Goal: Task Accomplishment & Management: Use online tool/utility

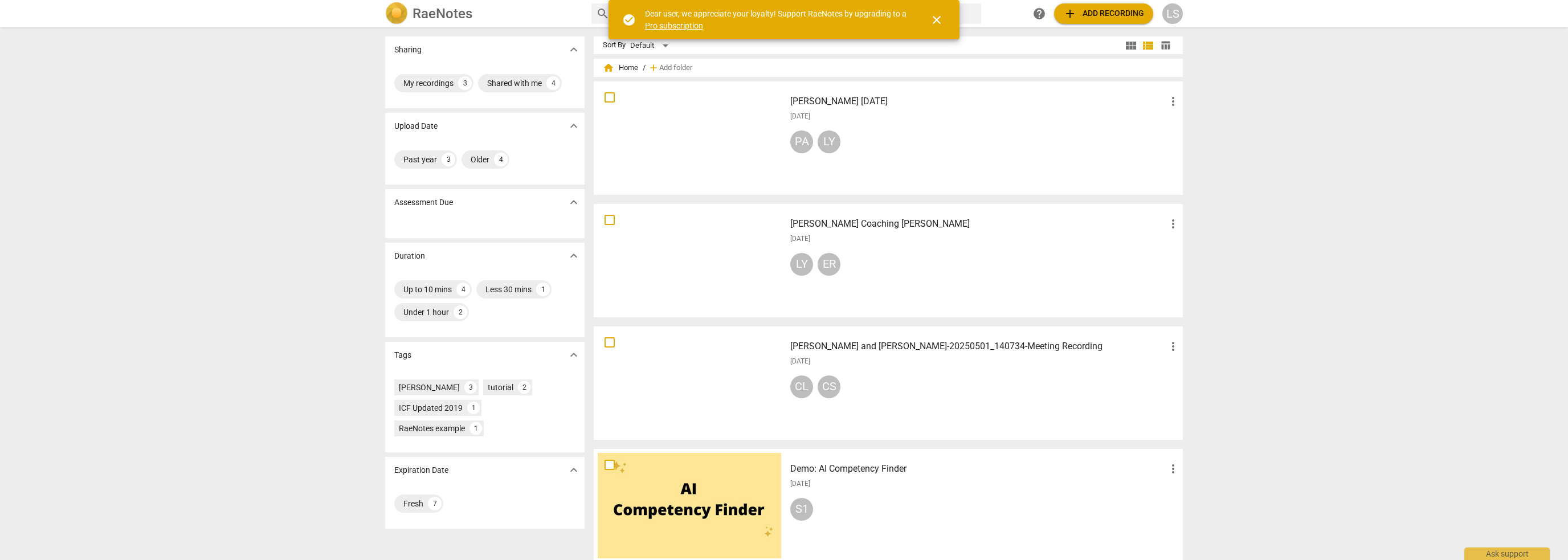
click at [1088, 12] on span "add Add recording" at bounding box center [1104, 14] width 81 height 14
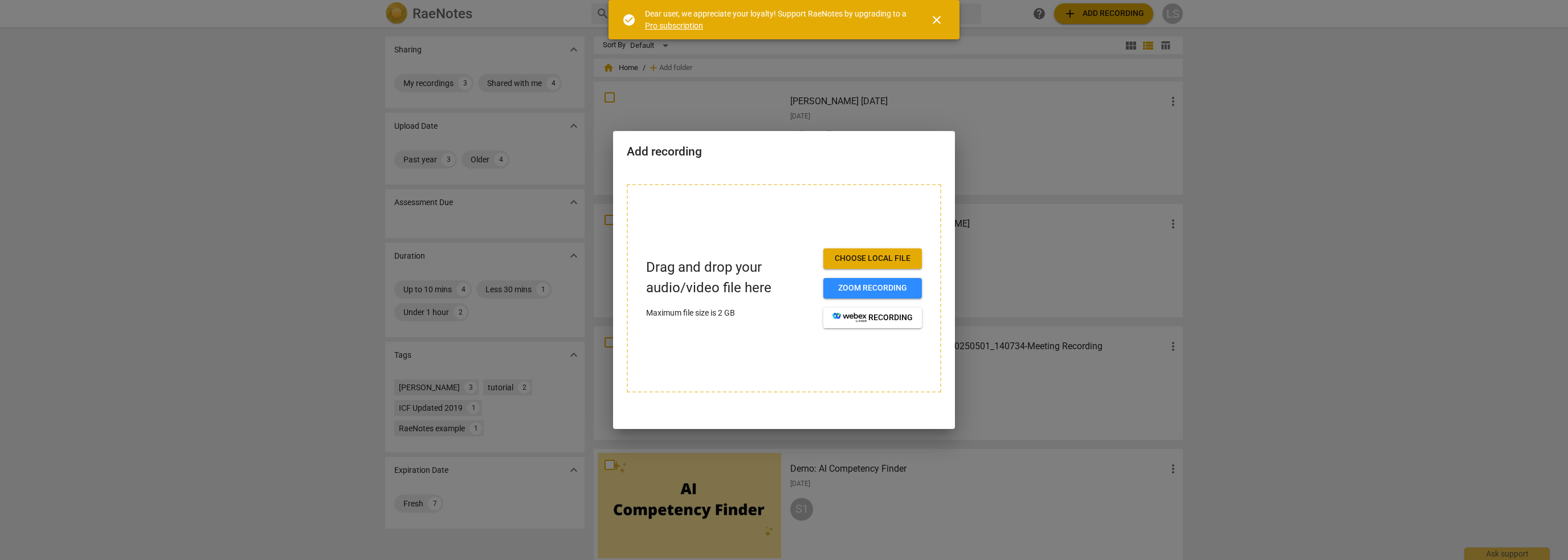
click at [854, 259] on span "Choose local file" at bounding box center [873, 259] width 81 height 12
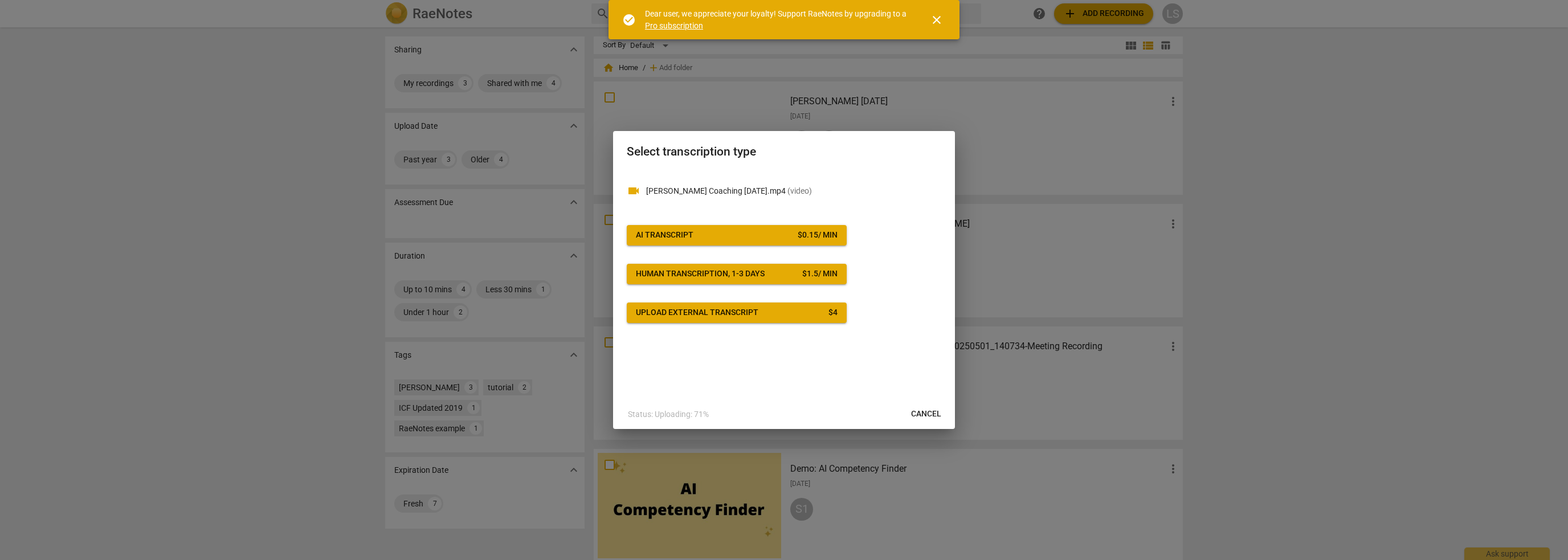
click at [731, 236] on span "AI Transcript $ 0.15 / min" at bounding box center [737, 235] width 202 height 12
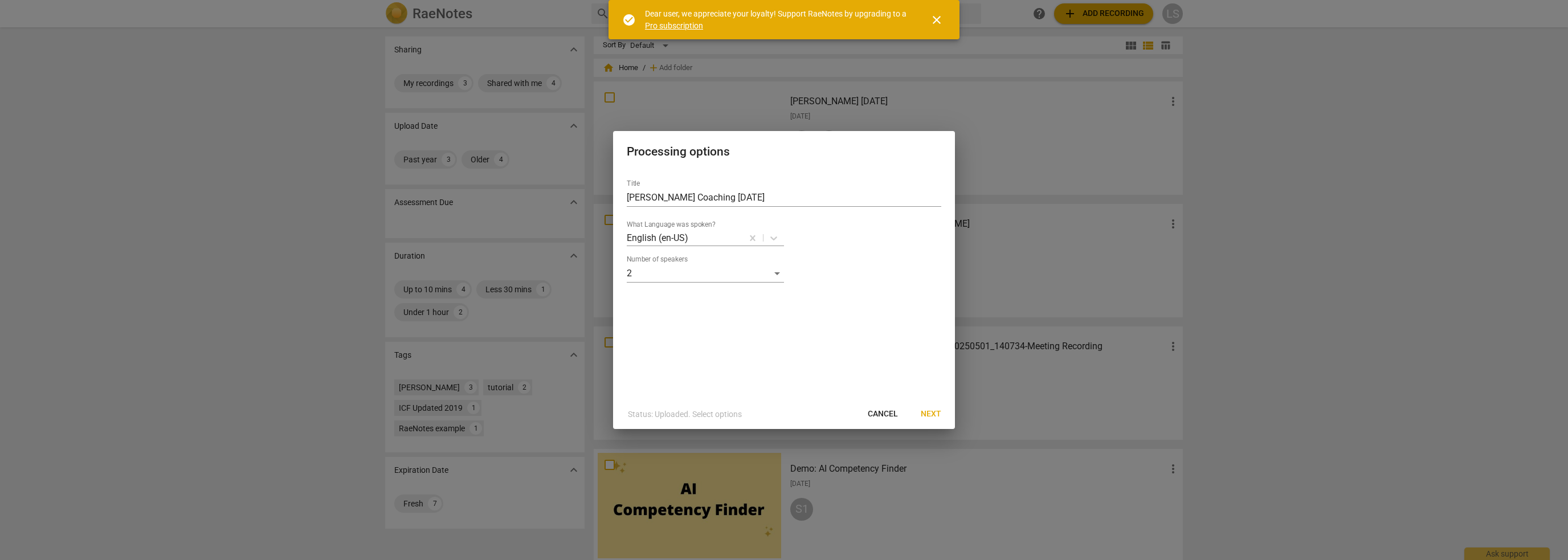
click at [932, 413] on span "Next" at bounding box center [932, 414] width 21 height 12
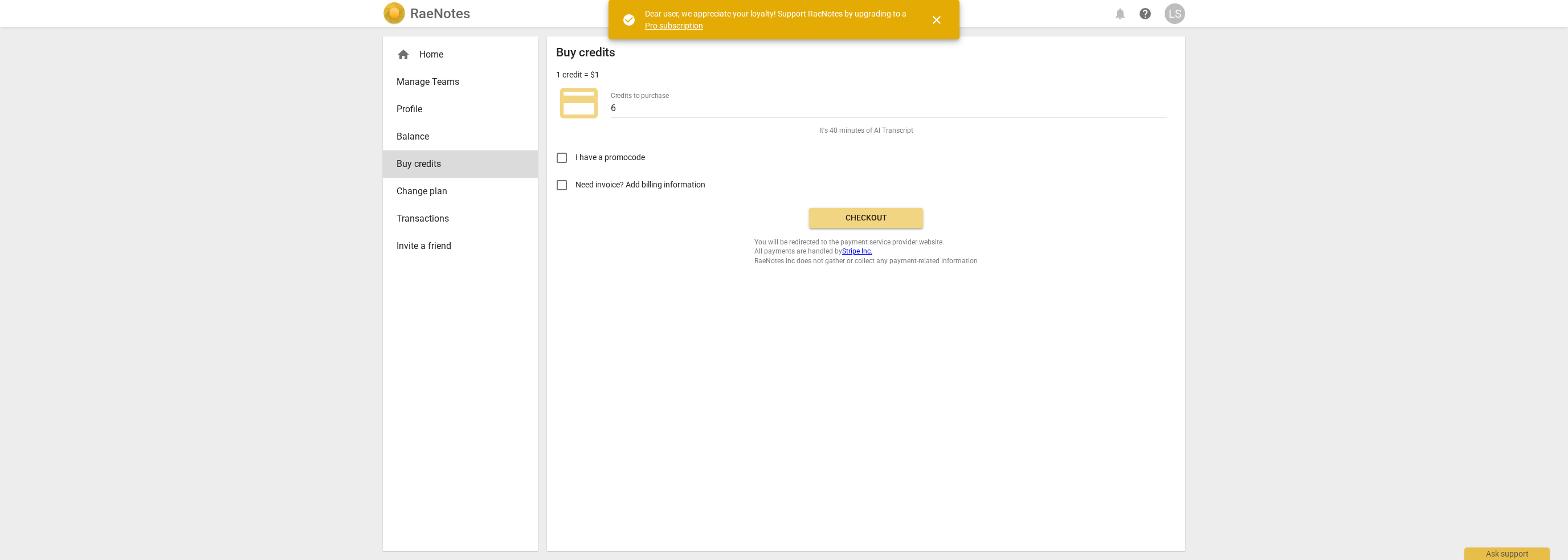
click at [875, 220] on span "Checkout" at bounding box center [866, 218] width 96 height 12
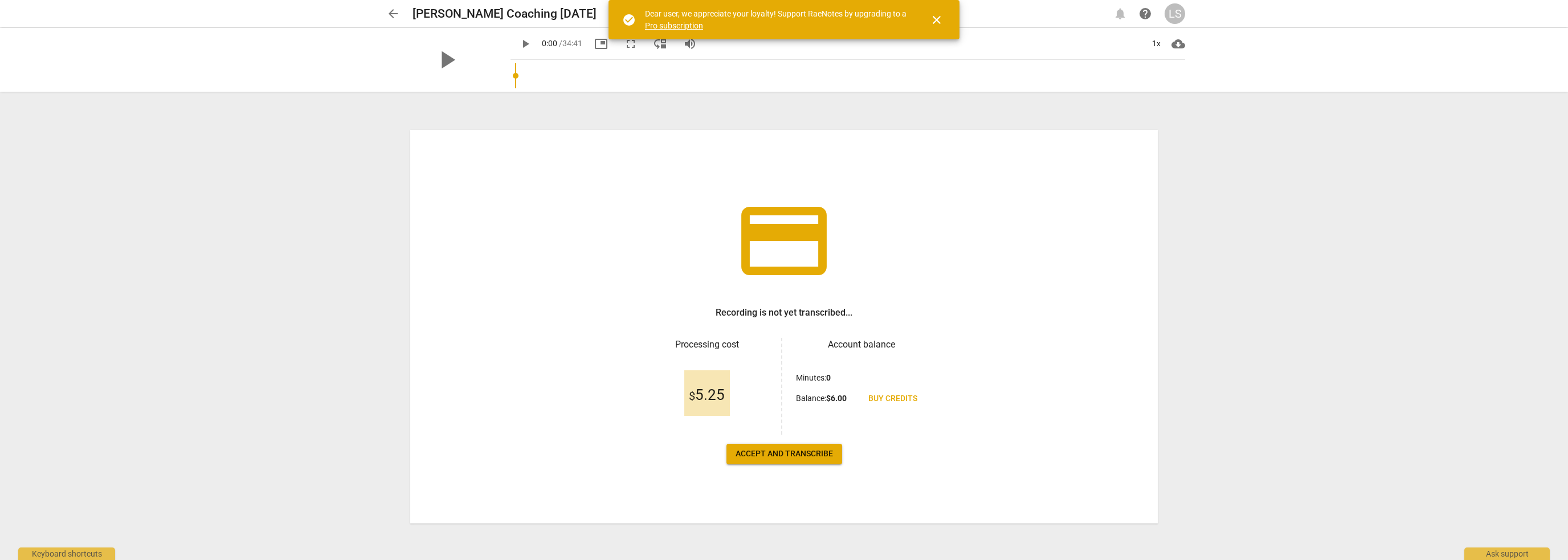
click at [709, 390] on span "$ 5.25" at bounding box center [707, 395] width 36 height 17
click at [702, 340] on h3 "Processing cost" at bounding box center [707, 344] width 131 height 14
click at [764, 459] on span "Accept and transcribe" at bounding box center [785, 454] width 98 height 12
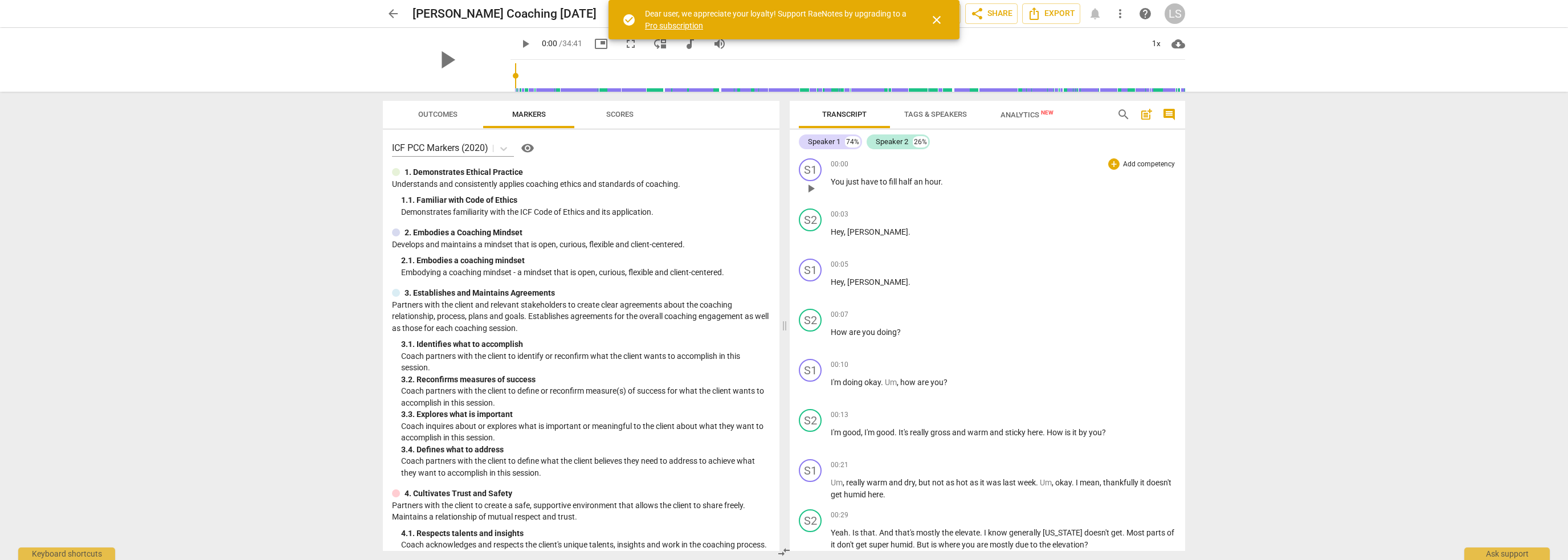
click at [841, 179] on span "You" at bounding box center [839, 182] width 16 height 9
drag, startPoint x: 831, startPoint y: 182, endPoint x: 984, endPoint y: 180, distance: 153.0
click at [984, 180] on p "You just have to fill half an hour ." at bounding box center [1003, 182] width 345 height 12
click at [982, 168] on span "keyboard_arrow_down" at bounding box center [980, 167] width 14 height 14
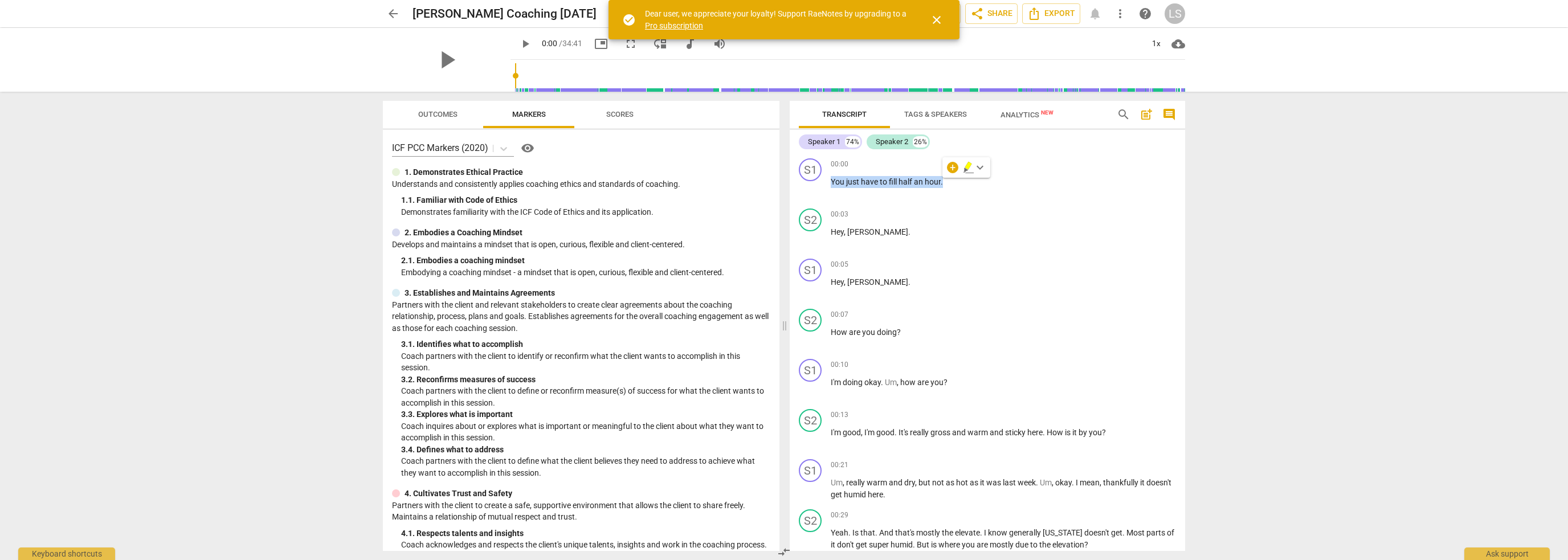
click at [932, 16] on span "close" at bounding box center [937, 19] width 14 height 14
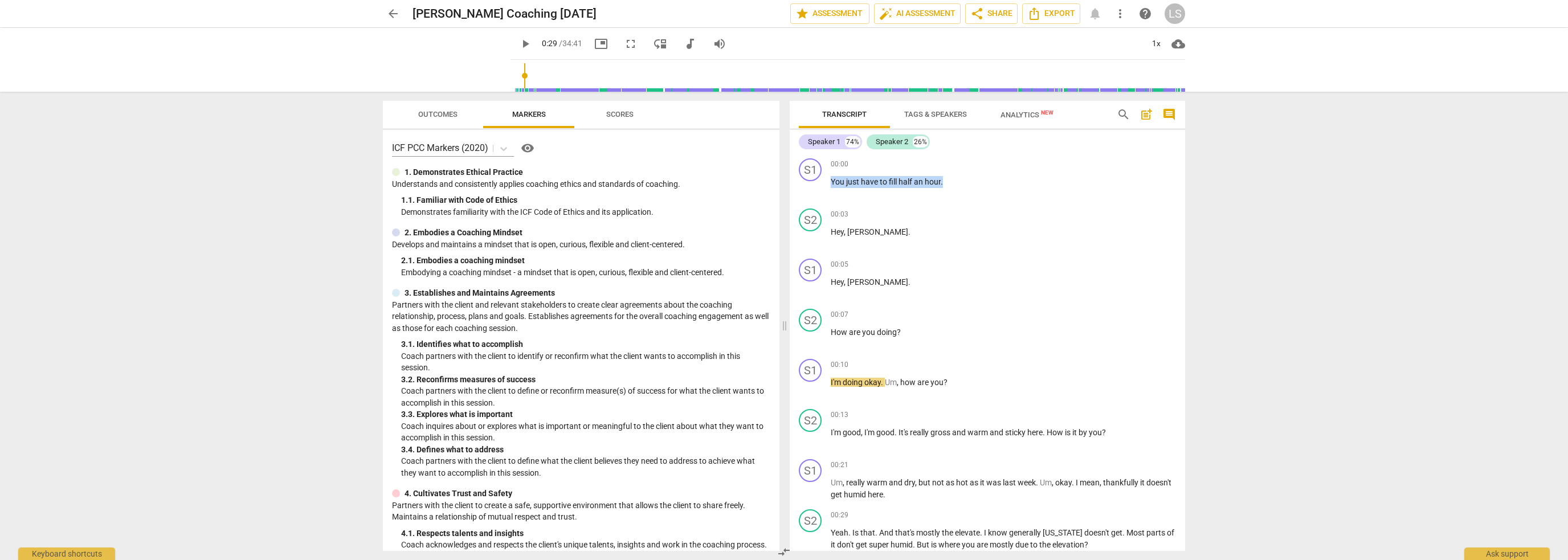
drag, startPoint x: 501, startPoint y: 73, endPoint x: 510, endPoint y: 76, distance: 9.5
click at [515, 76] on input "range" at bounding box center [850, 76] width 670 height 36
click at [882, 182] on span "to" at bounding box center [884, 182] width 9 height 9
drag, startPoint x: 512, startPoint y: 75, endPoint x: 502, endPoint y: 77, distance: 10.2
type input "3"
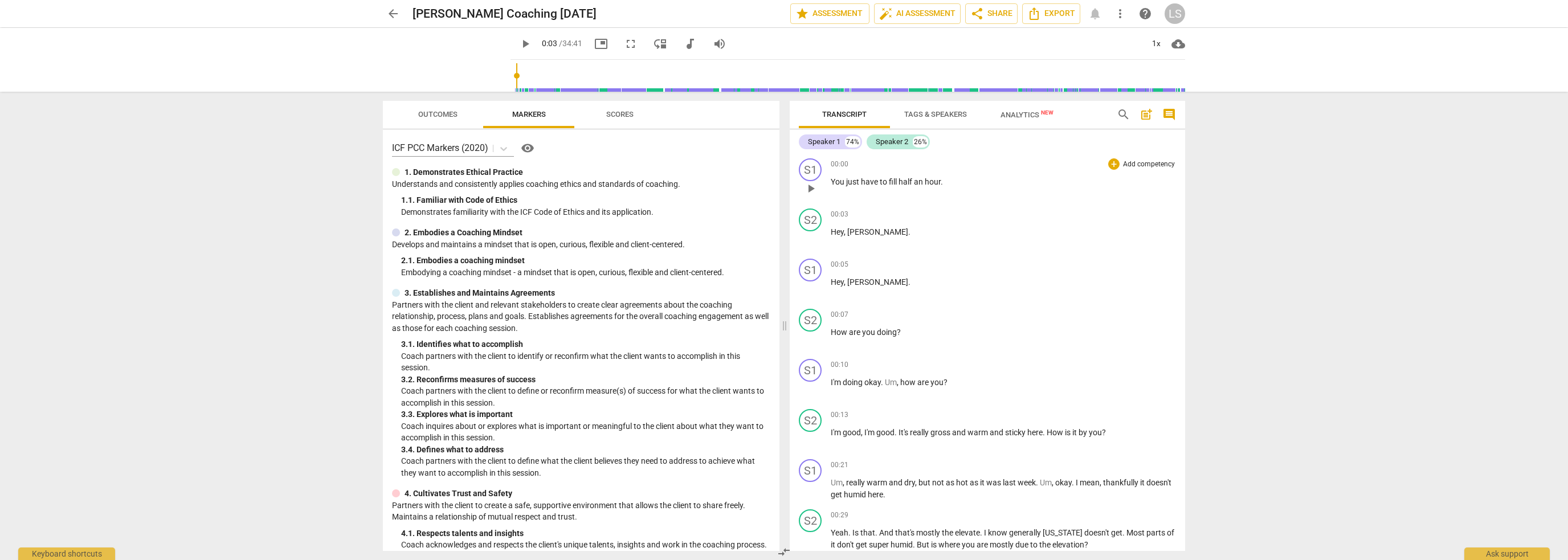
click at [515, 77] on input "range" at bounding box center [850, 76] width 670 height 36
click at [653, 45] on span "move_down" at bounding box center [660, 44] width 14 height 14
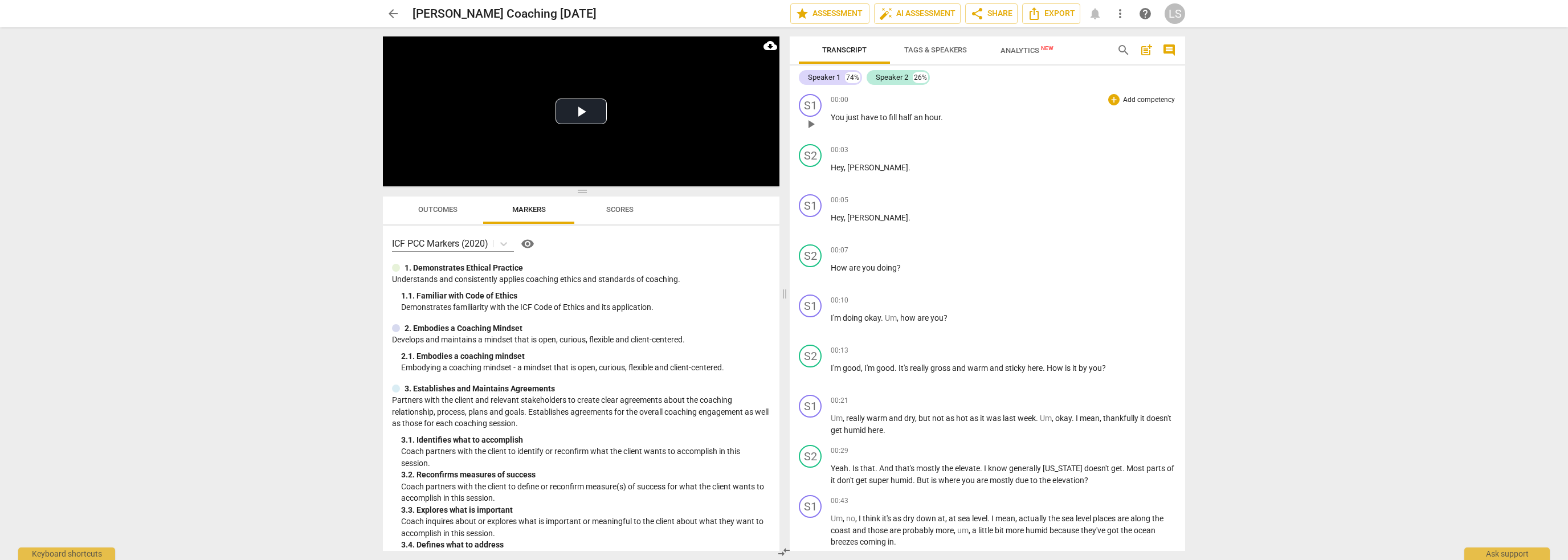
click at [925, 112] on p "You just have to fill half an hour ." at bounding box center [1003, 118] width 345 height 12
click at [884, 75] on div "Speaker 2" at bounding box center [892, 77] width 33 height 12
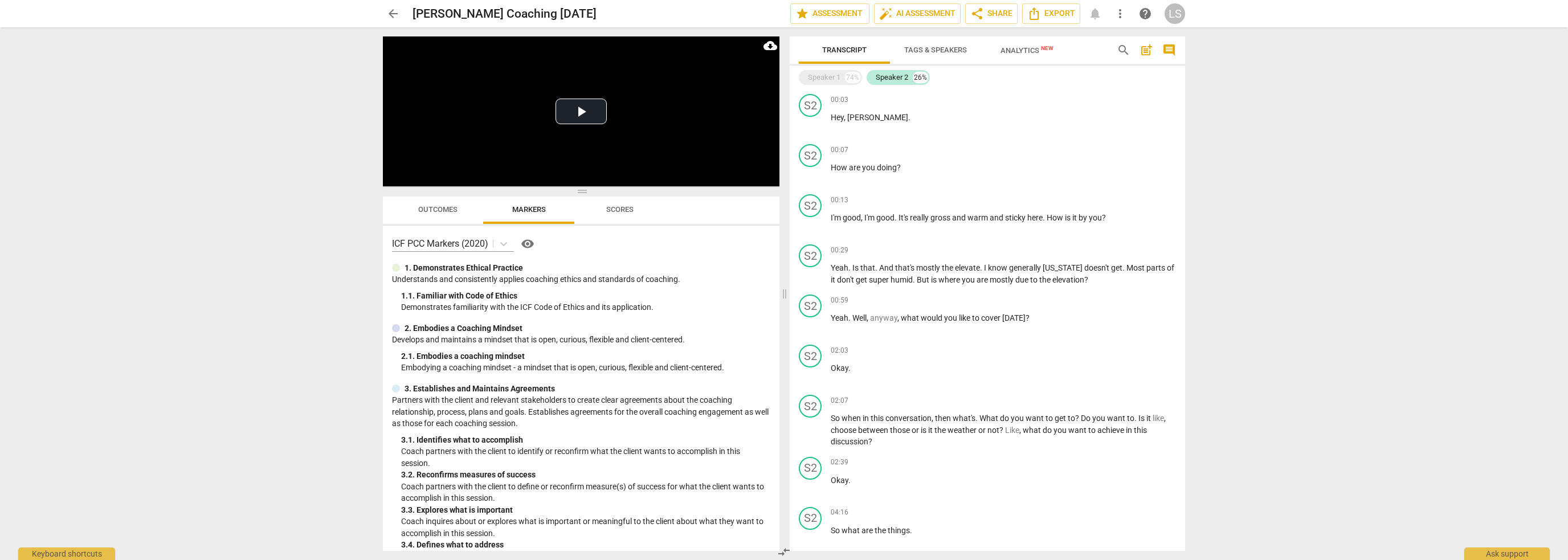
click at [930, 53] on span "Tags & Speakers" at bounding box center [935, 49] width 62 height 8
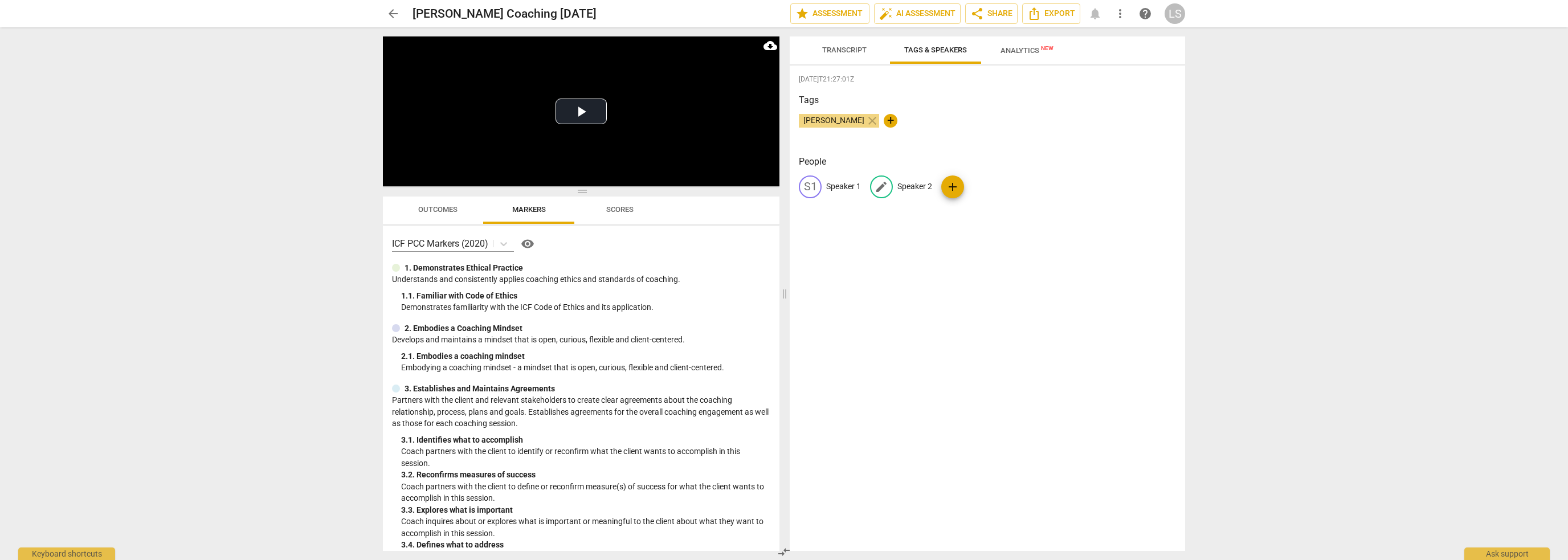
click at [885, 185] on span "edit" at bounding box center [882, 186] width 14 height 14
type input "[PERSON_NAME]"
click at [837, 184] on p "Speaker 1" at bounding box center [843, 186] width 34 height 12
type input "[PERSON_NAME]"
click at [932, 133] on div "[PERSON_NAME] close +" at bounding box center [987, 125] width 377 height 23
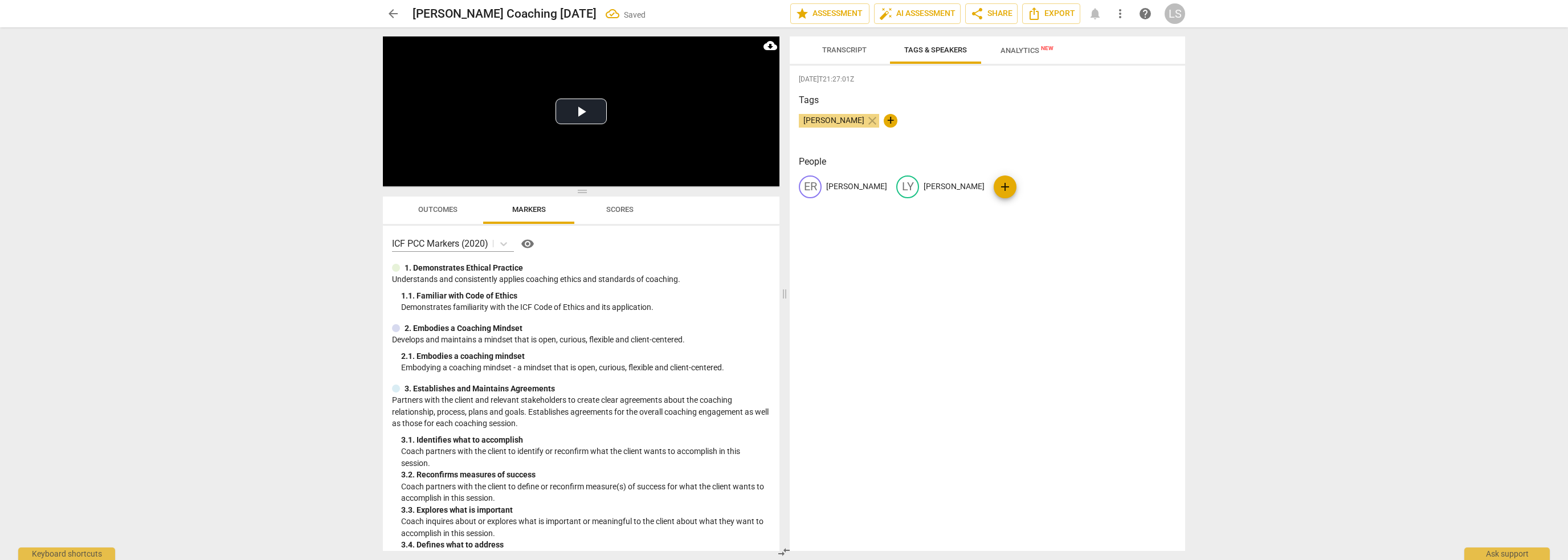
click at [1023, 49] on span "Analytics New" at bounding box center [1027, 50] width 53 height 8
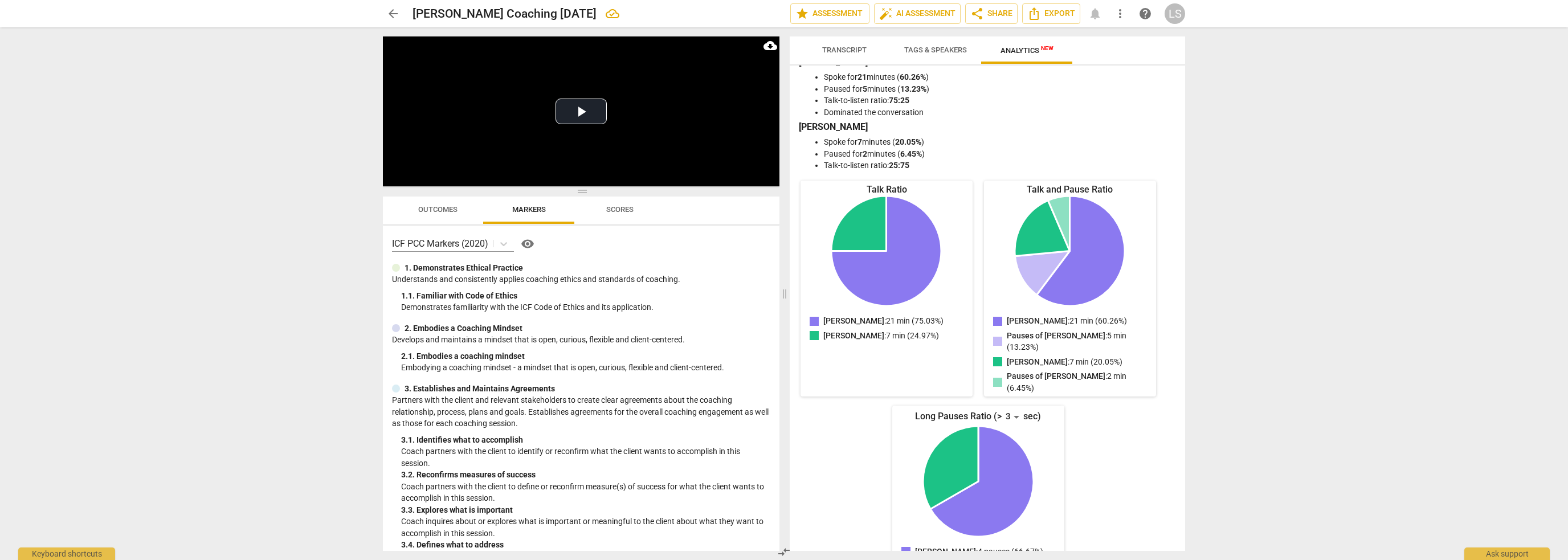
scroll to position [30, 0]
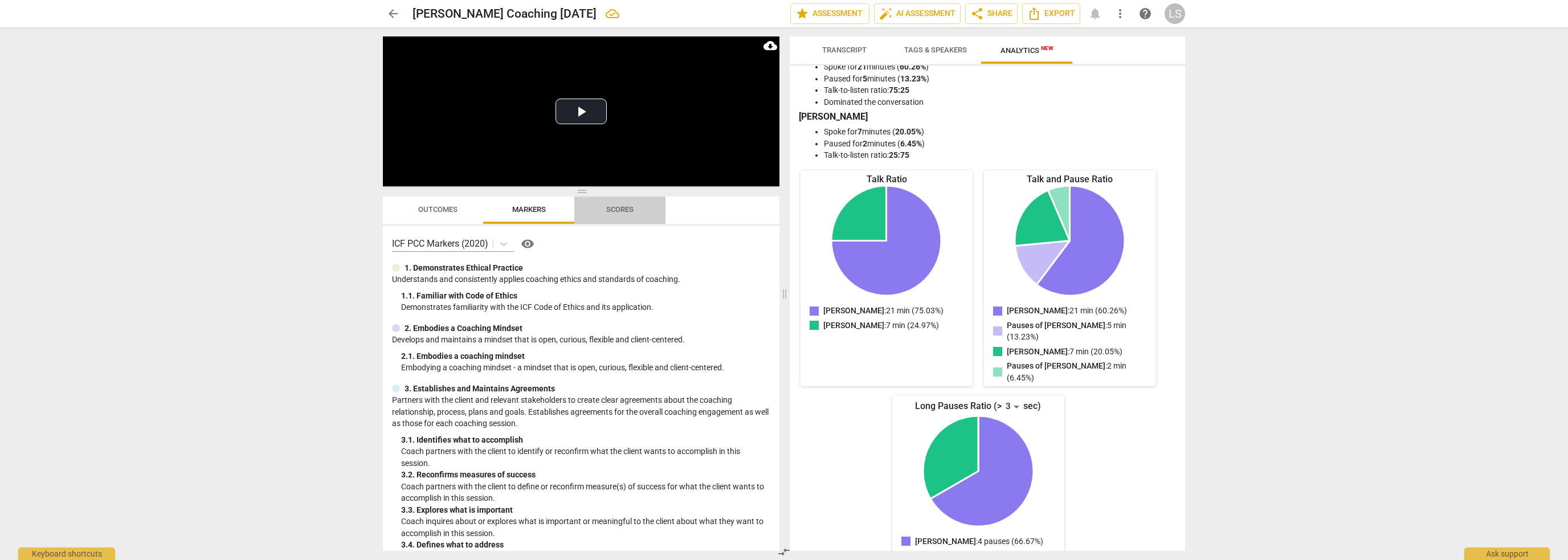
click at [628, 210] on span "Scores" at bounding box center [620, 209] width 27 height 8
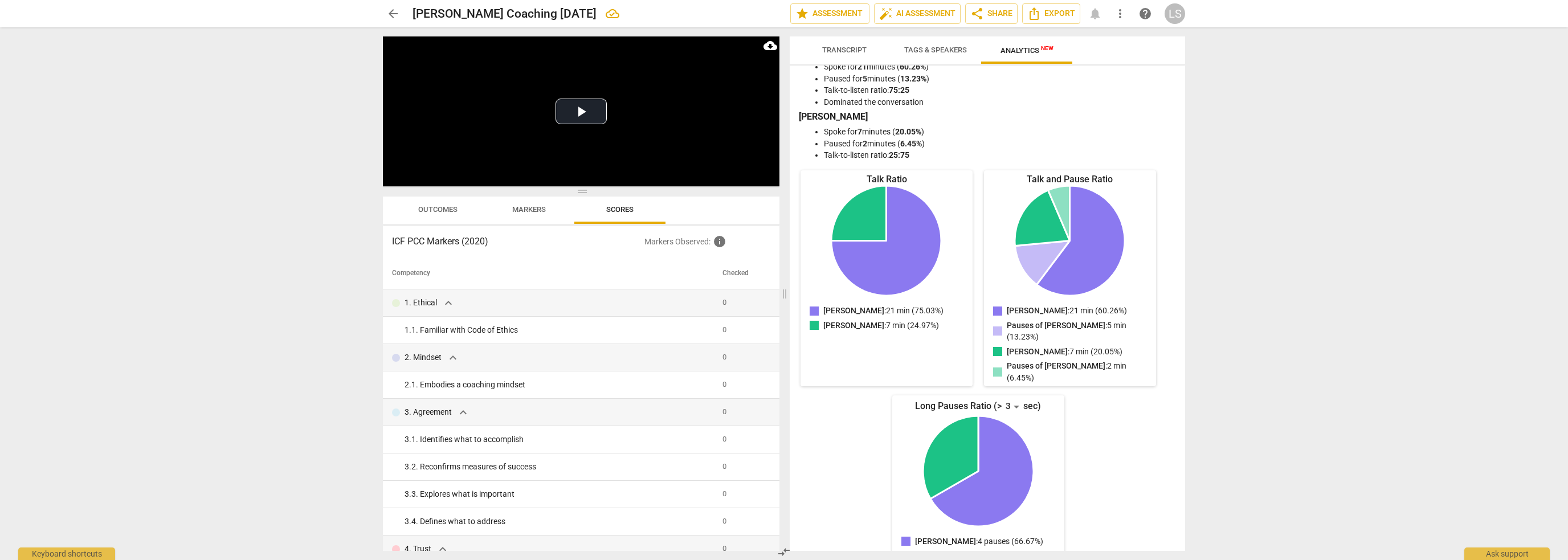
click at [433, 207] on span "Outcomes" at bounding box center [438, 209] width 39 height 8
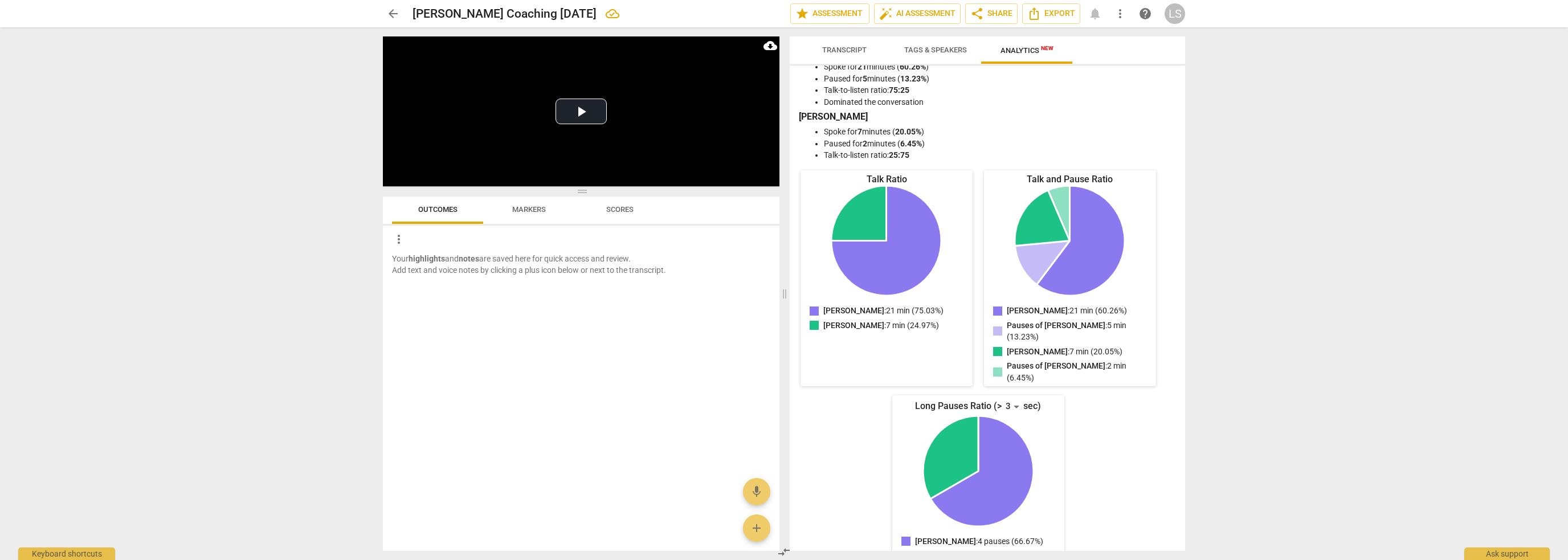
click at [856, 53] on span "Transcript" at bounding box center [844, 49] width 44 height 8
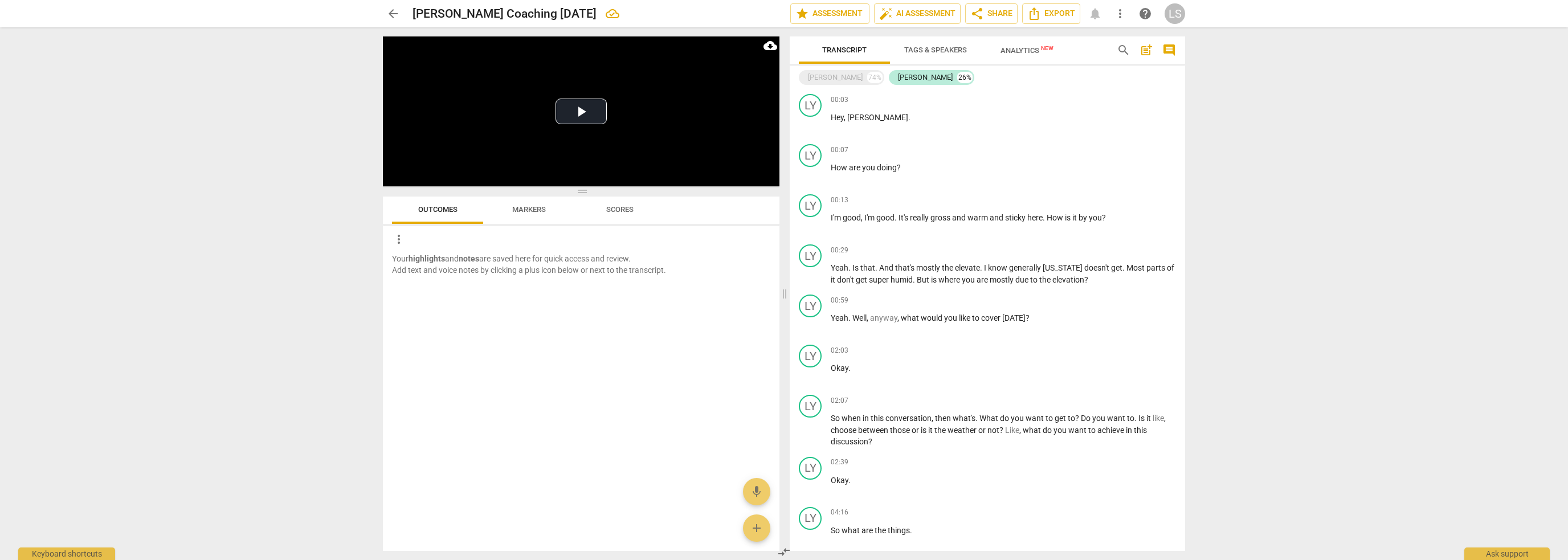
click at [526, 207] on span "Markers" at bounding box center [529, 209] width 34 height 8
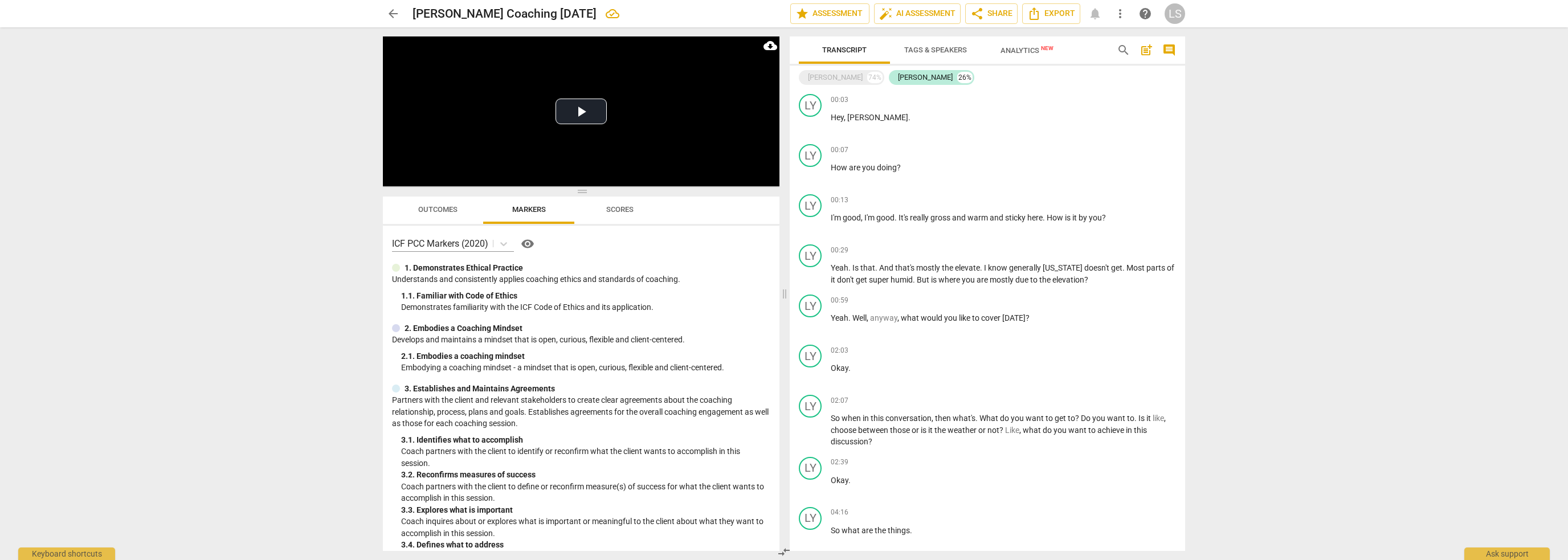
click at [620, 210] on span "Scores" at bounding box center [620, 209] width 27 height 8
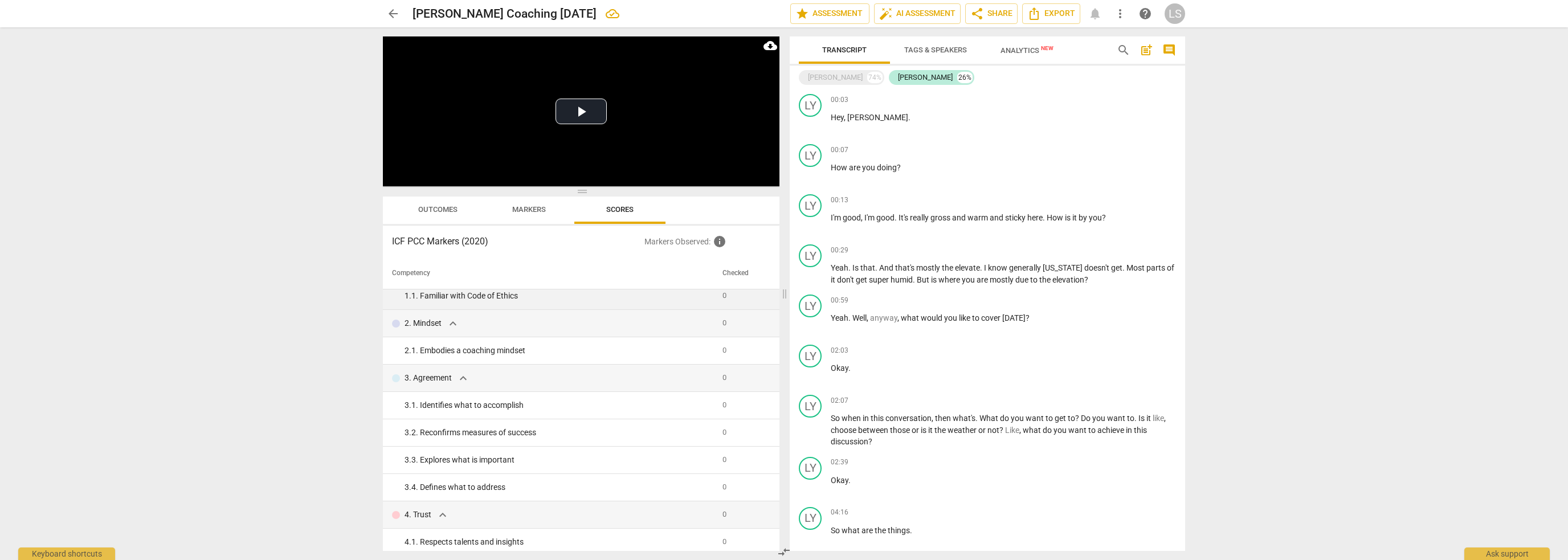
scroll to position [0, 0]
click at [395, 14] on span "arrow_back" at bounding box center [393, 14] width 14 height 14
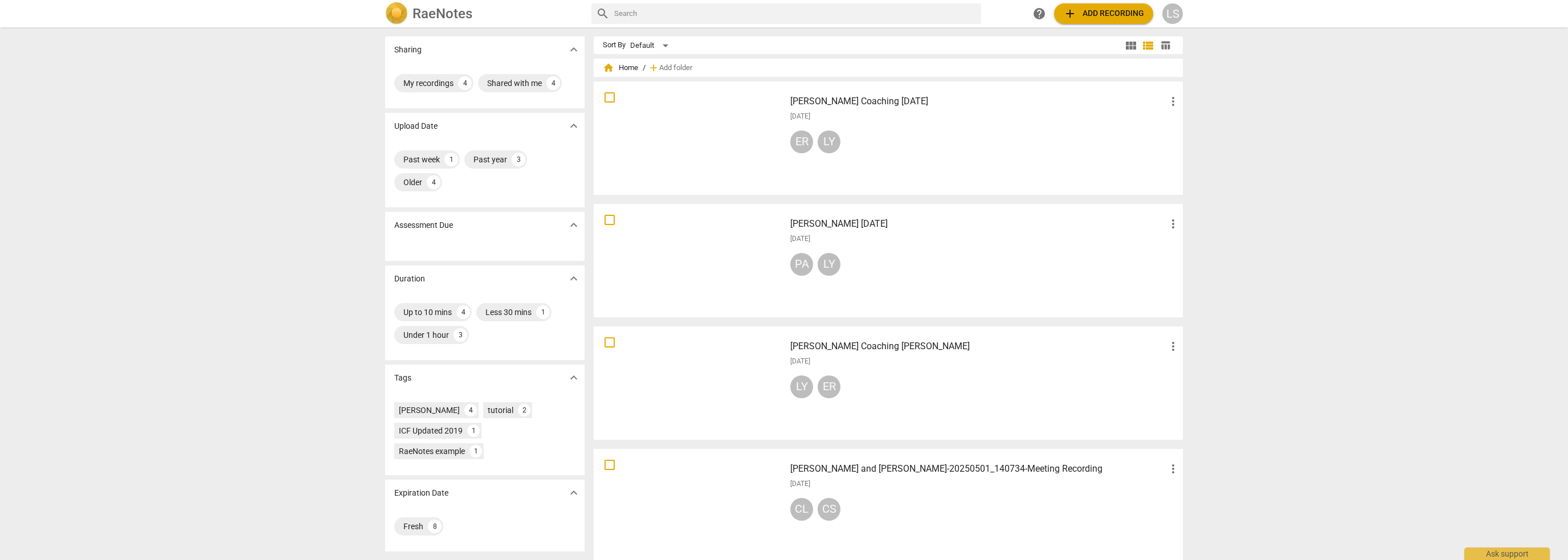
click at [870, 113] on div "[DATE]" at bounding box center [986, 116] width 390 height 10
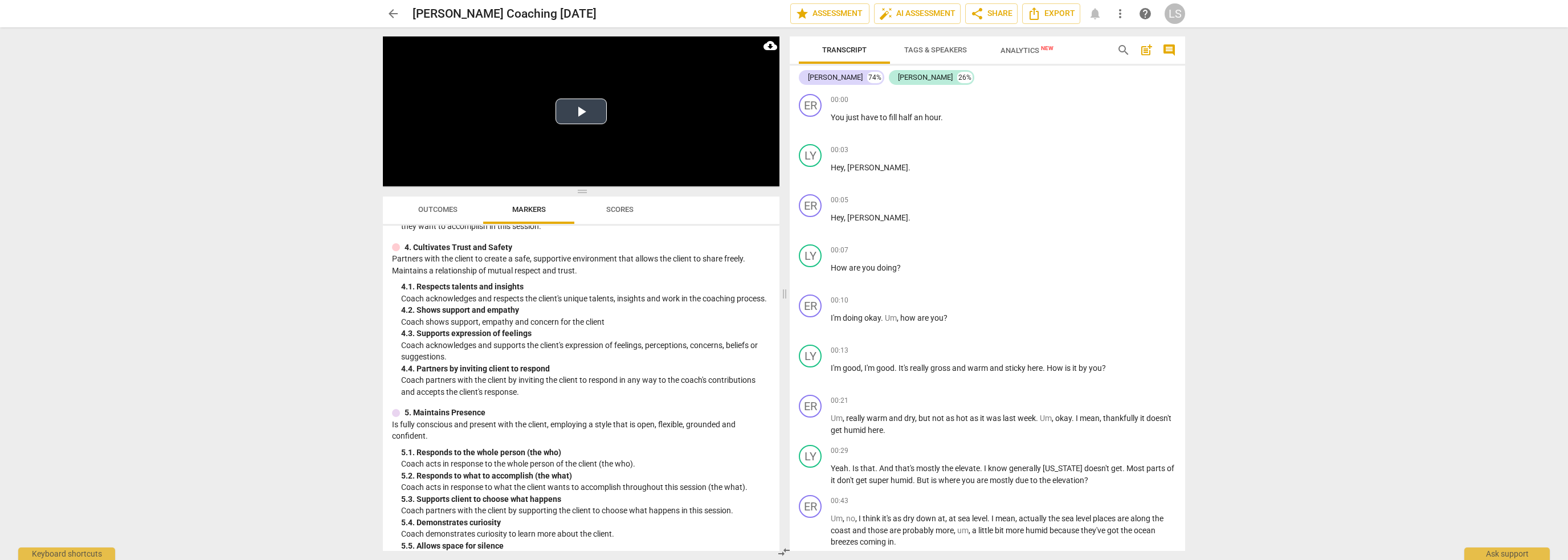
click at [573, 116] on button "Play Video" at bounding box center [581, 111] width 51 height 25
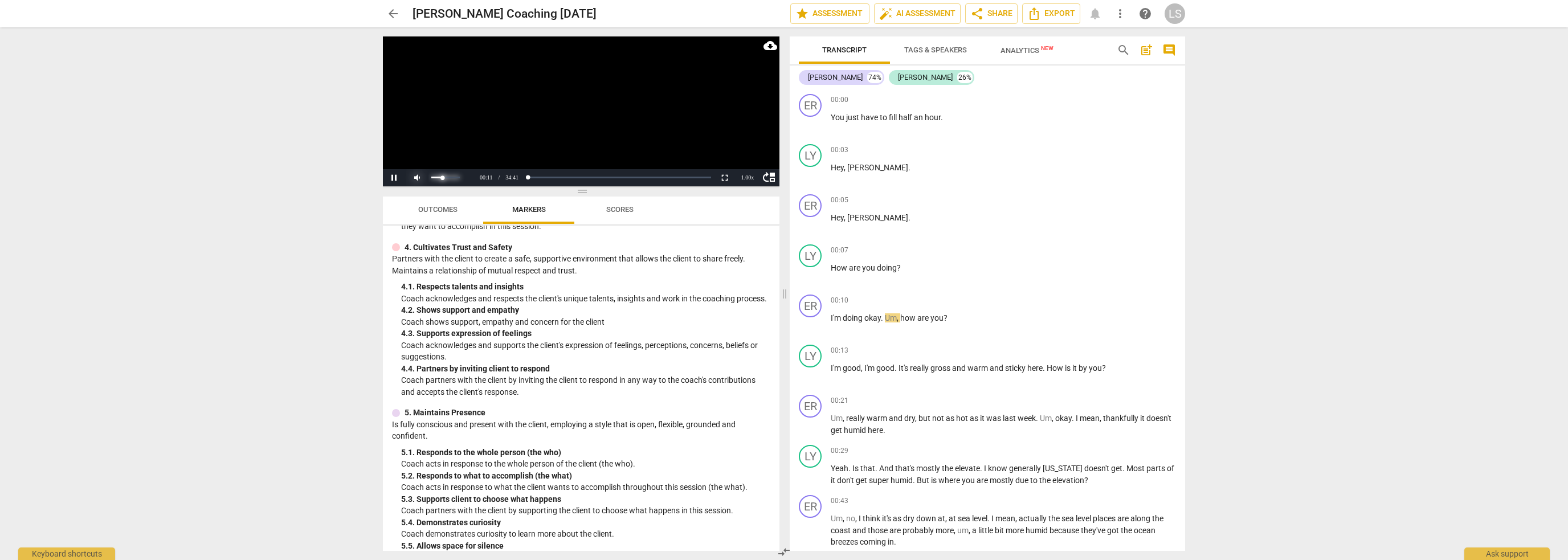
click at [443, 178] on div "volume level" at bounding box center [438, 177] width 12 height 2
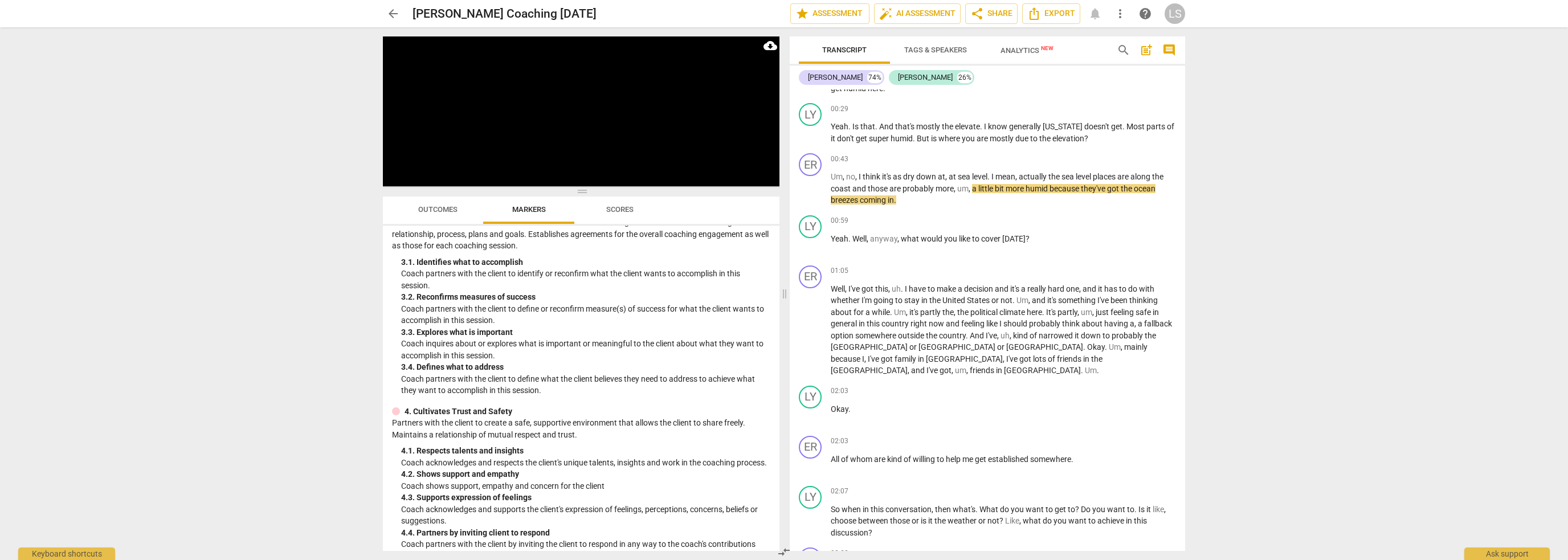
scroll to position [171, 0]
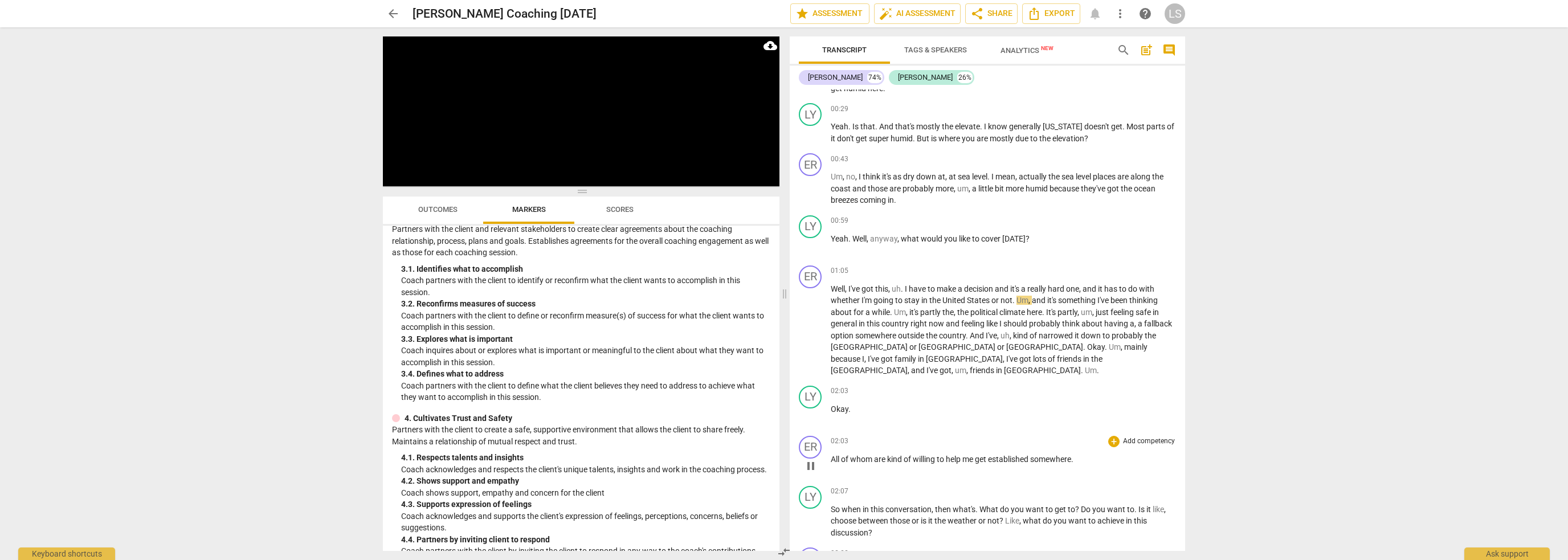
click at [867, 436] on div "02:03 + Add competency keyboard_arrow_right All of whom are kind of willing to …" at bounding box center [1003, 456] width 345 height 41
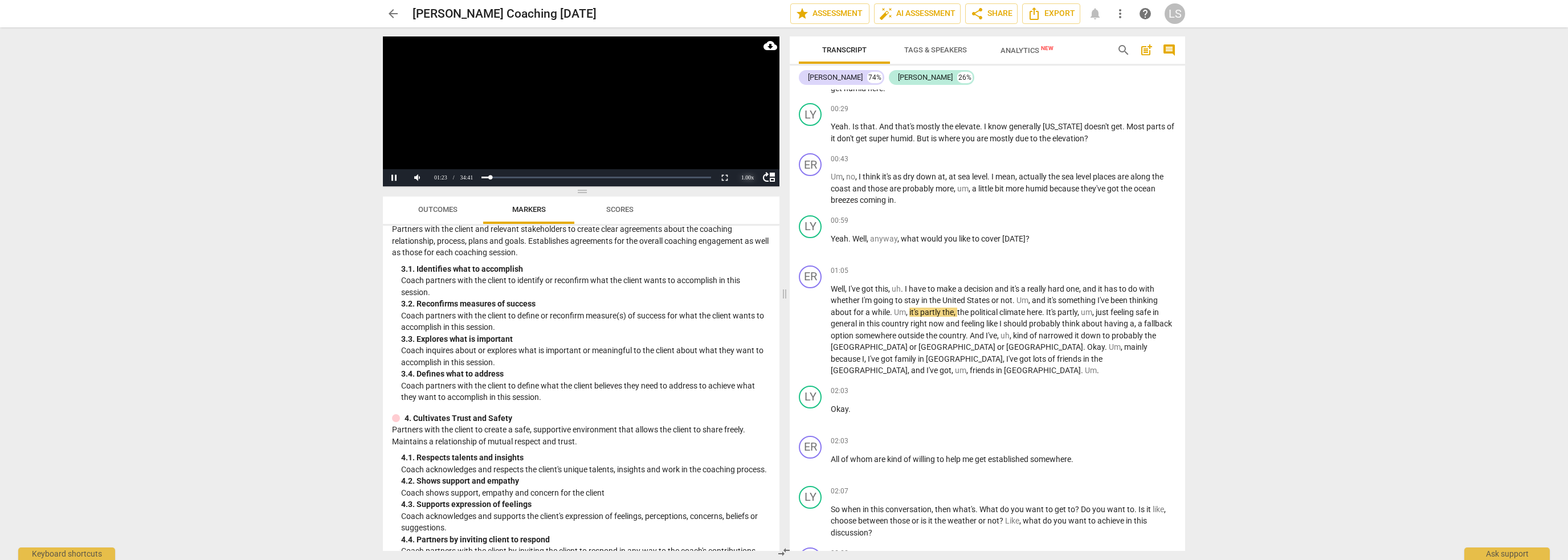
click at [748, 177] on div "1.00 x" at bounding box center [748, 177] width 23 height 17
click at [750, 140] on li "1.25x" at bounding box center [748, 138] width 23 height 12
click at [748, 177] on div "1.25 x" at bounding box center [748, 177] width 23 height 17
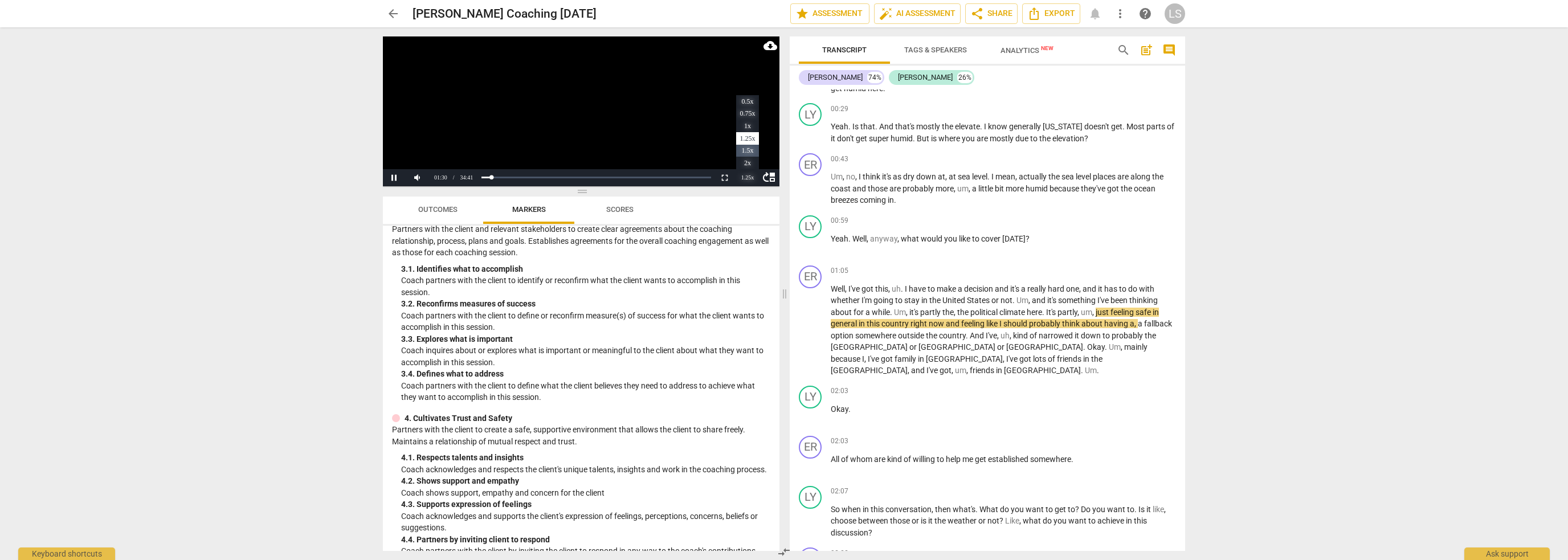
click at [750, 149] on li "1.5x" at bounding box center [748, 151] width 23 height 12
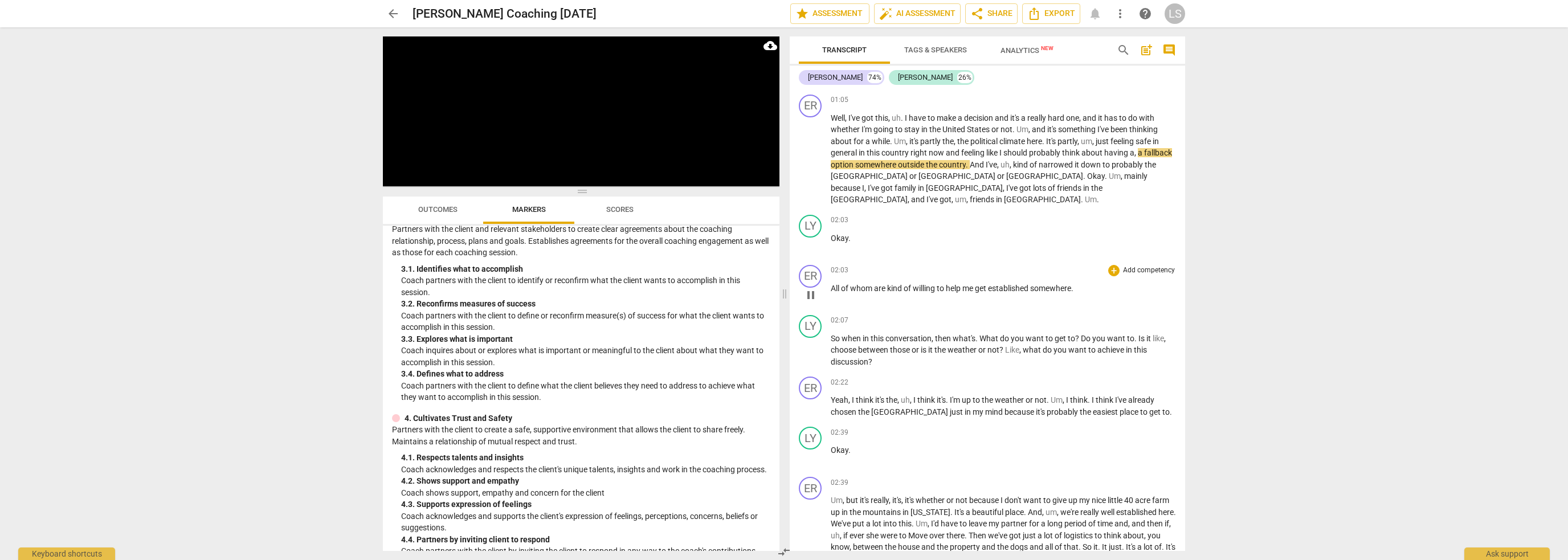
scroll to position [570, 0]
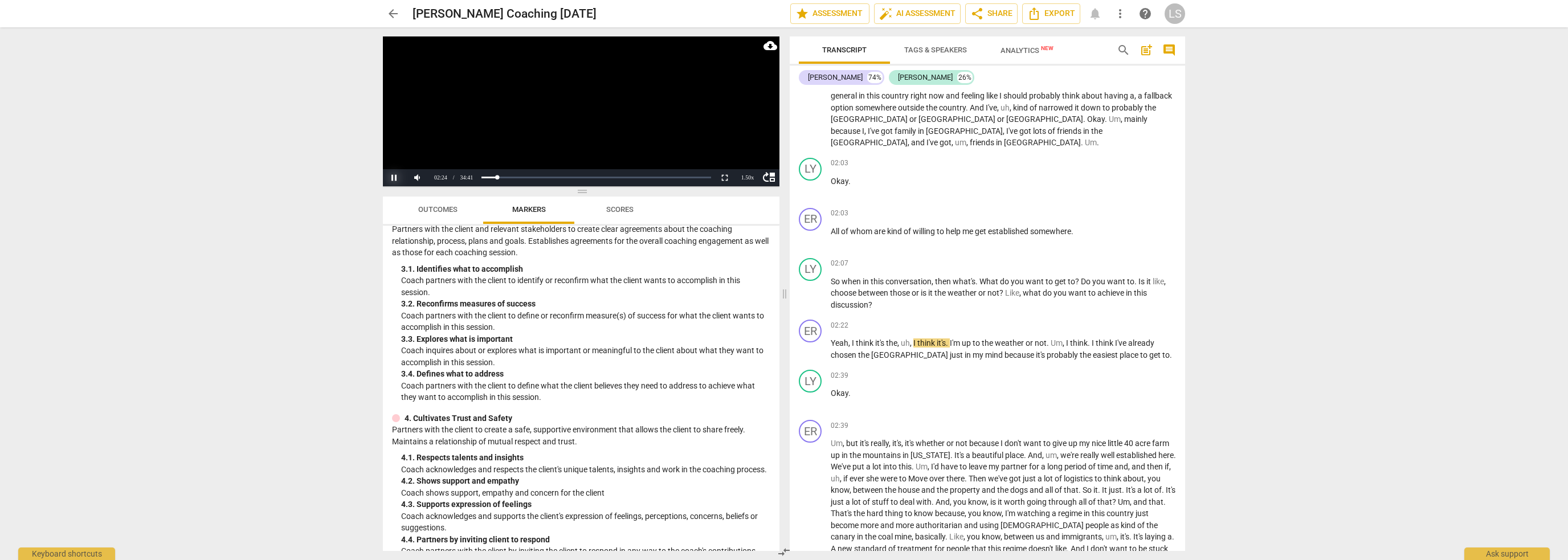
click at [399, 175] on button "Pause" at bounding box center [394, 177] width 23 height 17
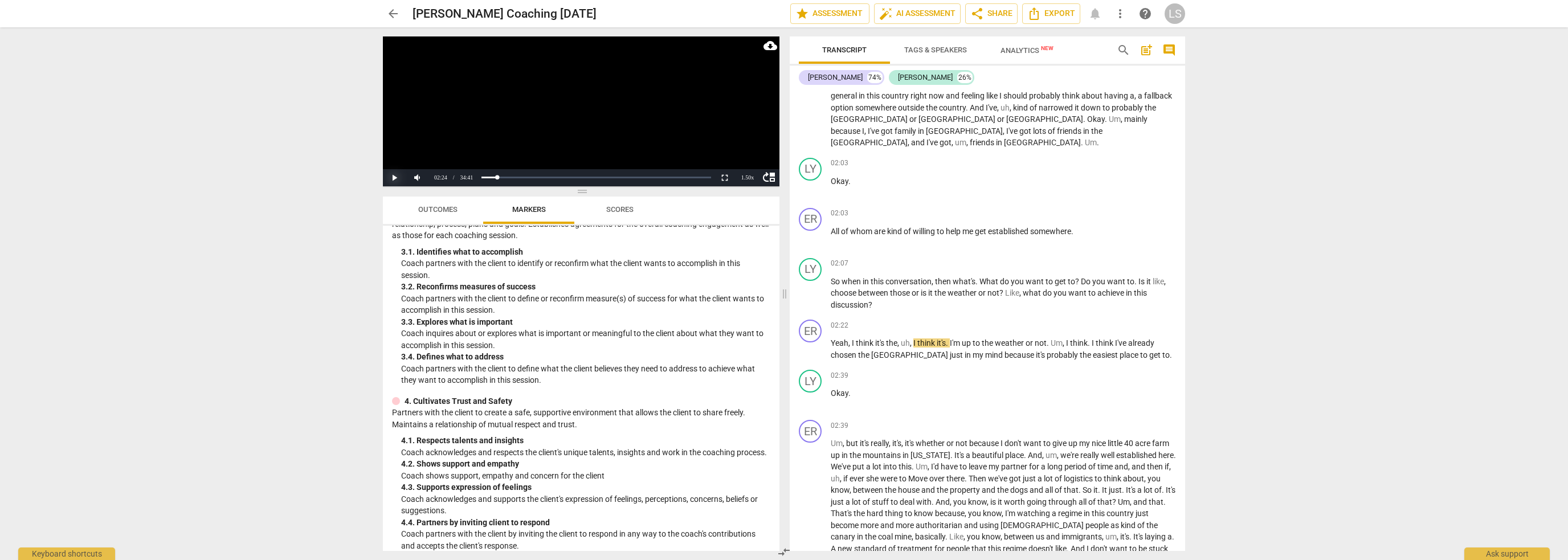
scroll to position [171, 0]
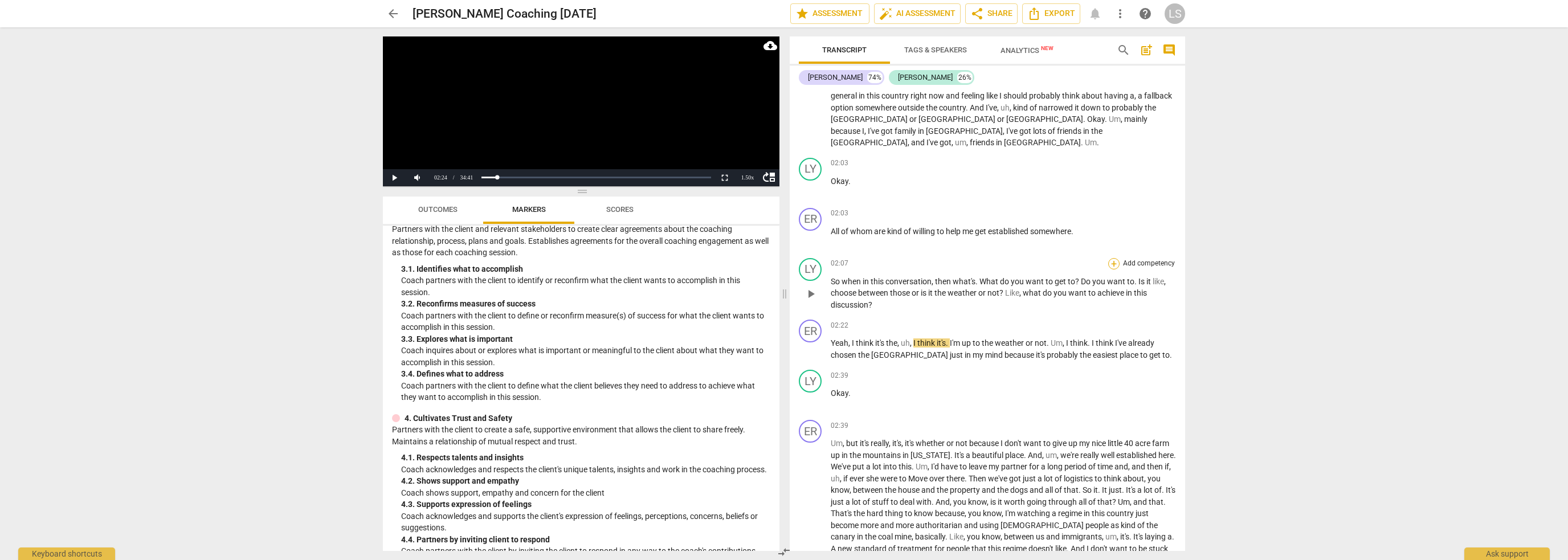
click at [1112, 258] on div "+" at bounding box center [1114, 264] width 12 height 12
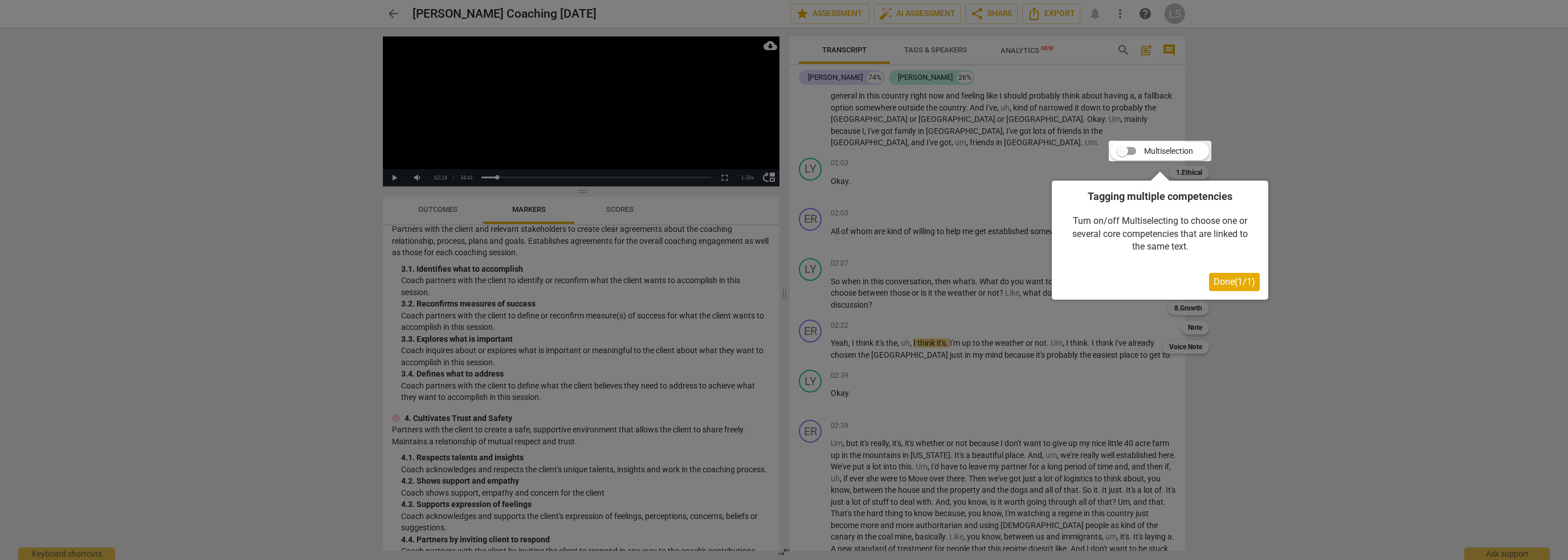
click at [1128, 150] on div at bounding box center [1160, 151] width 103 height 21
drag, startPoint x: 1123, startPoint y: 146, endPoint x: 1135, endPoint y: 149, distance: 12.4
click at [1135, 149] on div at bounding box center [1160, 151] width 103 height 21
click at [1235, 284] on span "Done ( 1 / 1 )" at bounding box center [1235, 281] width 42 height 11
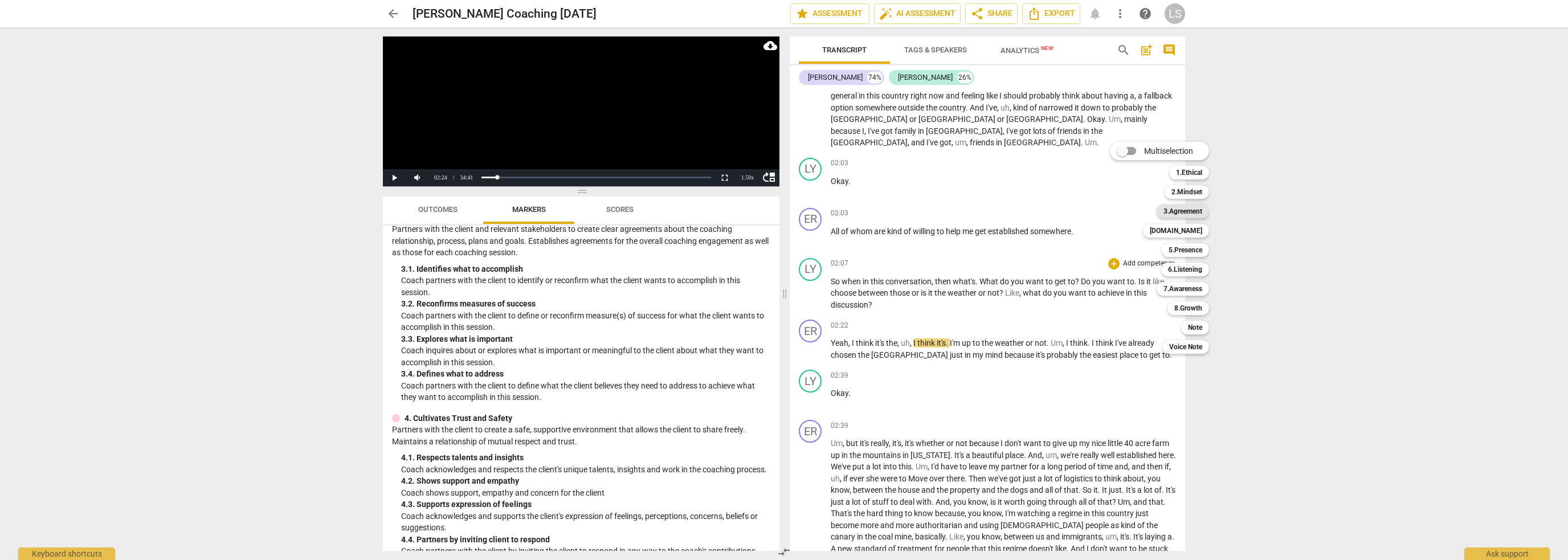
click at [1186, 209] on b "3.Agreement" at bounding box center [1183, 211] width 39 height 14
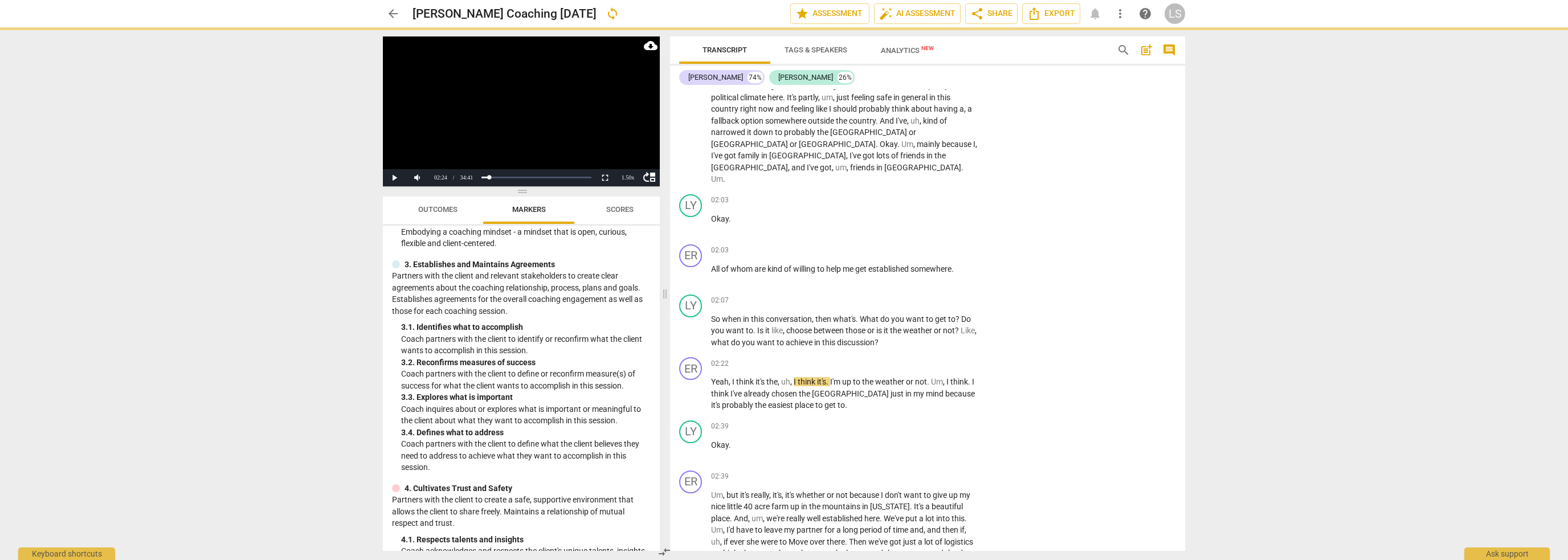
scroll to position [217, 0]
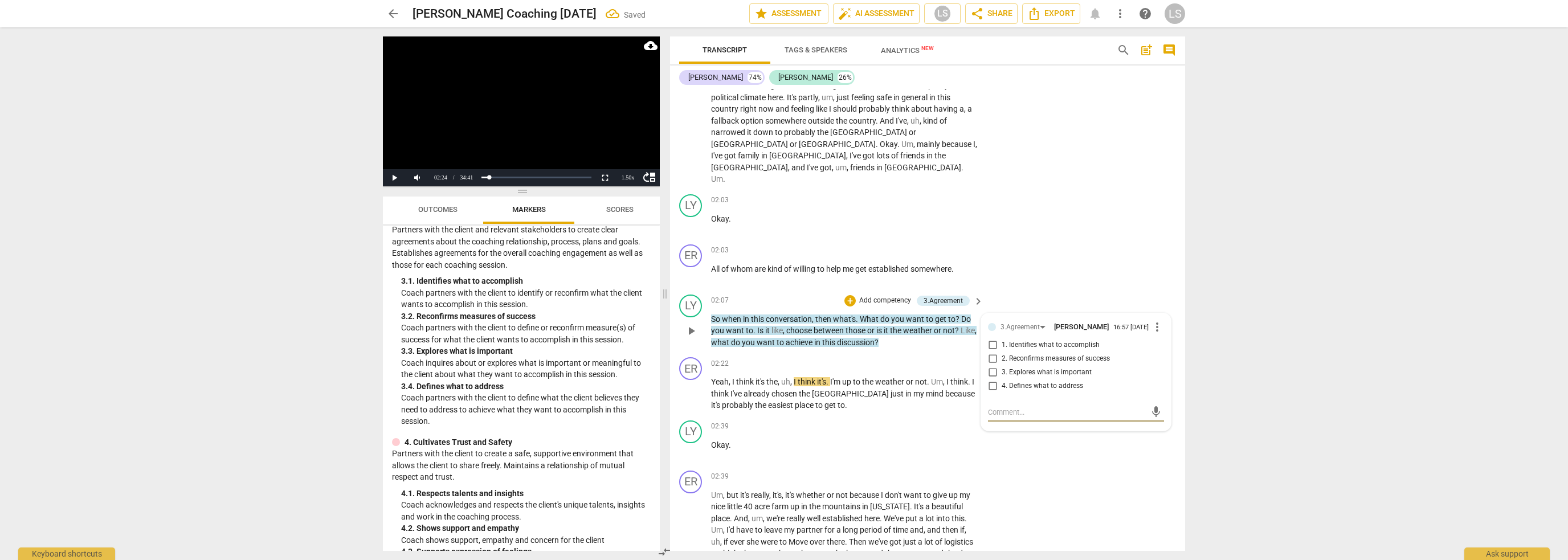
click at [992, 338] on input "1. Identifies what to accomplish" at bounding box center [993, 345] width 18 height 14
checkbox input "true"
click at [1152, 320] on span "more_vert" at bounding box center [1157, 327] width 14 height 14
click at [1125, 266] on div at bounding box center [784, 280] width 1568 height 560
click at [393, 175] on button "Play" at bounding box center [394, 177] width 23 height 17
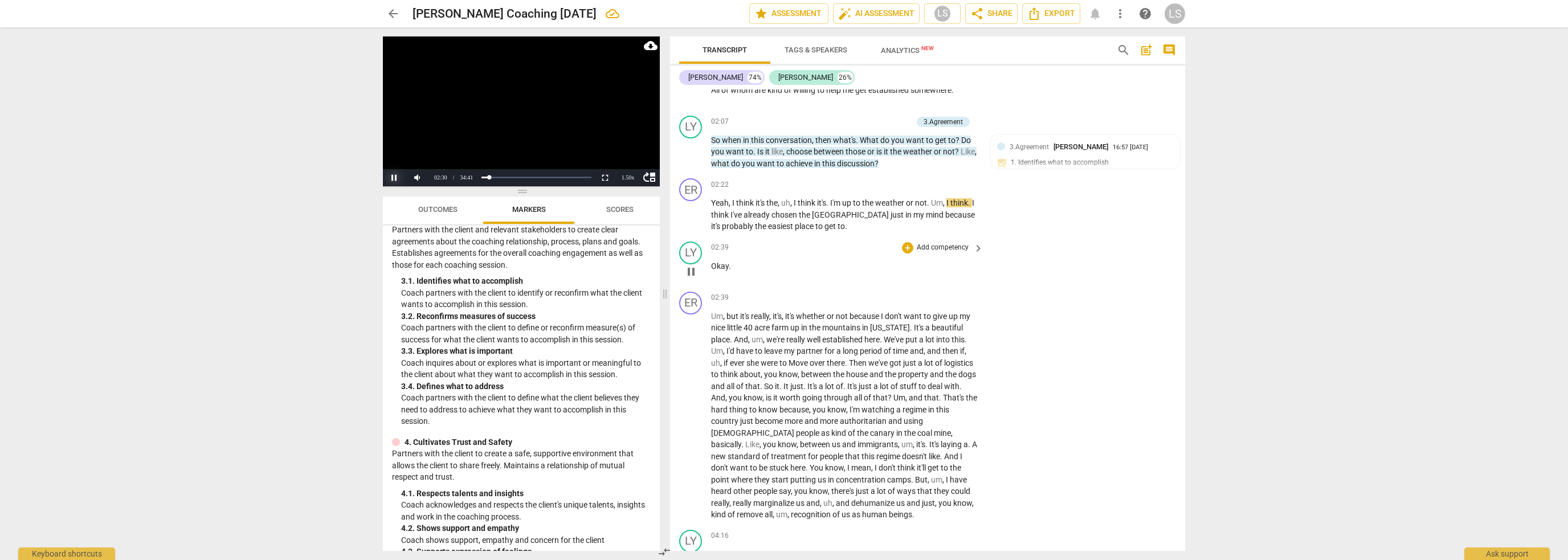
scroll to position [813, 0]
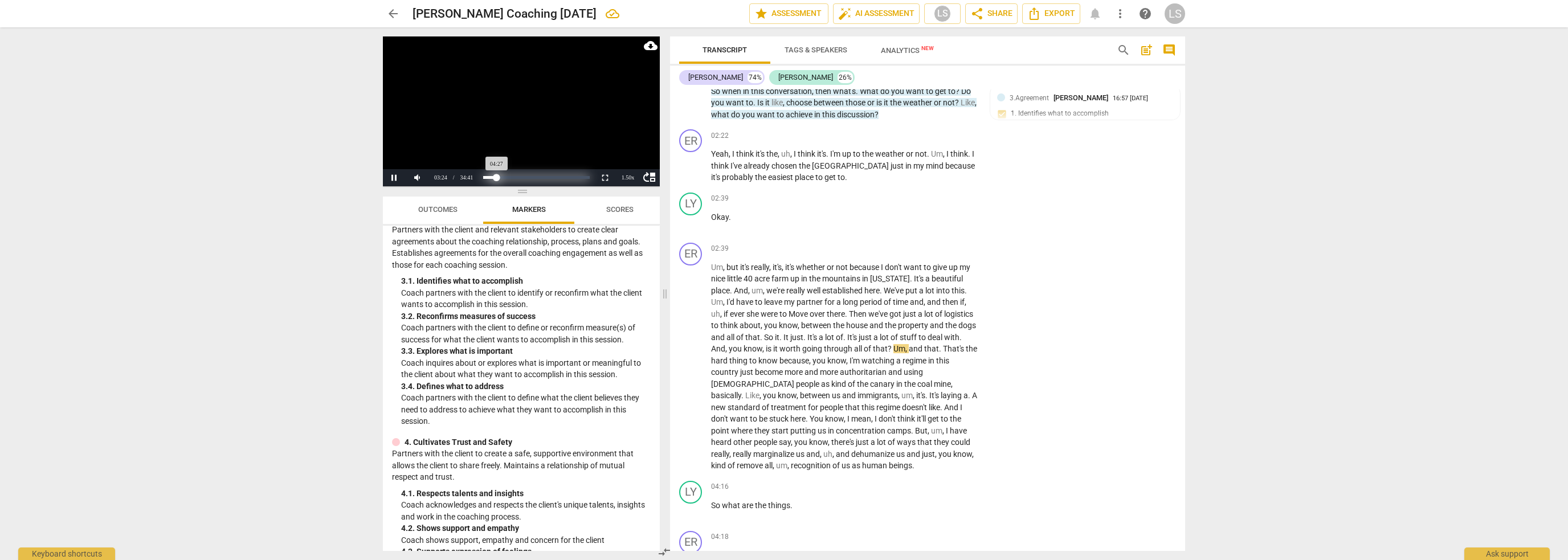
click at [497, 179] on div "Progress : 12.83%" at bounding box center [490, 177] width 14 height 3
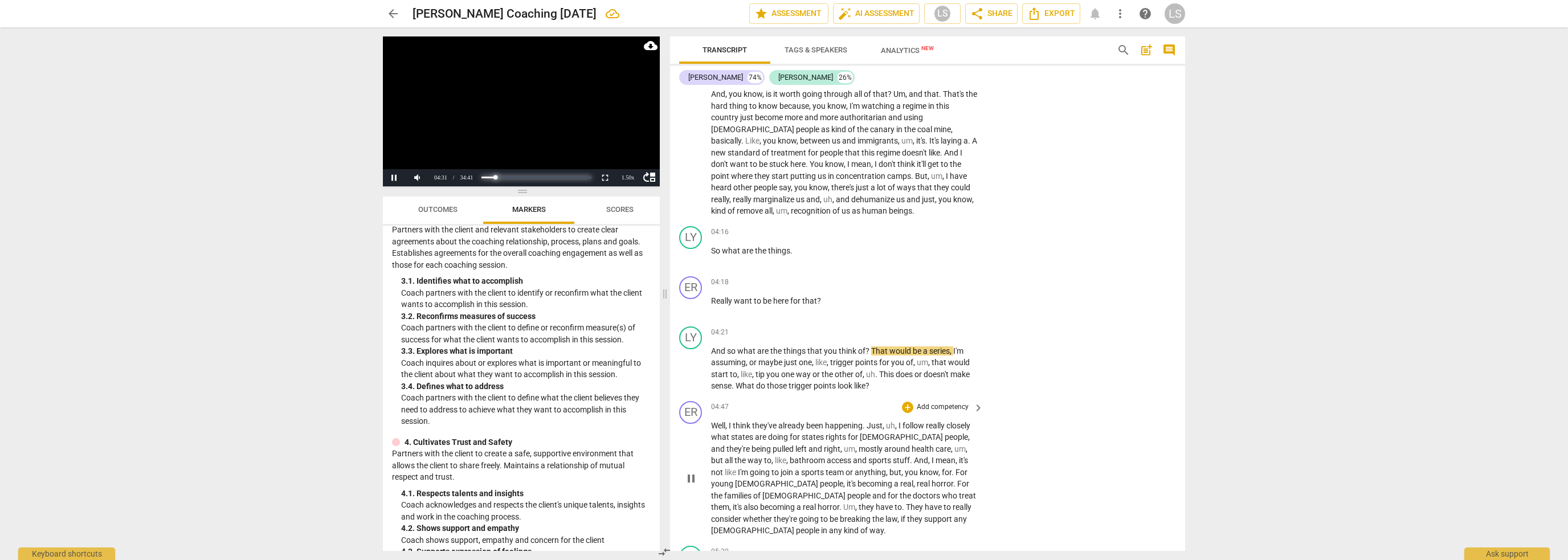
scroll to position [1011, 0]
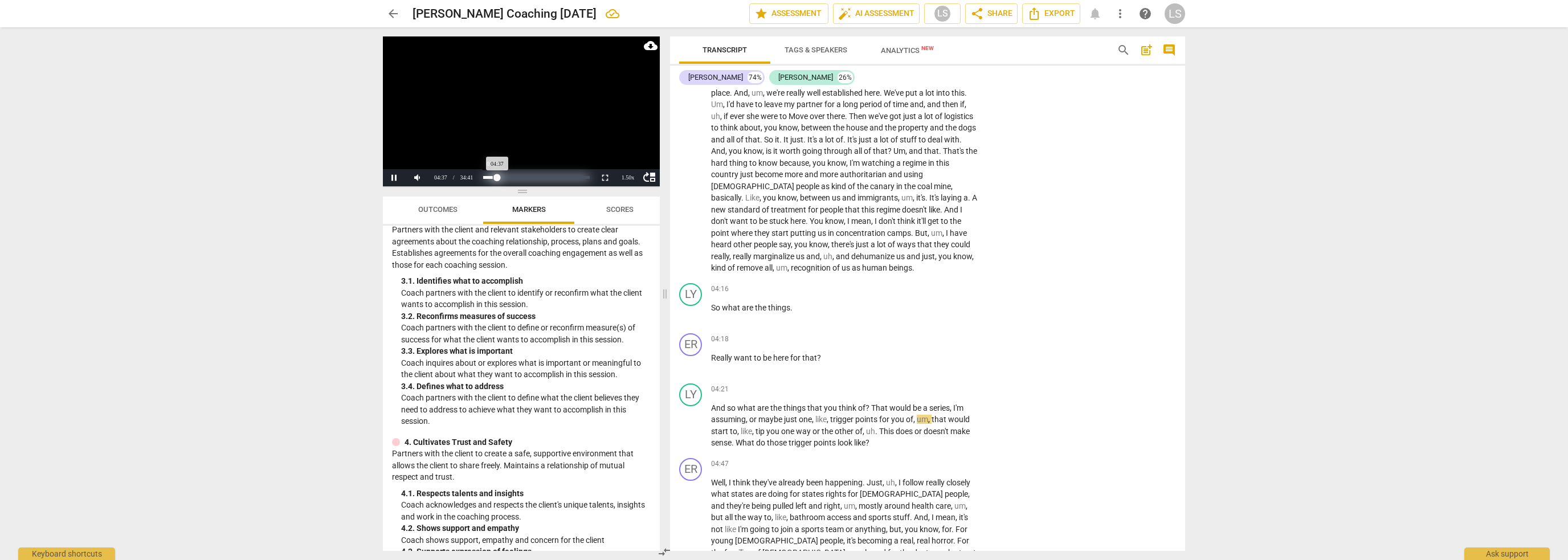
click at [493, 179] on div "Progress : 13.32%" at bounding box center [490, 177] width 14 height 3
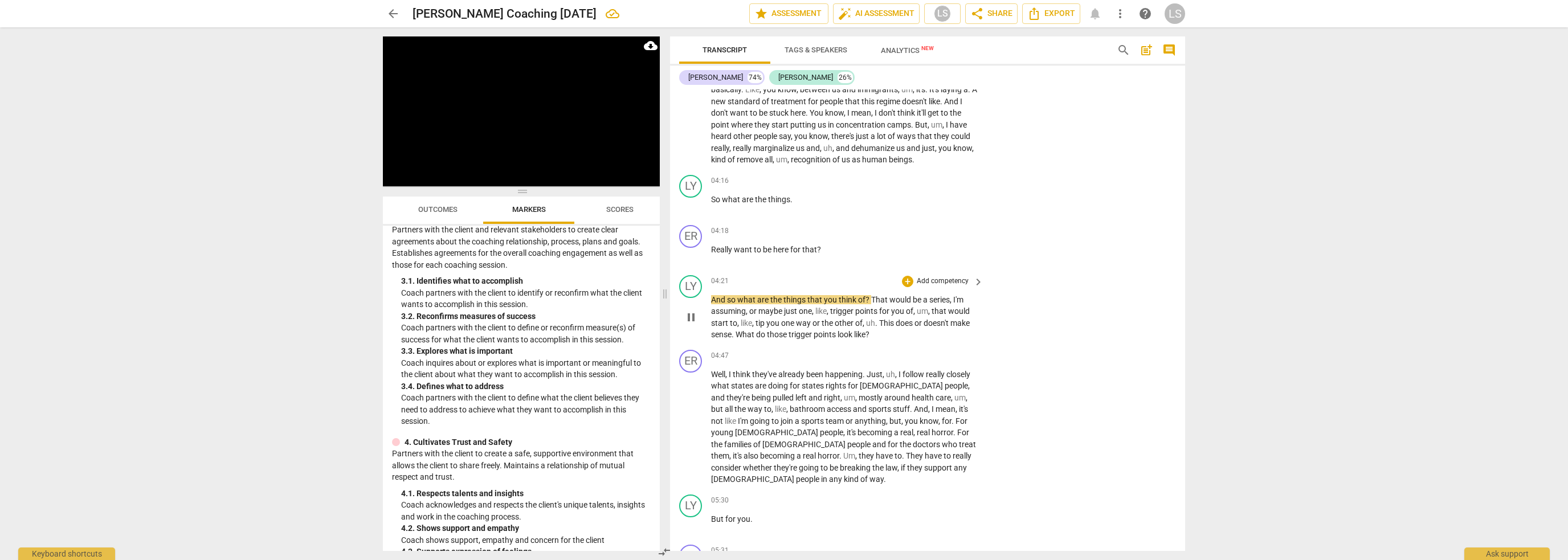
scroll to position [1125, 0]
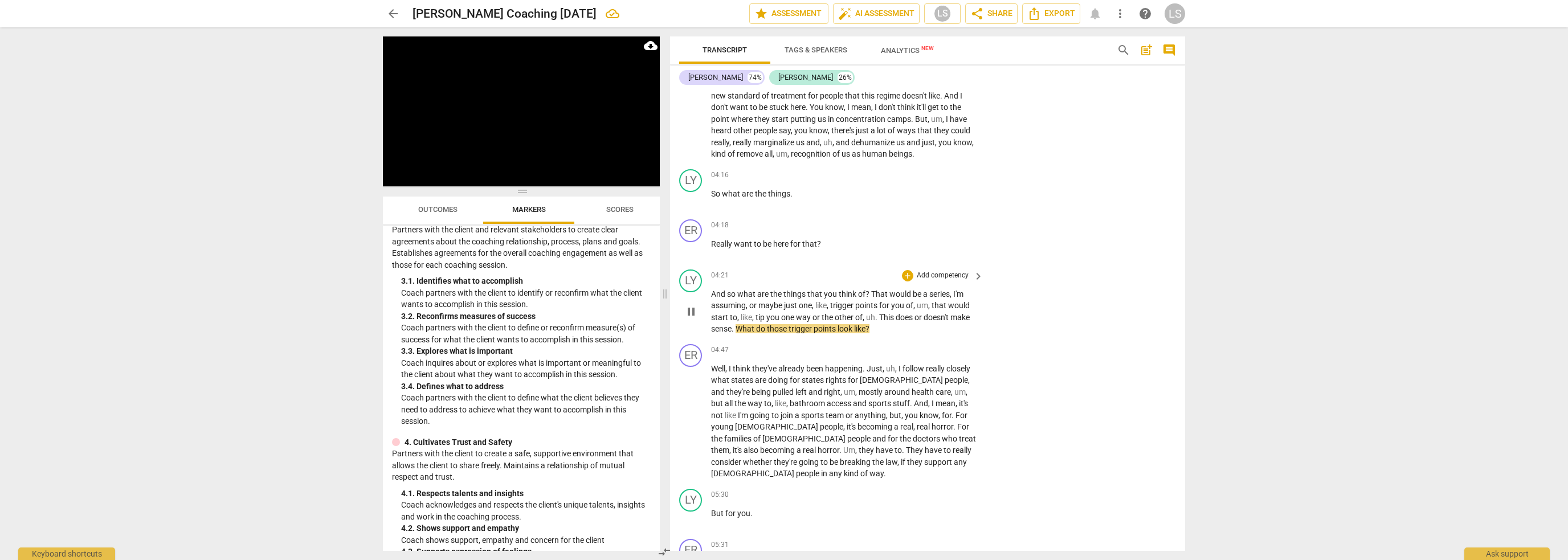
click at [689, 305] on span "pause" at bounding box center [691, 311] width 14 height 14
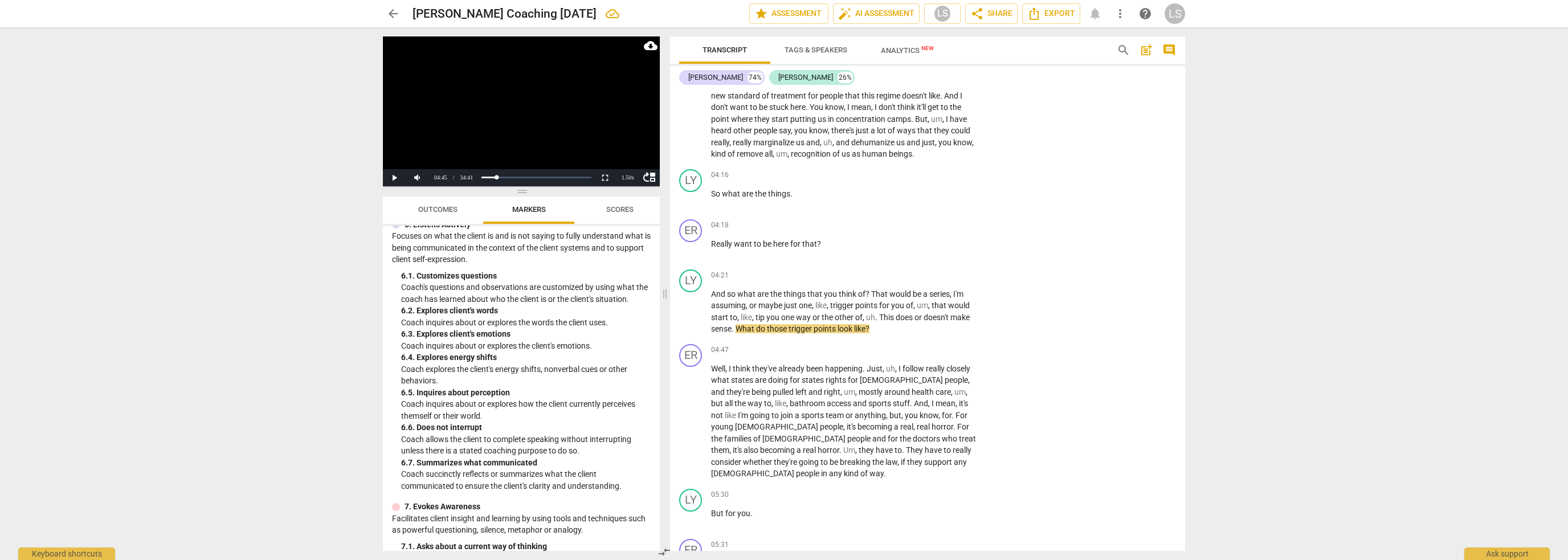
scroll to position [843, 0]
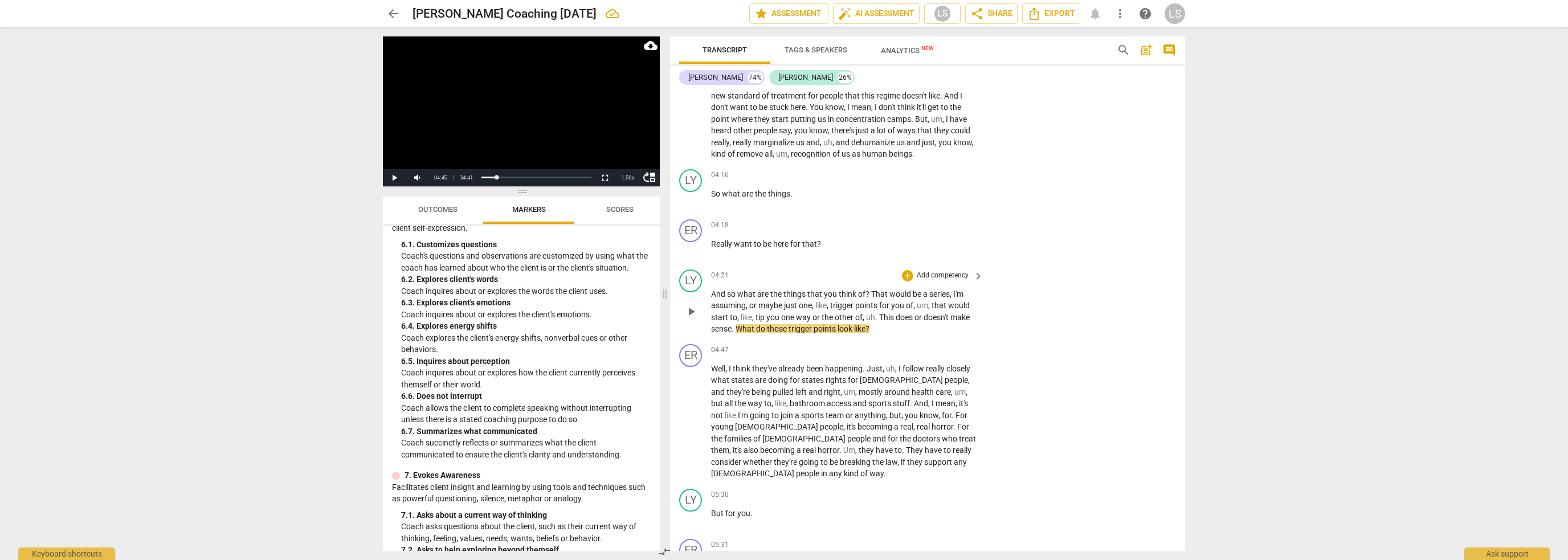
click at [930, 270] on p "Add competency" at bounding box center [943, 275] width 54 height 10
click at [989, 268] on b "6.Listening" at bounding box center [980, 268] width 34 height 14
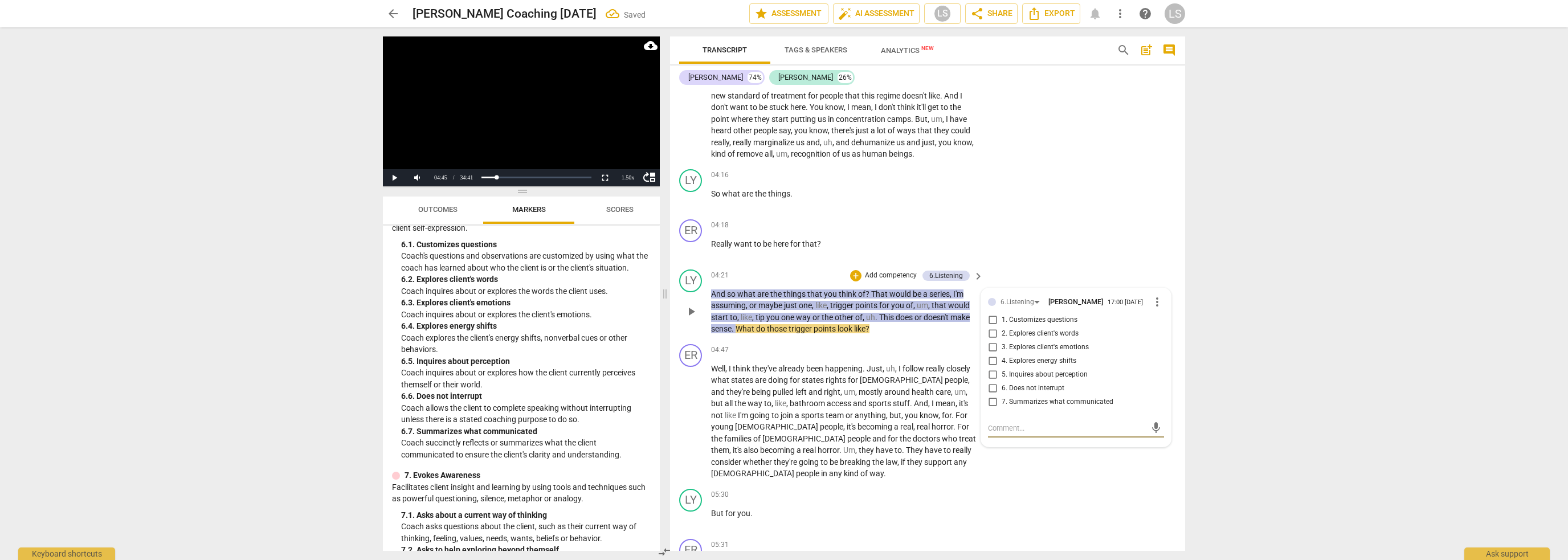
click at [991, 368] on input "5. Inquires about perception" at bounding box center [993, 374] width 18 height 14
checkbox input "true"
click at [393, 179] on button "Play" at bounding box center [394, 177] width 23 height 17
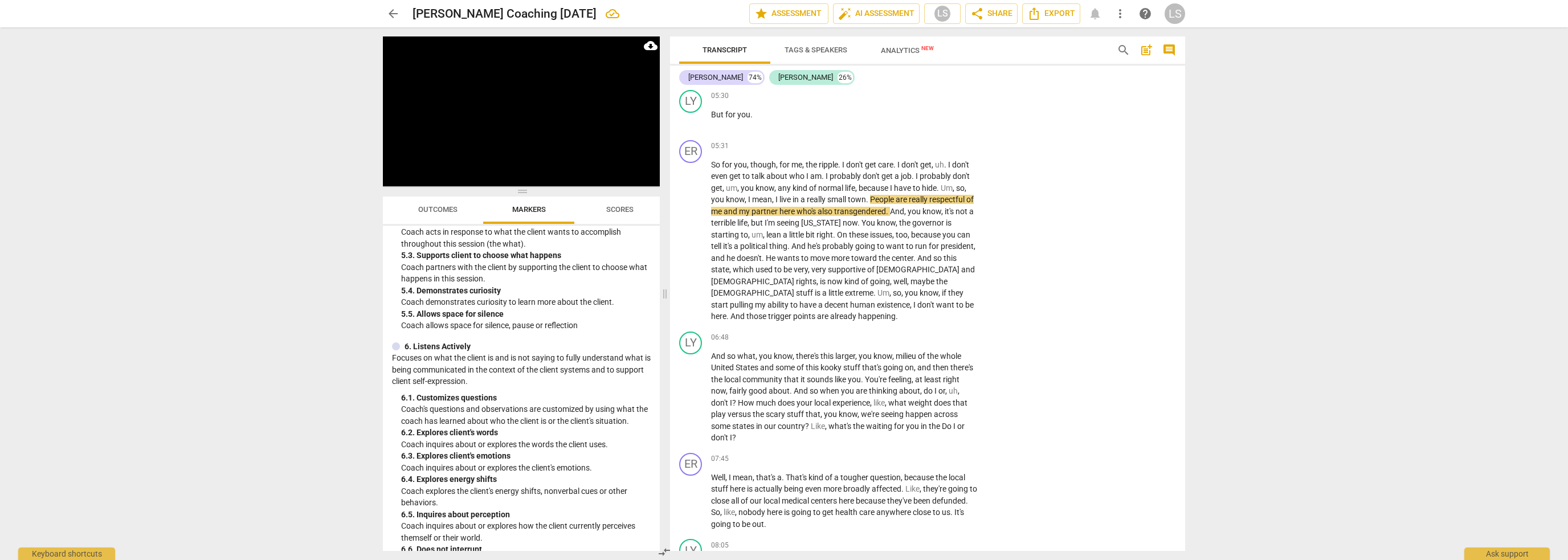
scroll to position [672, 0]
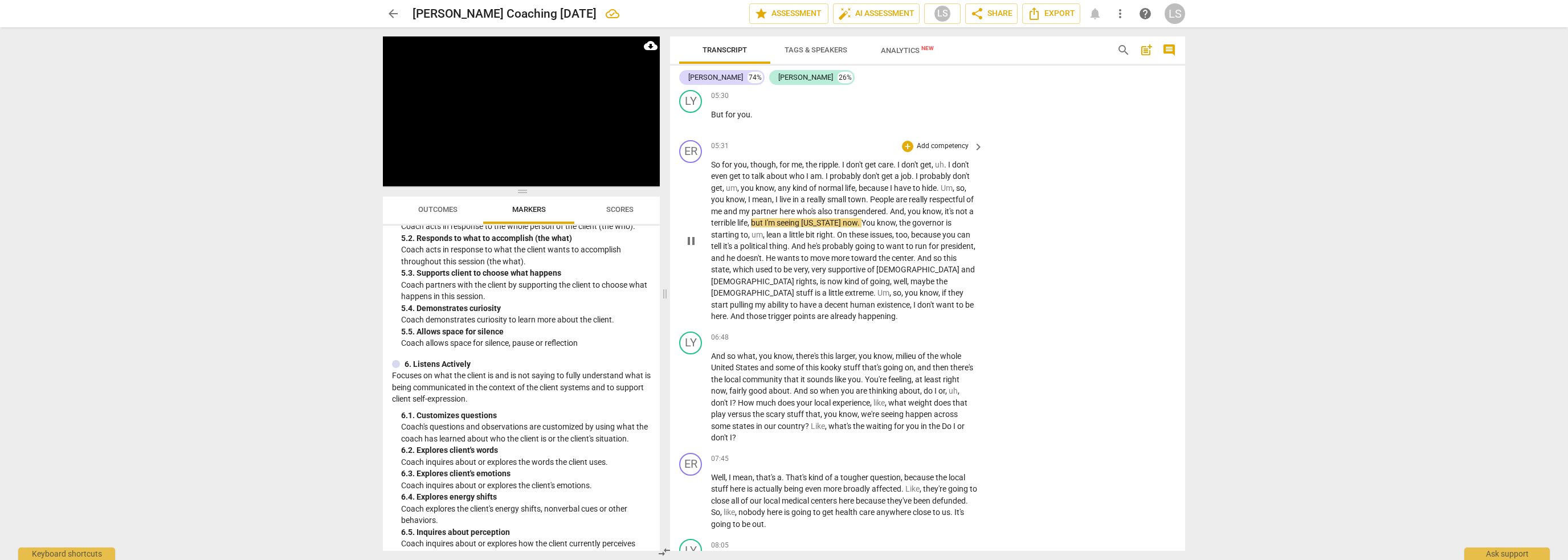
click at [689, 234] on span "pause" at bounding box center [691, 240] width 14 height 14
click at [392, 173] on button "Play" at bounding box center [394, 177] width 23 height 17
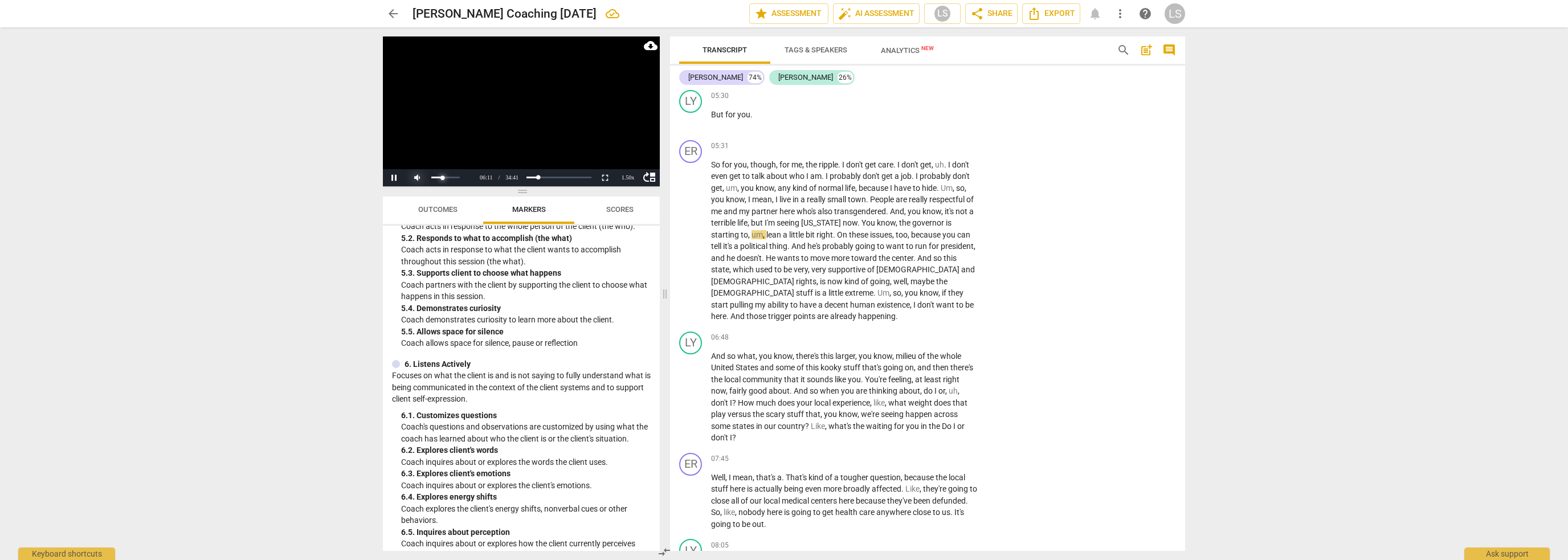
click at [436, 179] on div at bounding box center [451, 177] width 46 height 16
click at [417, 178] on div at bounding box center [439, 177] width 68 height 17
click at [436, 177] on div "volume level" at bounding box center [434, 177] width 4 height 2
click at [690, 390] on span "pause" at bounding box center [691, 396] width 14 height 14
click at [969, 331] on div "+ Add competency keyboard_arrow_right" at bounding box center [942, 337] width 85 height 12
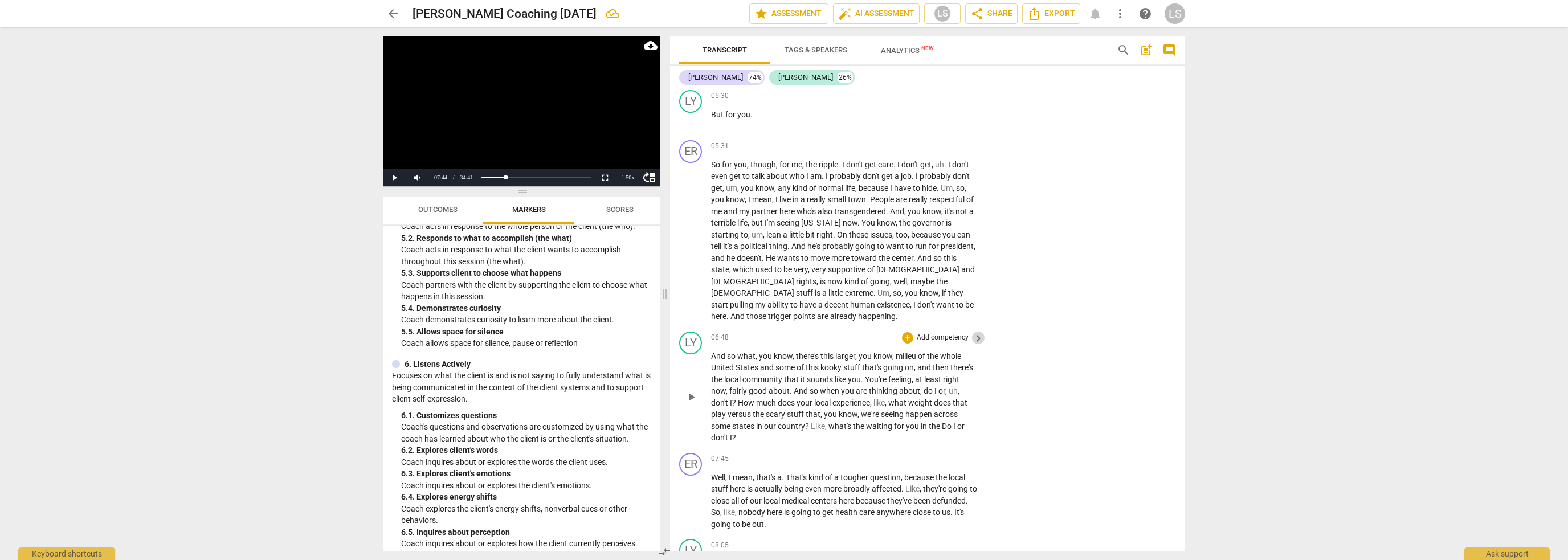
click at [978, 331] on span "keyboard_arrow_right" at bounding box center [978, 338] width 14 height 14
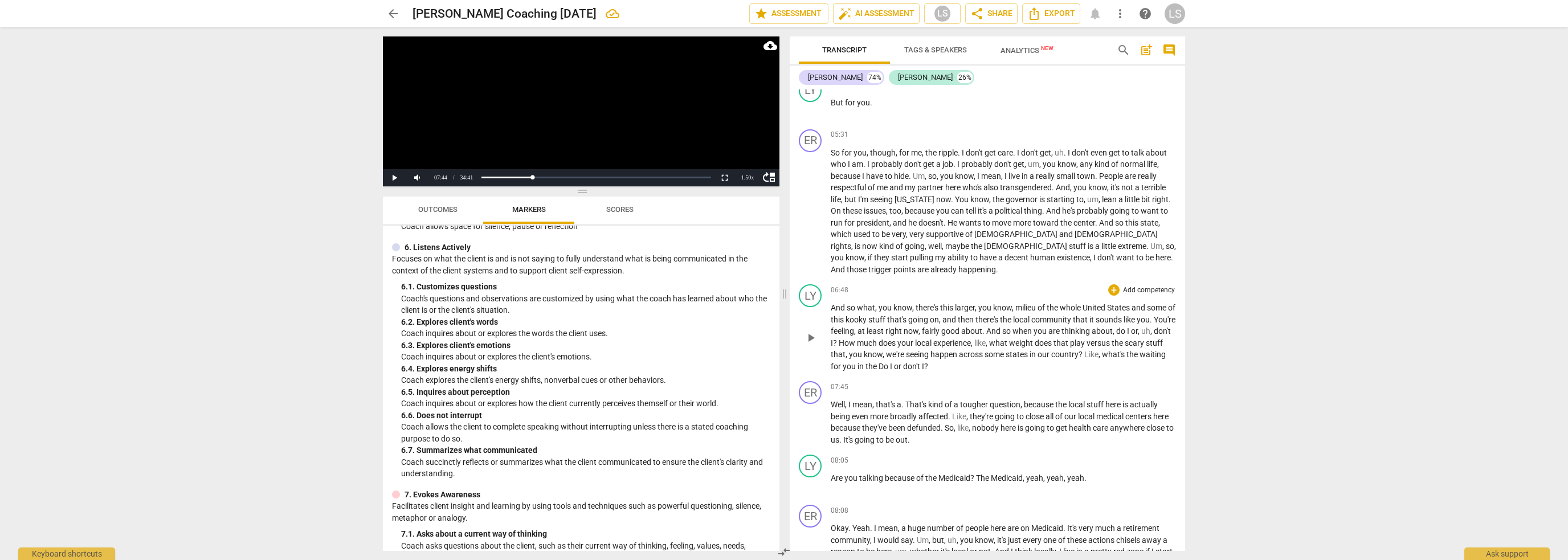
scroll to position [591, 0]
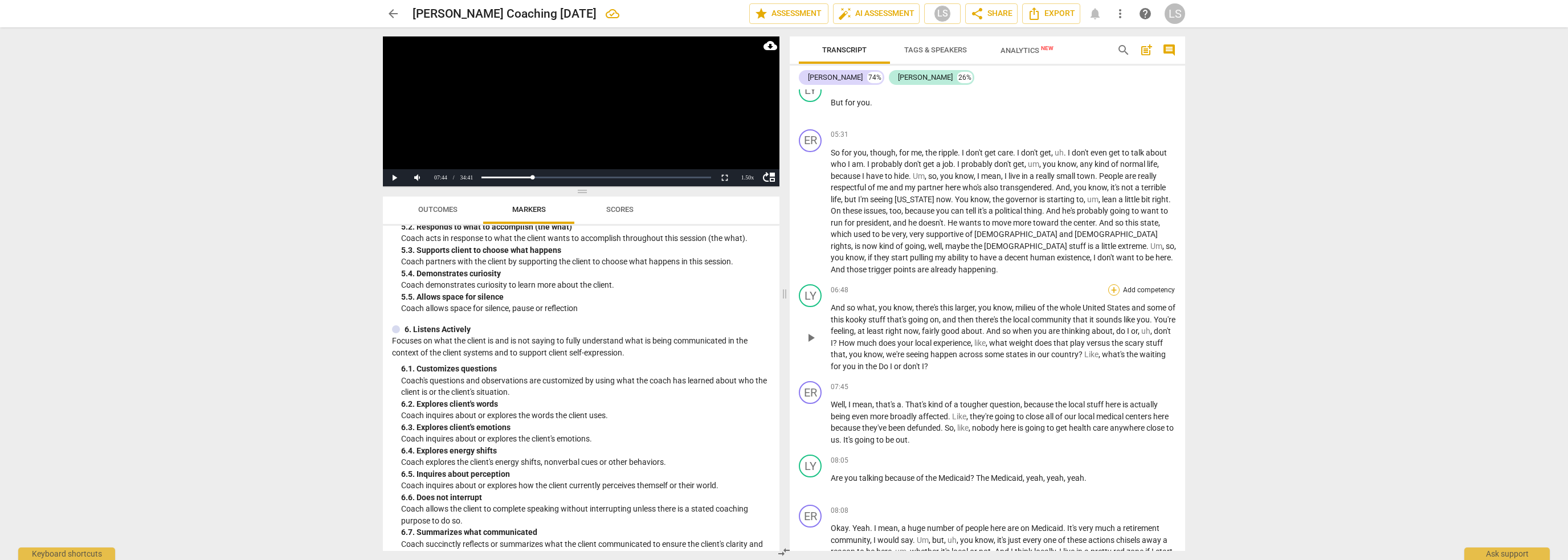
click at [1116, 284] on div "+" at bounding box center [1114, 290] width 12 height 12
click at [718, 346] on div at bounding box center [784, 280] width 1568 height 560
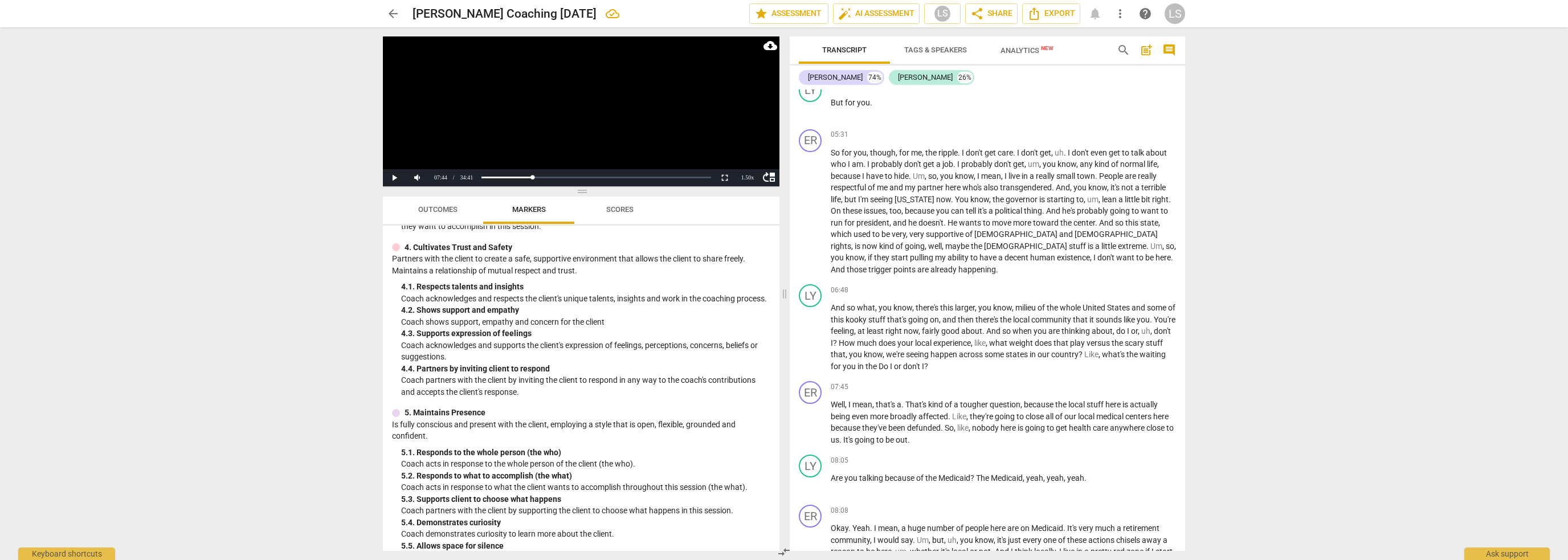
scroll to position [399, 0]
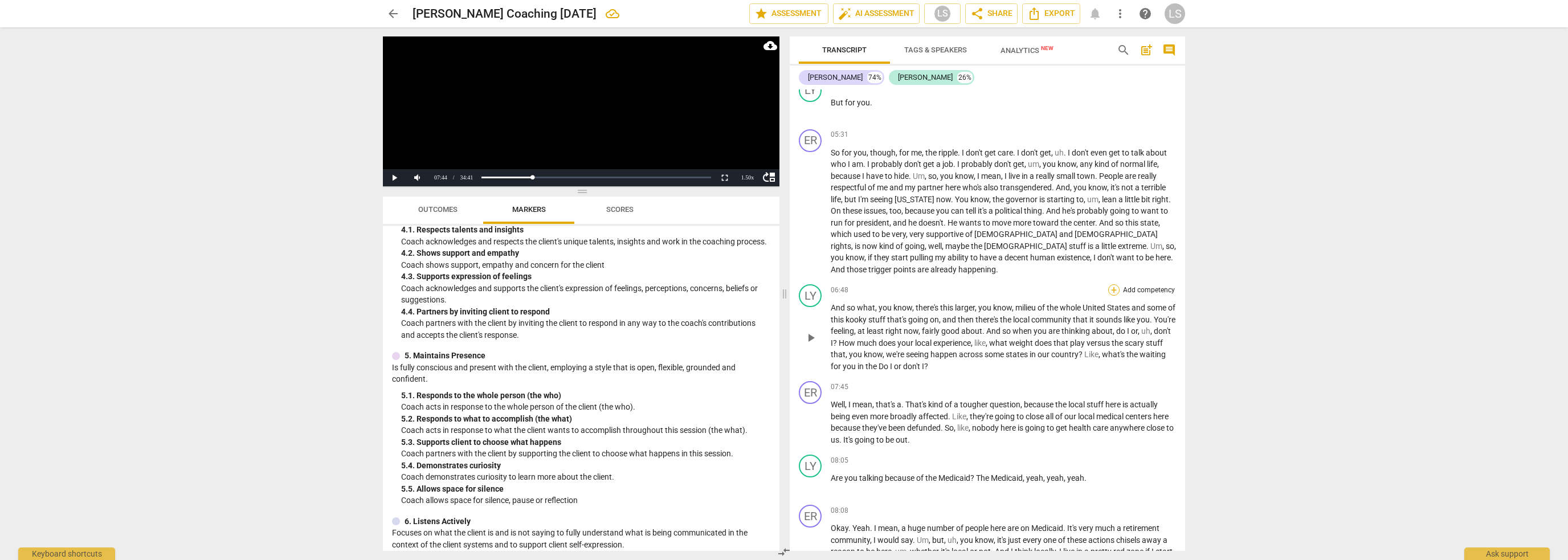
click at [1112, 284] on div "+" at bounding box center [1114, 290] width 12 height 12
click at [1192, 254] on b "[DOMAIN_NAME]" at bounding box center [1176, 255] width 53 height 14
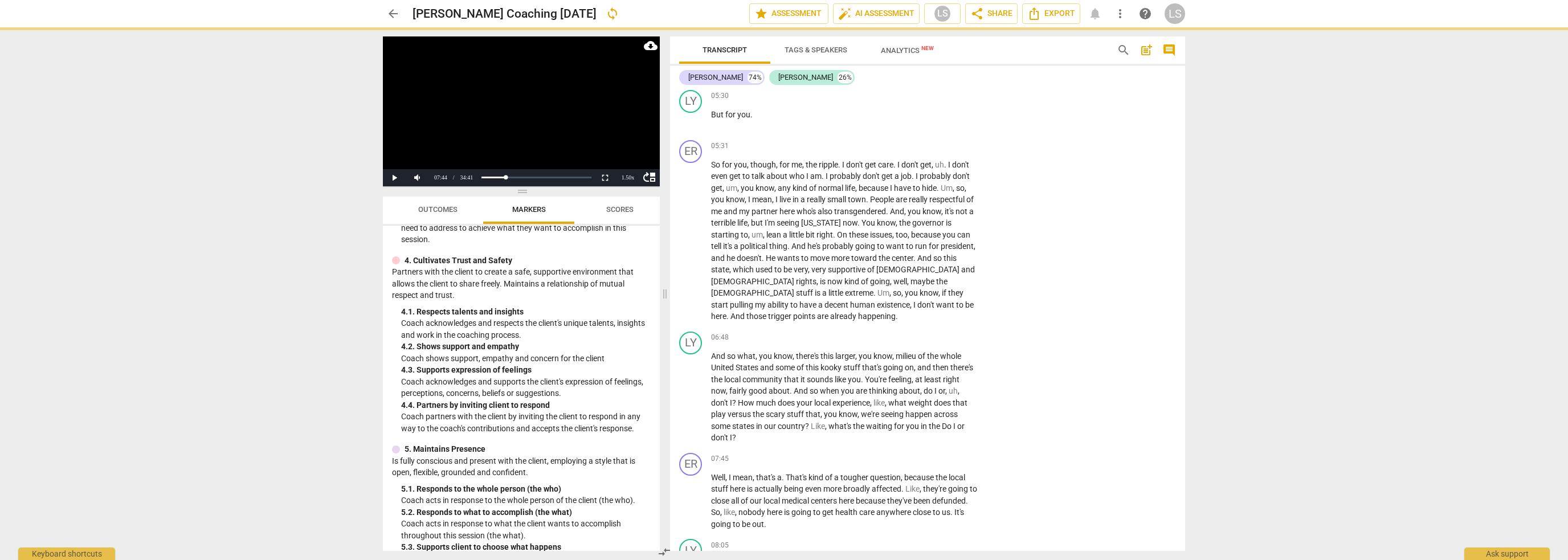
scroll to position [480, 0]
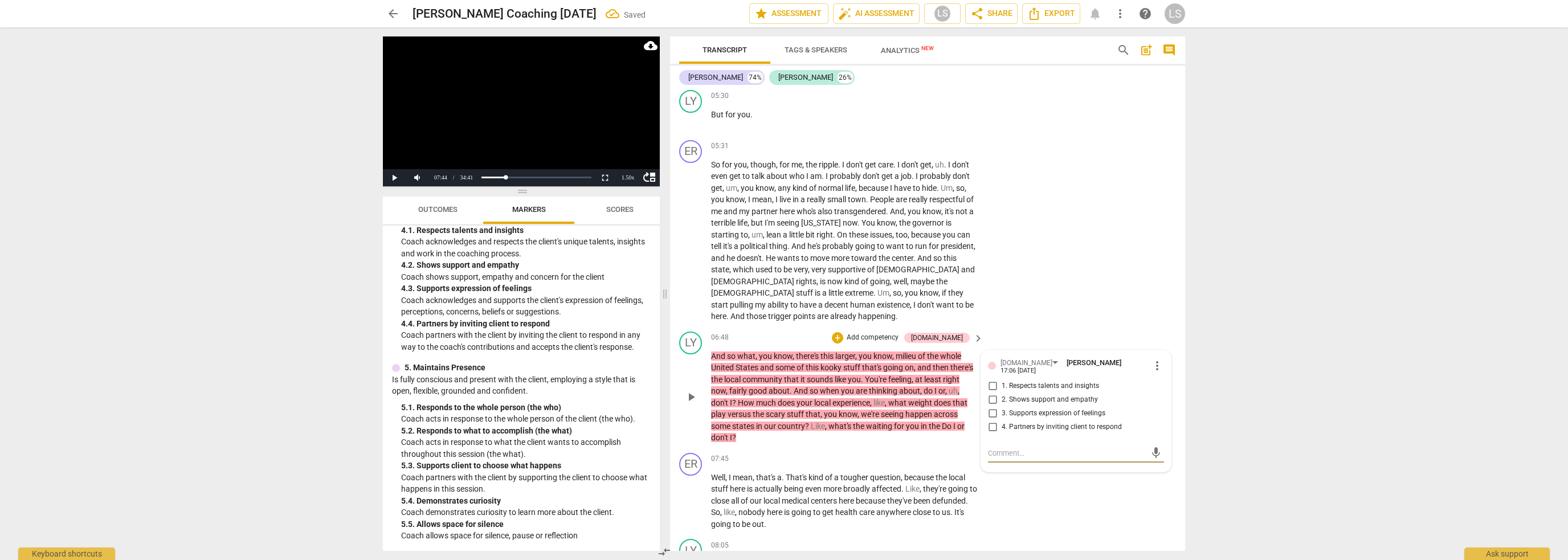
click at [991, 393] on input "2. Shows support and empathy" at bounding box center [993, 400] width 18 height 14
checkbox input "true"
click at [1113, 327] on div "LY play_arrow pause 06:48 + Add competency [DOMAIN_NAME] keyboard_arrow_right A…" at bounding box center [928, 387] width 515 height 121
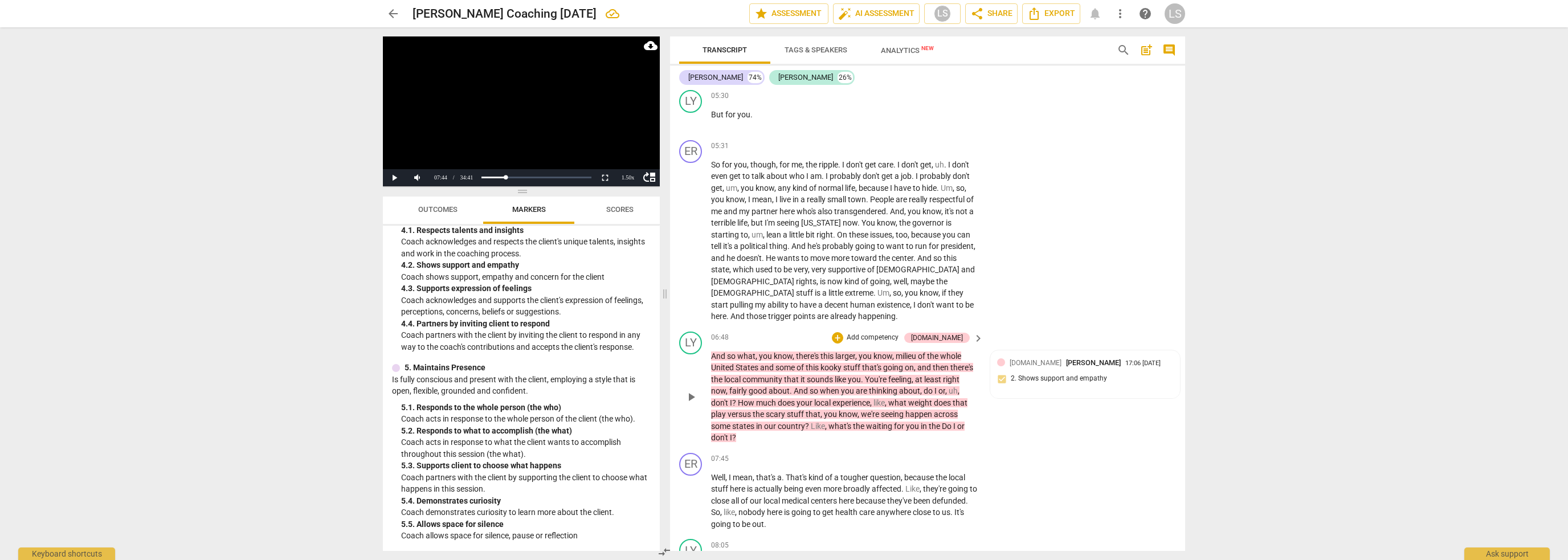
click at [882, 333] on p "Add competency" at bounding box center [872, 338] width 54 height 10
click at [945, 307] on b "5.Presence" at bounding box center [941, 311] width 34 height 14
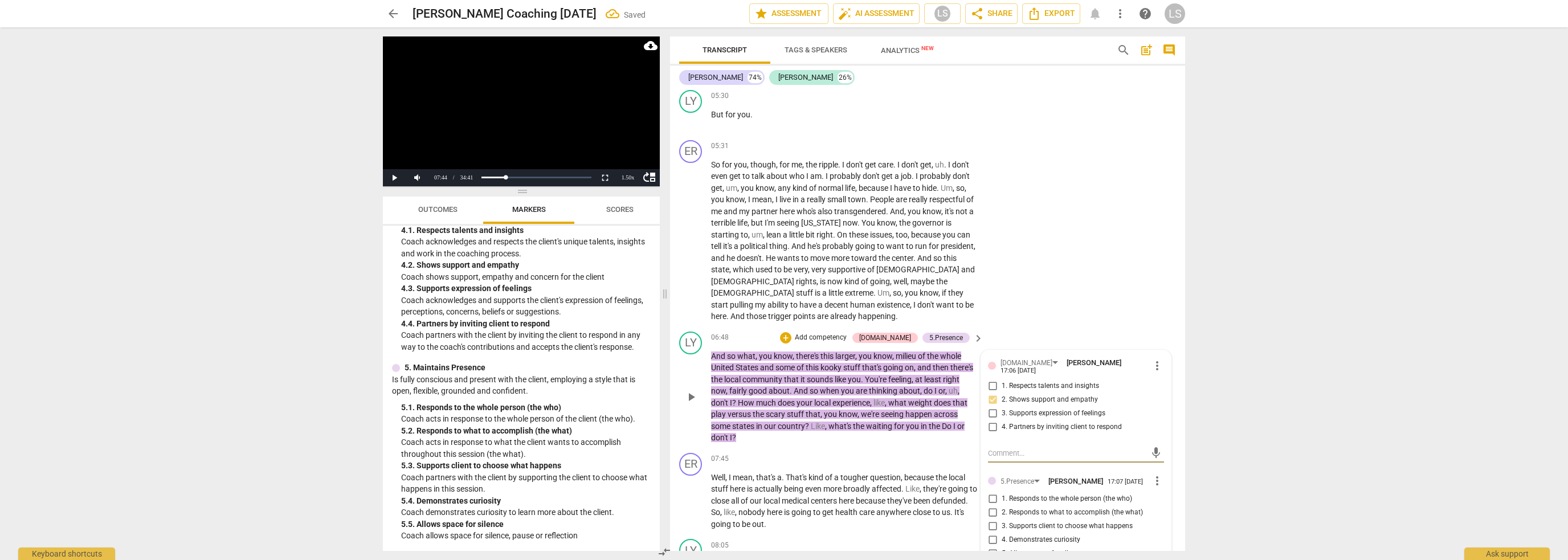
click at [989, 533] on input "4. Demonstrates curiosity" at bounding box center [993, 540] width 18 height 14
checkbox input "true"
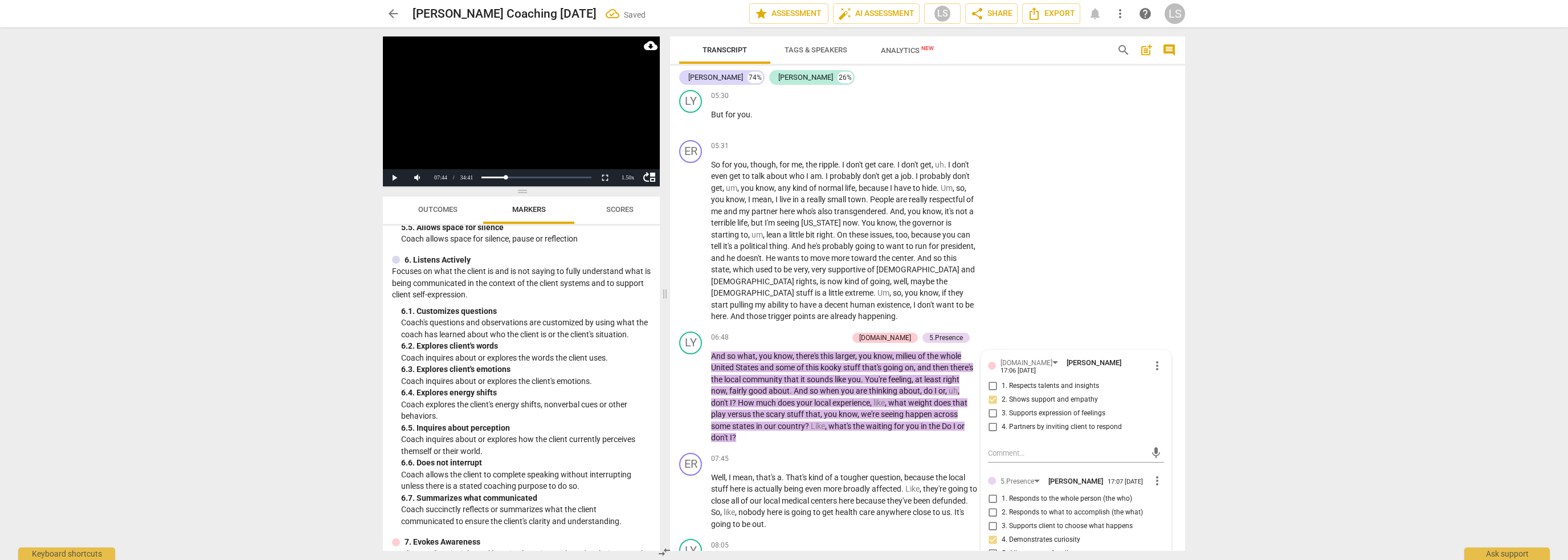
scroll to position [765, 0]
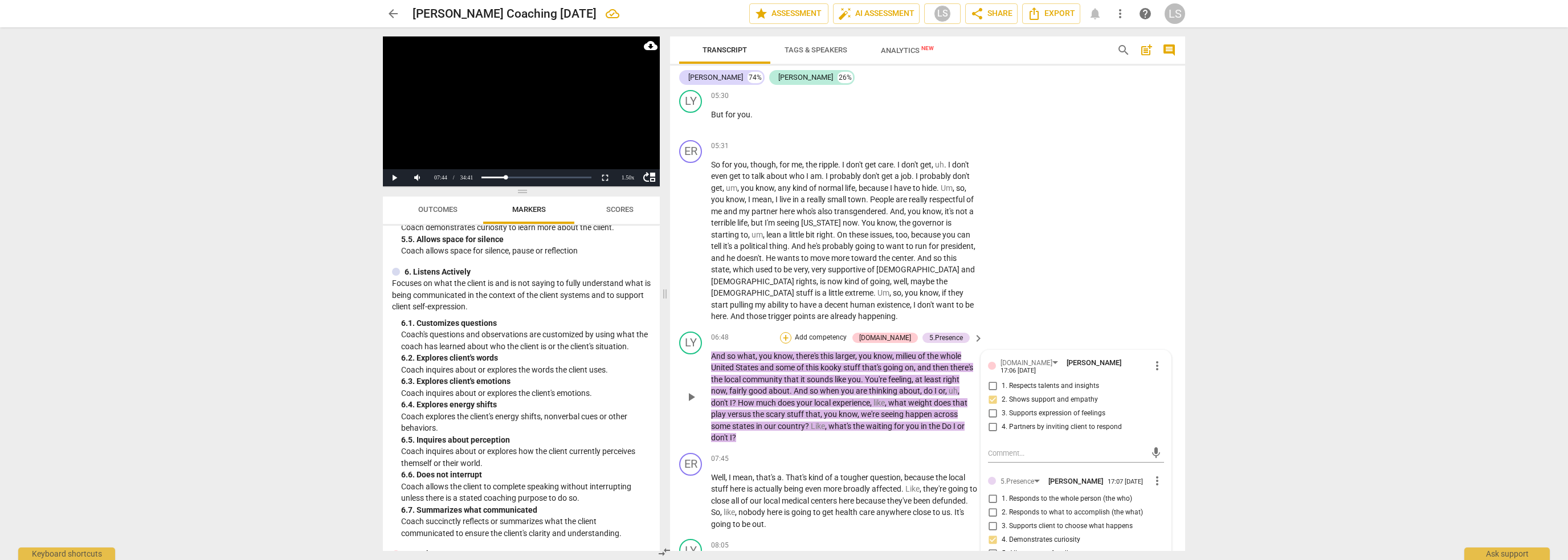
click at [792, 332] on div "+" at bounding box center [786, 338] width 12 height 12
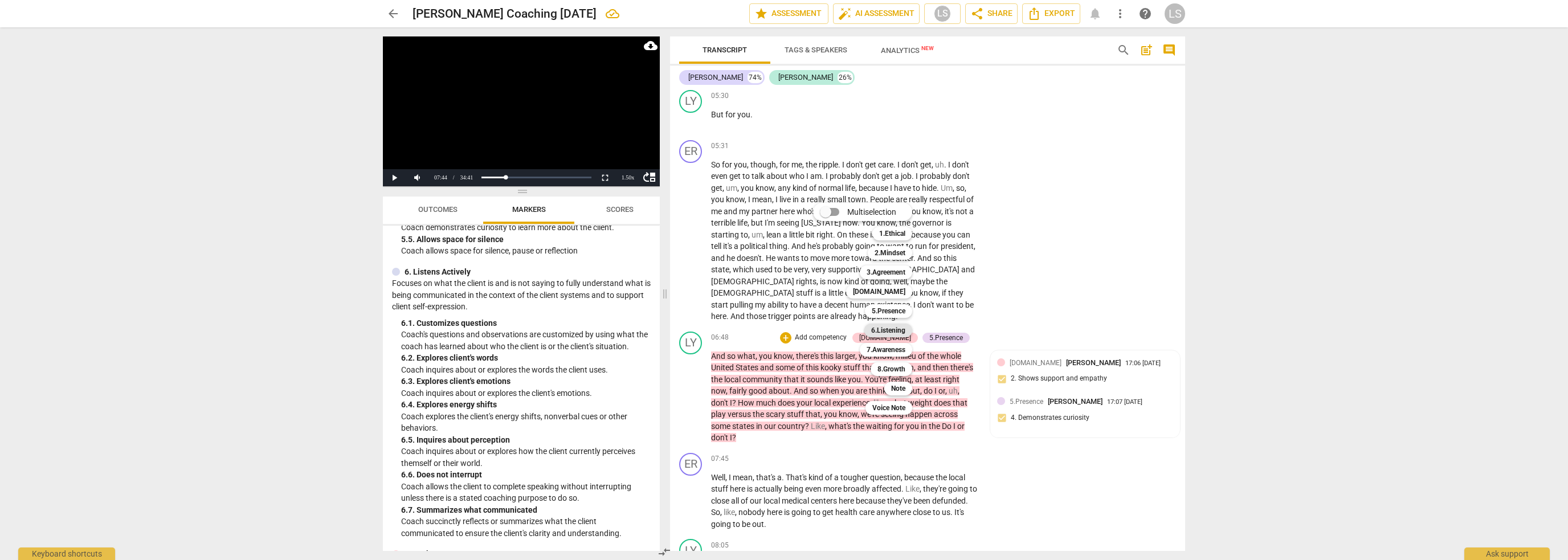
click at [898, 326] on b "6.Listening" at bounding box center [888, 330] width 34 height 14
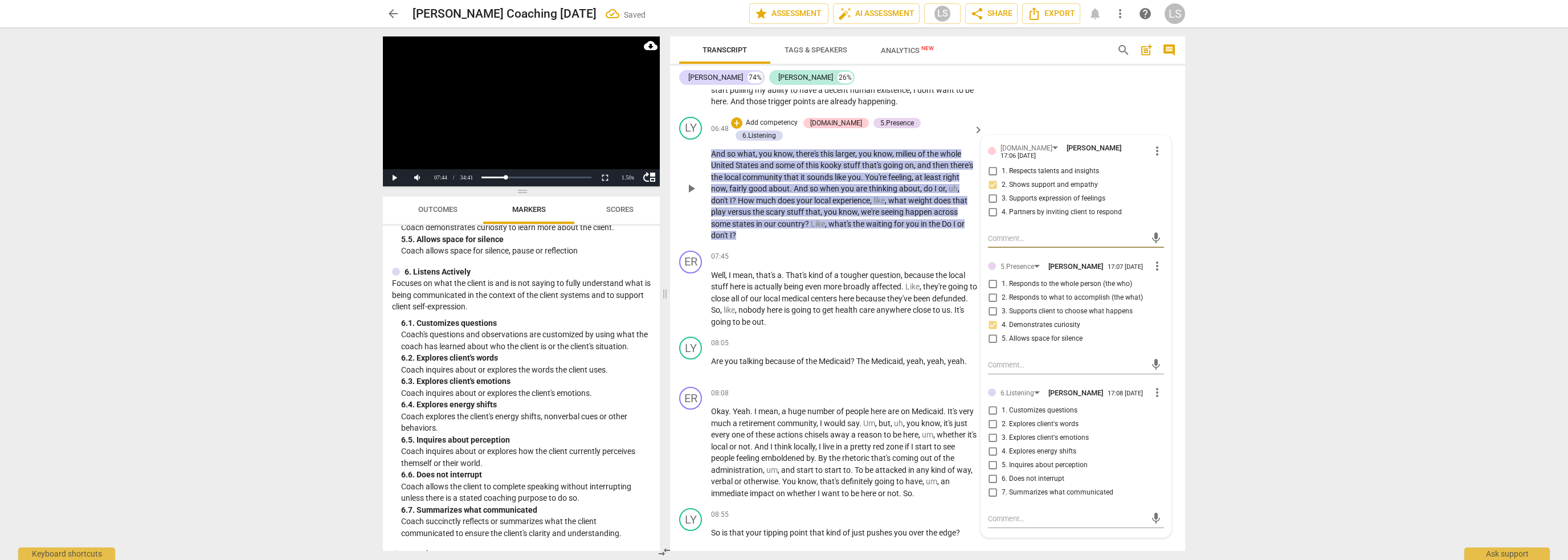
scroll to position [1751, 0]
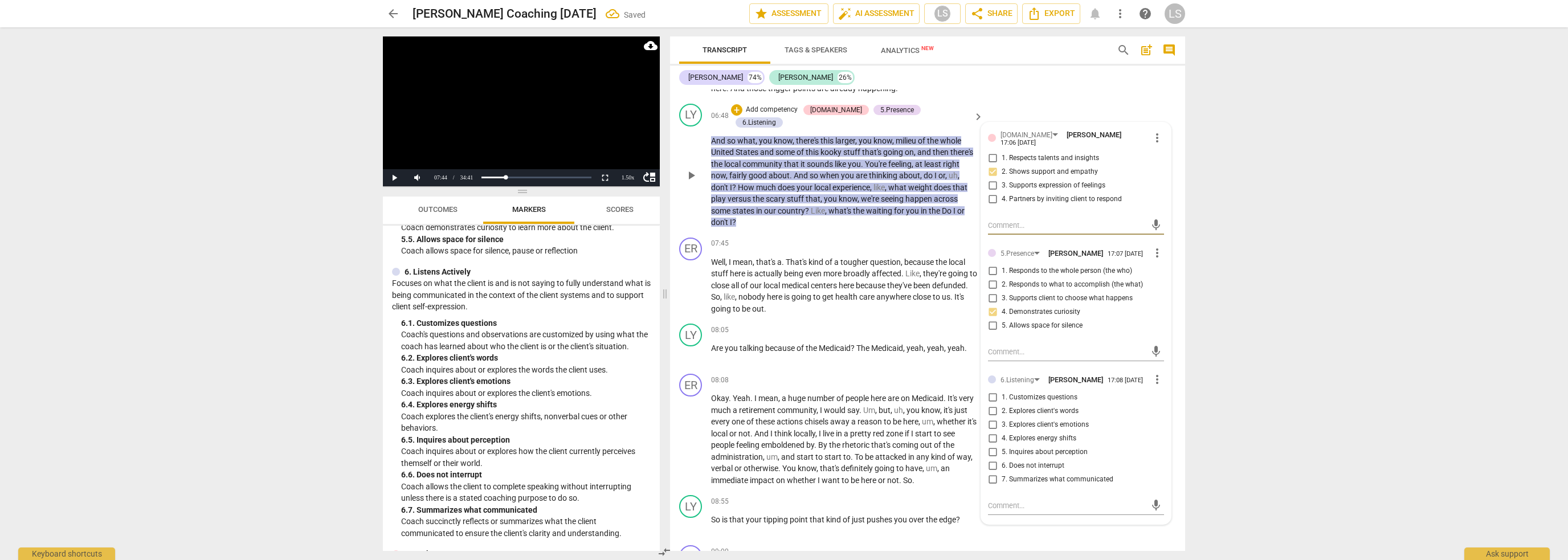
click at [991, 390] on input "1. Customizes questions" at bounding box center [993, 397] width 18 height 14
checkbox input "true"
click at [869, 238] on div "07:45 + Add competency keyboard_arrow_right" at bounding box center [848, 244] width 274 height 12
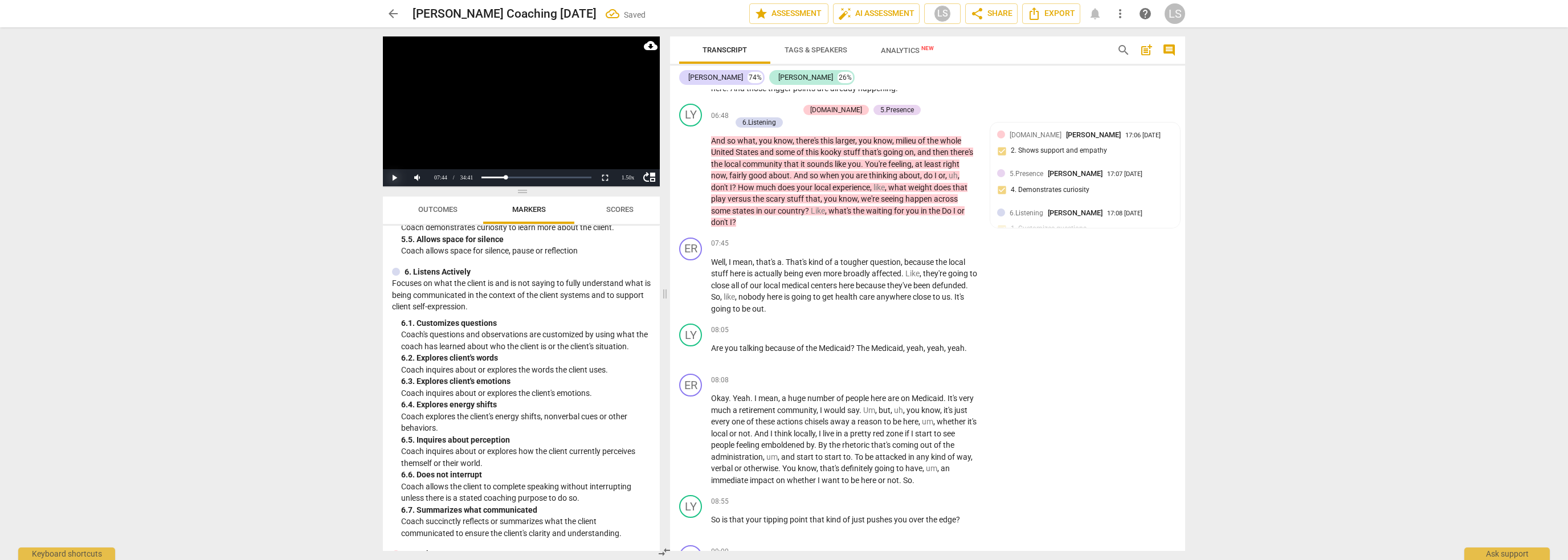
click at [395, 177] on button "Play" at bounding box center [394, 177] width 23 height 17
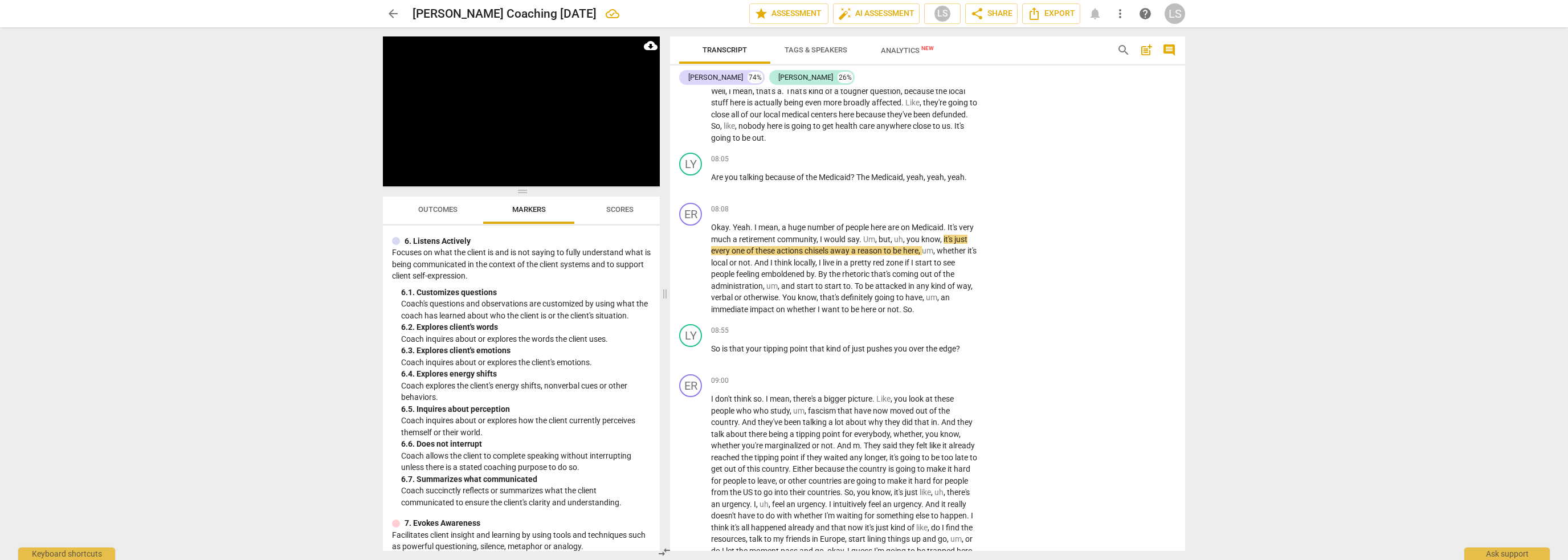
scroll to position [822, 0]
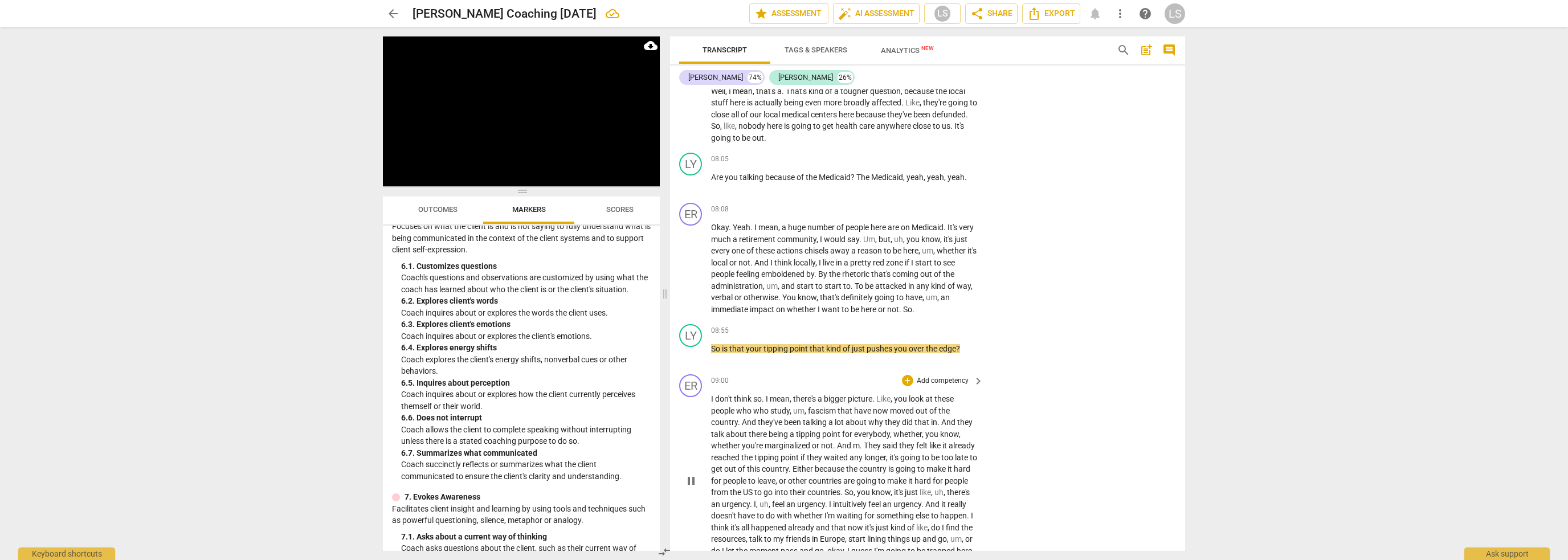
click at [692, 474] on span "pause" at bounding box center [691, 480] width 14 height 14
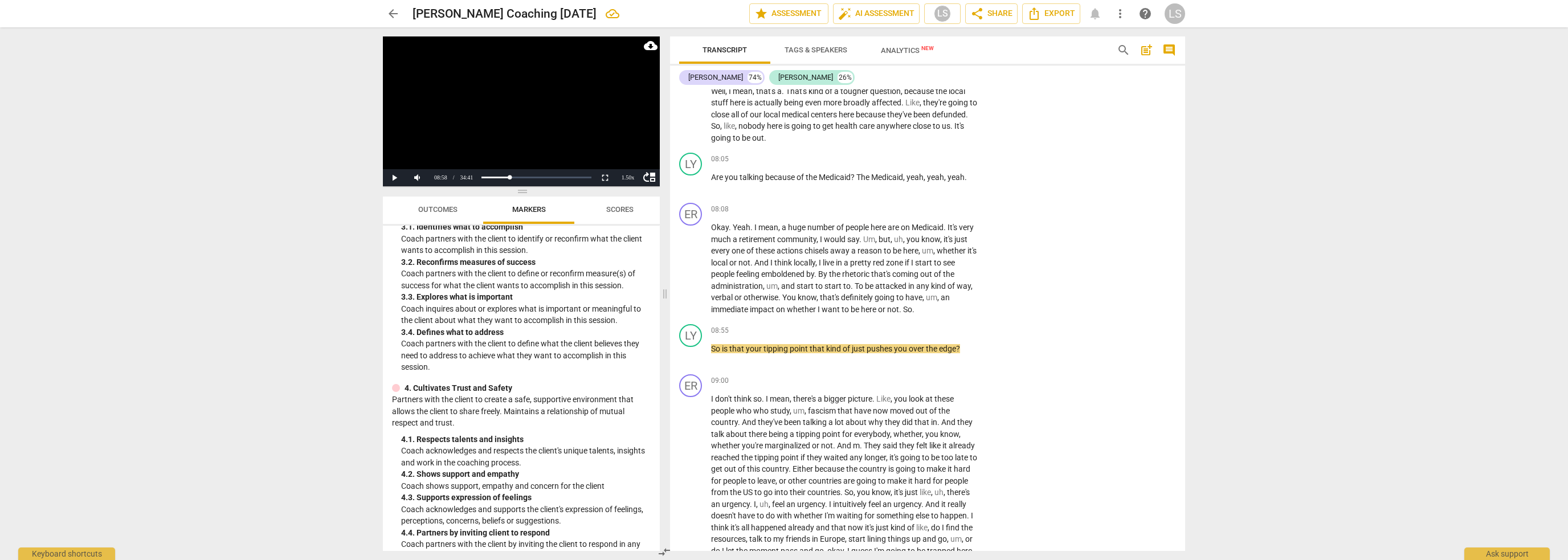
scroll to position [252, 0]
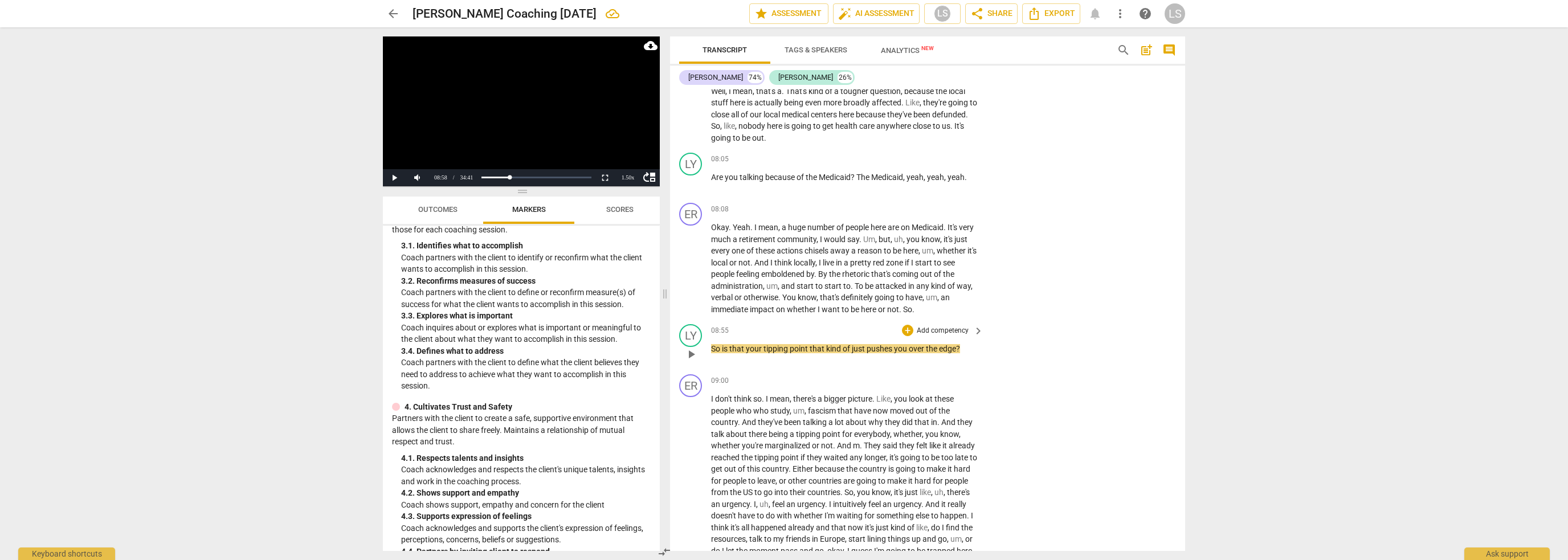
click at [944, 325] on p "Add competency" at bounding box center [943, 331] width 54 height 10
click at [985, 248] on b "3.Agreement" at bounding box center [978, 252] width 39 height 14
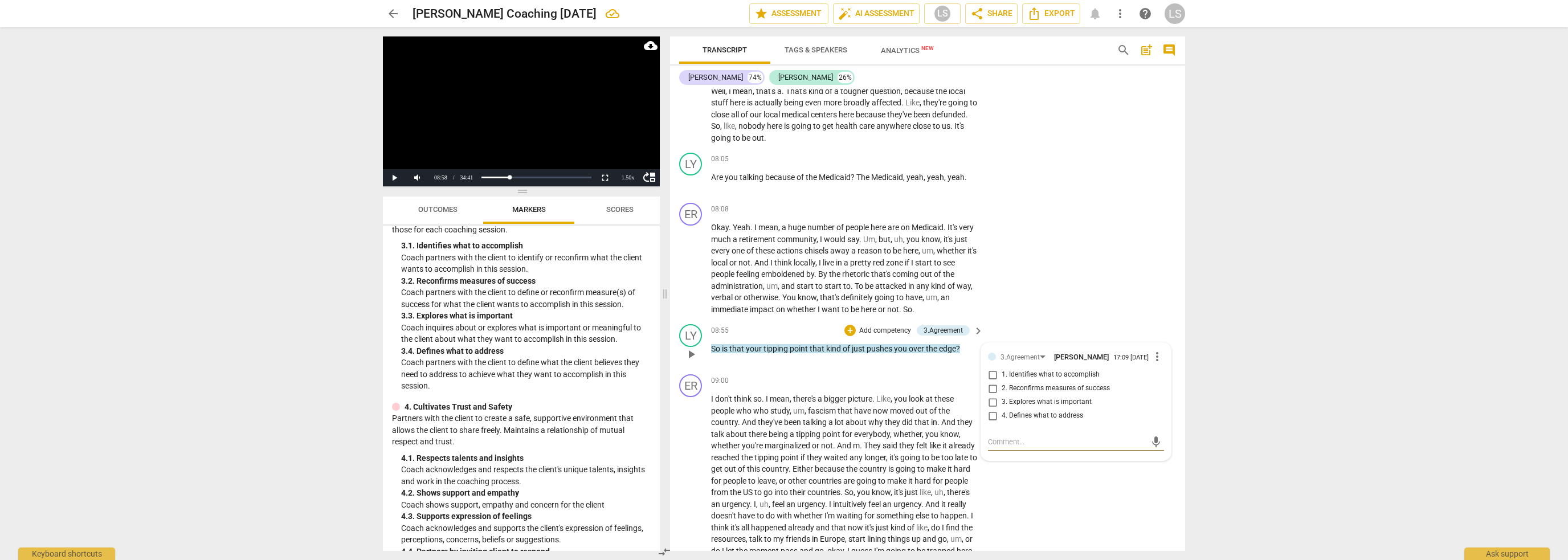
click at [991, 395] on input "3. Explores what is important" at bounding box center [993, 401] width 18 height 14
checkbox input "true"
click at [990, 409] on input "4. Defines what to address" at bounding box center [993, 415] width 18 height 14
checkbox input "true"
click at [391, 177] on button "Play" at bounding box center [394, 177] width 23 height 17
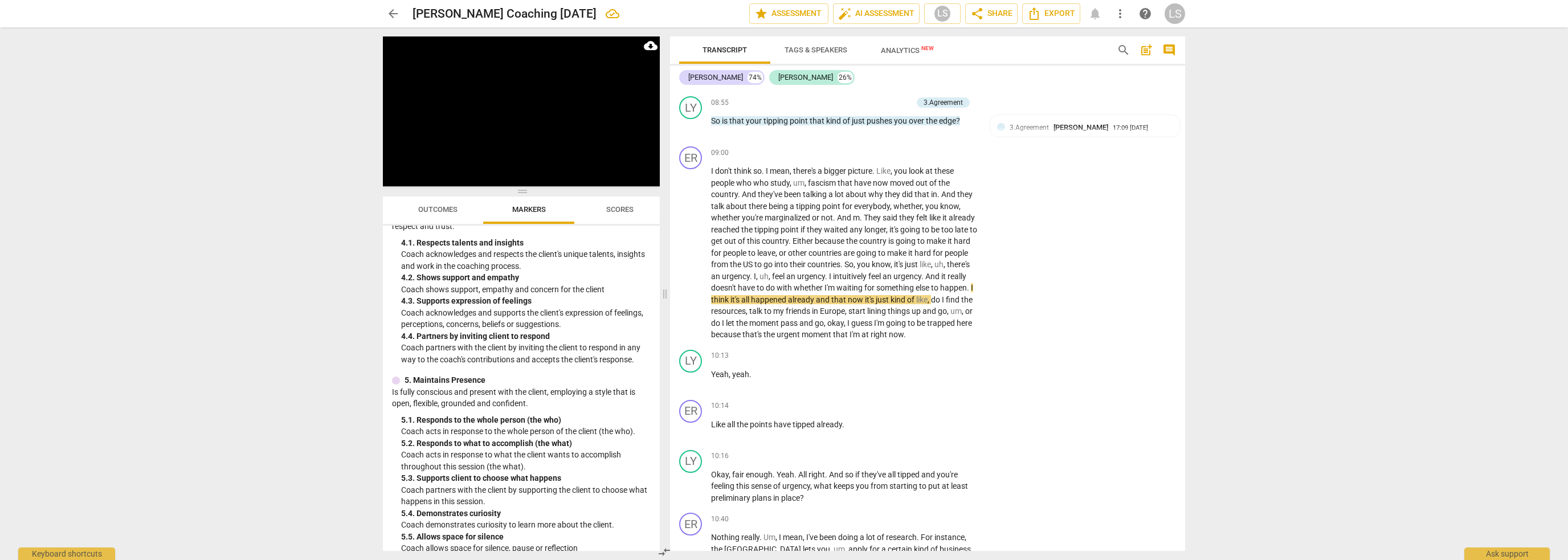
scroll to position [480, 0]
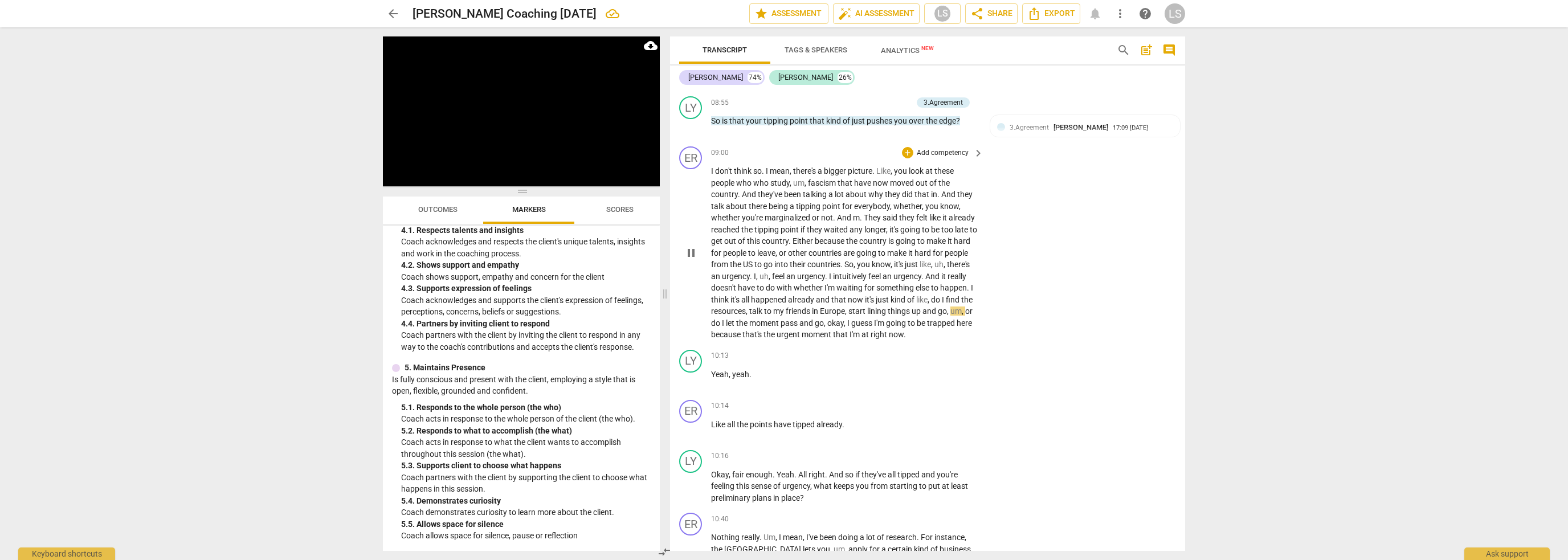
click at [690, 246] on span "pause" at bounding box center [691, 253] width 14 height 14
click at [922, 148] on p "Add competency" at bounding box center [943, 153] width 54 height 10
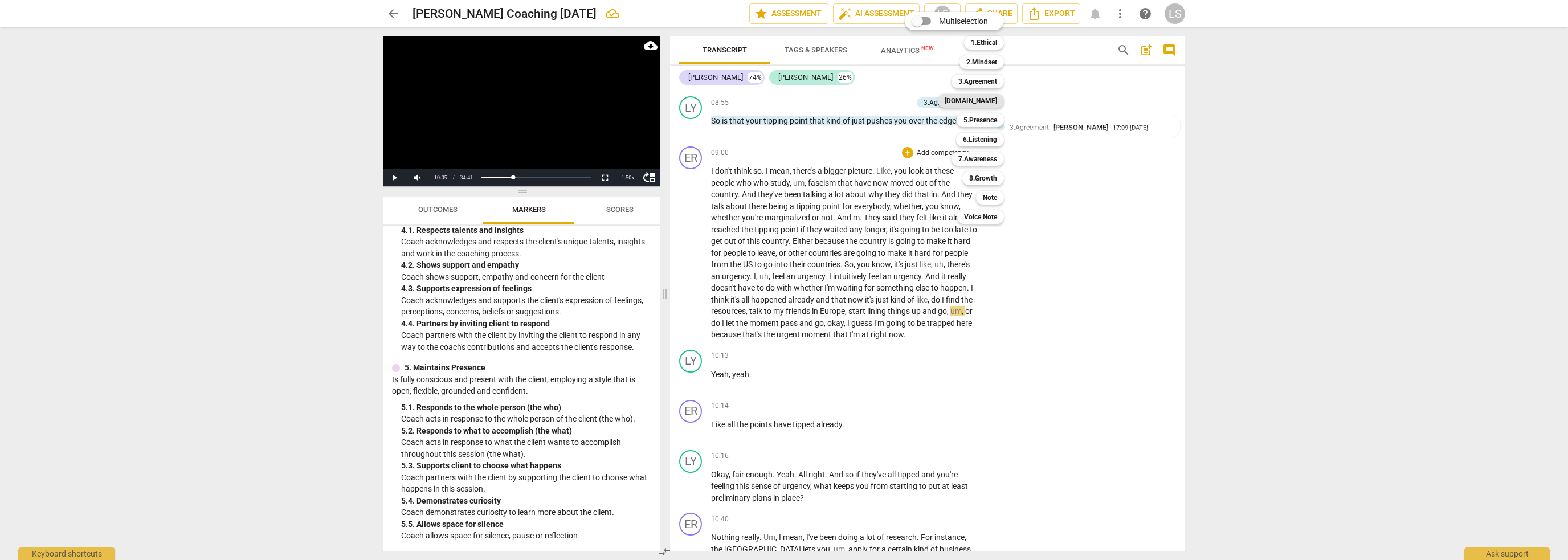
click at [991, 102] on b "[DOMAIN_NAME]" at bounding box center [971, 101] width 53 height 14
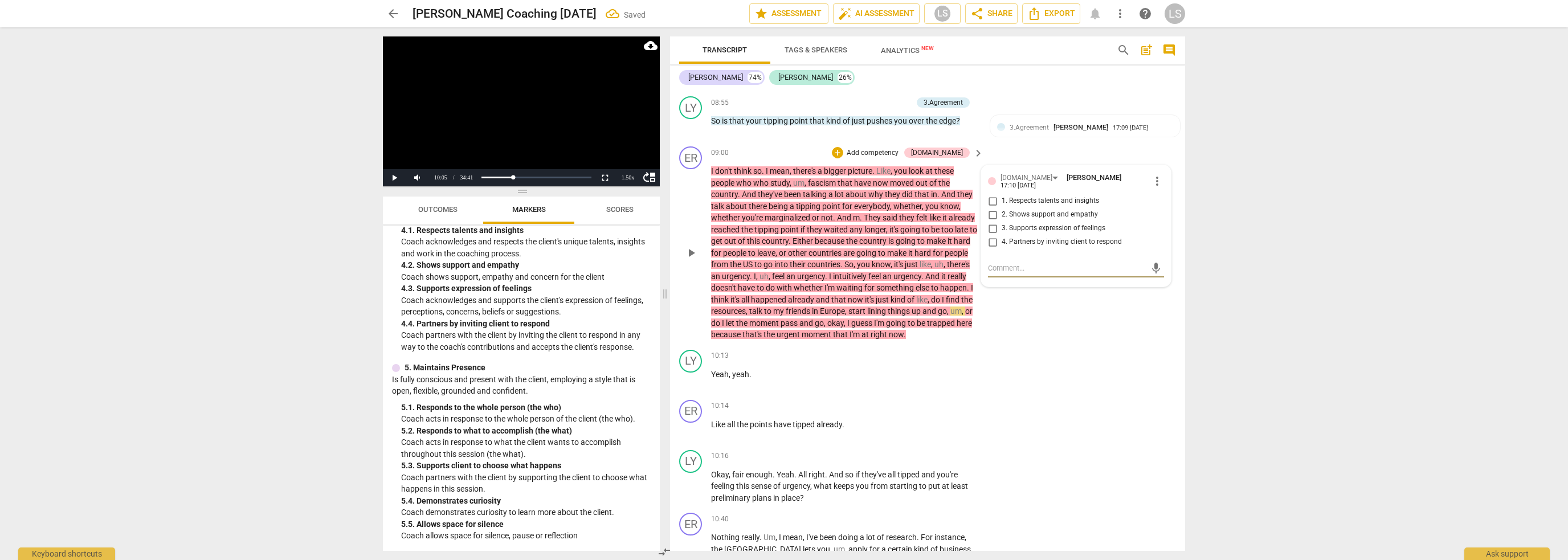
click at [990, 194] on input "1. Respects talents and insights" at bounding box center [993, 201] width 18 height 14
checkbox input "true"
click at [893, 350] on div "10:13 + Add competency keyboard_arrow_right Yeah , yeah ." at bounding box center [848, 370] width 274 height 41
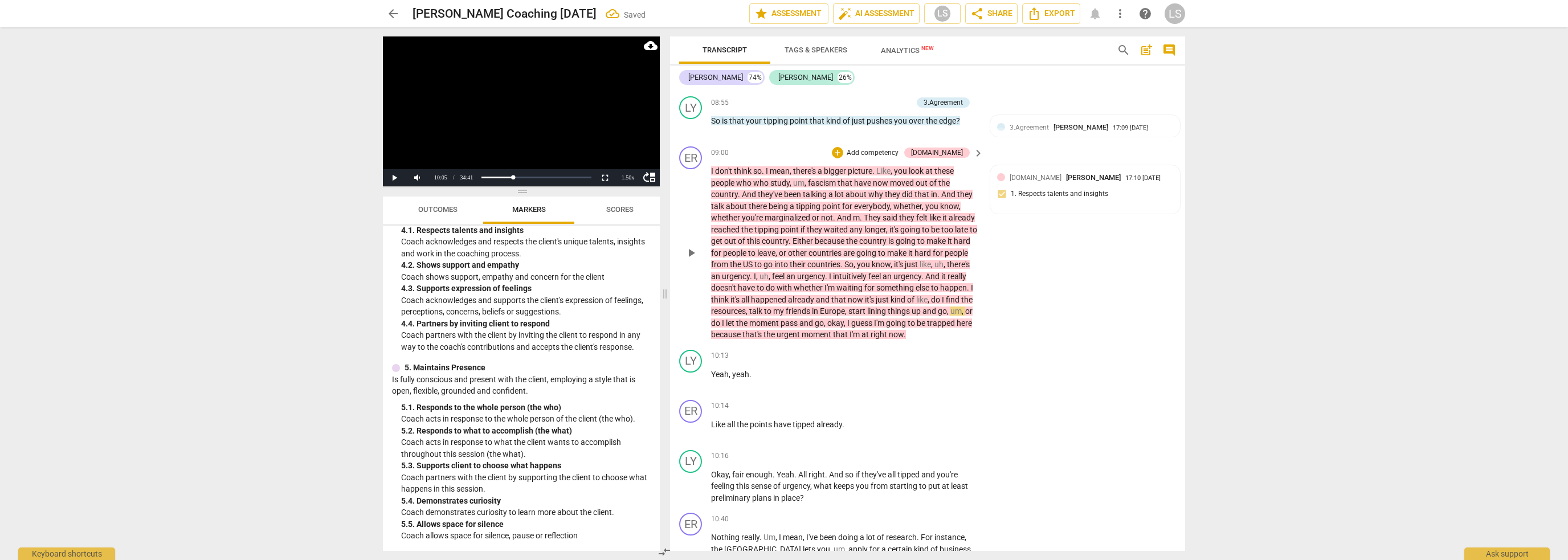
click at [688, 246] on span "play_arrow" at bounding box center [691, 253] width 14 height 14
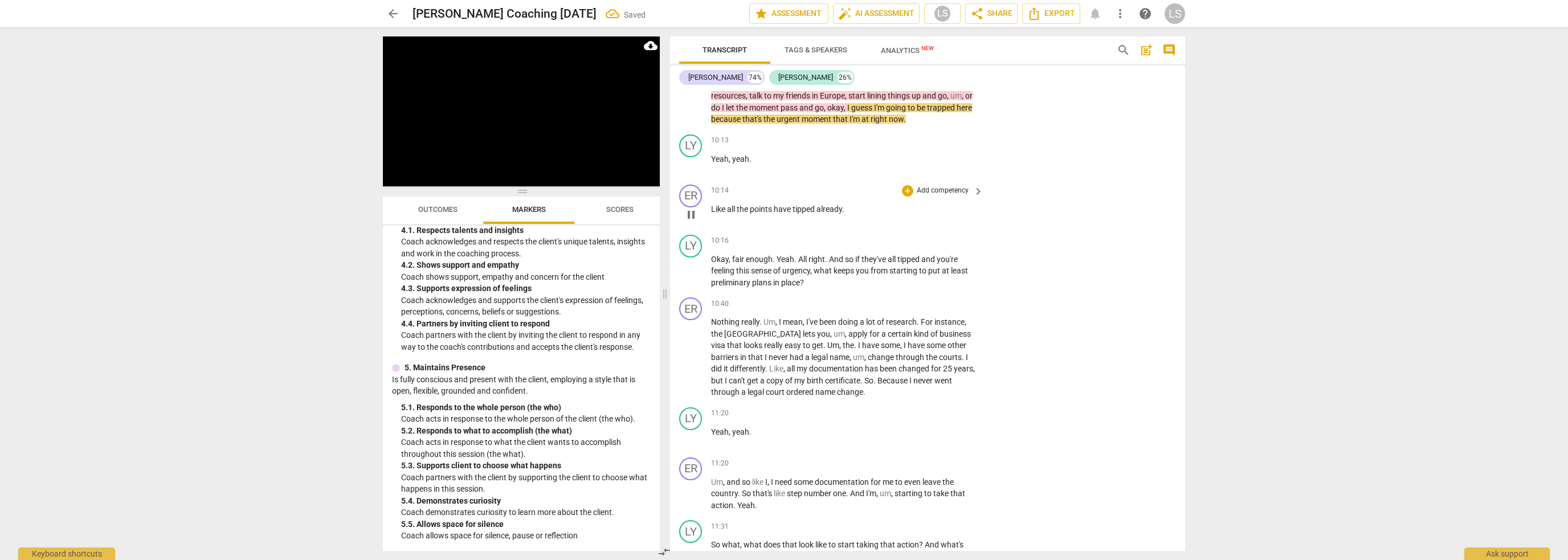
scroll to position [2378, 0]
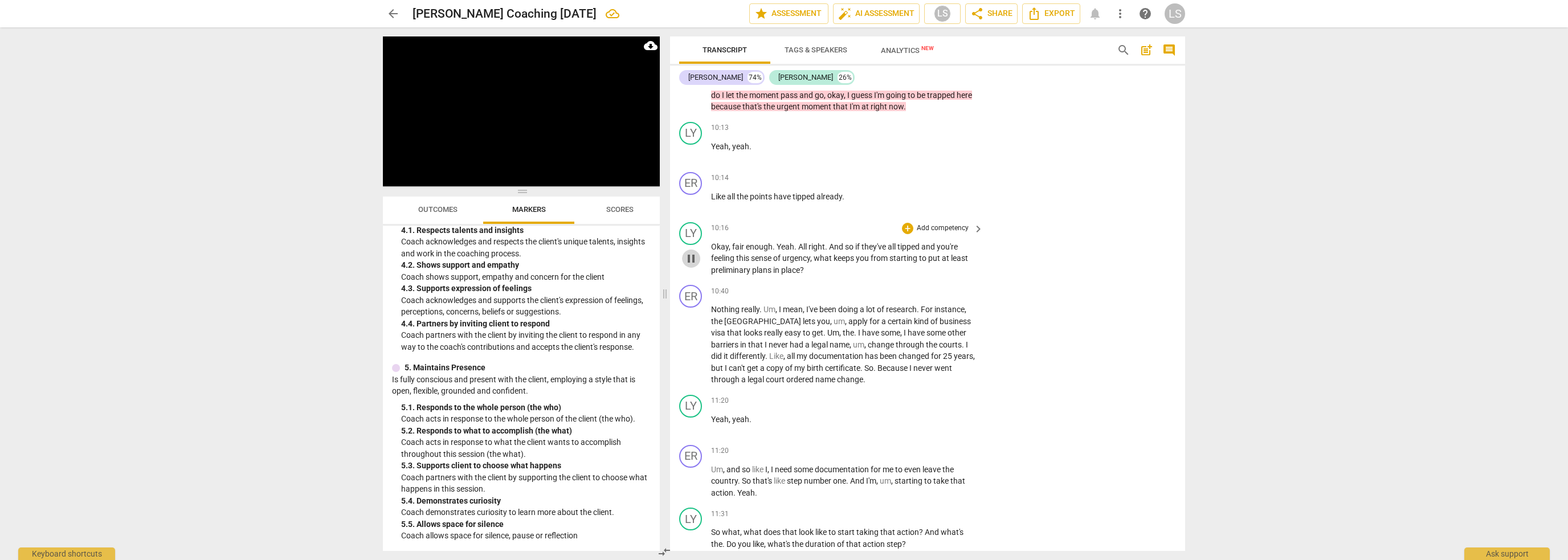
click at [690, 251] on span "pause" at bounding box center [691, 258] width 14 height 14
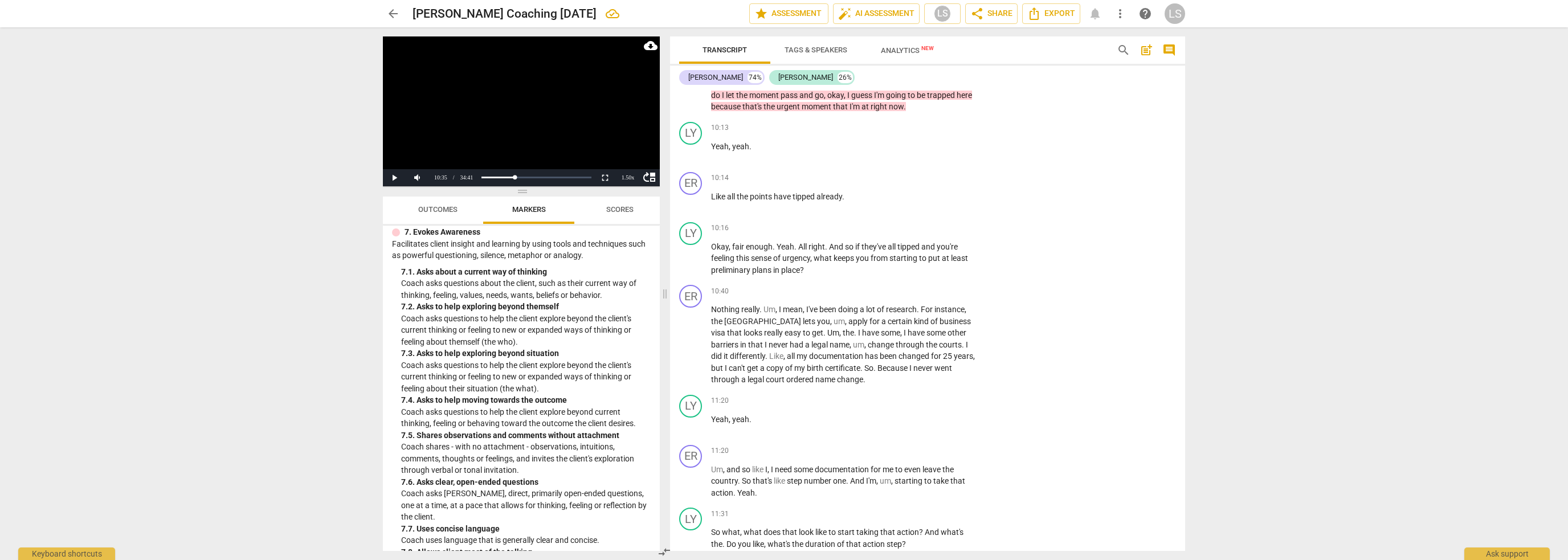
scroll to position [1106, 0]
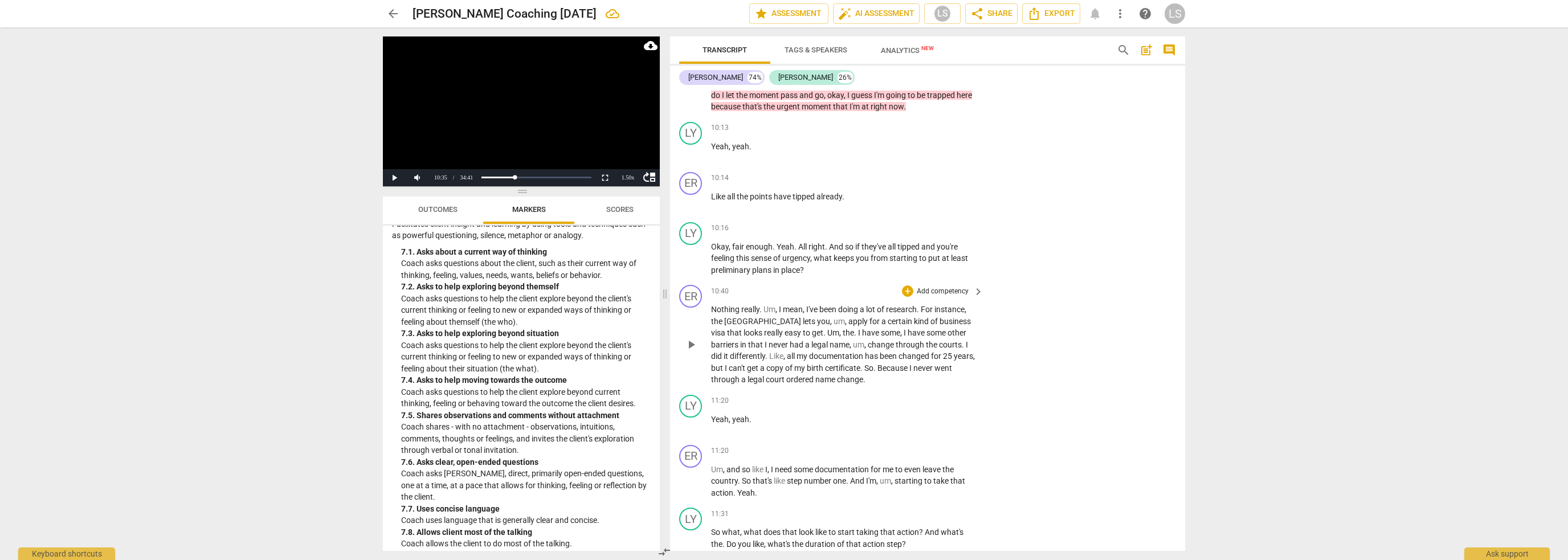
click at [923, 286] on p "Add competency" at bounding box center [943, 292] width 54 height 10
click at [979, 303] on b "7.Awareness" at bounding box center [978, 300] width 39 height 14
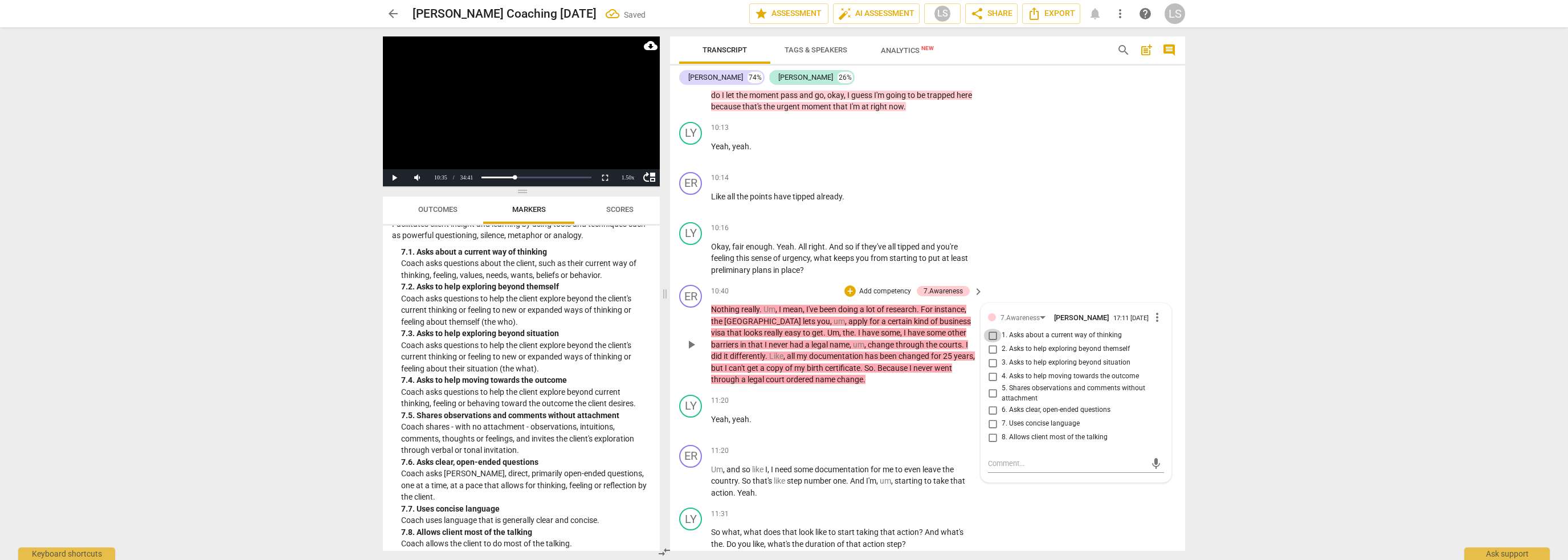
click at [991, 329] on input "1. Asks about a current way of thinking" at bounding box center [993, 335] width 18 height 14
checkbox input "true"
click at [987, 342] on input "2. Asks to help exploring beyond themself" at bounding box center [993, 349] width 18 height 14
checkbox input "true"
click at [690, 338] on span "play_arrow" at bounding box center [691, 344] width 14 height 14
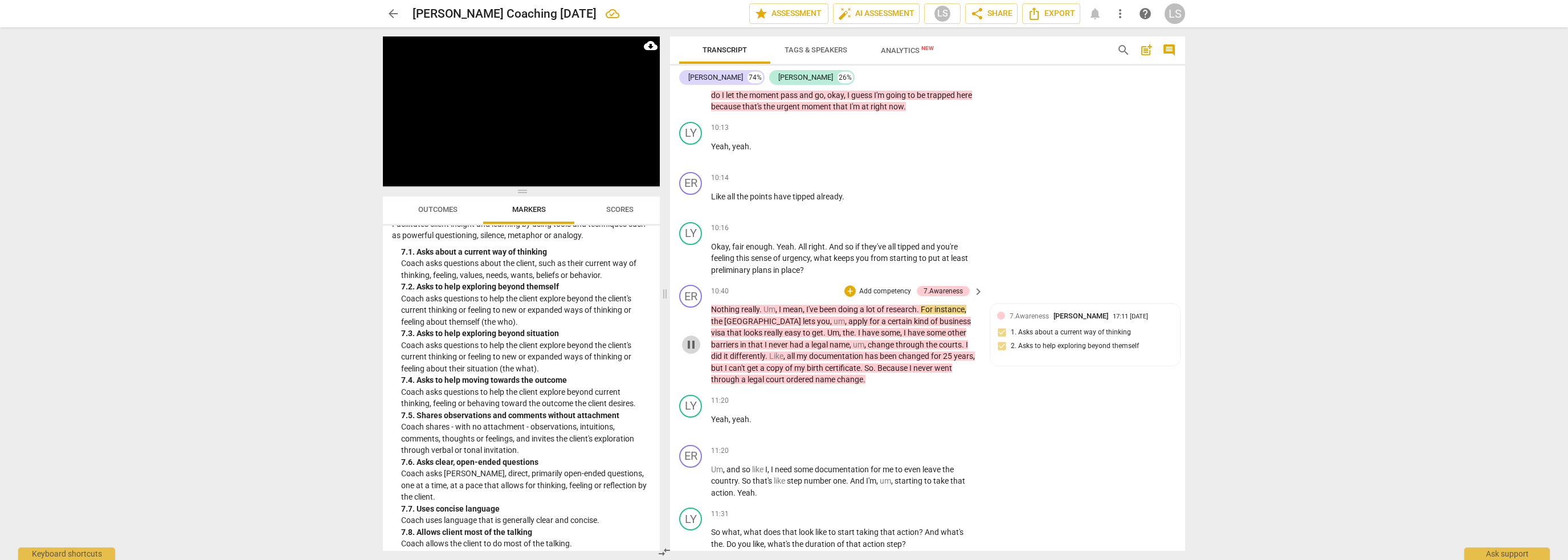
click at [695, 338] on span "pause" at bounding box center [691, 344] width 14 height 14
click at [1153, 311] on div "7.Awareness [PERSON_NAME] 17:11 [DATE]" at bounding box center [1091, 316] width 164 height 11
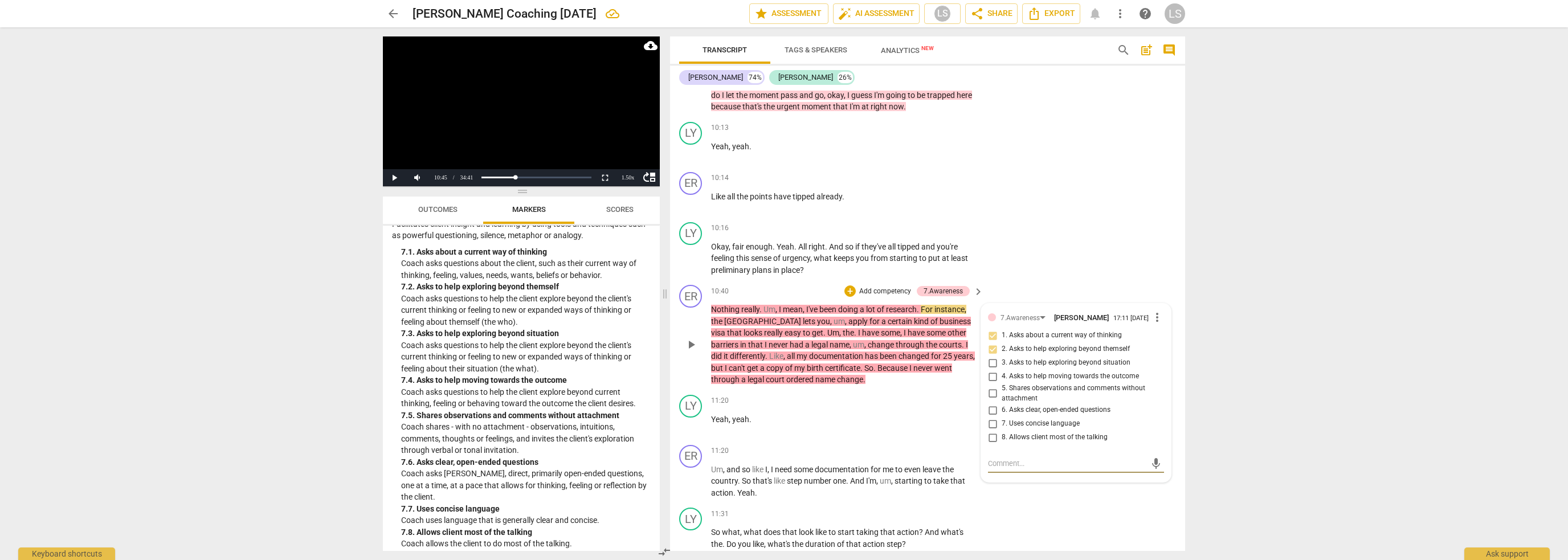
click at [1153, 311] on span "more_vert" at bounding box center [1157, 317] width 14 height 14
click at [1160, 305] on li "Delete" at bounding box center [1167, 309] width 39 height 21
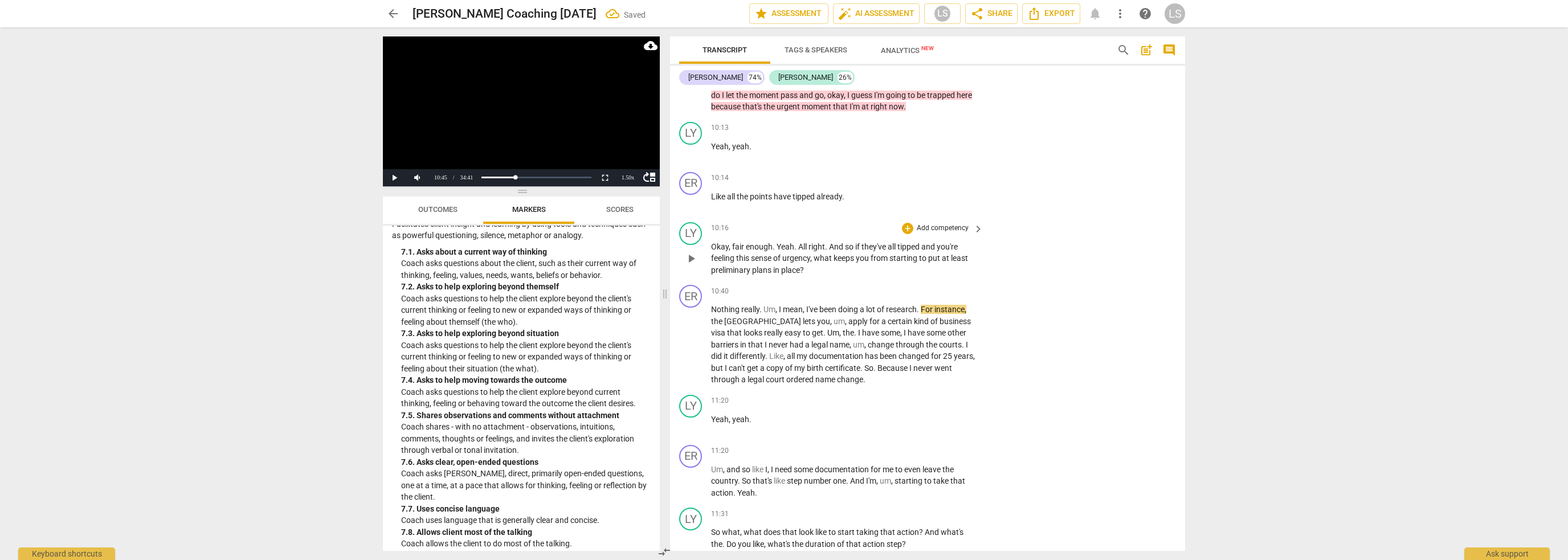
click at [932, 223] on p "Add competency" at bounding box center [943, 229] width 54 height 10
click at [969, 238] on b "7.Awareness" at bounding box center [978, 237] width 39 height 14
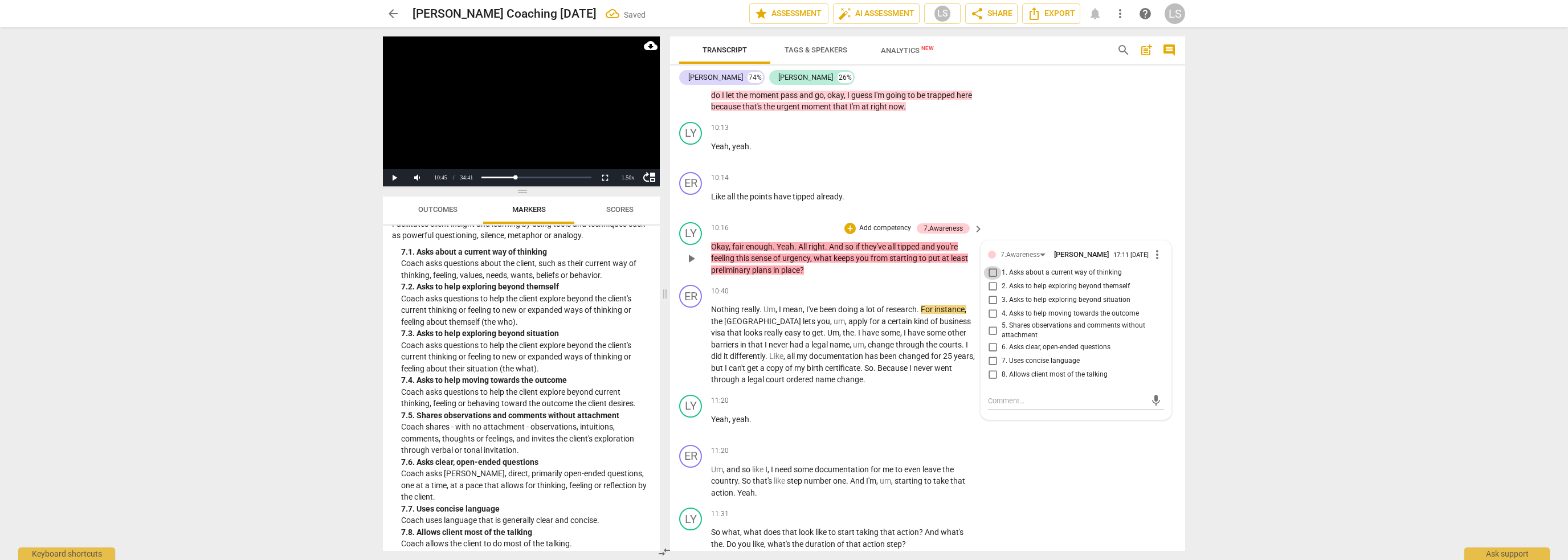
click at [993, 266] on input "1. Asks about a current way of thinking" at bounding box center [993, 272] width 18 height 14
checkbox input "true"
click at [991, 279] on input "2. Asks to help exploring beyond themself" at bounding box center [993, 286] width 18 height 14
checkbox input "true"
click at [689, 338] on span "play_arrow" at bounding box center [691, 344] width 14 height 14
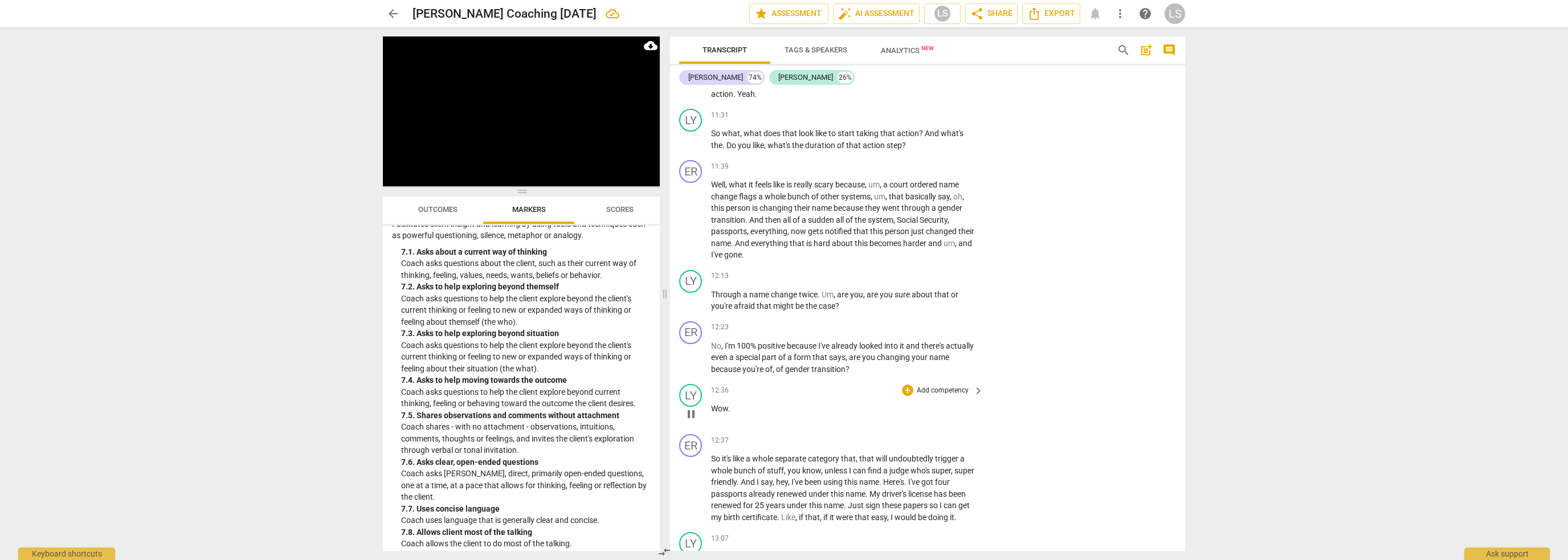
scroll to position [2833, 0]
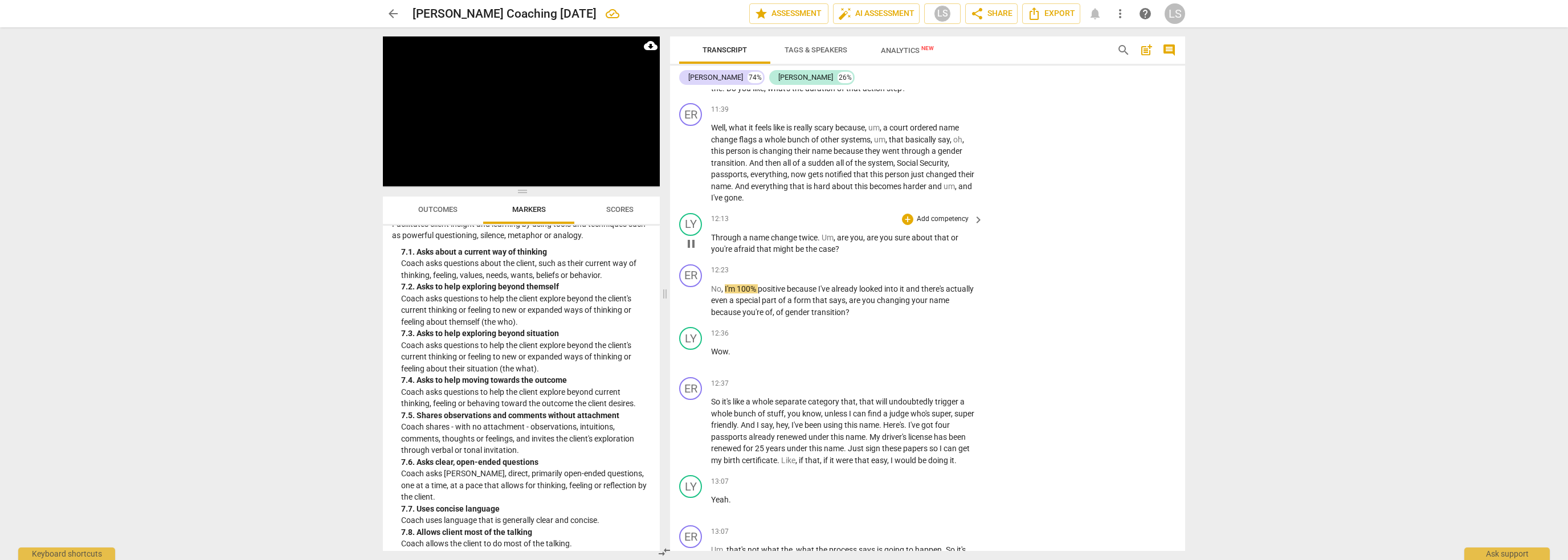
click at [686, 237] on span "pause" at bounding box center [691, 244] width 14 height 14
click at [952, 214] on p "Add competency" at bounding box center [943, 220] width 54 height 10
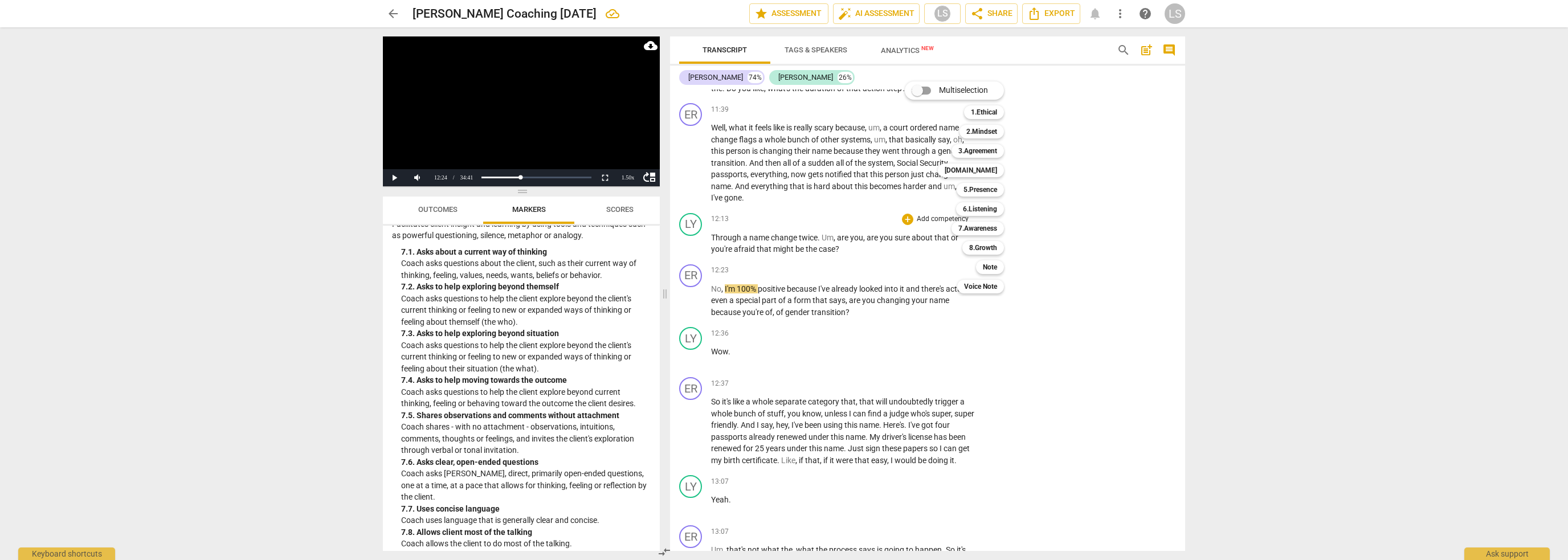
click at [1129, 357] on div at bounding box center [784, 280] width 1568 height 560
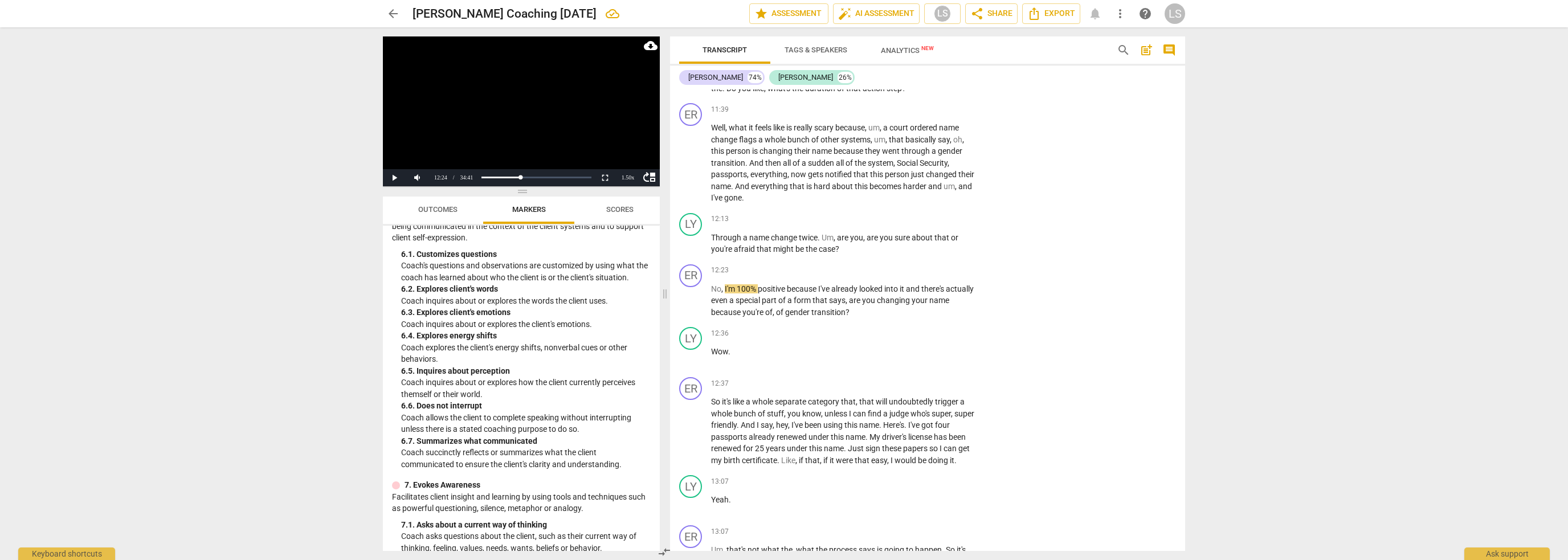
scroll to position [822, 0]
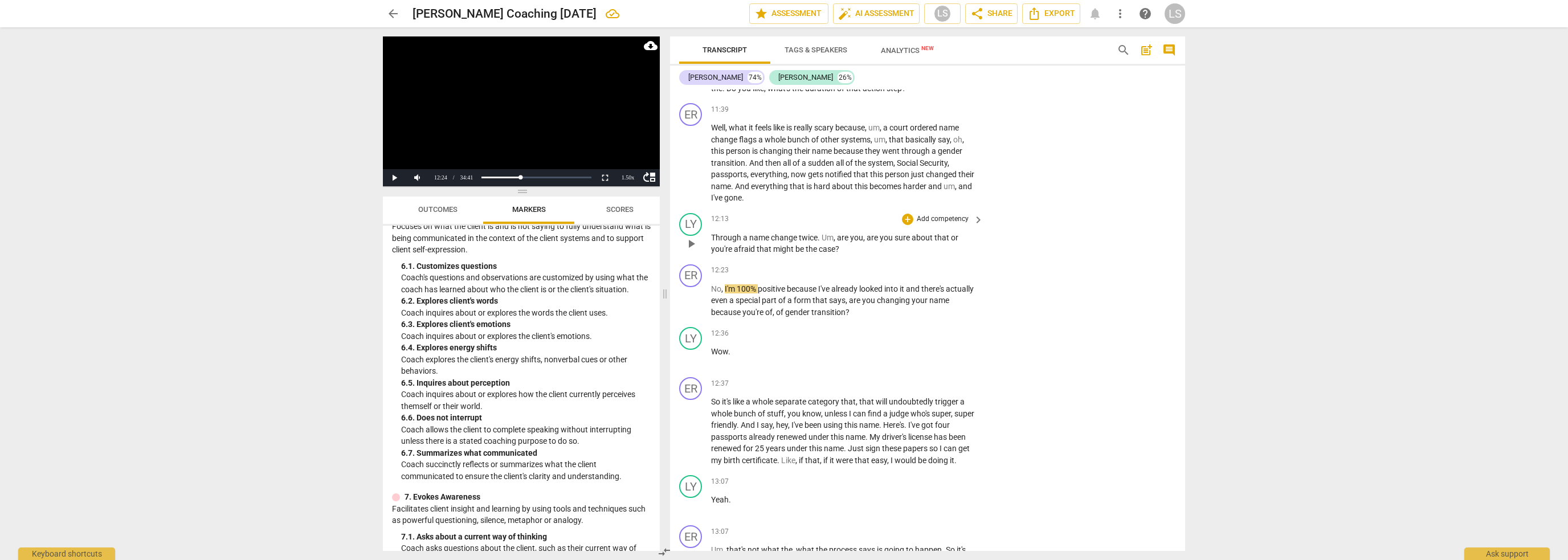
click at [957, 214] on p "Add competency" at bounding box center [943, 220] width 54 height 10
click at [969, 211] on b "6.Listening" at bounding box center [980, 209] width 34 height 14
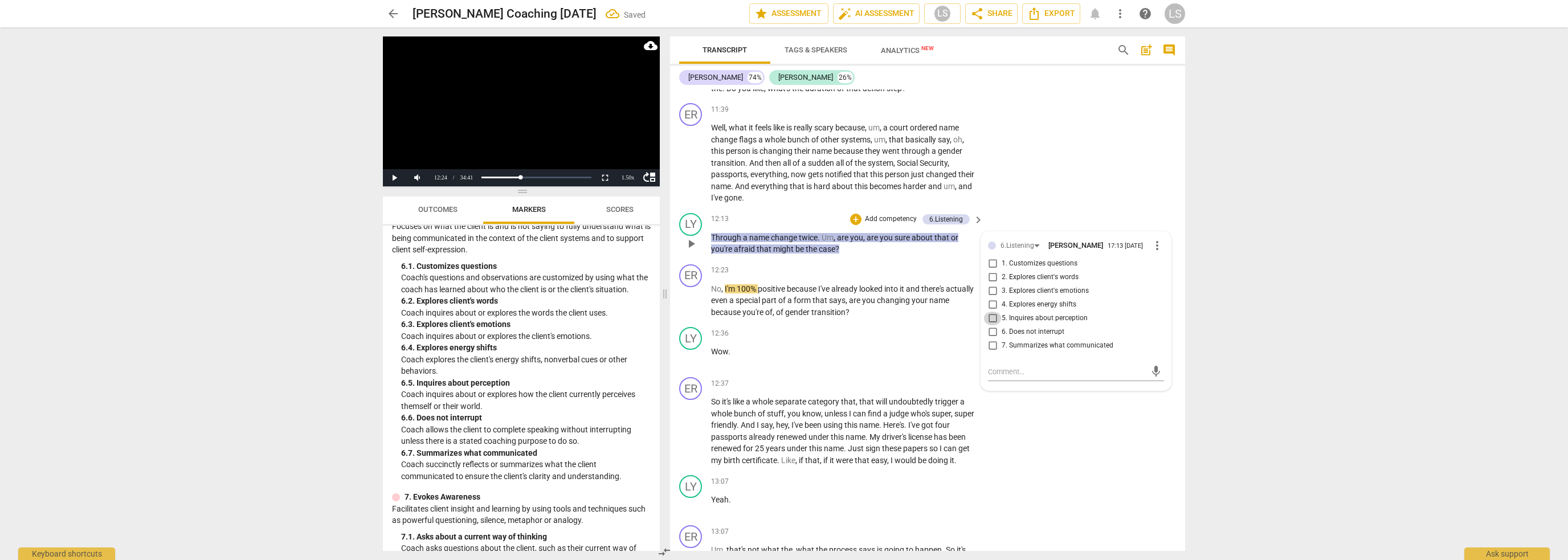
click at [991, 312] on input "5. Inquires about perception" at bounding box center [993, 318] width 18 height 14
checkbox input "true"
click at [1002, 366] on textarea at bounding box center [1067, 372] width 158 height 11
type textarea "I"
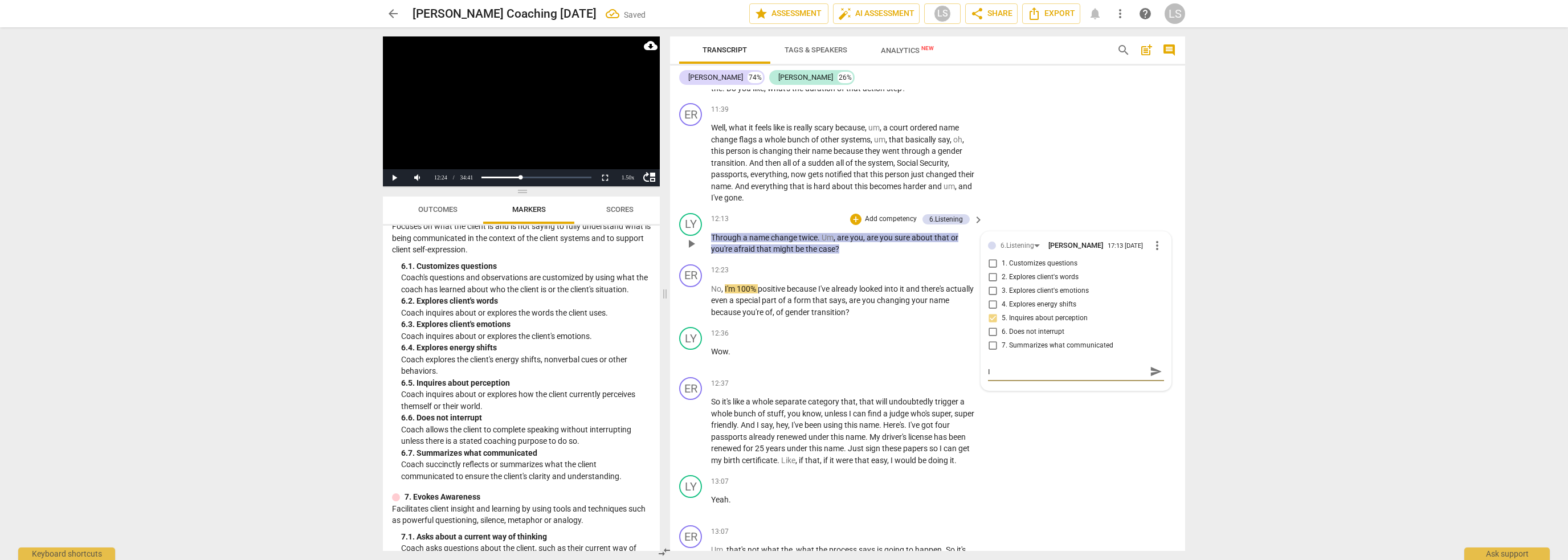
type textarea "I"
type textarea "I p"
type textarea "I pr"
type textarea "I pro"
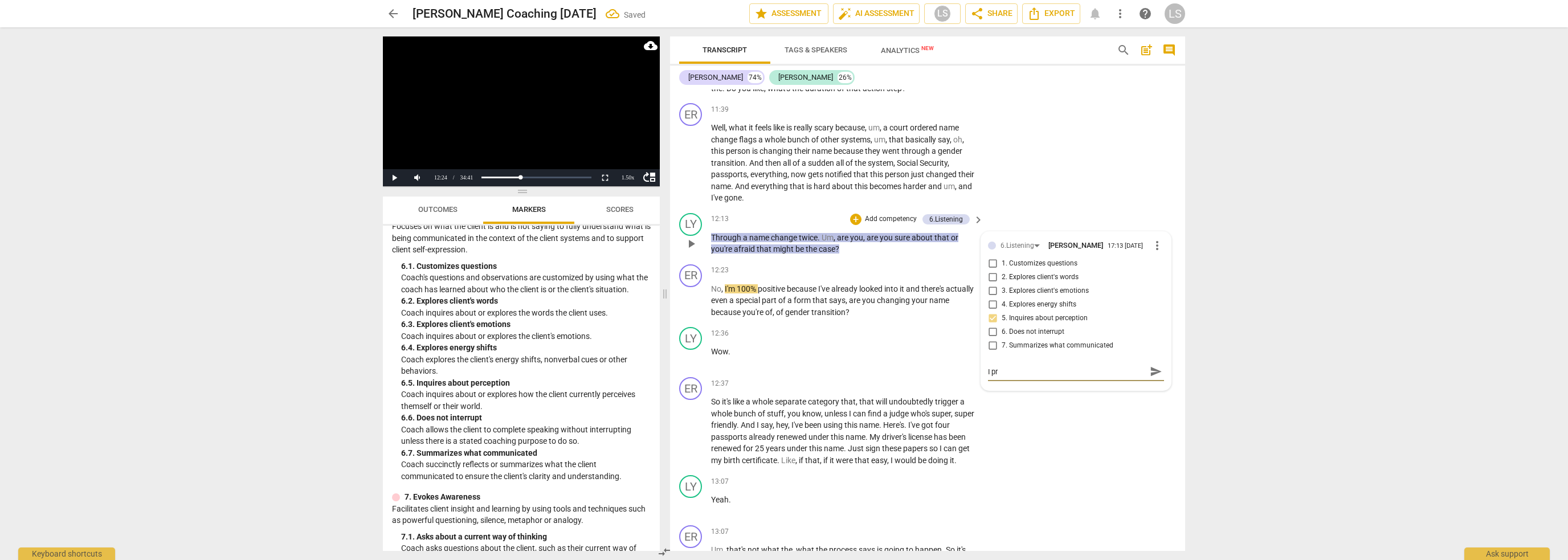
type textarea "I pro"
type textarea "I prob"
type textarea "I proba"
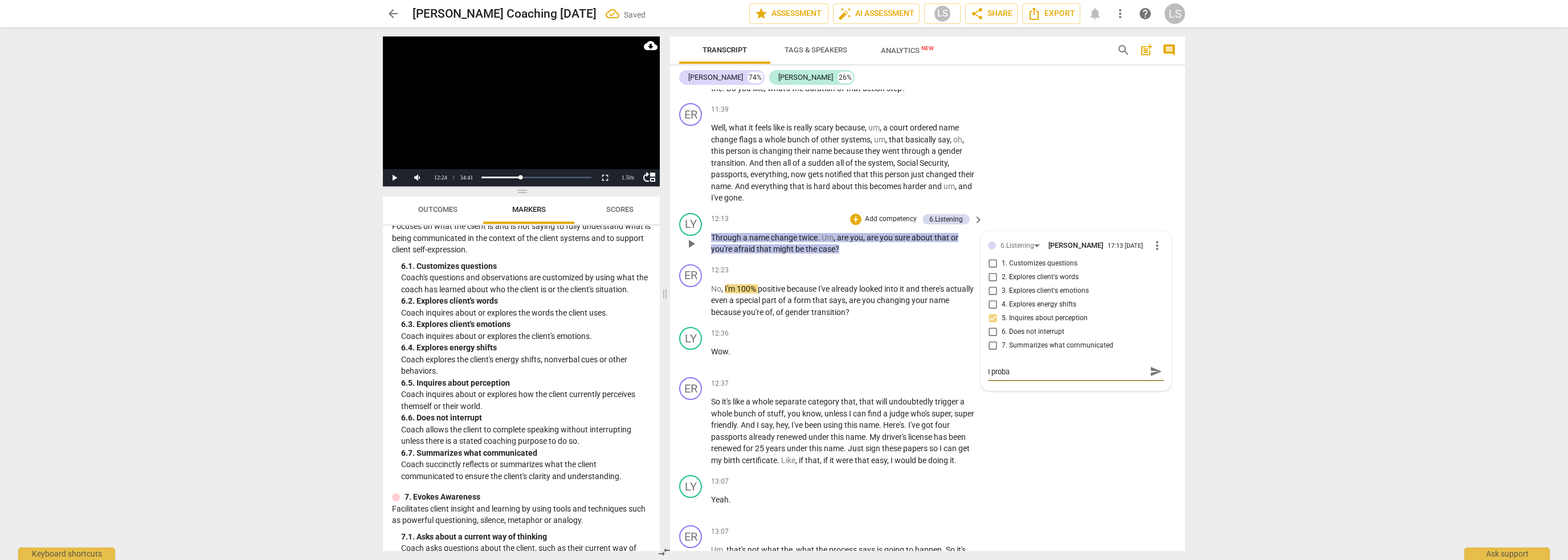
type textarea "I probab"
type textarea "I probabl"
type textarea "I probably"
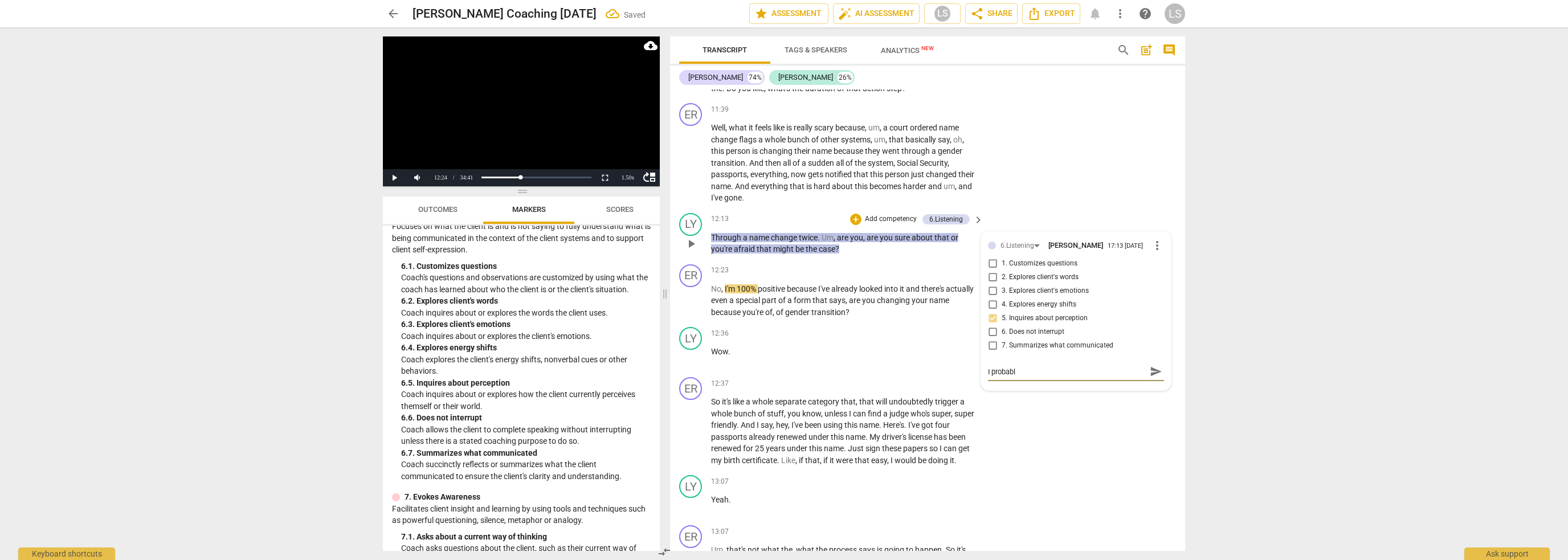
type textarea "I probably"
type textarea "I probably c"
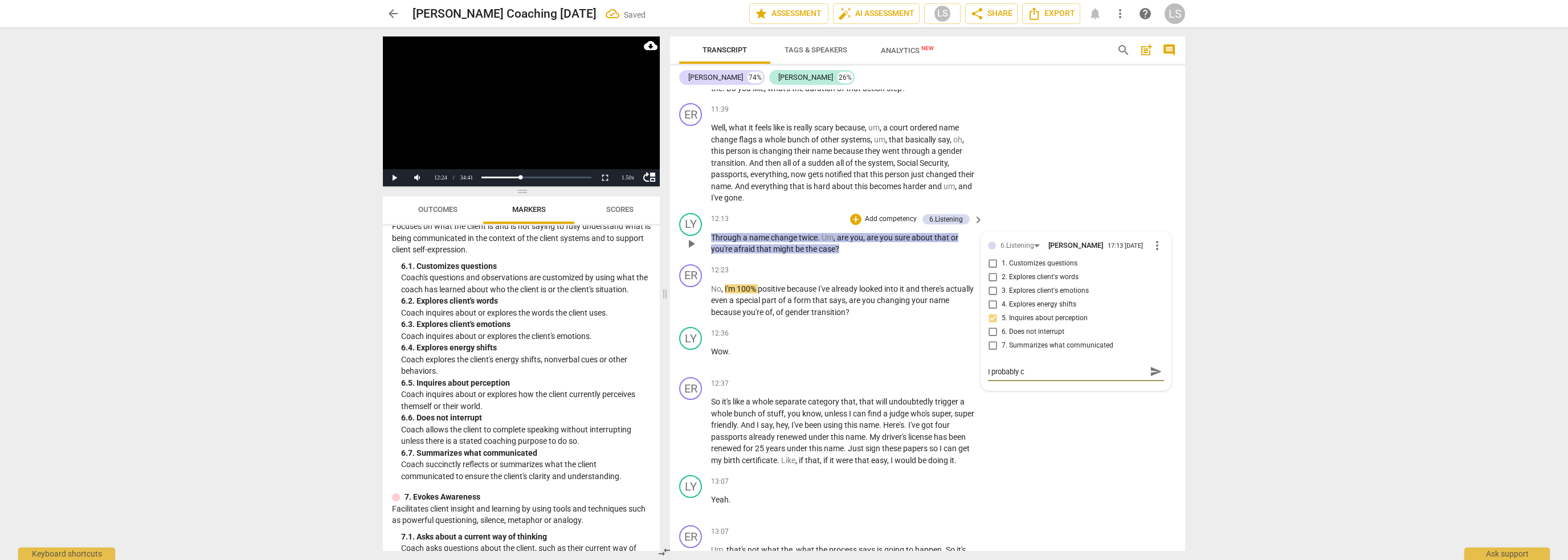
type textarea "I probably co"
type textarea "I probably cou"
type textarea "I probably coul"
type textarea "I probably could"
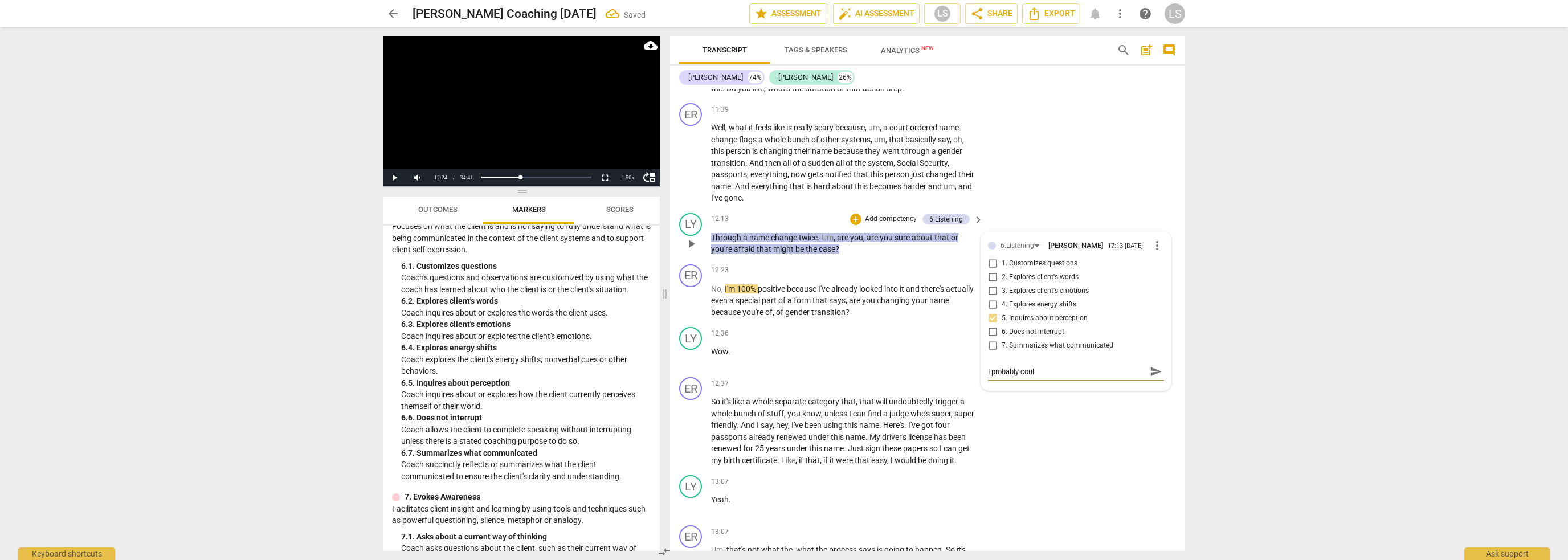
type textarea "I probably could"
type textarea "I probably could h"
type textarea "I probably could ha"
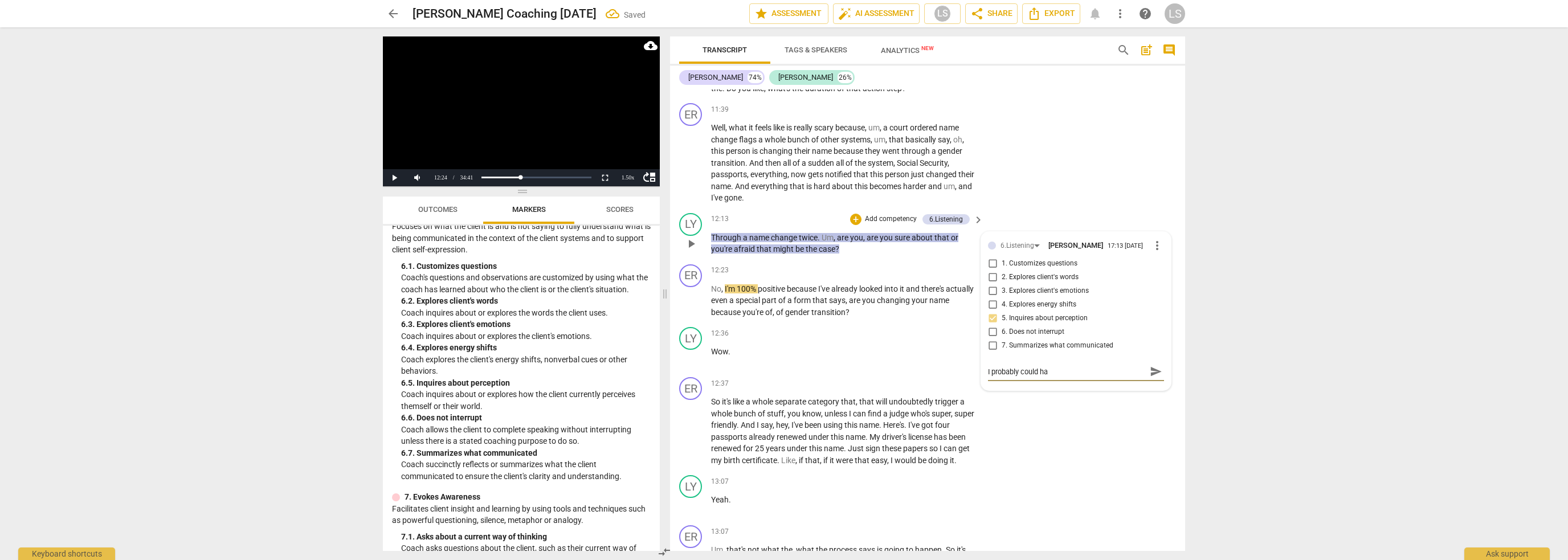
type textarea "I probably could hav"
type textarea "I probably could have"
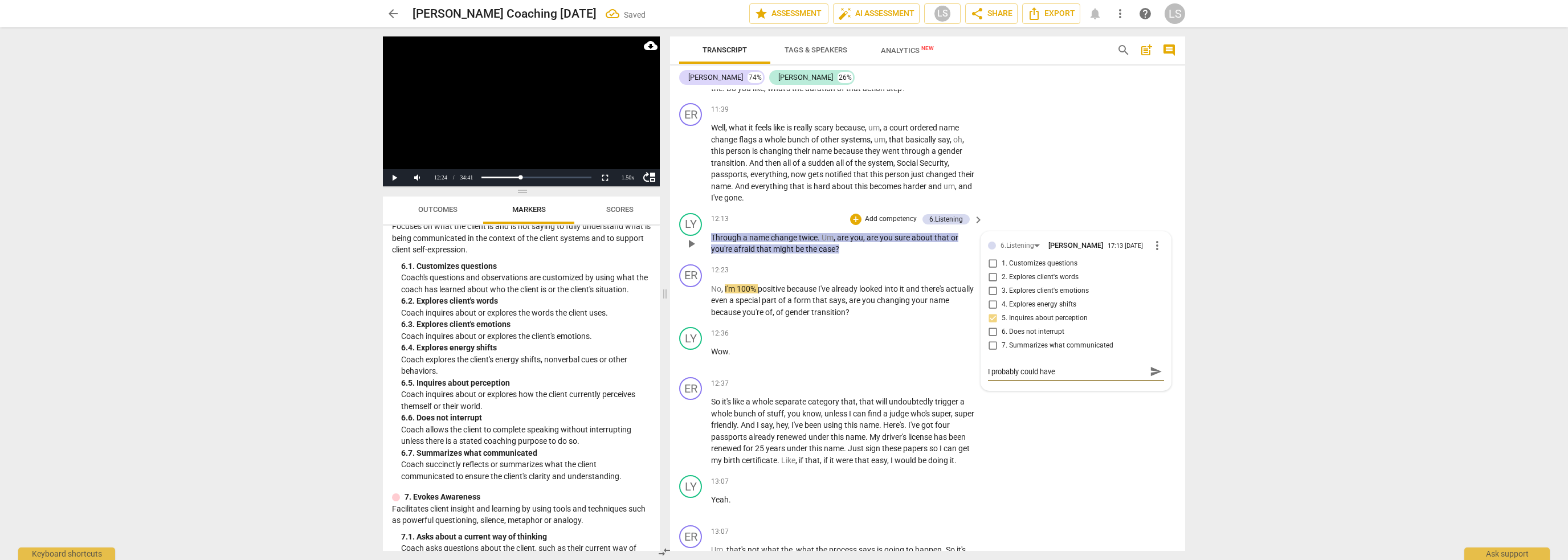
type textarea "I probably could have"
type textarea "I probably could have a"
type textarea "I probably could have as"
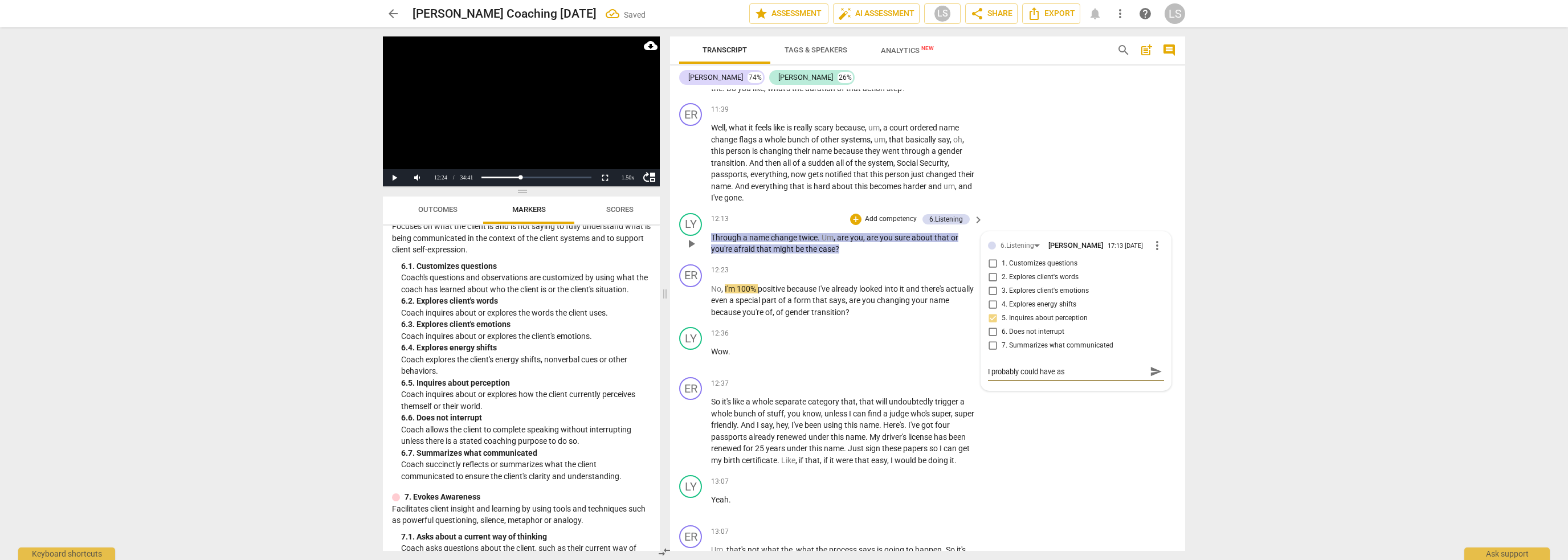
type textarea "I probably could have ask"
type textarea "I probably could have aske"
type textarea "I probably could have asked"
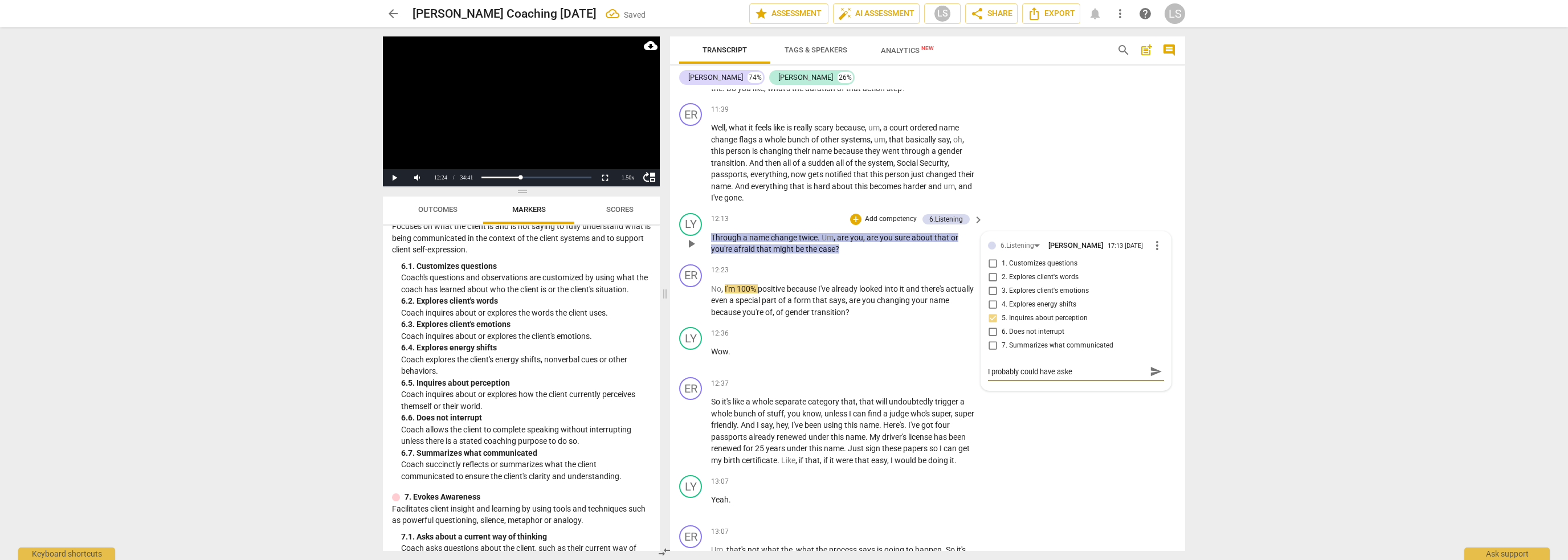
type textarea "I probably could have asked"
type textarea "I probably could have asked t"
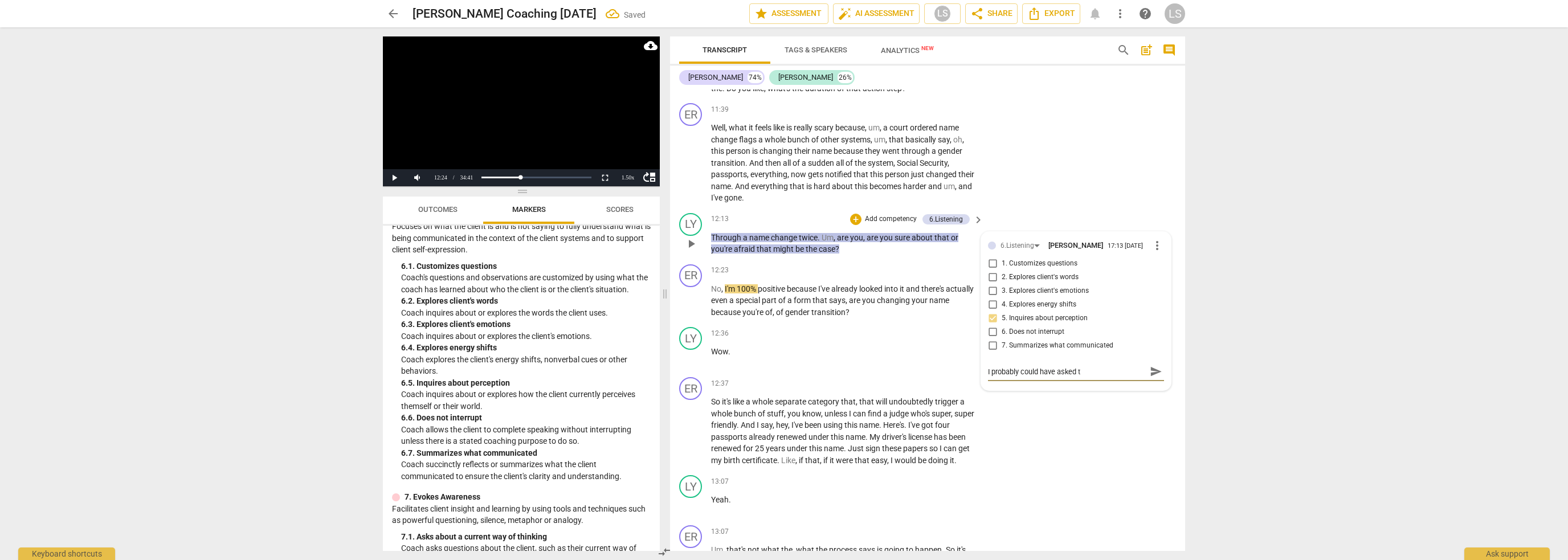
type textarea "I probably could have asked th"
type textarea "I probably could have asked thi"
type textarea "I probably could have asked this"
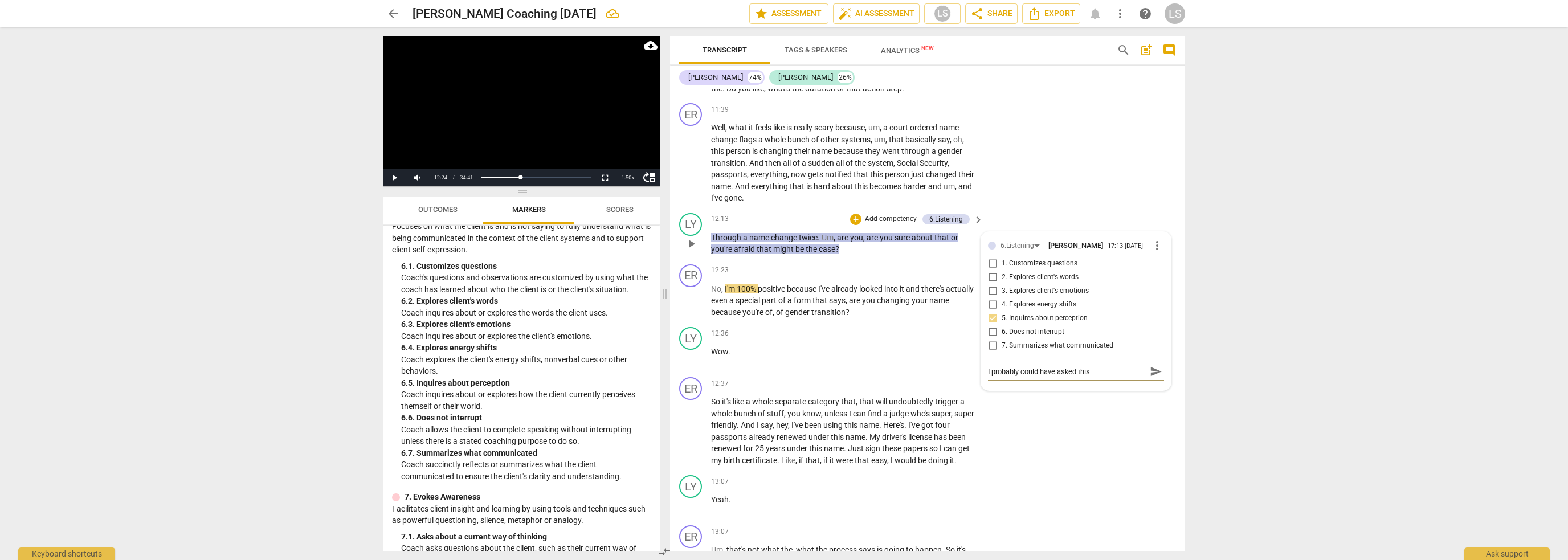
type textarea "I probably could have asked this"
type textarea "I probably could have asked this q"
type textarea "I probably could have asked this qu"
type textarea "I probably could have asked this que"
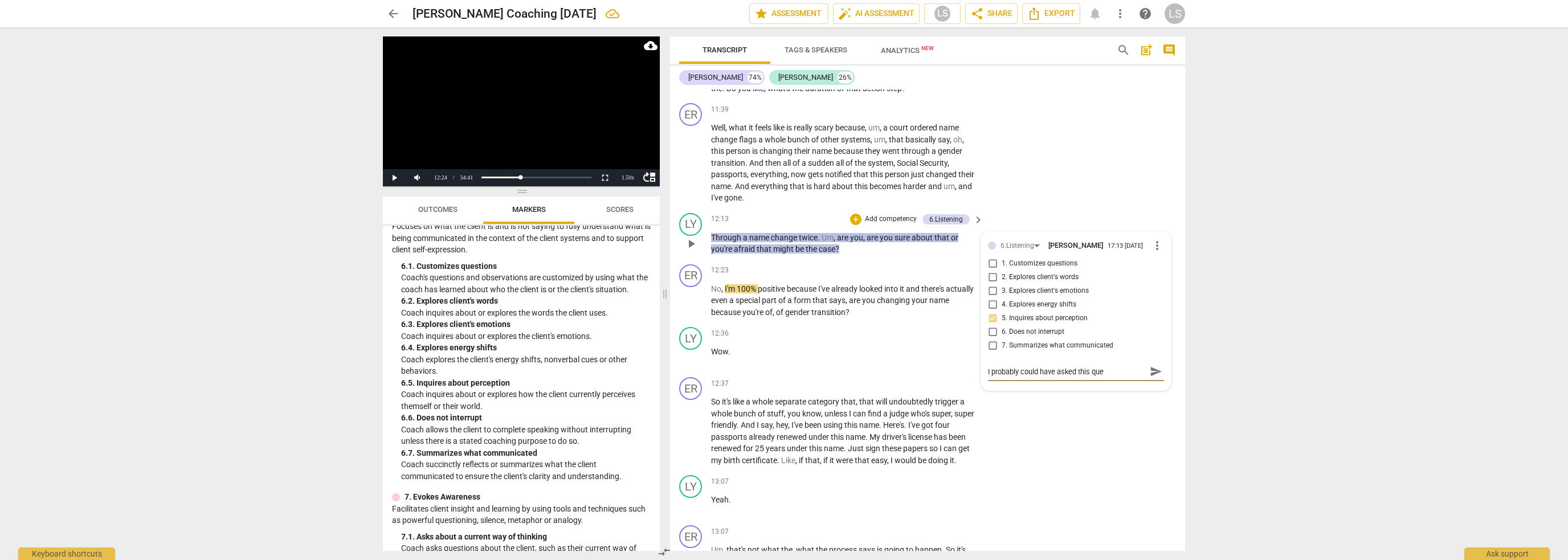
type textarea "I probably could have asked this ques"
type textarea "I probably could have asked this quest"
type textarea "I probably could have asked this questi"
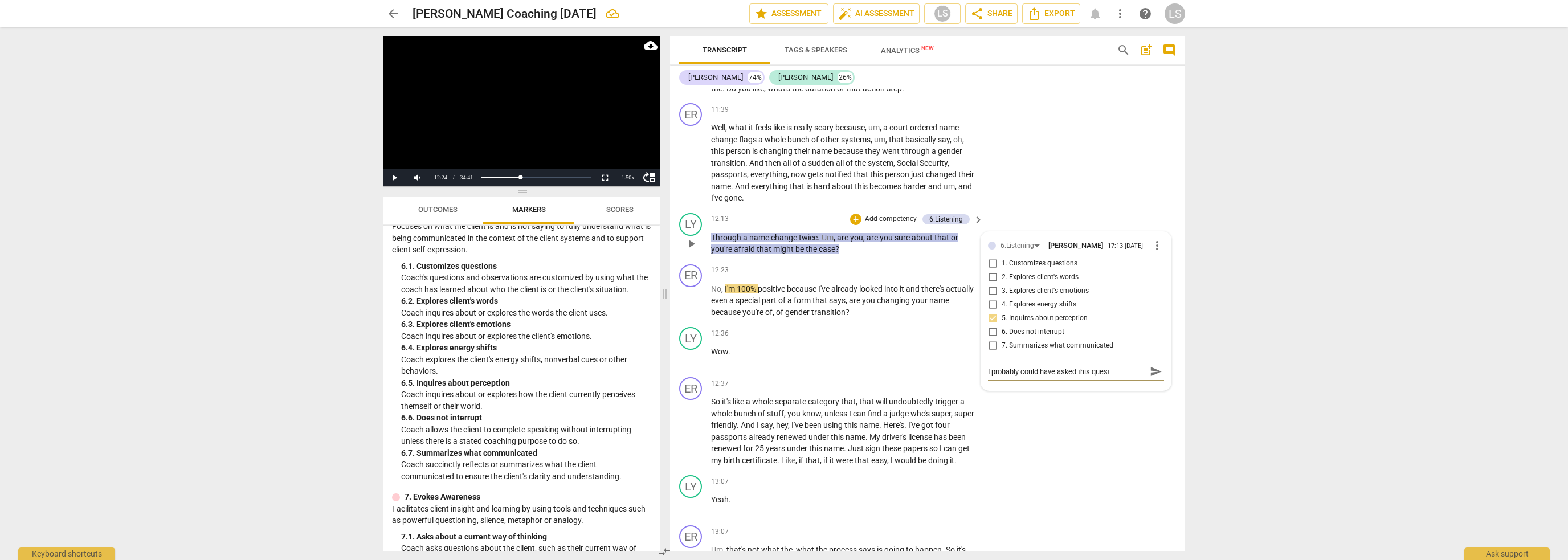
type textarea "I probably could have asked this questi"
type textarea "I probably could have asked this questio"
type textarea "I probably could have asked this question"
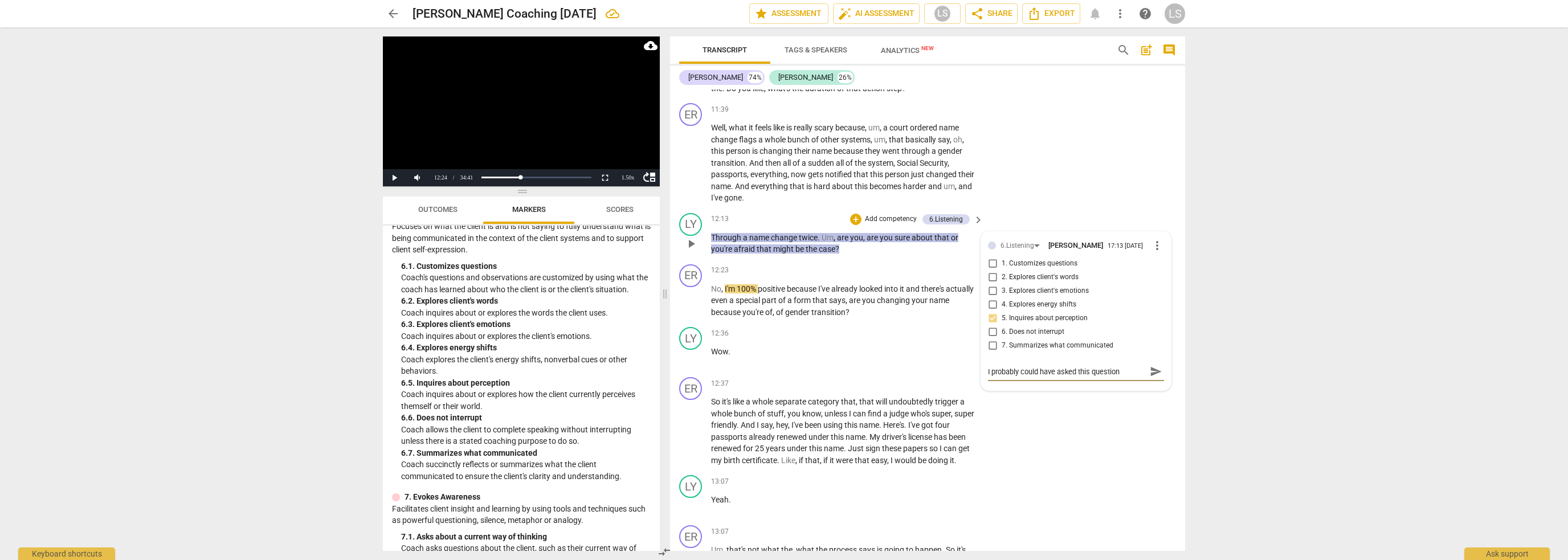
type textarea "I probably could have asked this question"
type textarea "I probably could have asked this question w"
type textarea "I probably could have asked this question w/"
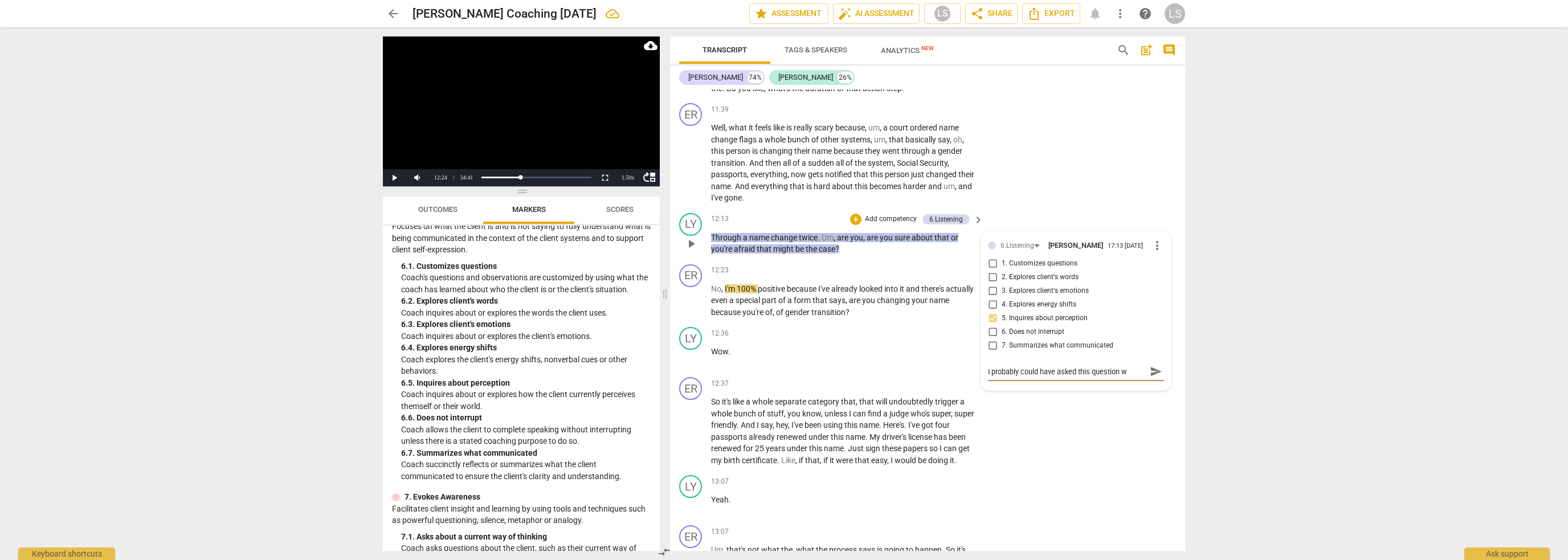
type textarea "I probably could have asked this question w/"
type textarea "I probably could have asked this question w/o"
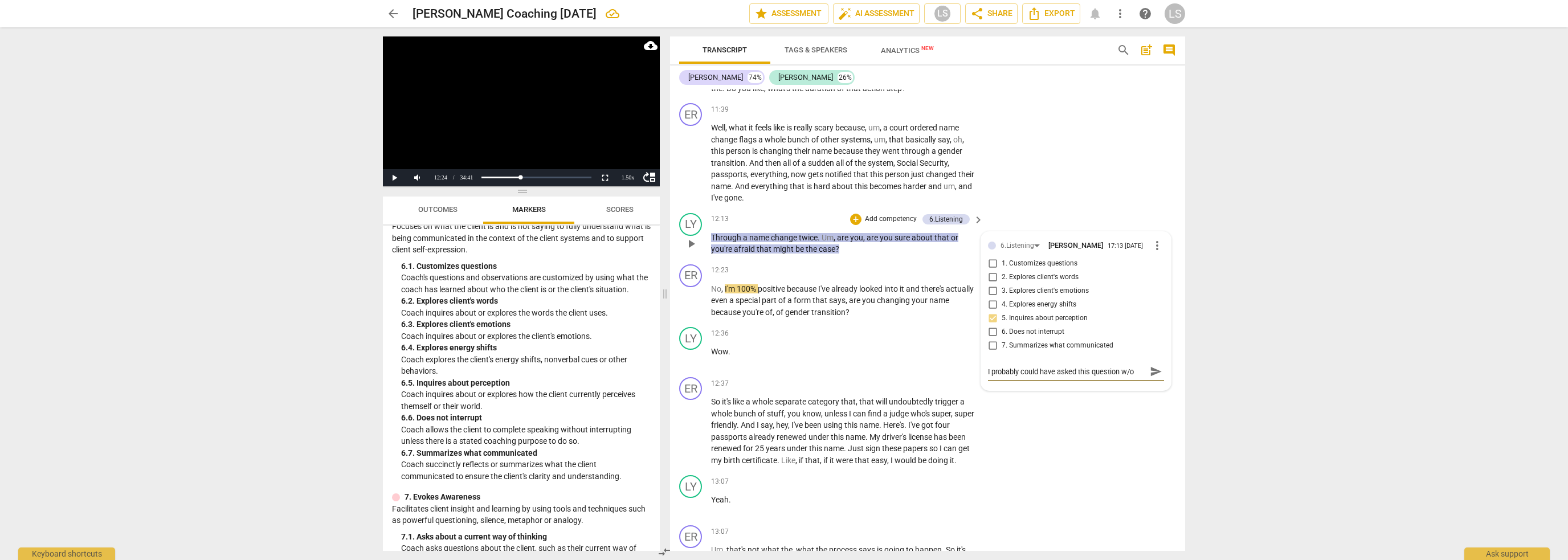
type textarea "I probably could have asked this question w/o a"
type textarea "I probably could have asked this question w/o ad"
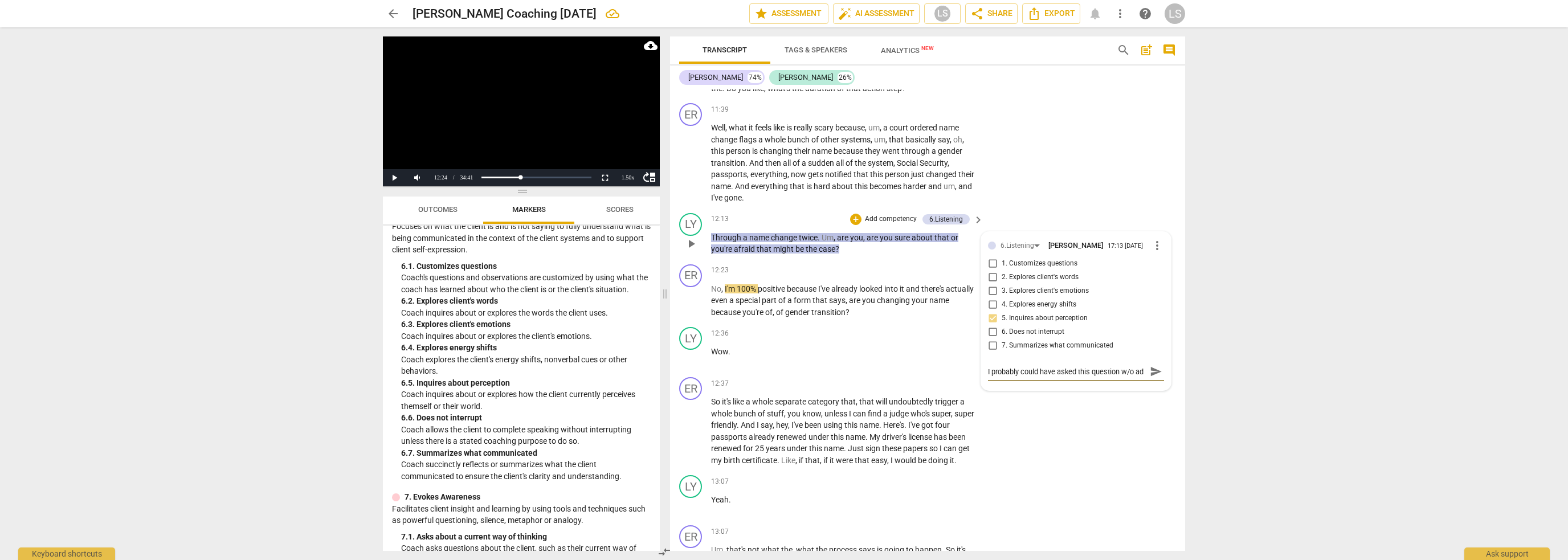
type textarea "I probably could have asked this question w/o add"
type textarea "I probably could have asked this question w/o addi"
type textarea "I probably could have asked this question w/o addin"
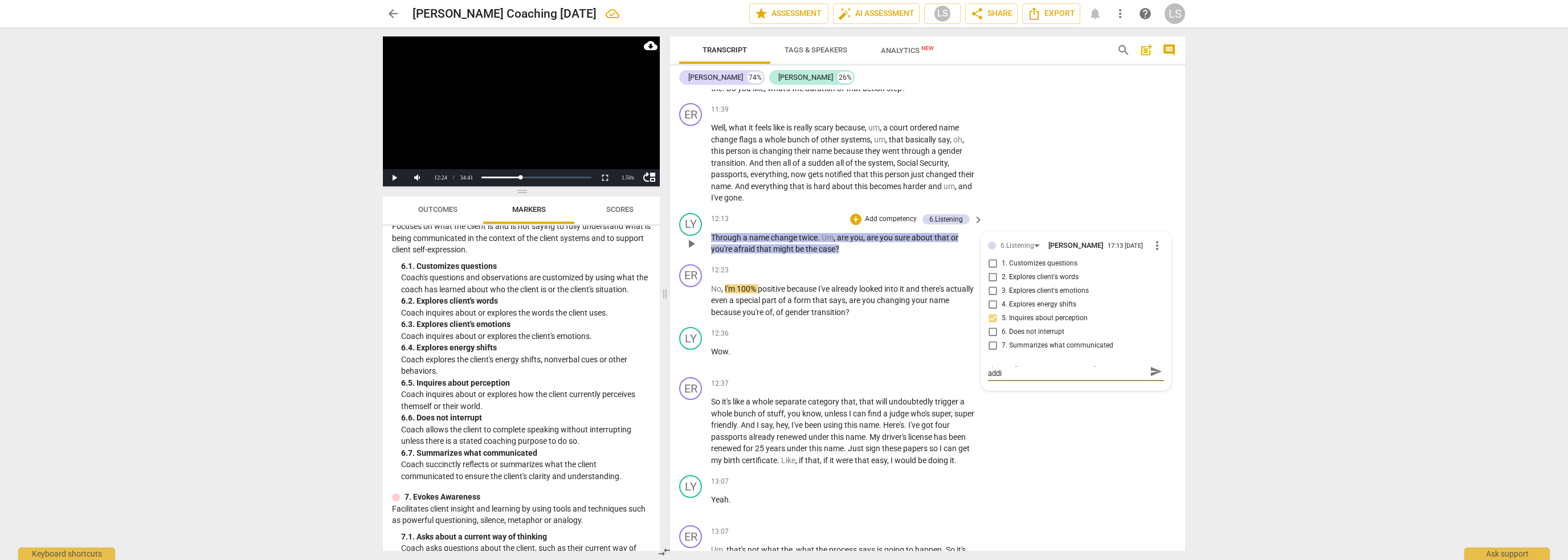
type textarea "I probably could have asked this question w/o addin"
type textarea "I probably could have asked this question w/o adding"
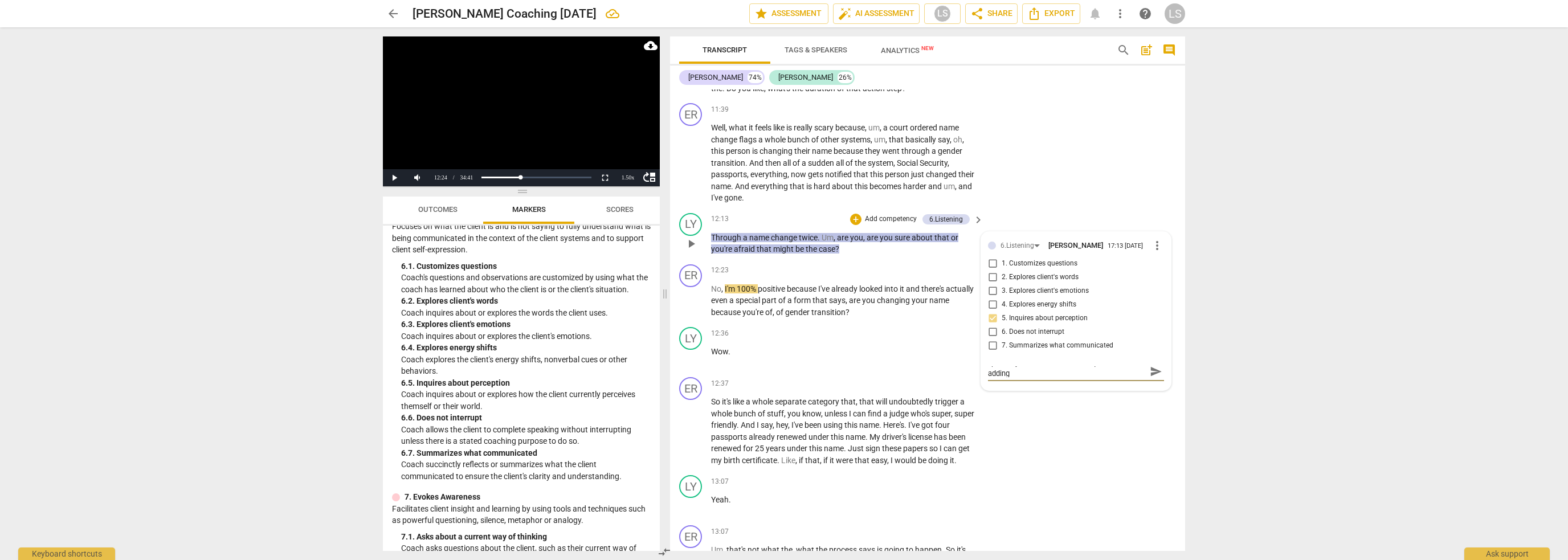
type textarea "I probably could have asked this question w/o adding m"
type textarea "I probably could have asked this question w/o adding my"
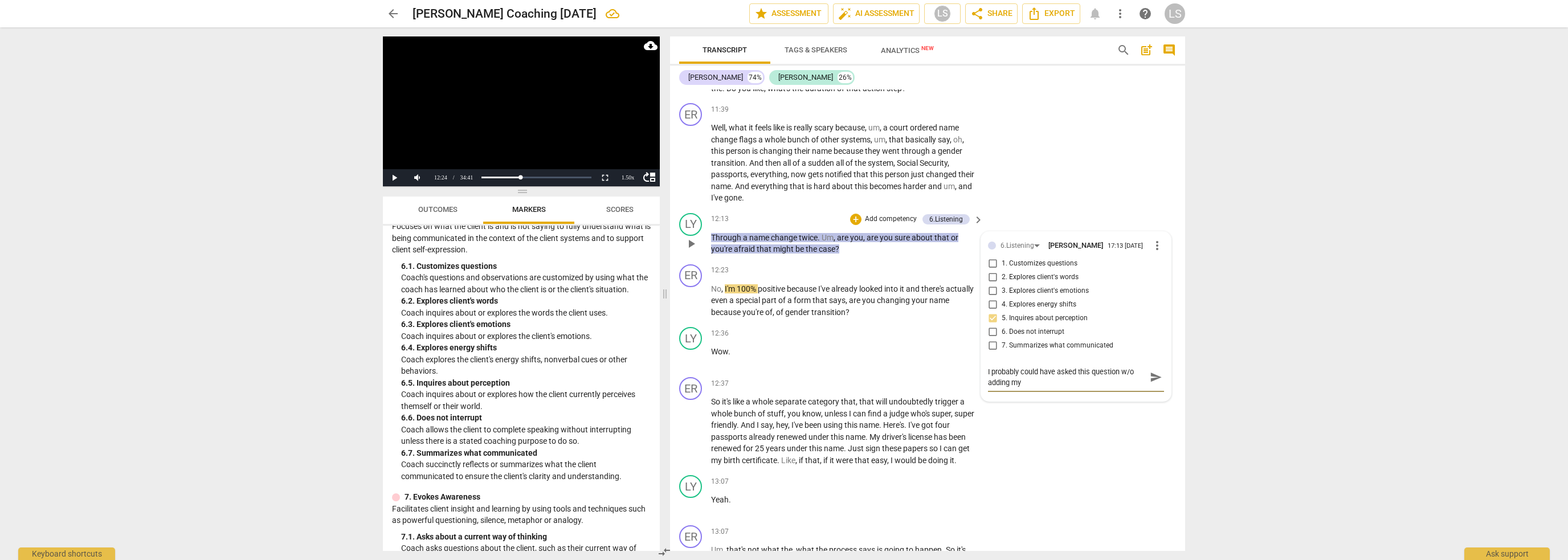
type textarea "I probably could have asked this question w/o adding my"
type textarea "I probably could have asked this question w/o adding my o"
type textarea "I probably could have asked this question w/o adding my ow"
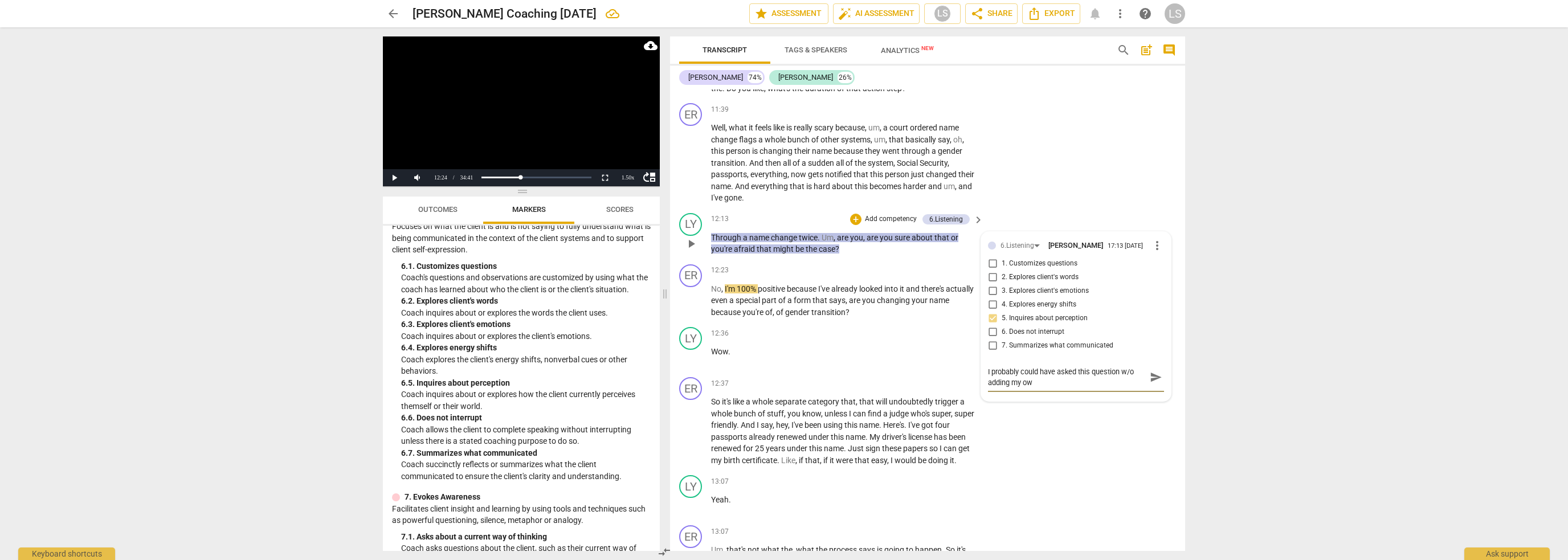
type textarea "I probably could have asked this question w/o adding my own"
type textarea "I probably could have asked this question w/o adding my own p"
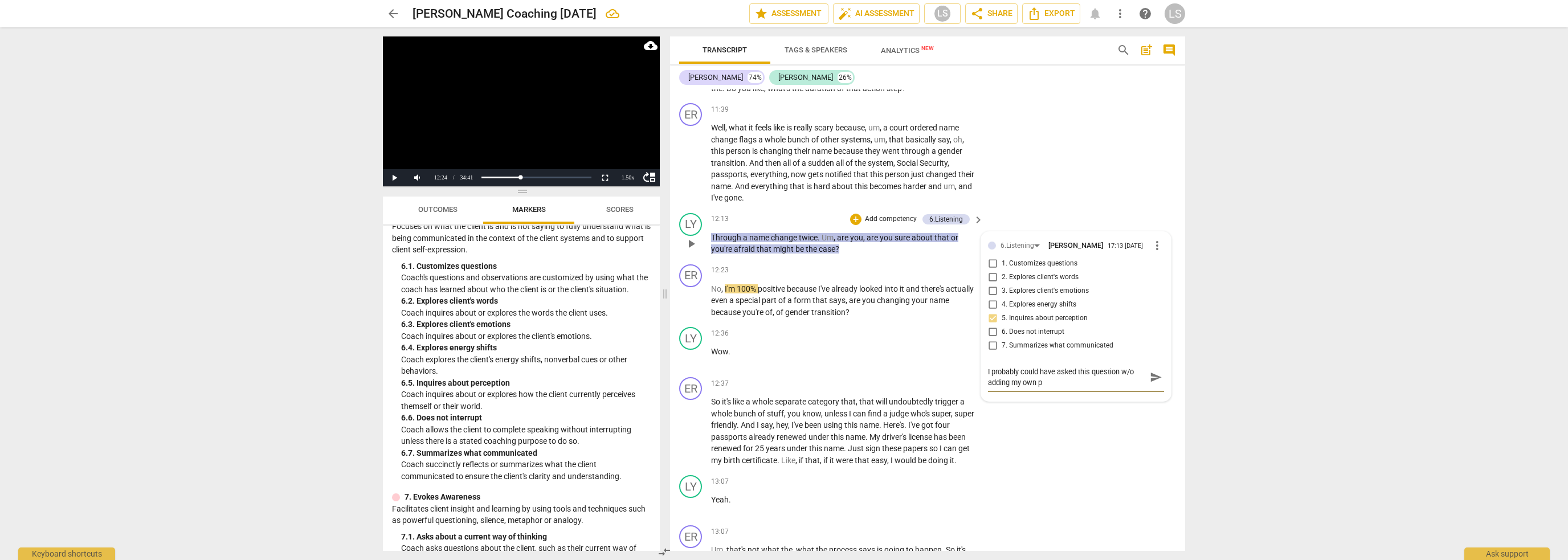
type textarea "I probably could have asked this question w/o adding my own pe"
type textarea "I probably could have asked this question w/o adding my own per"
type textarea "I probably could have asked this question w/o adding my own pers"
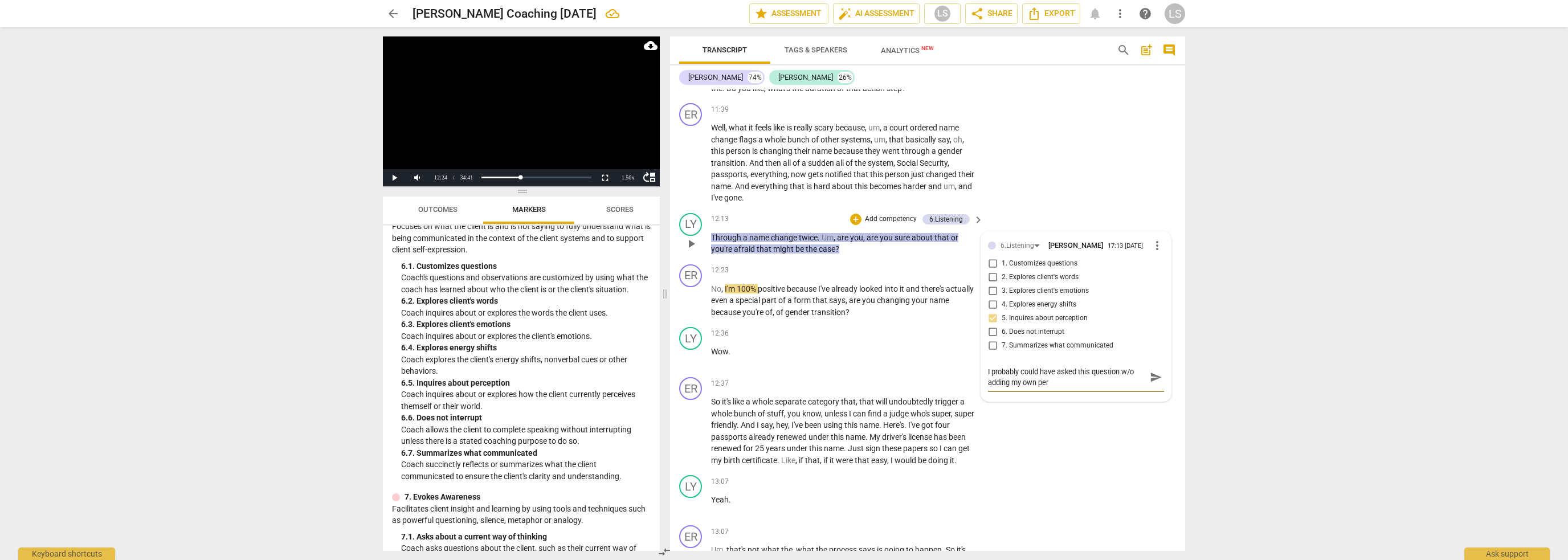
type textarea "I probably could have asked this question w/o adding my own pers"
type textarea "I probably could have asked this question w/o adding my own perse"
type textarea "I probably could have asked this question w/o adding my own pers"
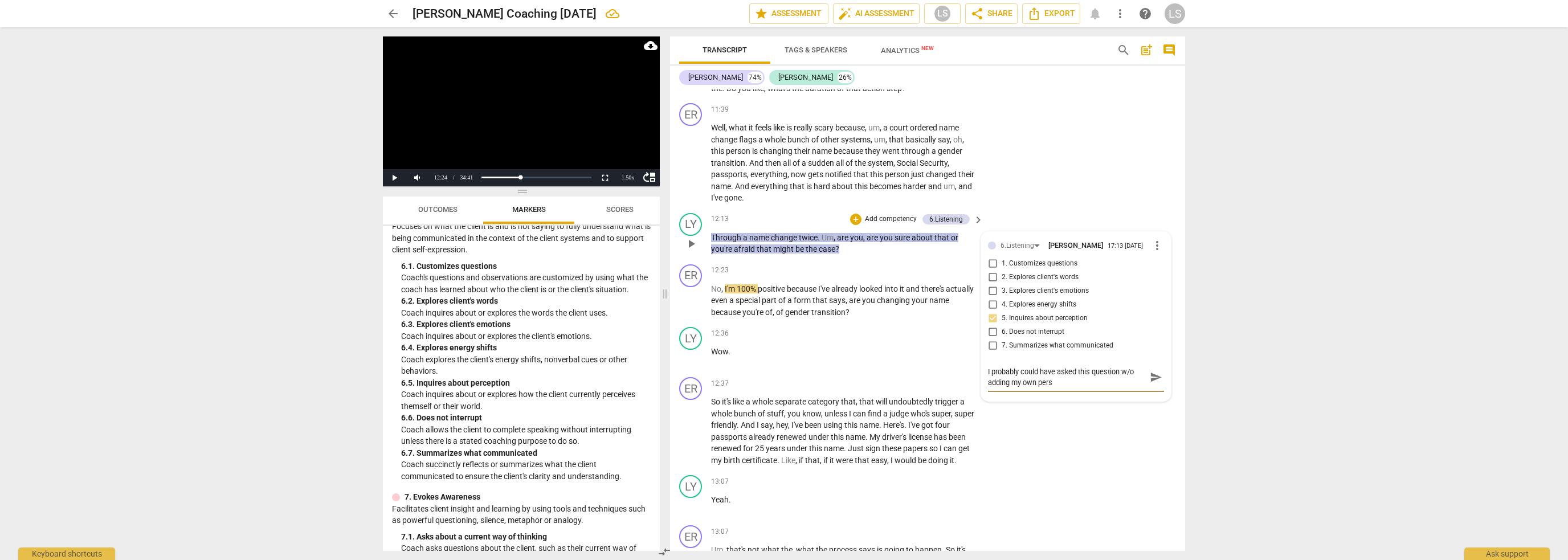
type textarea "I probably could have asked this question w/o adding my own perso"
type textarea "I probably could have asked this question w/o adding my own person"
type textarea "I probably could have asked this question w/o adding my own persona"
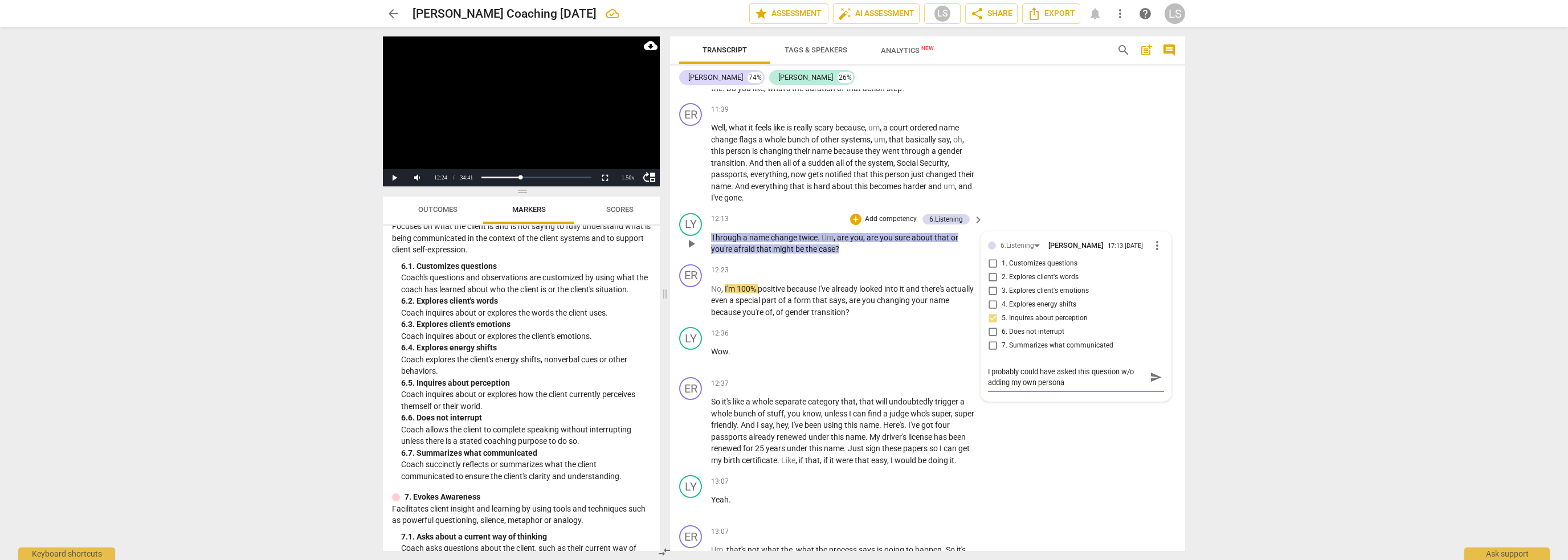
type textarea "I probably could have asked this question w/o adding my own personal"
type textarea "I probably could have asked this question w/o adding my own personal e"
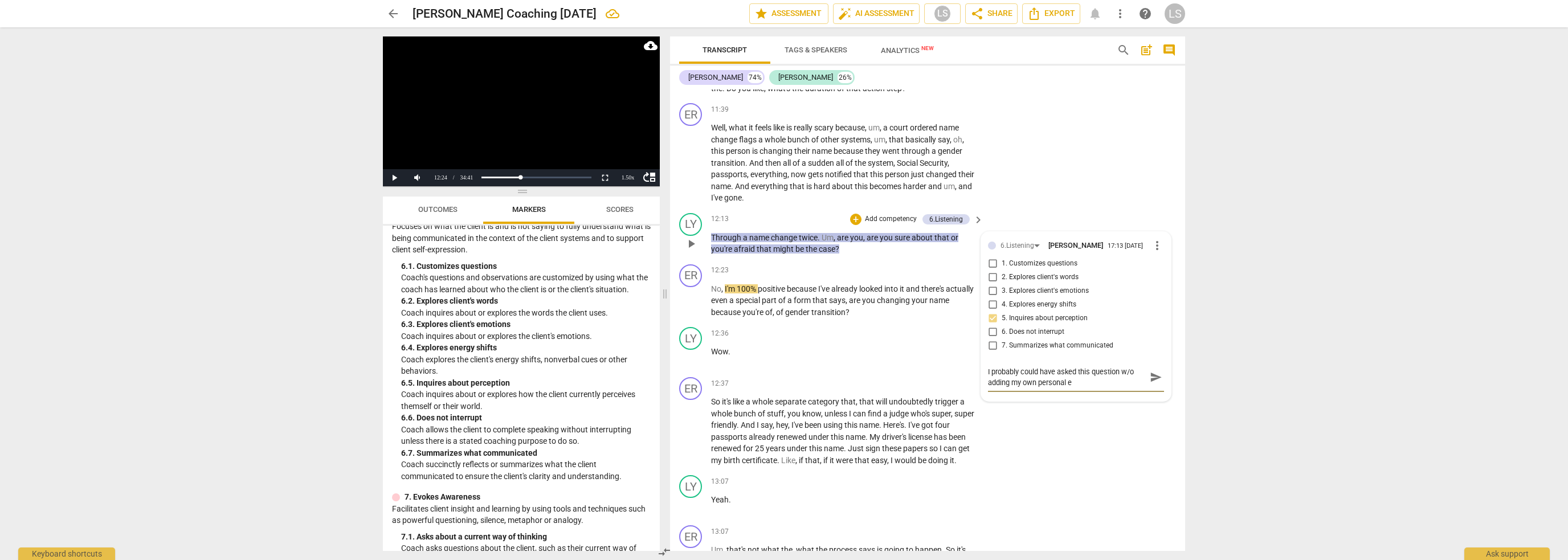
type textarea "I probably could have asked this question w/o adding my own personal ex"
type textarea "I probably could have asked this question w/o adding my own personal exp"
type textarea "I probably could have asked this question w/o adding my own personal expe"
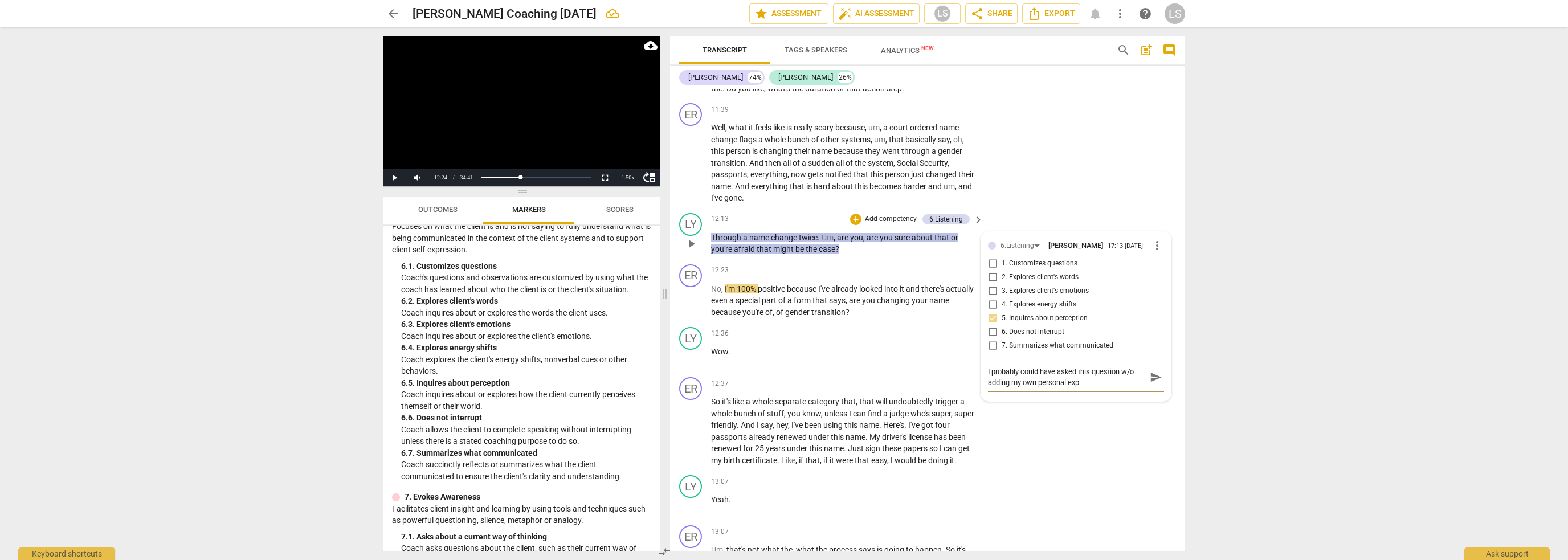
type textarea "I probably could have asked this question w/o adding my own personal expe"
type textarea "I probably could have asked this question w/o adding my own personal exper"
type textarea "I probably could have asked this question w/o adding my own personal experi"
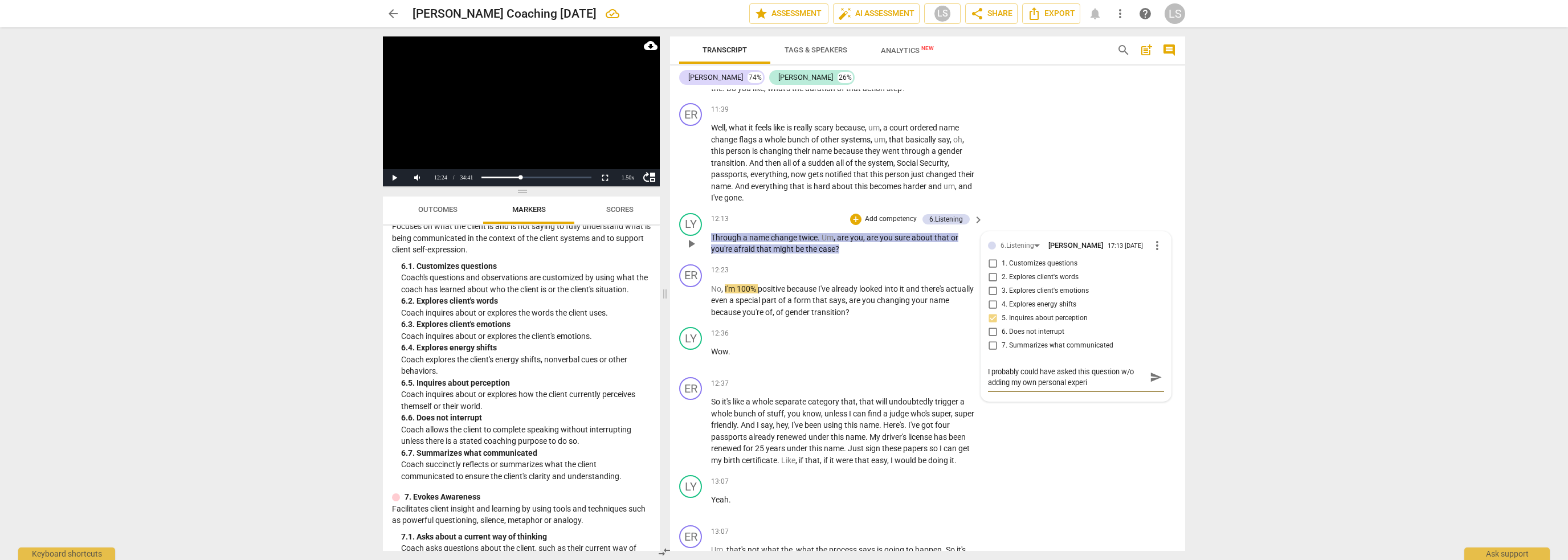
type textarea "I probably could have asked this question w/o adding my own personal experie"
type textarea "I probably could have asked this question w/o adding my own personal experien"
type textarea "I probably could have asked this question w/o adding my own personal experienc"
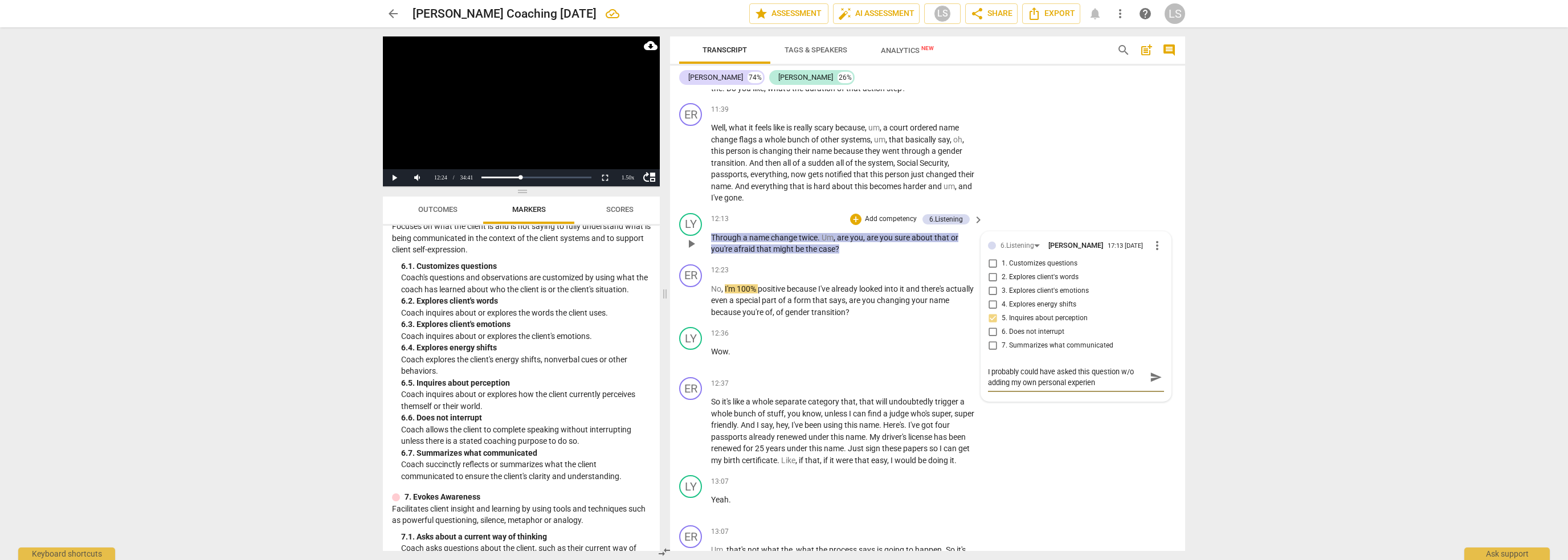
type textarea "I probably could have asked this question w/o adding my own personal experienc"
type textarea "I probably could have asked this question w/o adding my own personal experience"
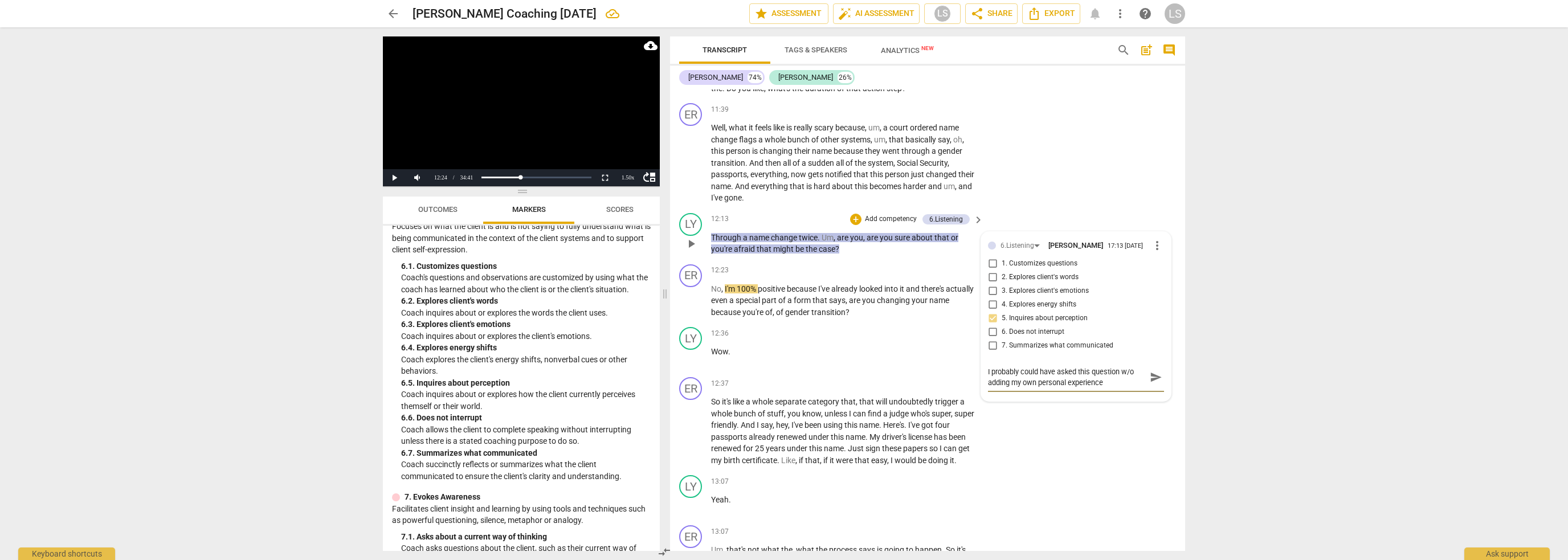
type textarea "I probably could have asked this question w/o adding my own personal experience…"
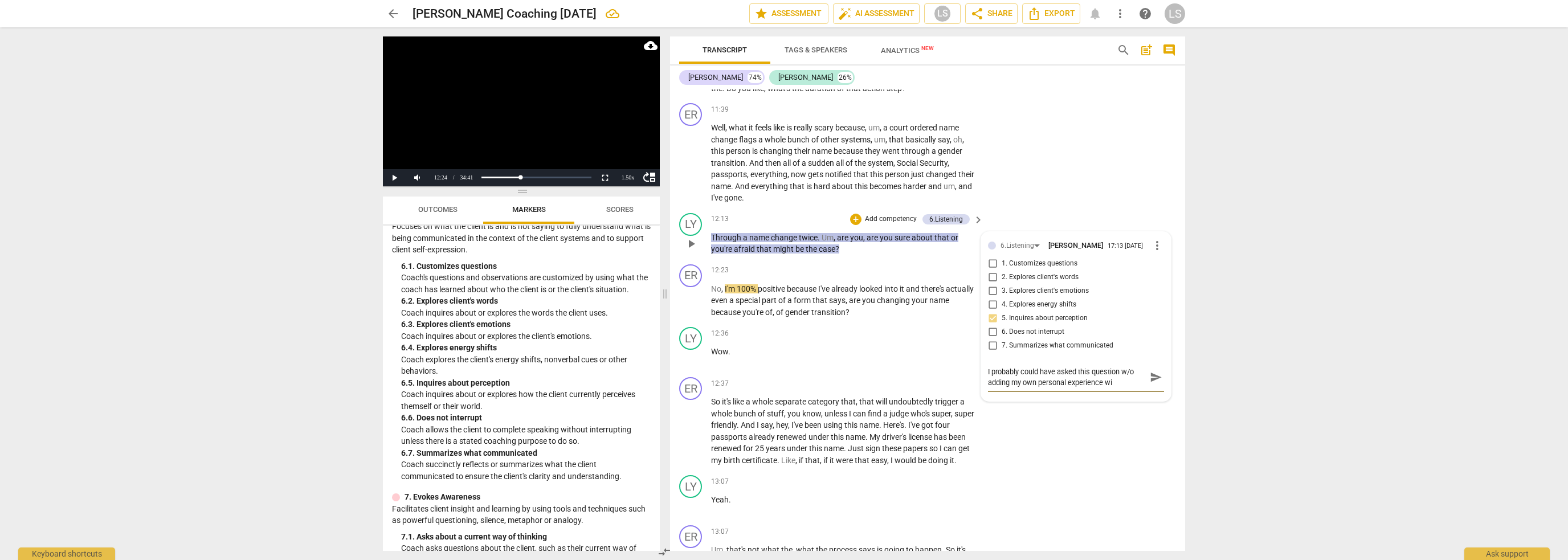
type textarea "I probably could have asked this question w/o adding my own personal experience…"
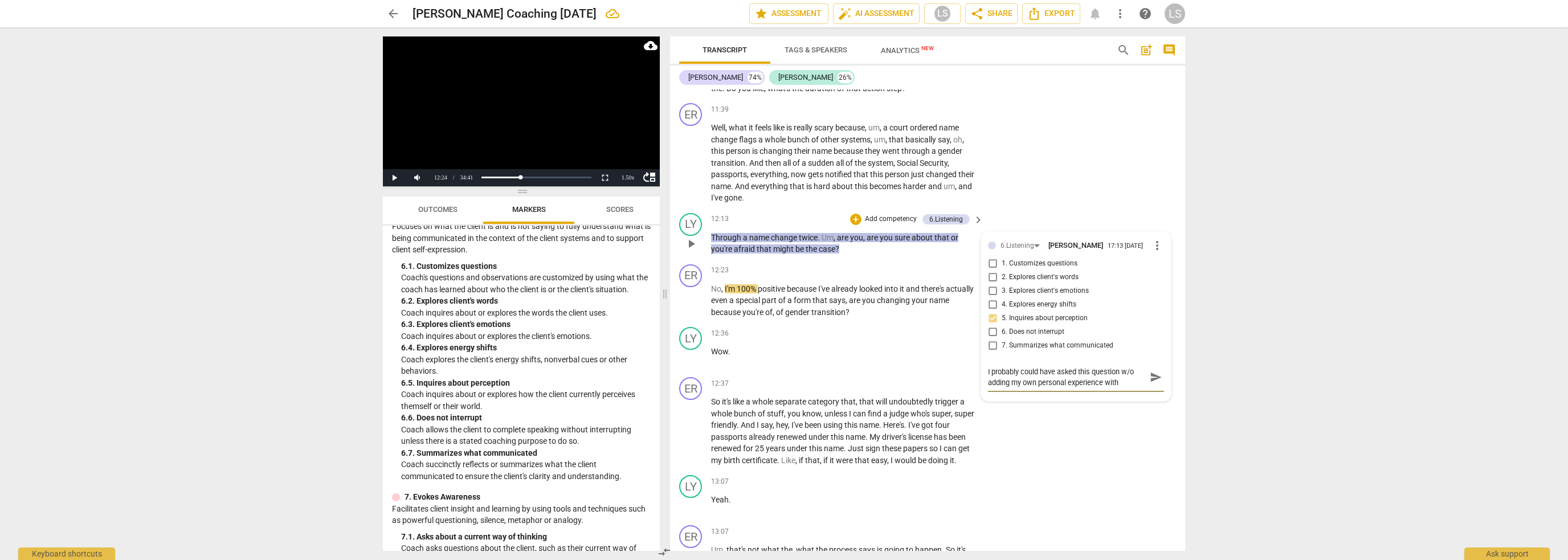
type textarea "I probably could have asked this question w/o adding my own personal experience…"
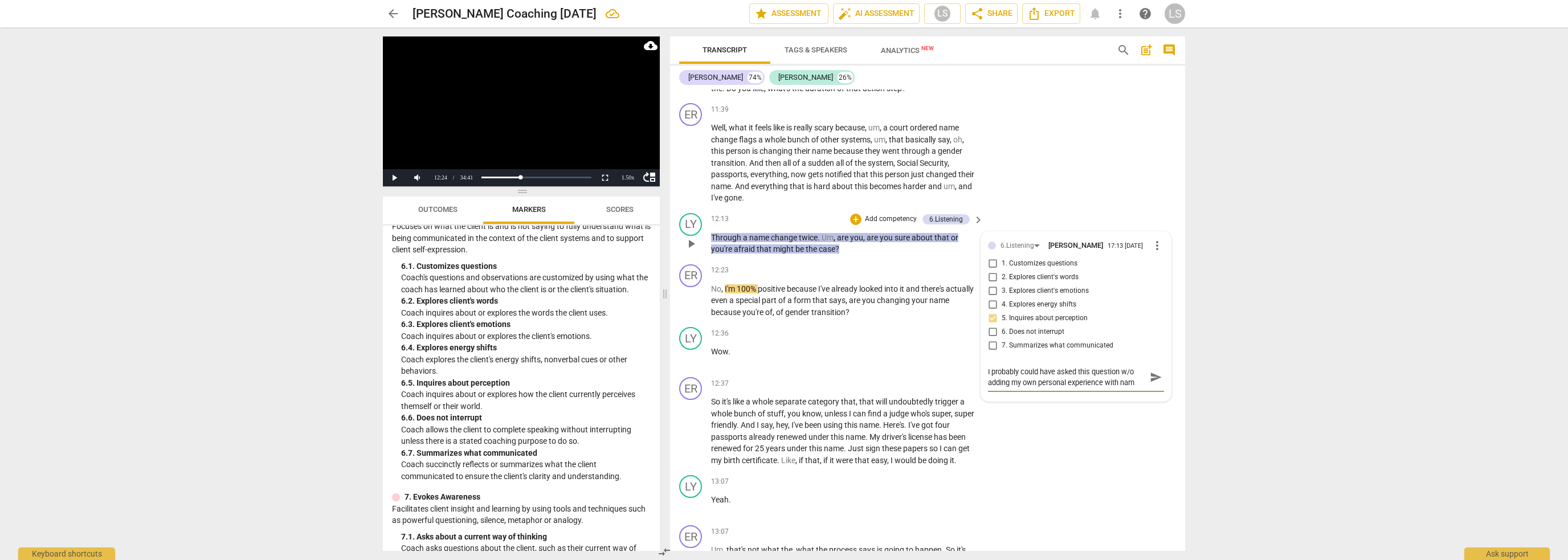
type textarea "I probably could have asked this question w/o adding my own personal experience…"
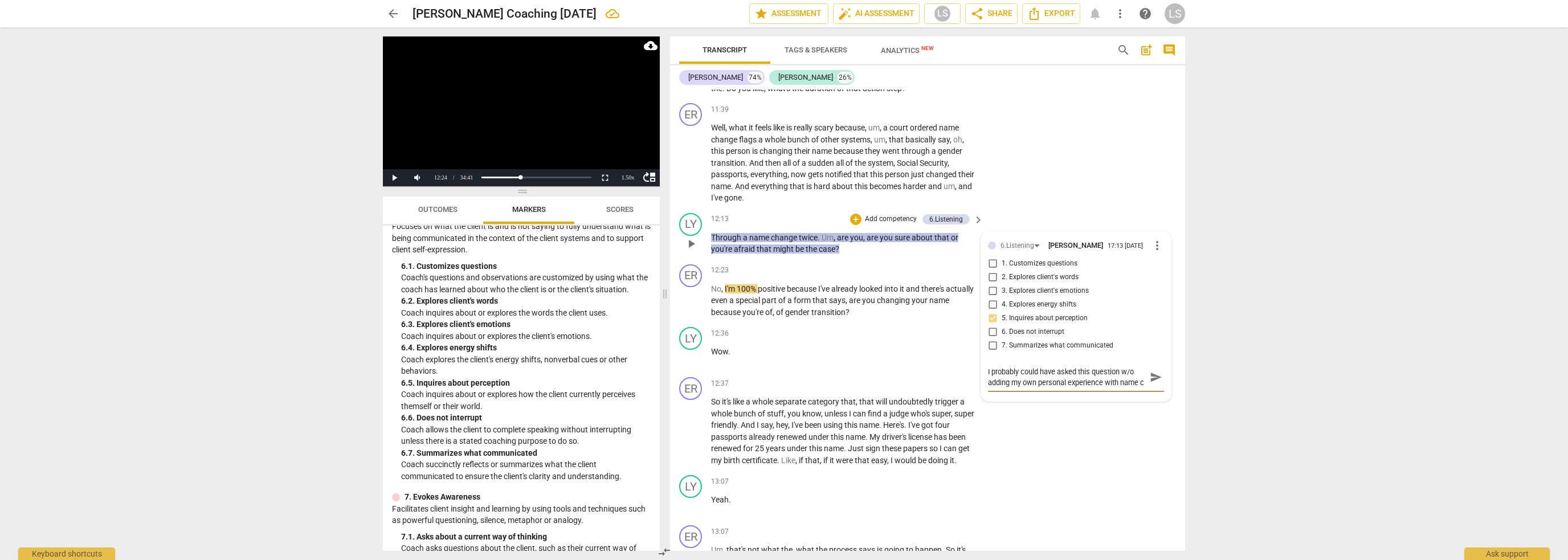
scroll to position [10, 0]
type textarea "I probably could have asked this question w/o adding my own personal experience…"
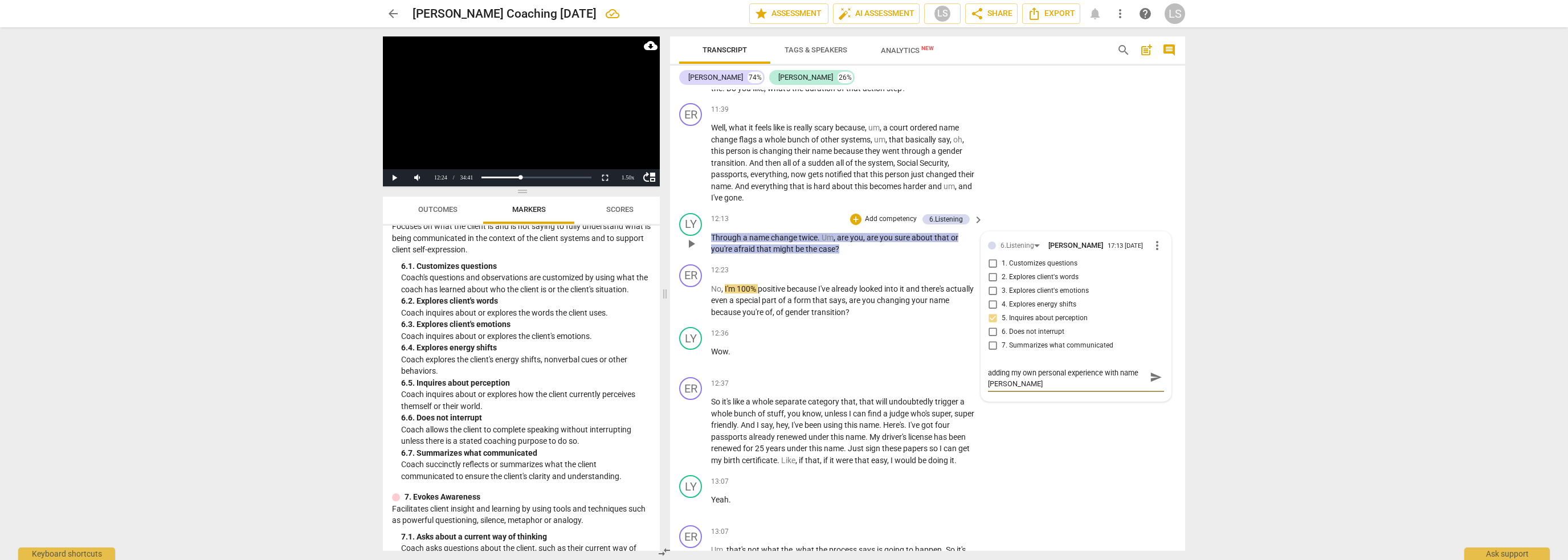
type textarea "I probably could have asked this question w/o adding my own personal experience…"
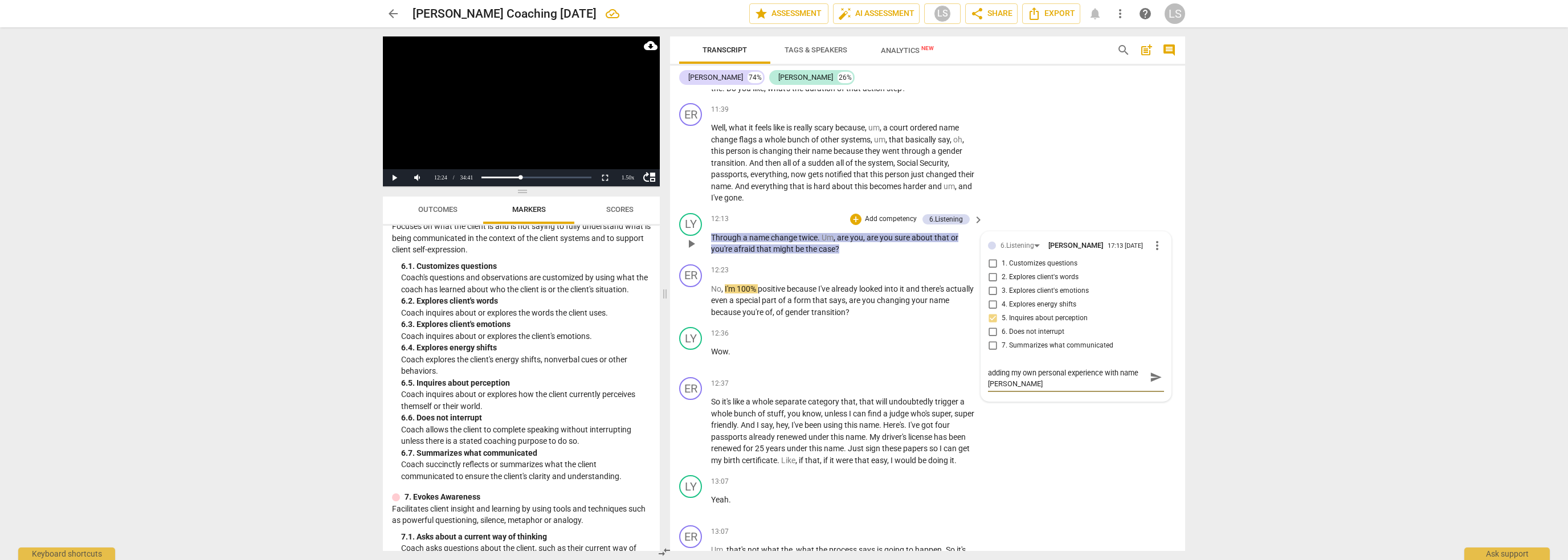
type textarea "I probably could have asked this question w/o adding my own personal experience…"
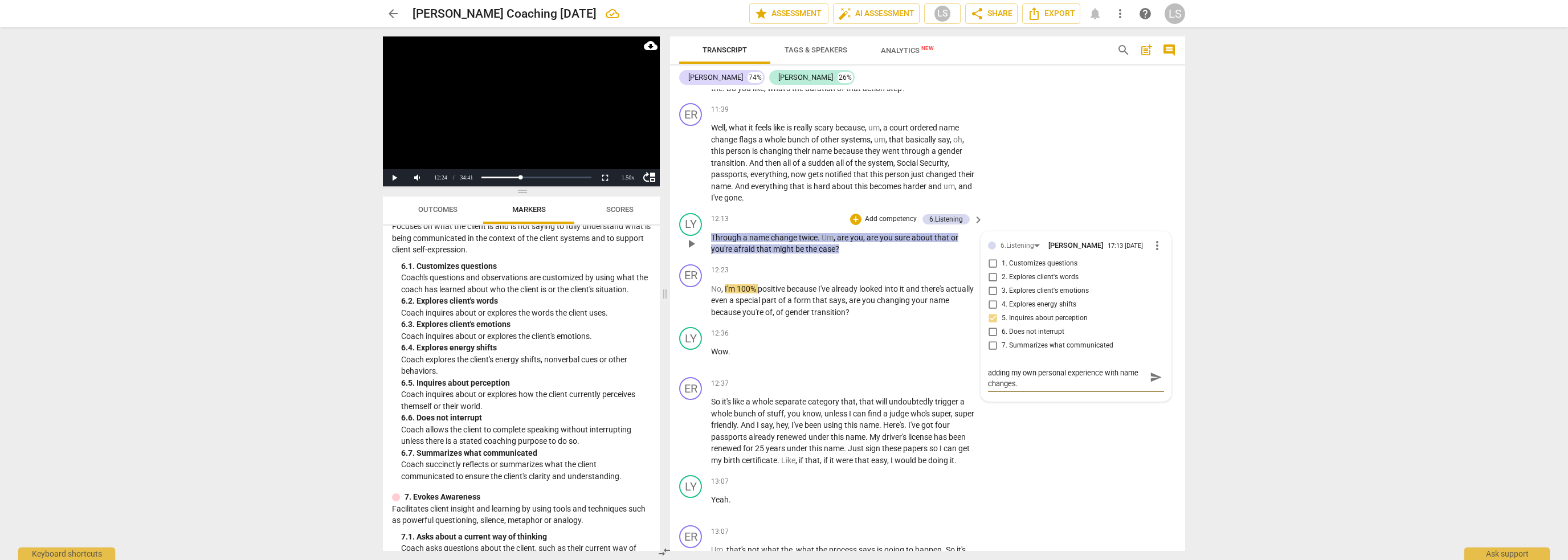
click at [1156, 371] on span "send" at bounding box center [1156, 377] width 12 height 12
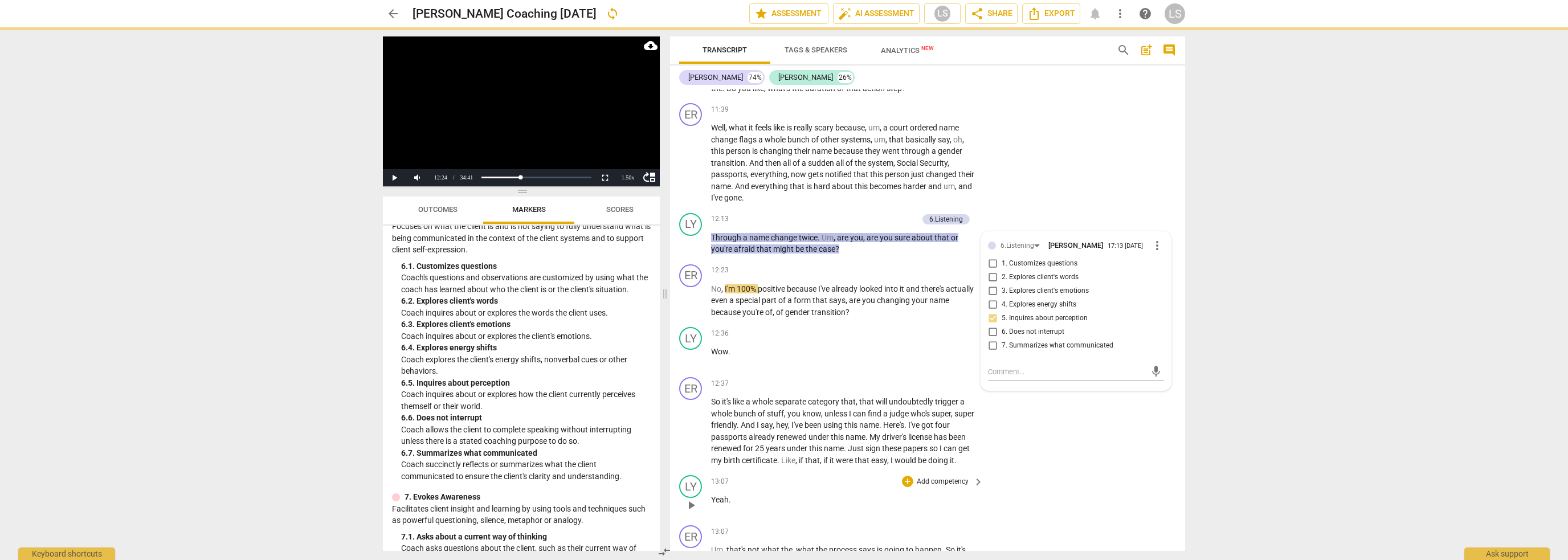
scroll to position [0, 0]
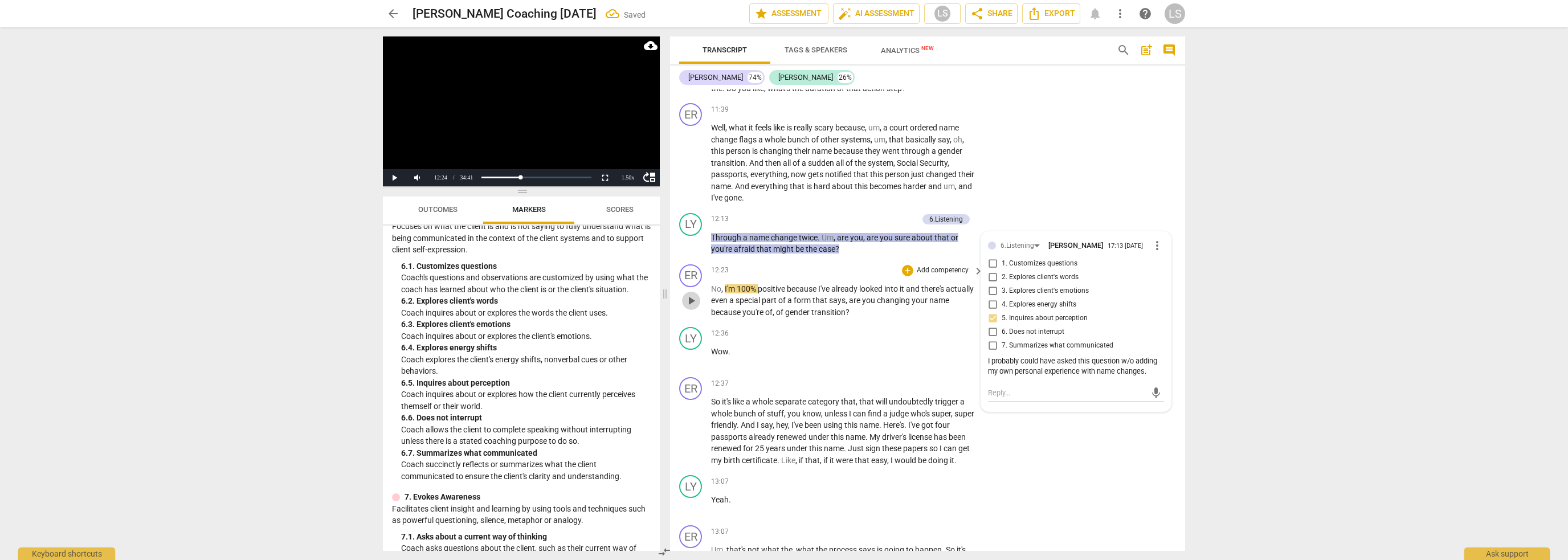
click at [691, 294] on span "play_arrow" at bounding box center [691, 300] width 14 height 14
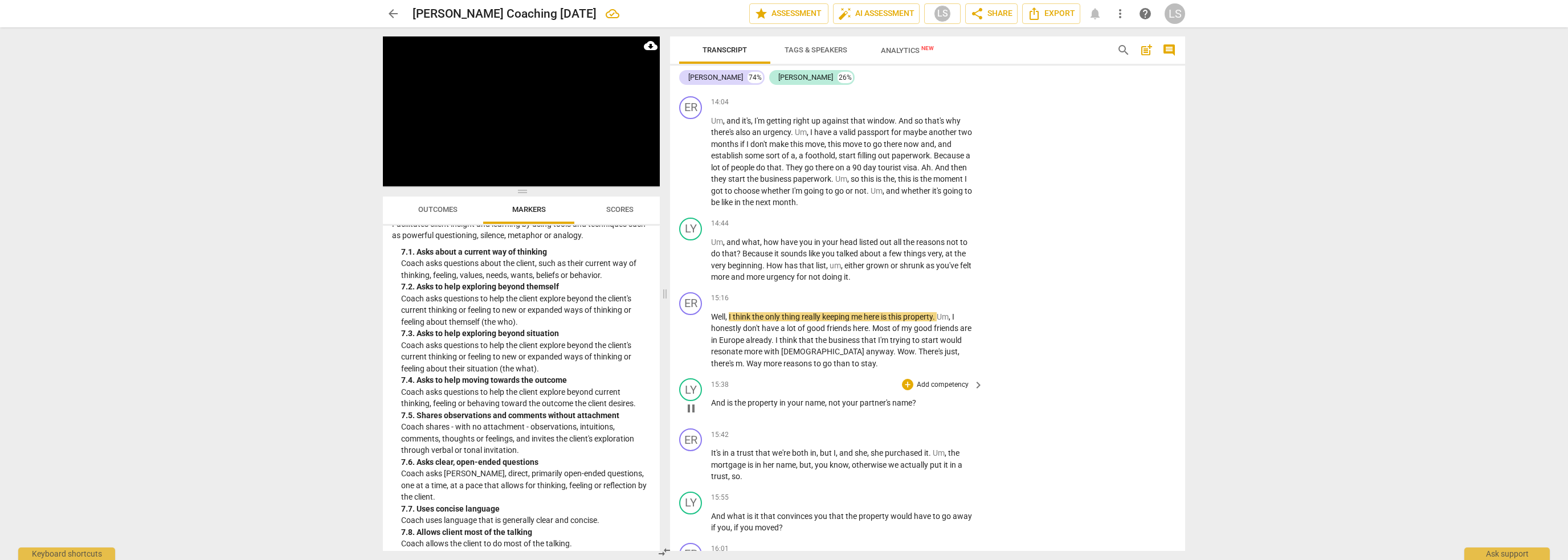
scroll to position [3574, 0]
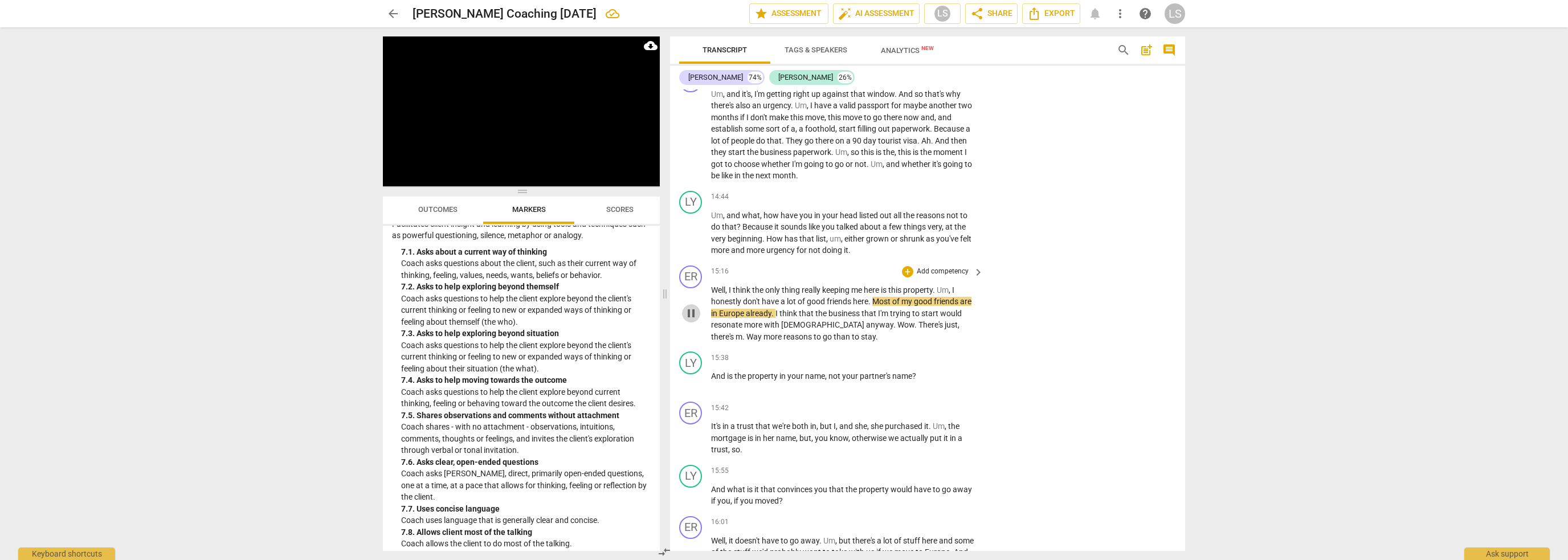
click at [692, 307] on span "pause" at bounding box center [691, 313] width 14 height 14
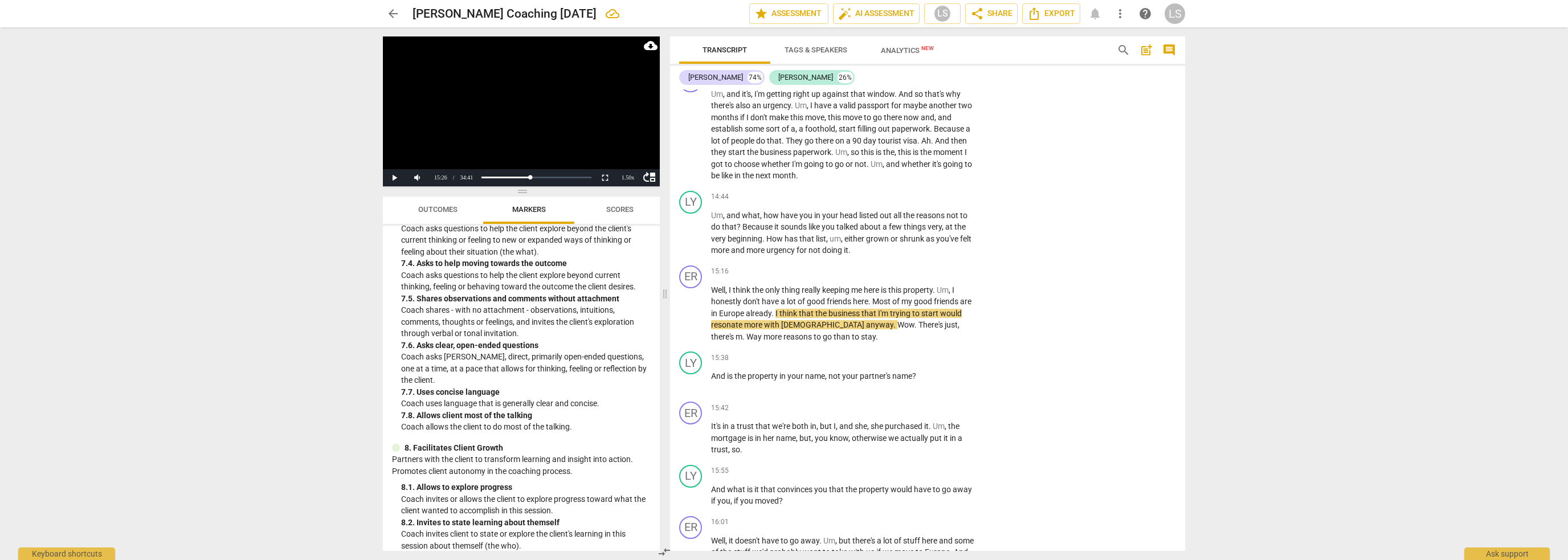
scroll to position [1182, 0]
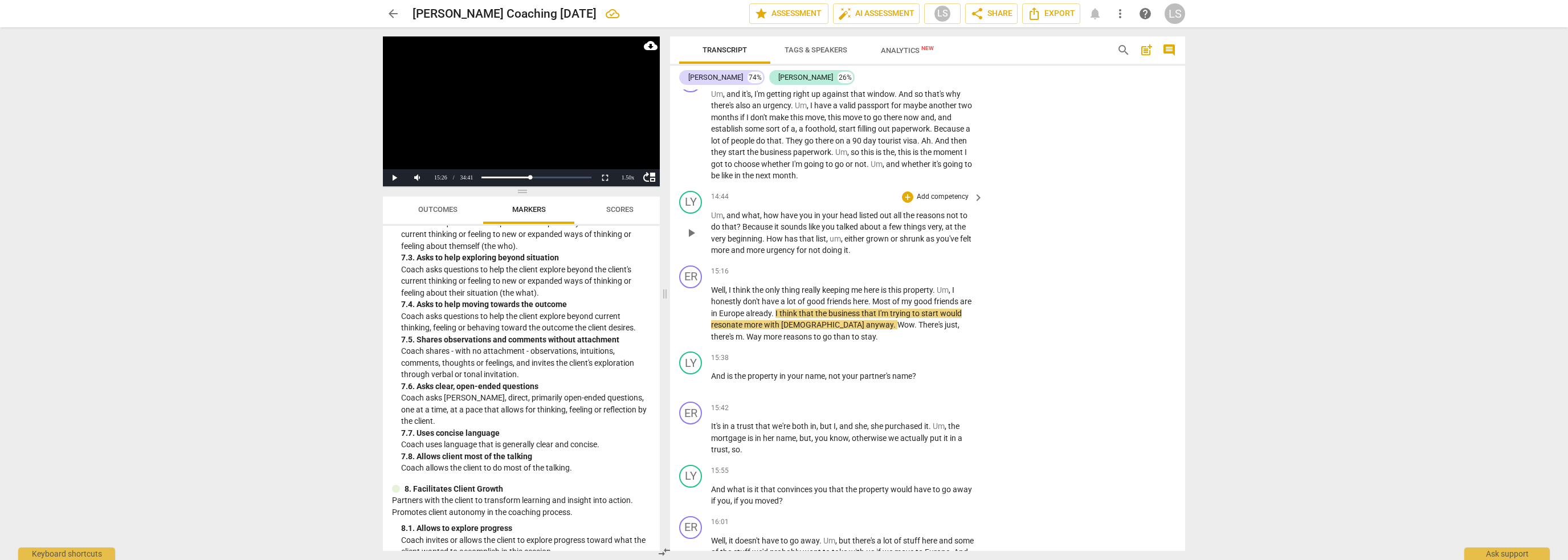
click at [961, 192] on p "Add competency" at bounding box center [943, 197] width 54 height 10
click at [984, 201] on b "7.Awareness" at bounding box center [978, 203] width 39 height 14
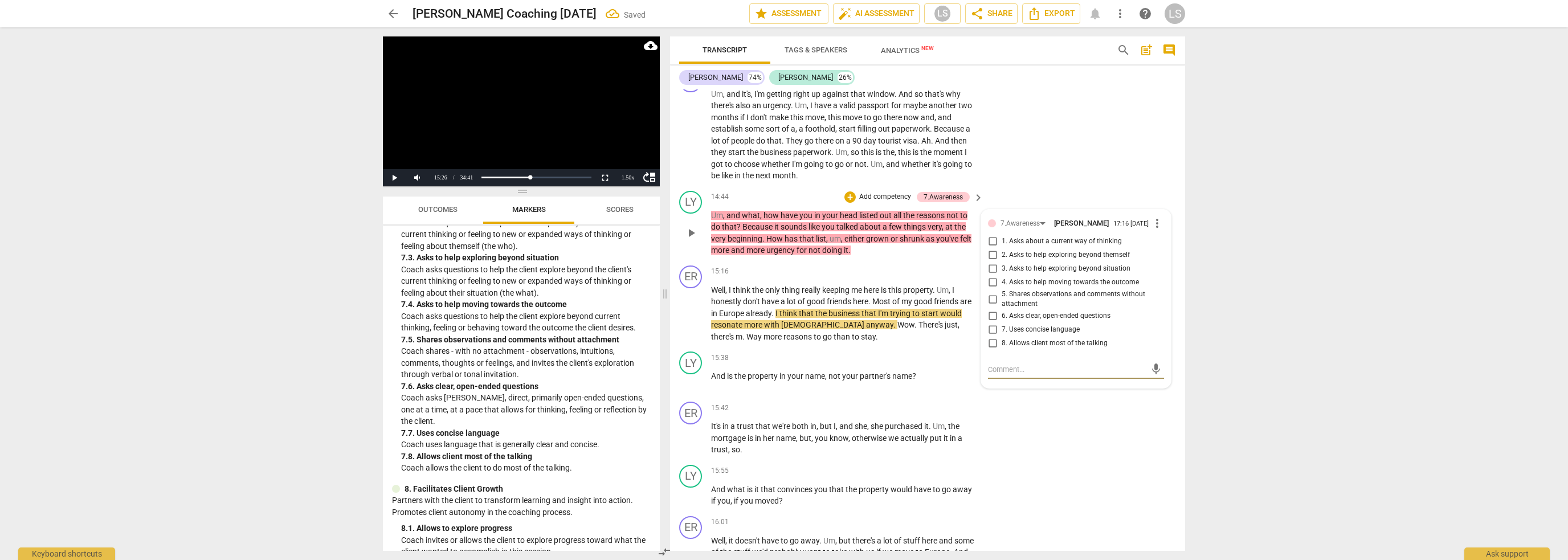
click at [989, 275] on input "4. Asks to help moving towards the outcome" at bounding box center [993, 282] width 18 height 14
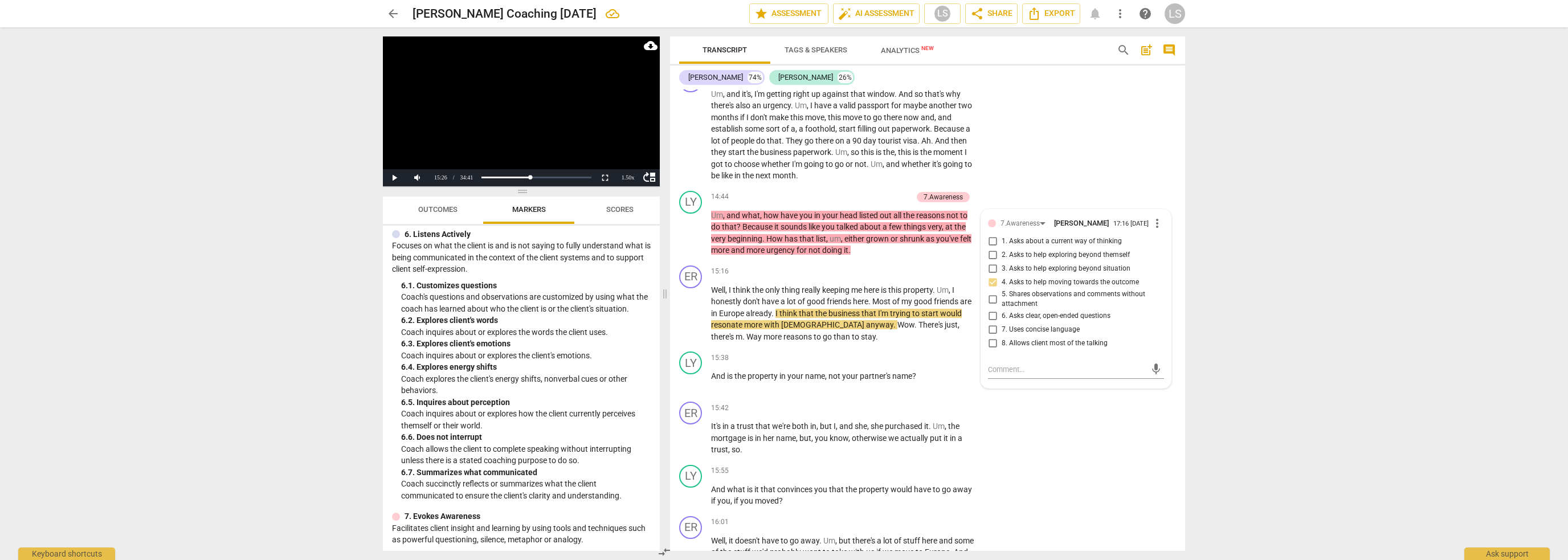
scroll to position [783, 0]
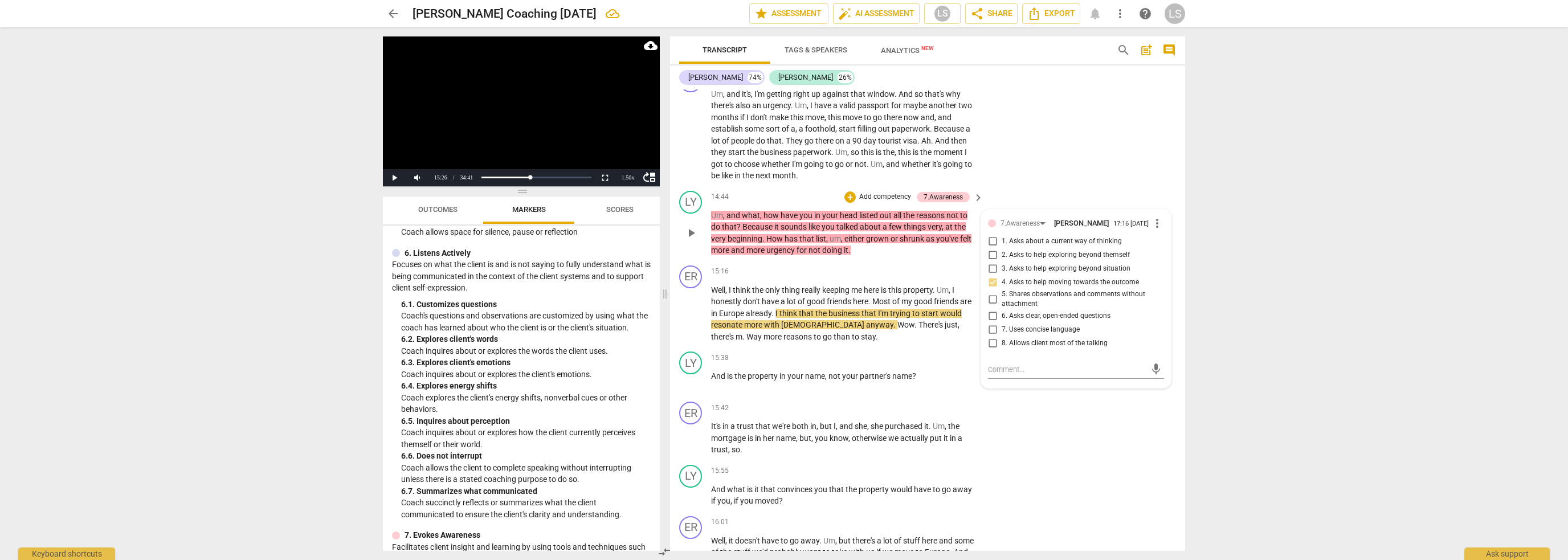
click at [893, 192] on p "Add competency" at bounding box center [885, 197] width 54 height 10
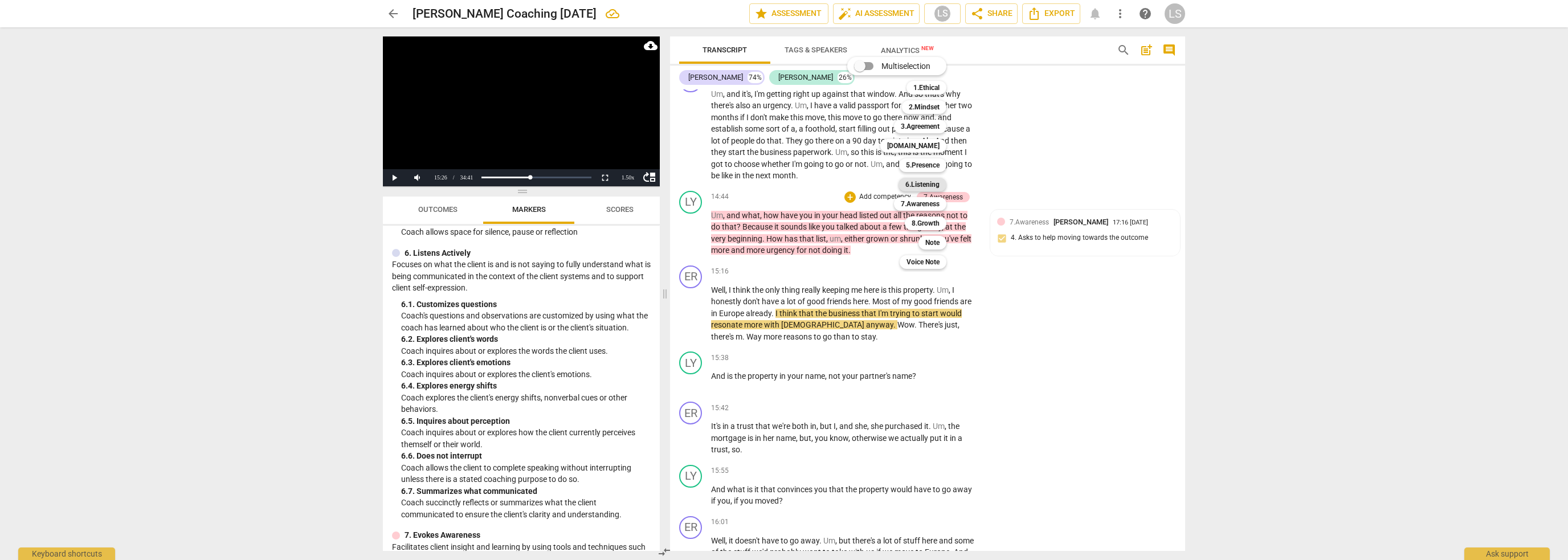
click at [935, 187] on b "6.Listening" at bounding box center [922, 185] width 34 height 14
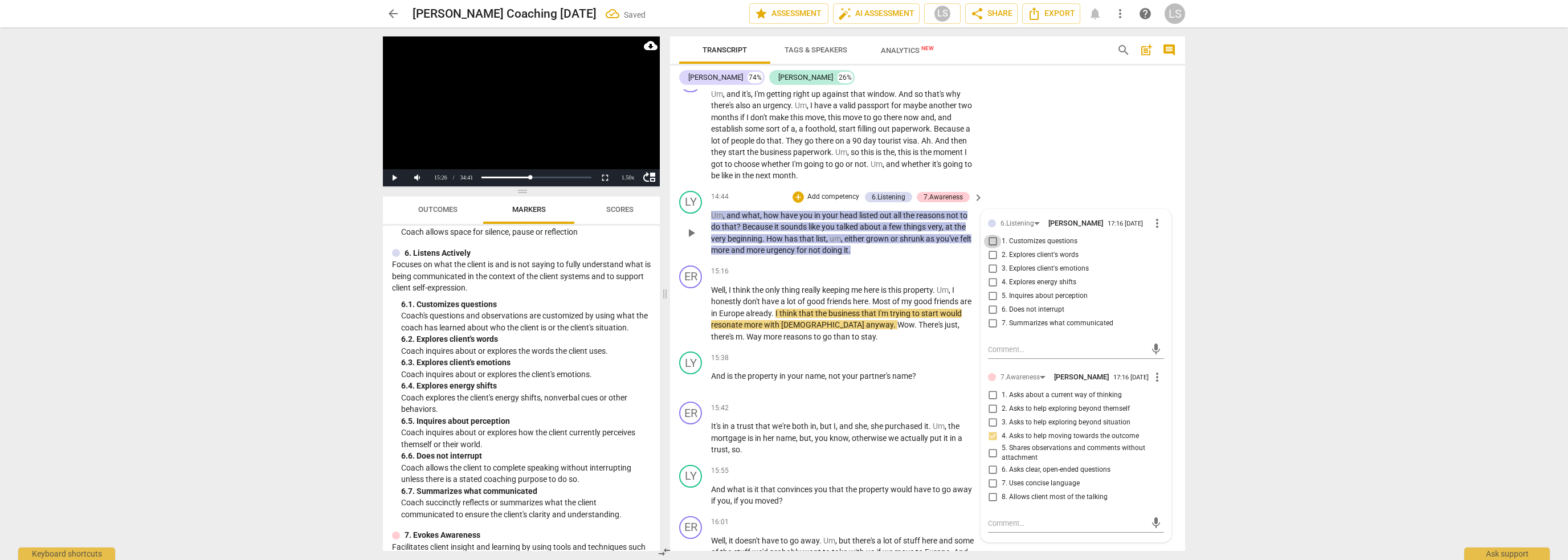
click at [992, 235] on input "1. Customizes questions" at bounding box center [993, 241] width 18 height 14
click at [688, 307] on span "play_arrow" at bounding box center [691, 313] width 14 height 14
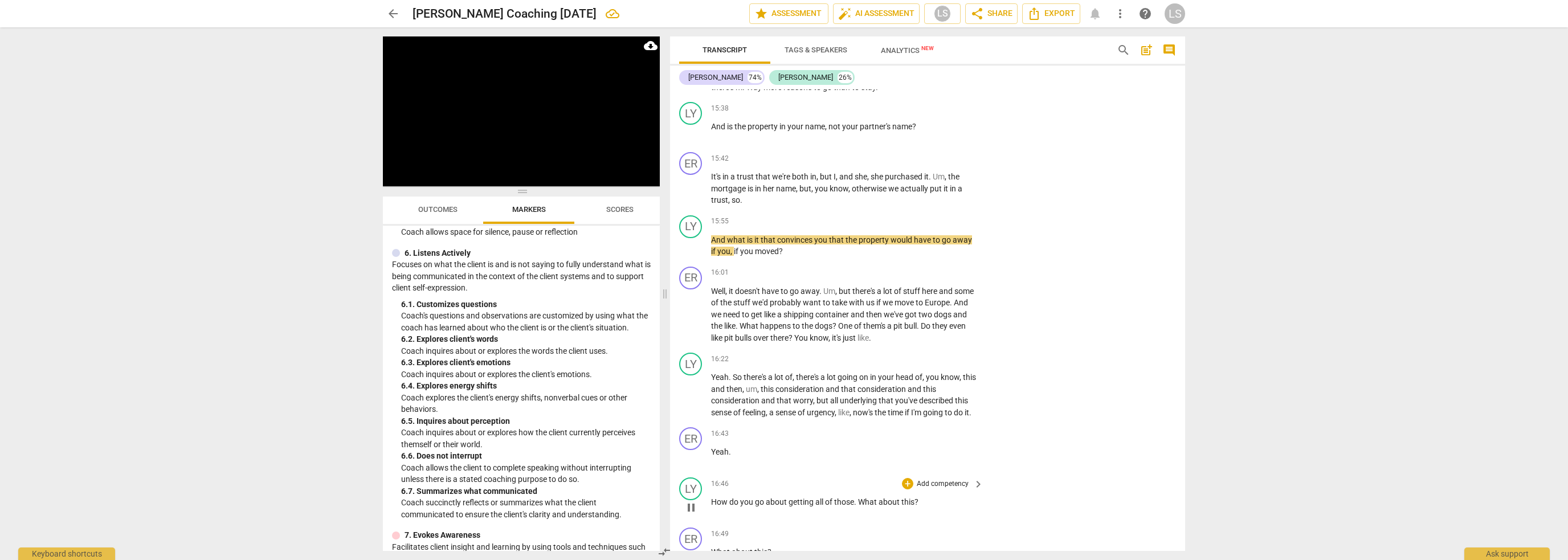
scroll to position [3858, 0]
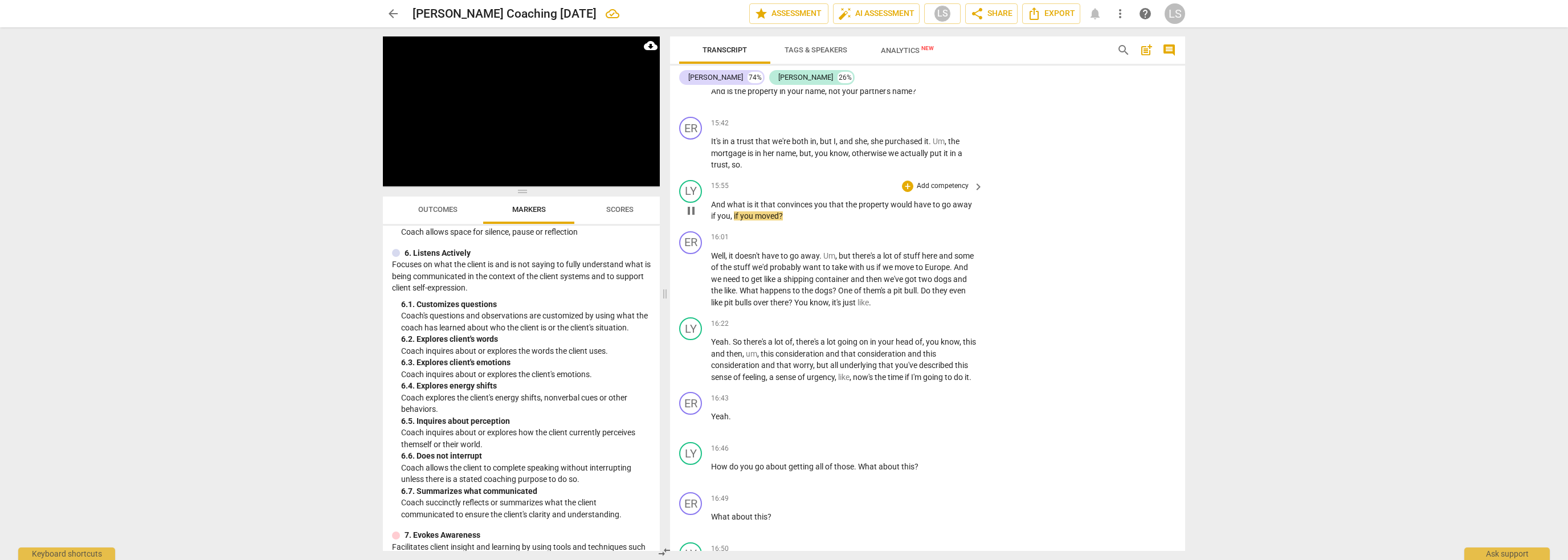
click at [690, 204] on span "pause" at bounding box center [691, 210] width 14 height 14
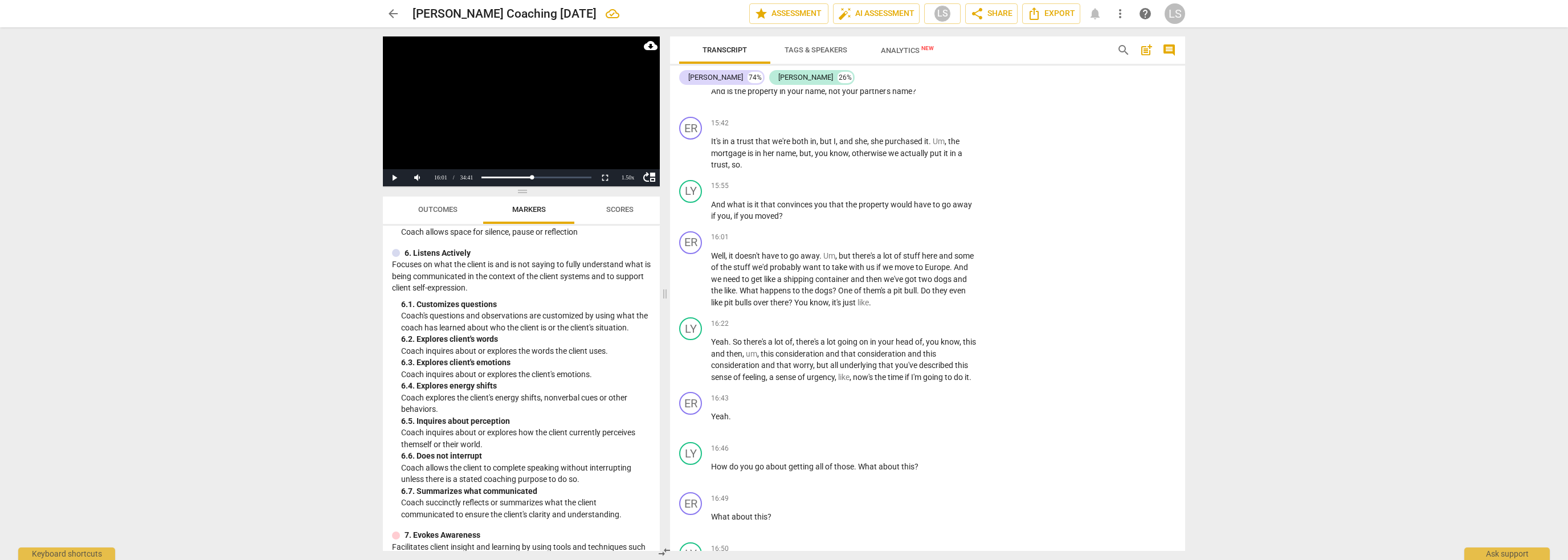
scroll to position [841, 0]
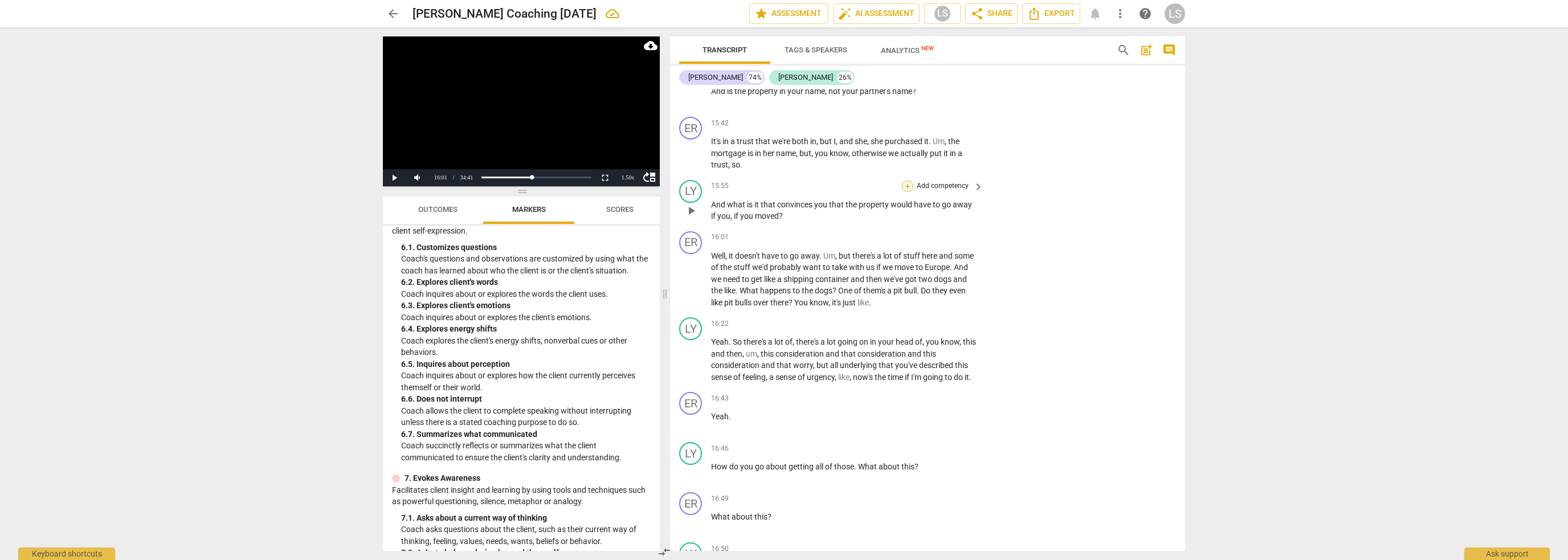
click at [908, 181] on div "+" at bounding box center [908, 186] width 12 height 12
click at [984, 173] on b "6.Listening" at bounding box center [980, 173] width 34 height 14
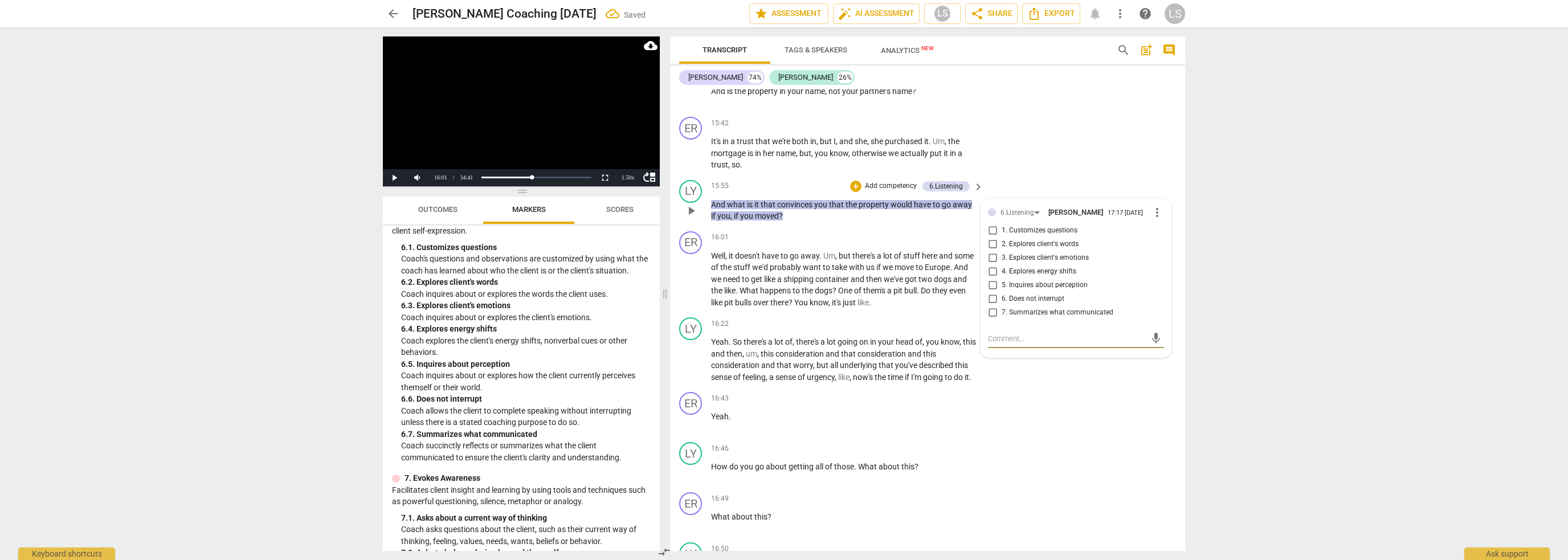
click at [991, 238] on input "2. Explores client's words" at bounding box center [993, 244] width 18 height 14
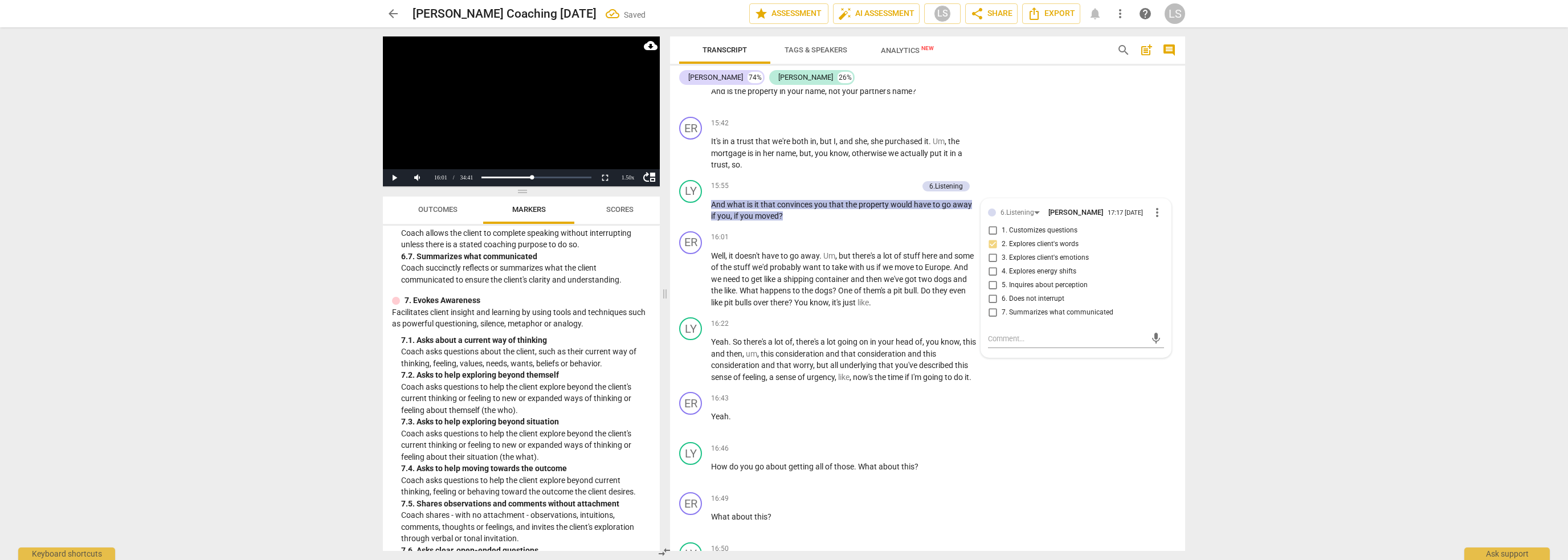
scroll to position [1069, 0]
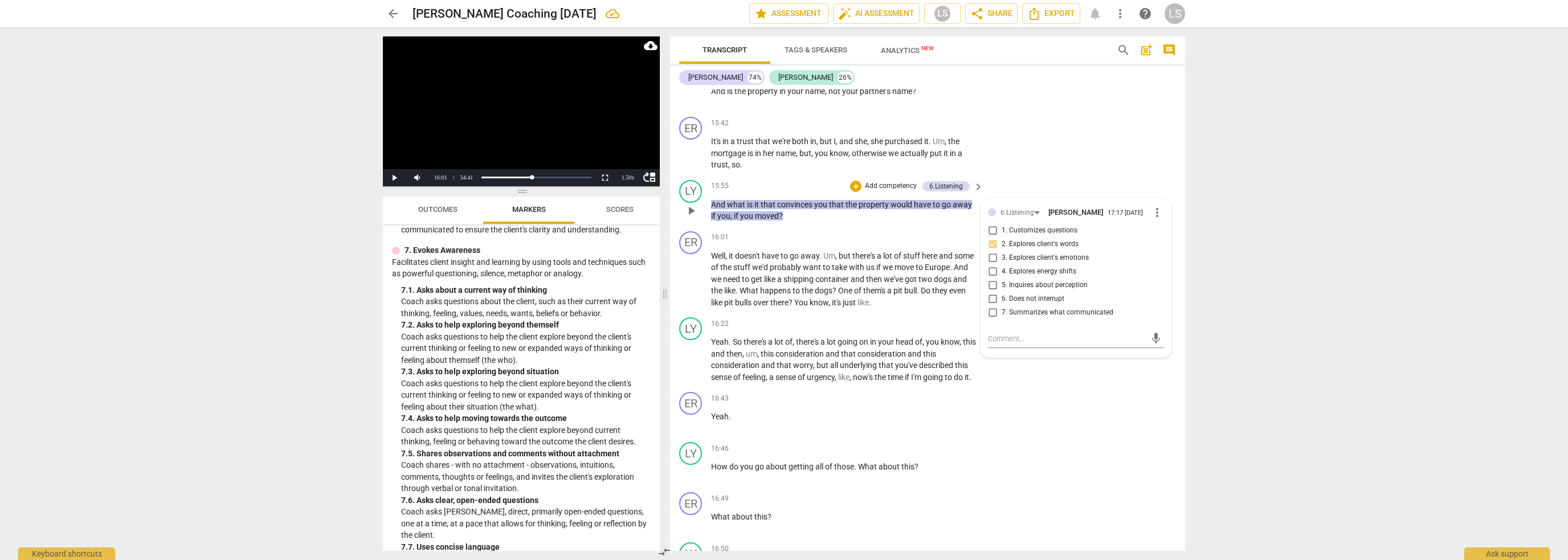
click at [690, 204] on span "play_arrow" at bounding box center [691, 210] width 14 height 14
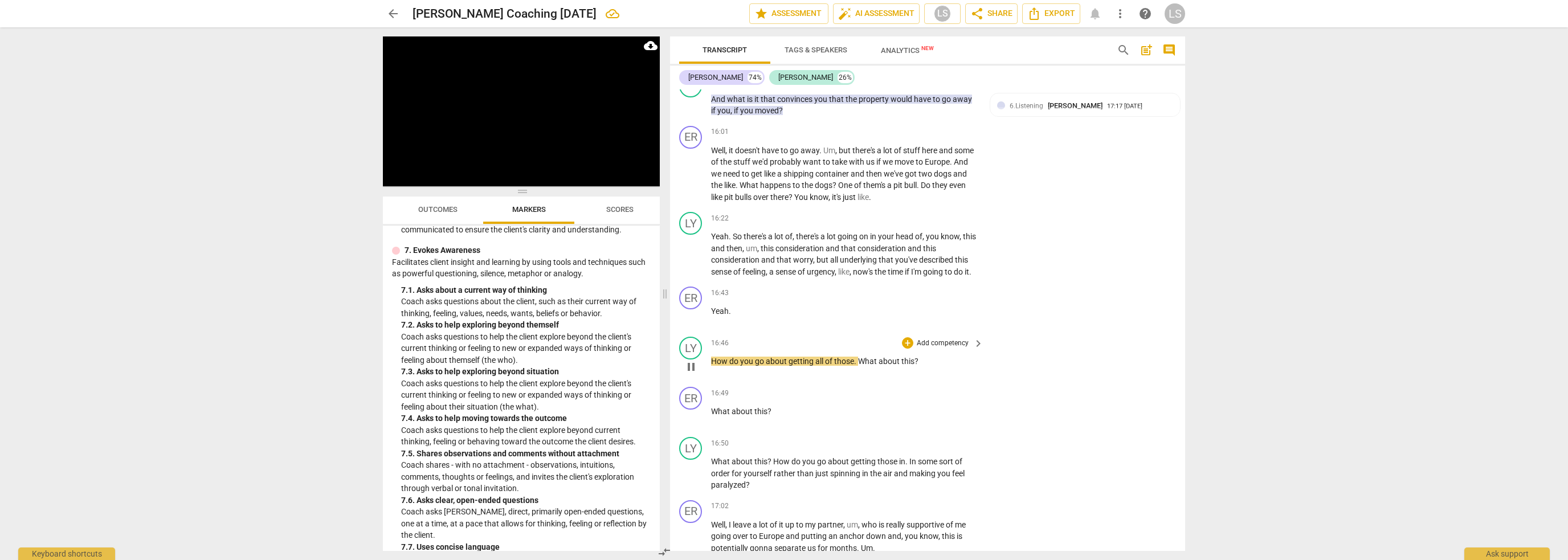
scroll to position [4029, 0]
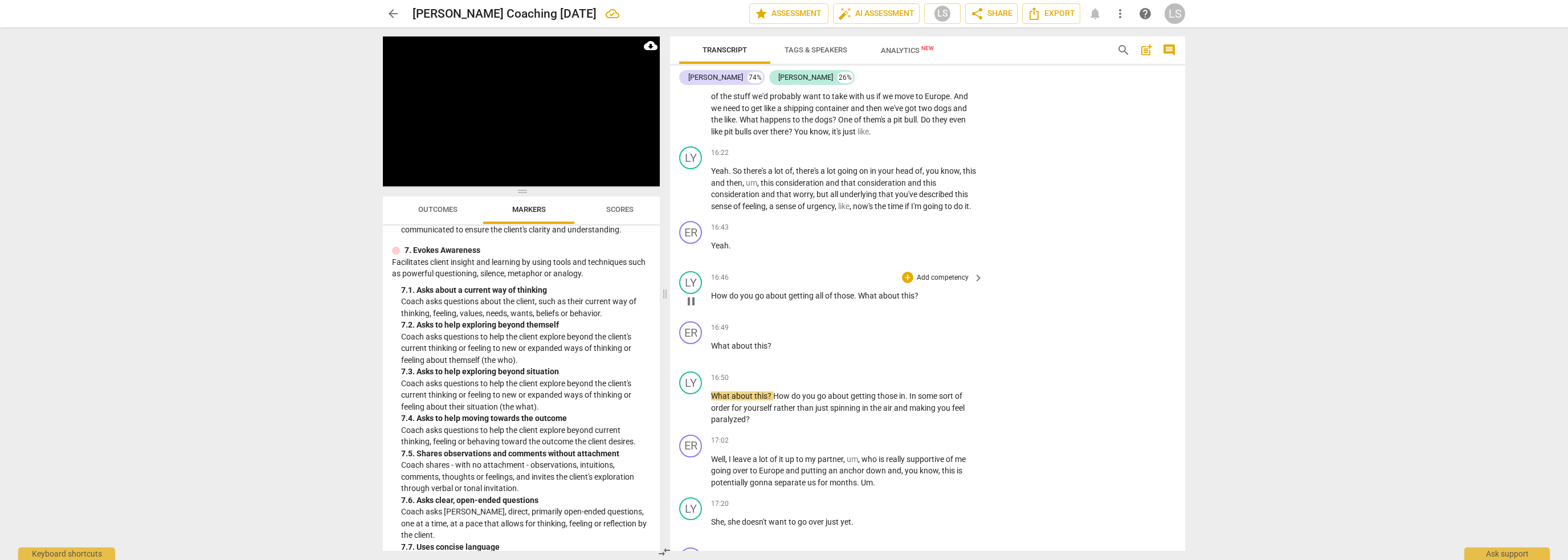
click at [693, 294] on span "pause" at bounding box center [691, 301] width 14 height 14
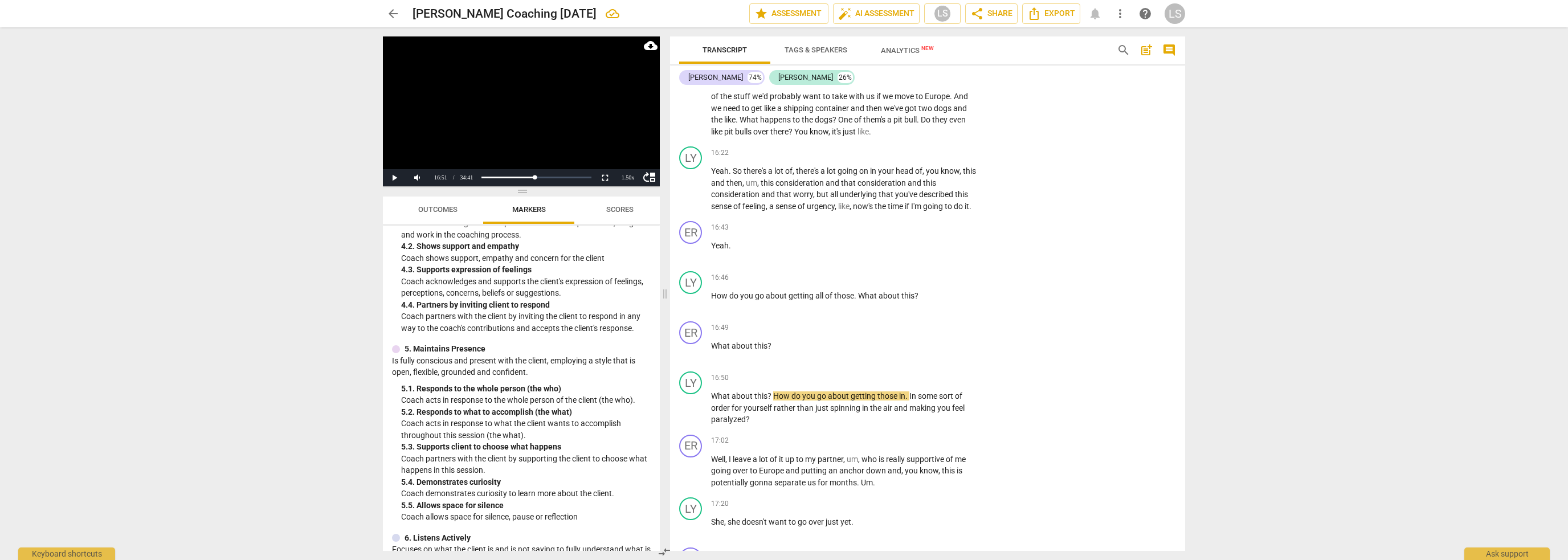
scroll to position [556, 0]
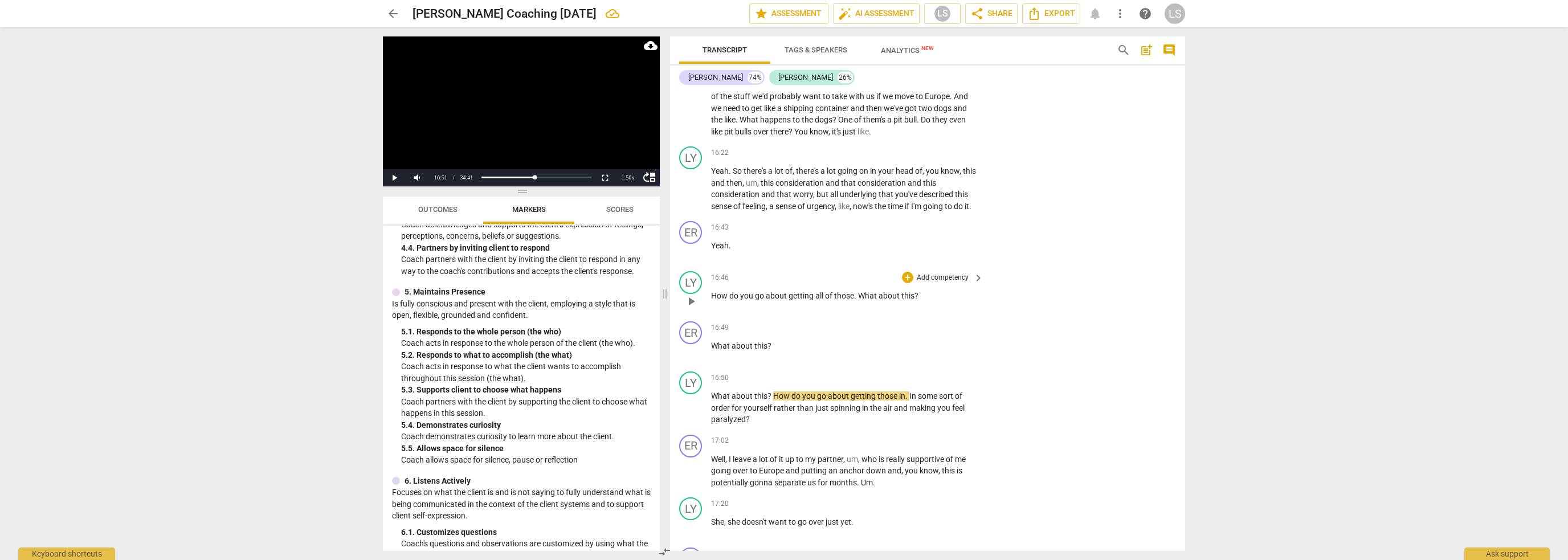
click at [690, 294] on span "play_arrow" at bounding box center [691, 301] width 14 height 14
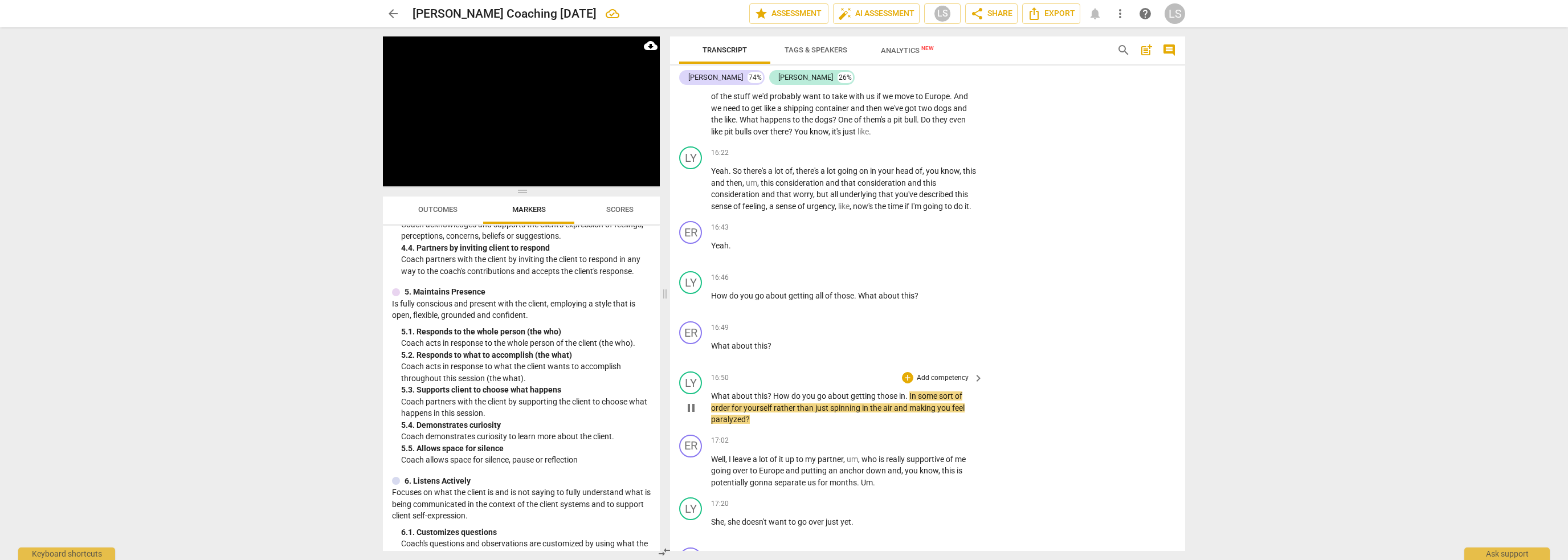
click at [690, 401] on span "pause" at bounding box center [691, 407] width 14 height 14
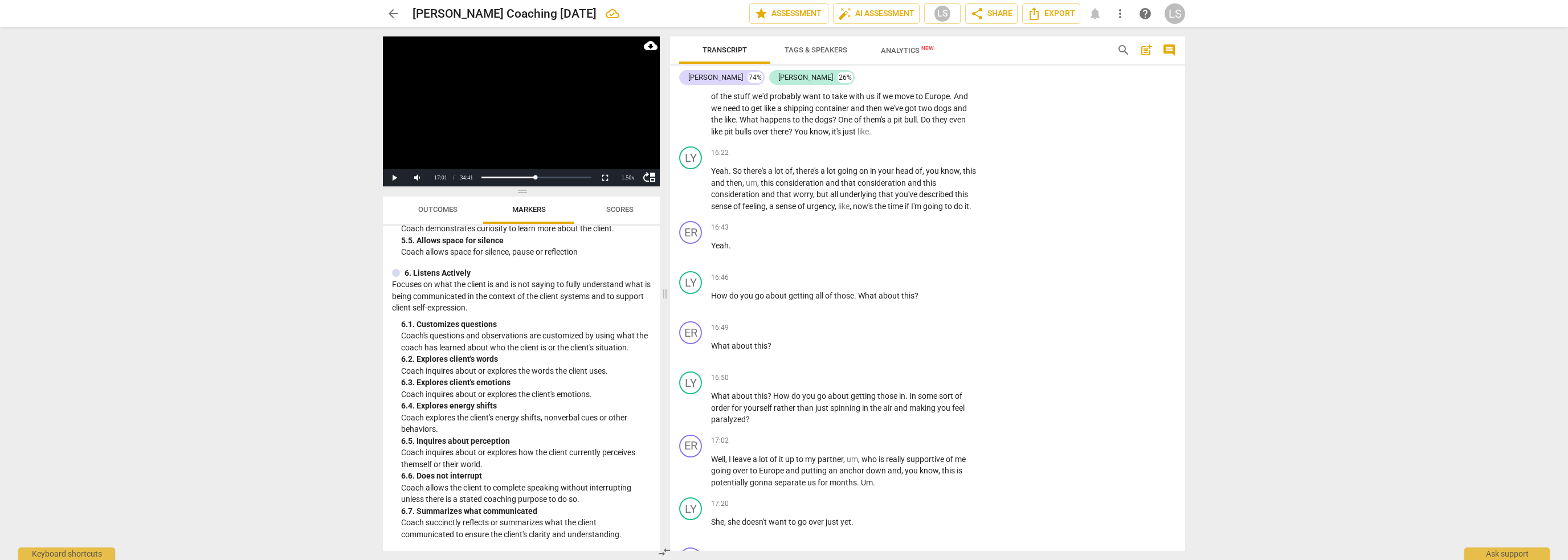
scroll to position [783, 0]
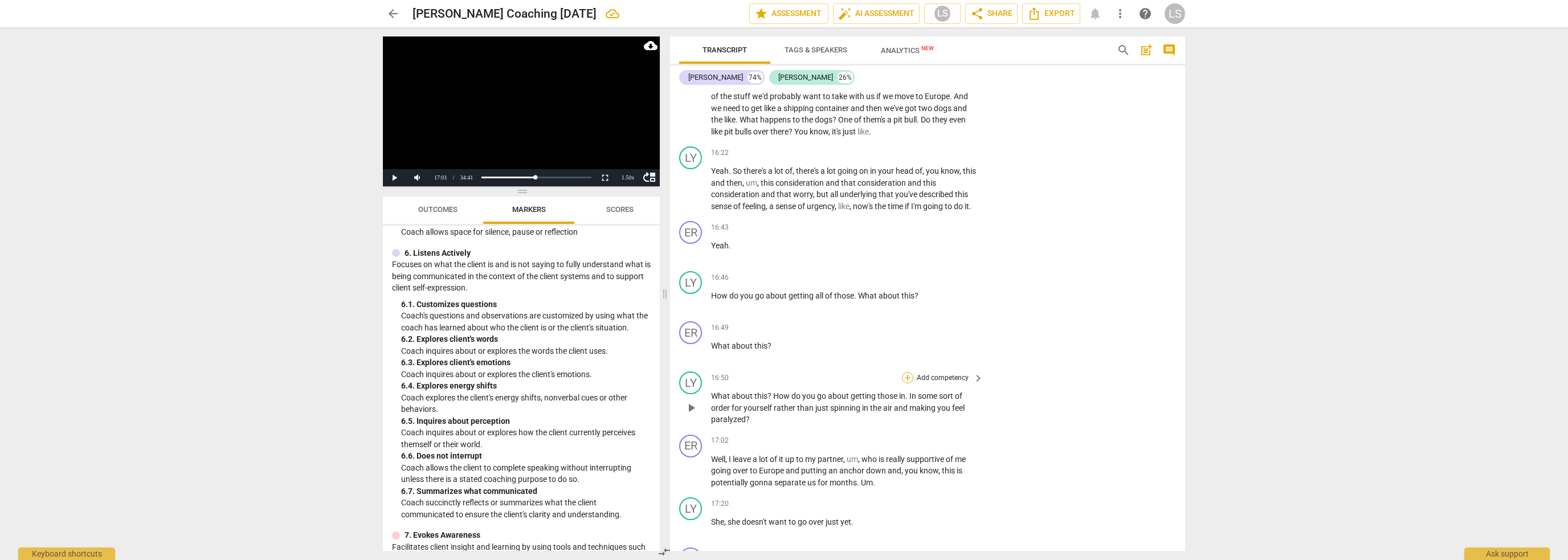
click at [905, 372] on div "+" at bounding box center [908, 377] width 12 height 12
click at [982, 379] on b "6.Listening" at bounding box center [980, 375] width 34 height 14
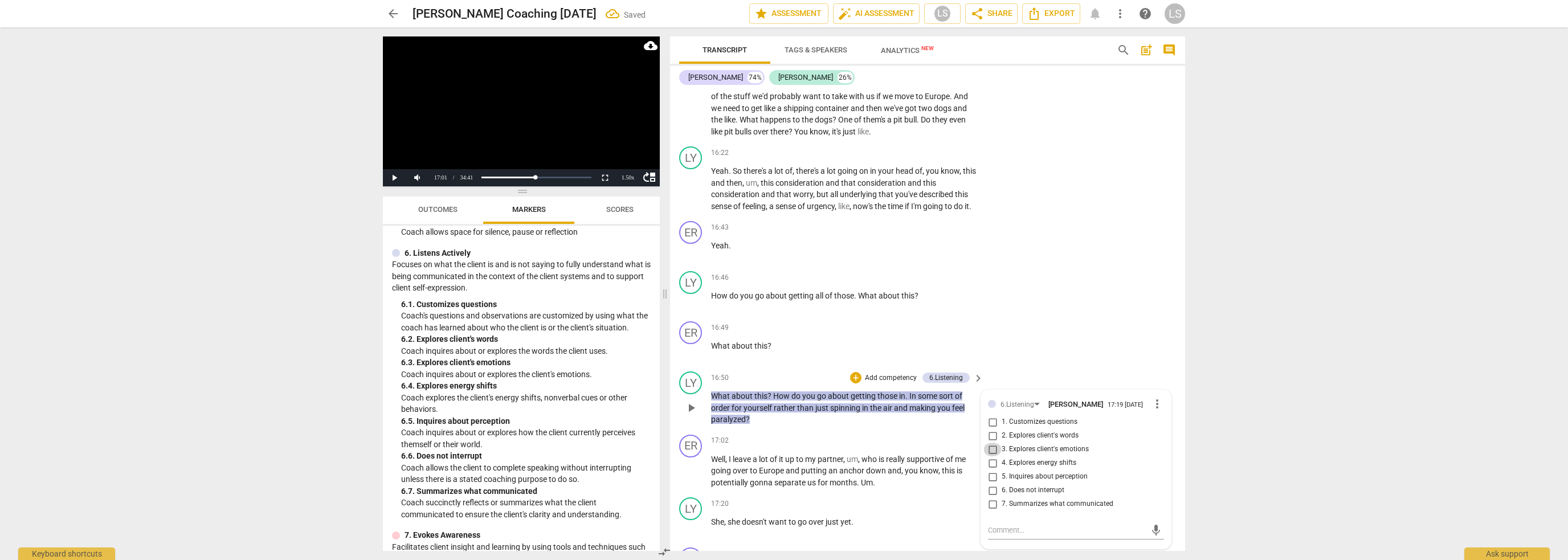
click at [989, 442] on input "3. Explores client's emotions" at bounding box center [993, 449] width 18 height 14
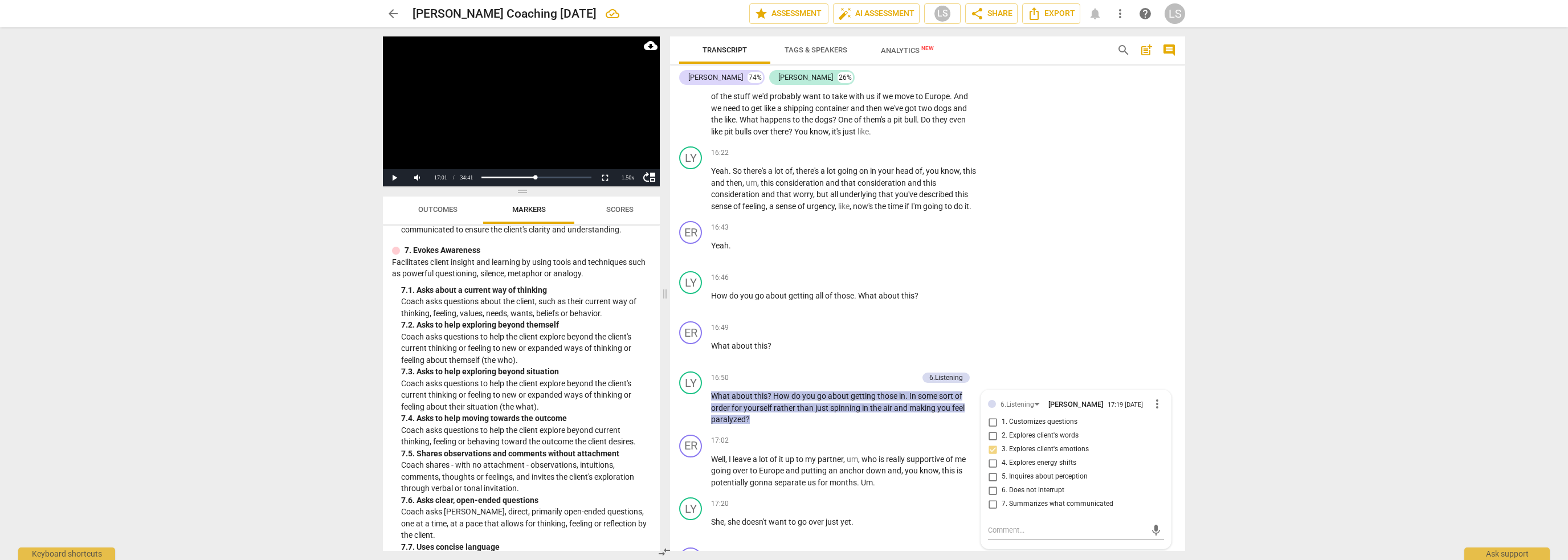
scroll to position [1125, 0]
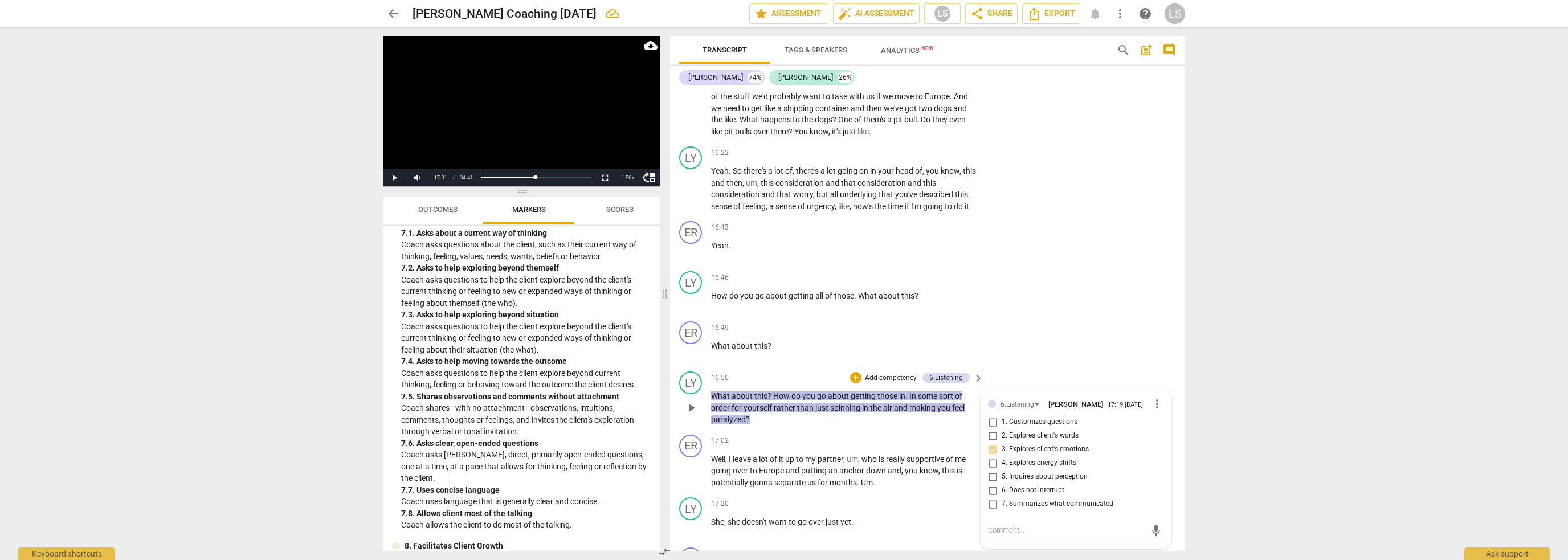
click at [869, 372] on div "+ Add competency" at bounding box center [884, 377] width 68 height 12
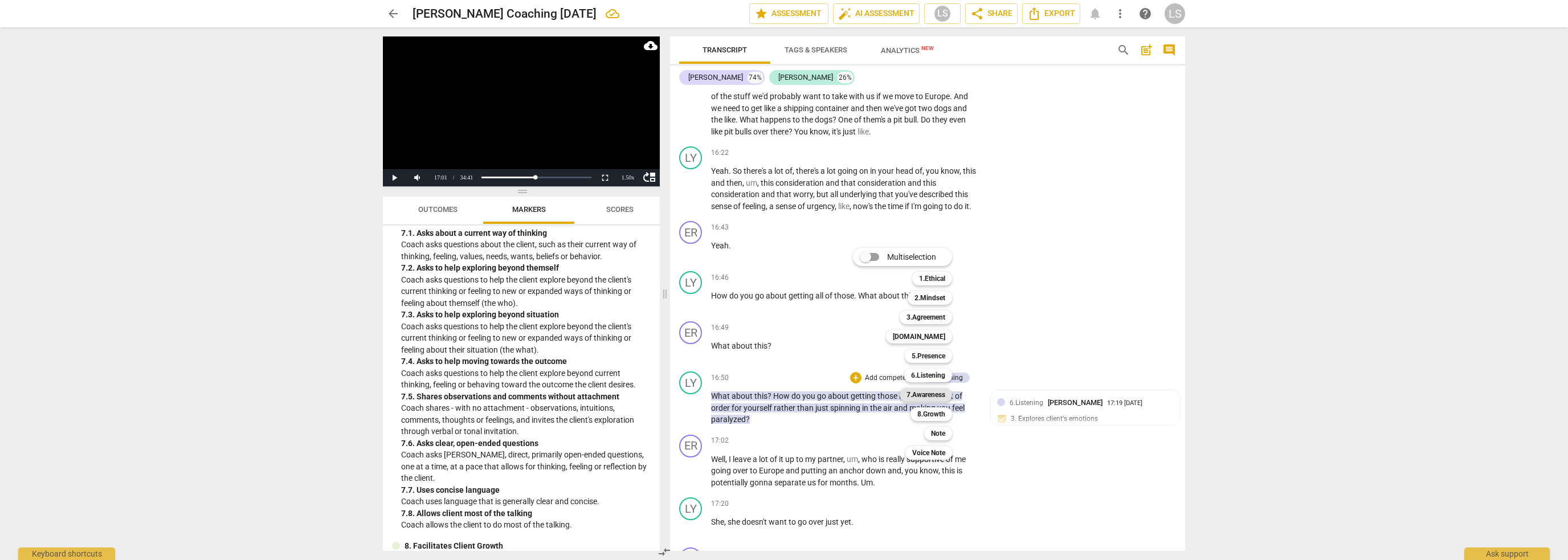
click at [919, 399] on b "7.Awareness" at bounding box center [926, 394] width 39 height 14
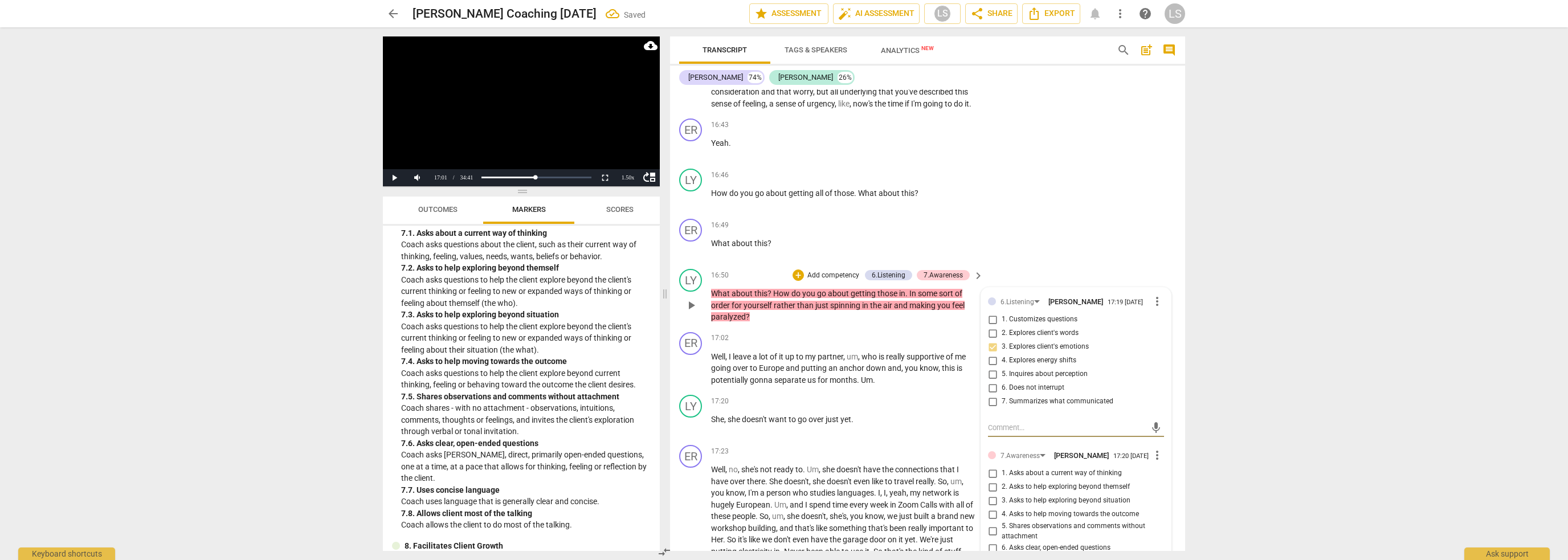
scroll to position [4200, 0]
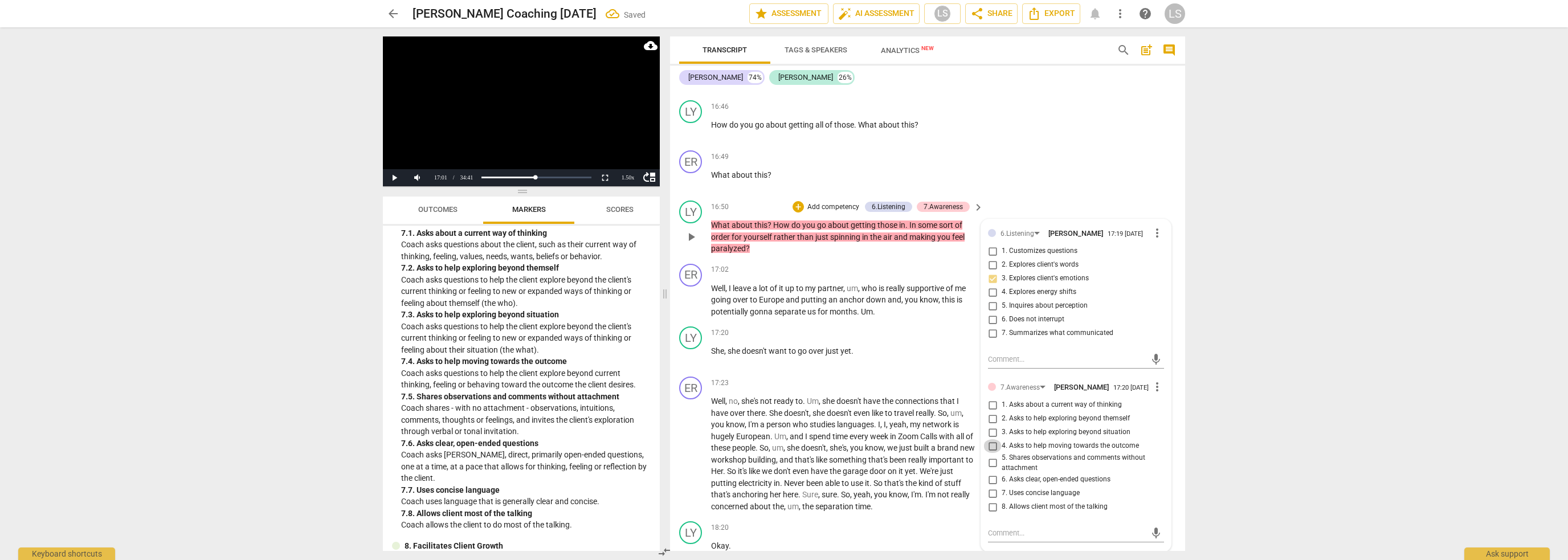
click at [989, 439] on input "4. Asks to help moving towards the outcome" at bounding box center [993, 446] width 18 height 14
click at [686, 293] on span "play_arrow" at bounding box center [691, 299] width 14 height 14
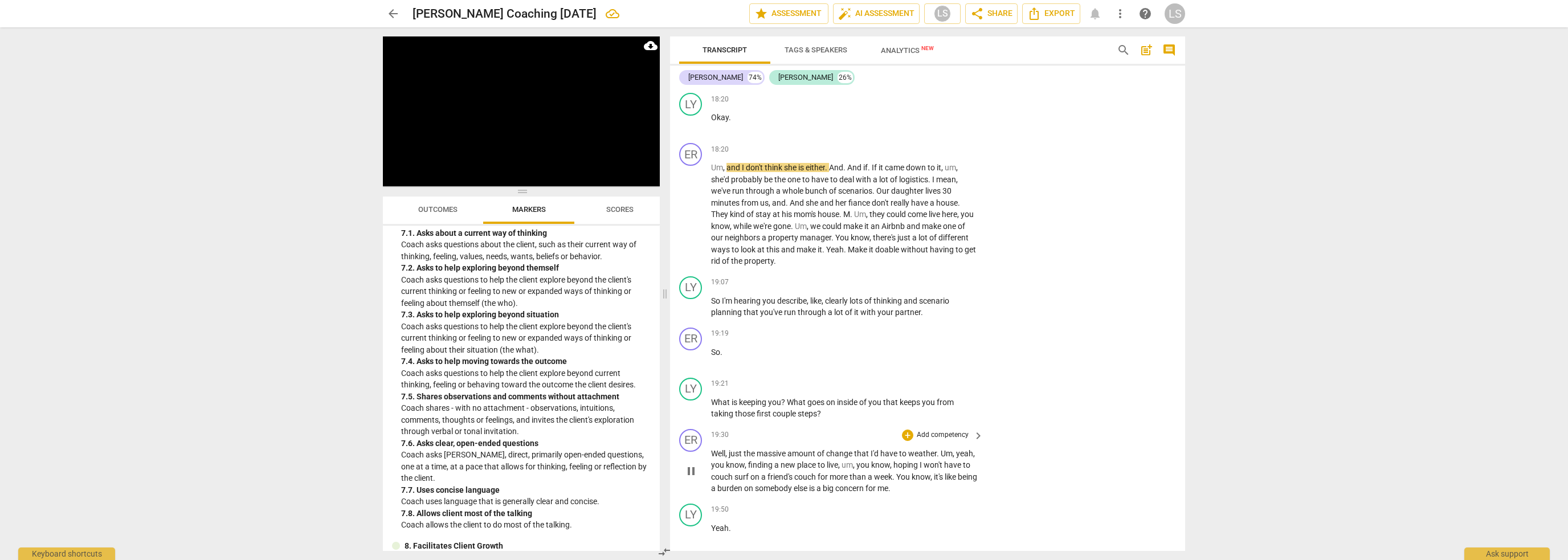
scroll to position [4655, 0]
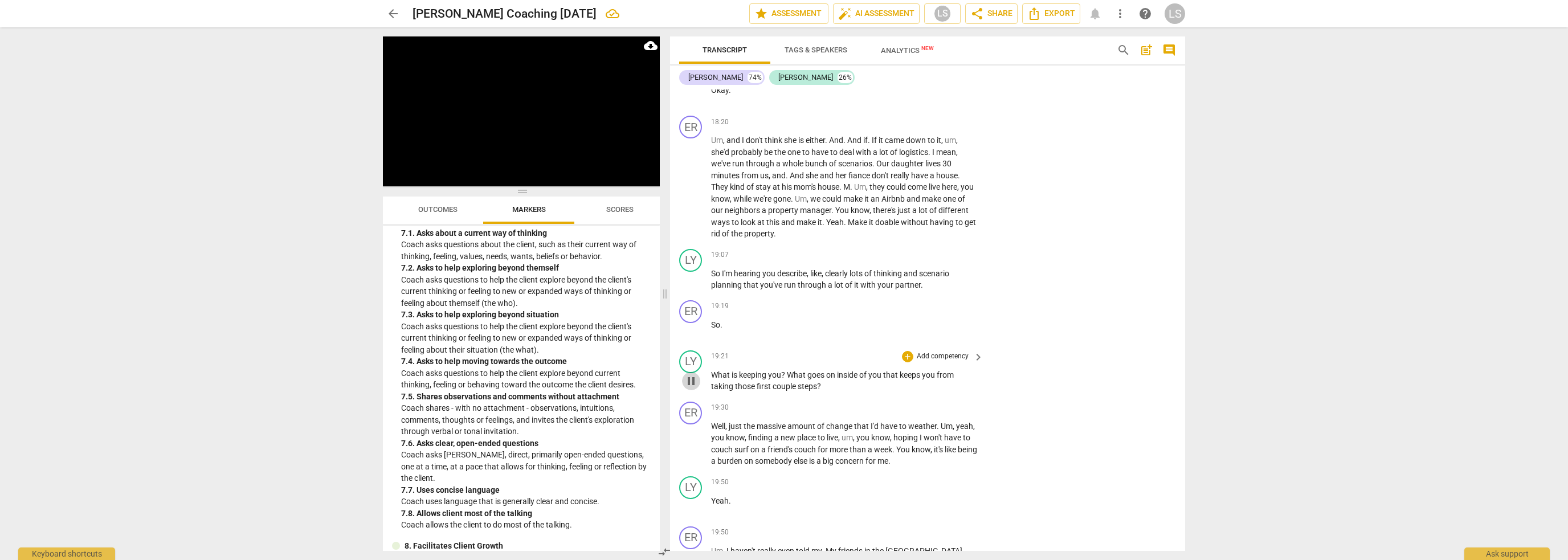
click at [686, 374] on span "pause" at bounding box center [691, 381] width 14 height 14
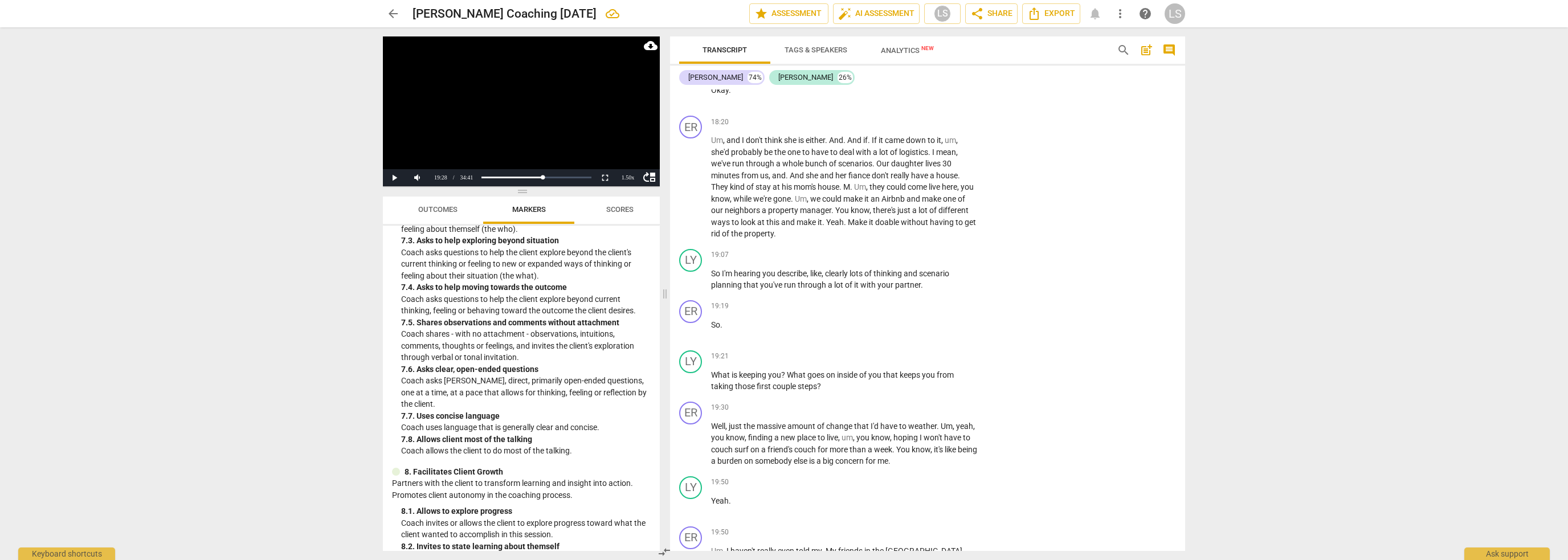
scroll to position [1182, 0]
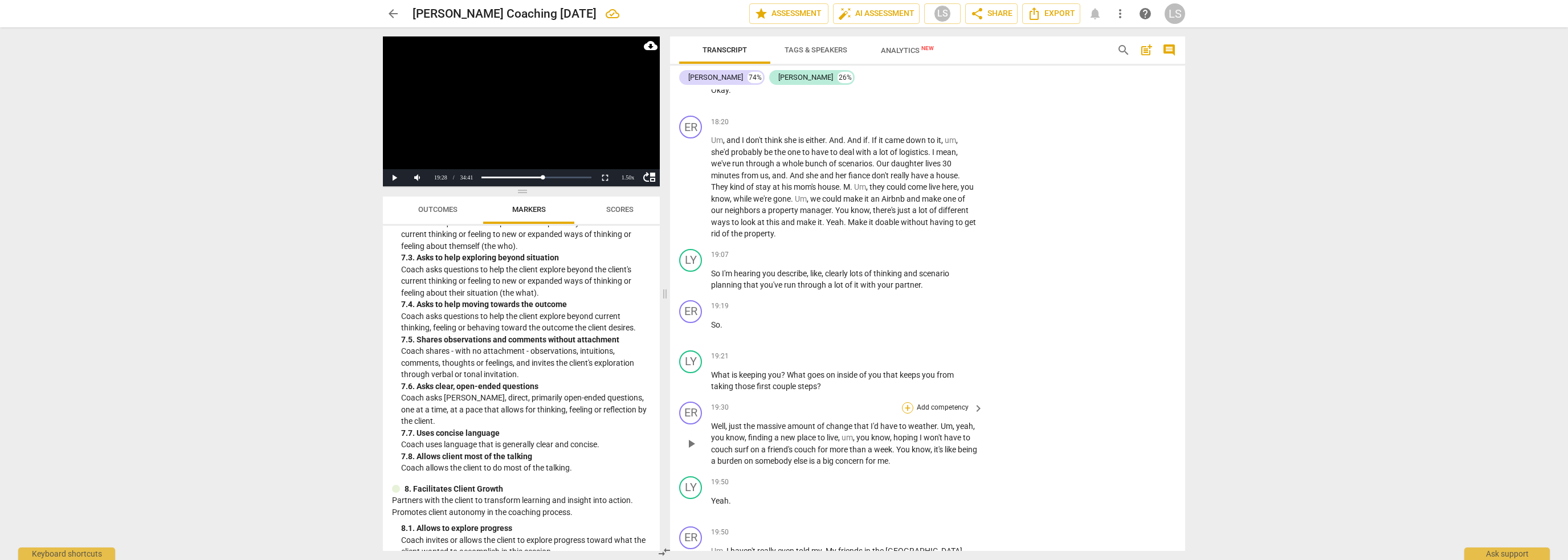
click at [904, 402] on div "+" at bounding box center [908, 408] width 12 height 12
click at [973, 422] on b "7.Awareness" at bounding box center [978, 423] width 39 height 14
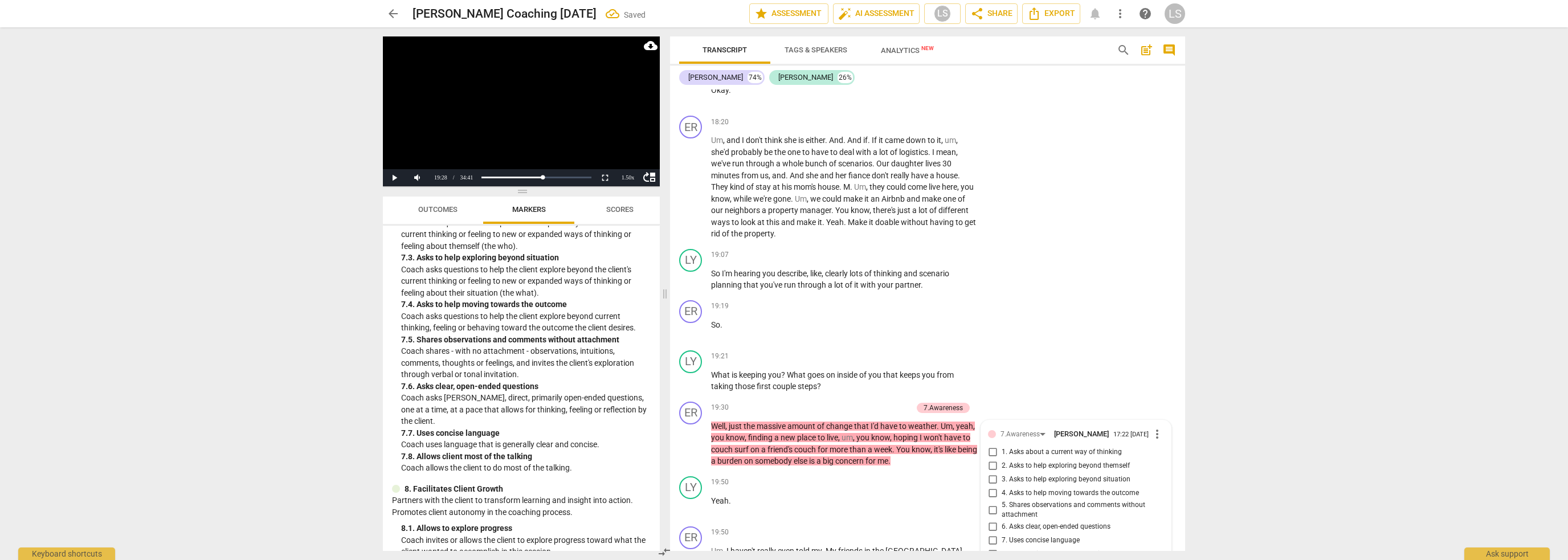
scroll to position [4894, 0]
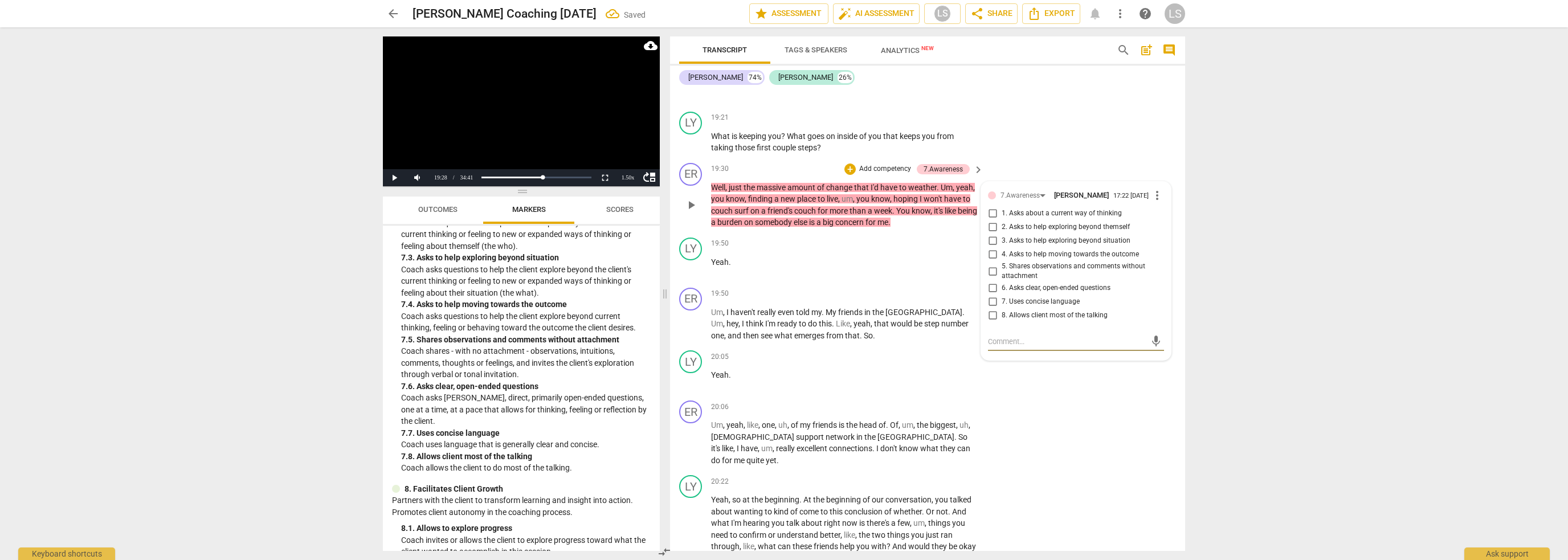
click at [989, 248] on input "4. Asks to help moving towards the outcome" at bounding box center [993, 254] width 18 height 14
click at [989, 264] on input "5. Shares observations and comments without attachment" at bounding box center [993, 271] width 18 height 14
click at [908, 288] on div "+" at bounding box center [908, 294] width 12 height 12
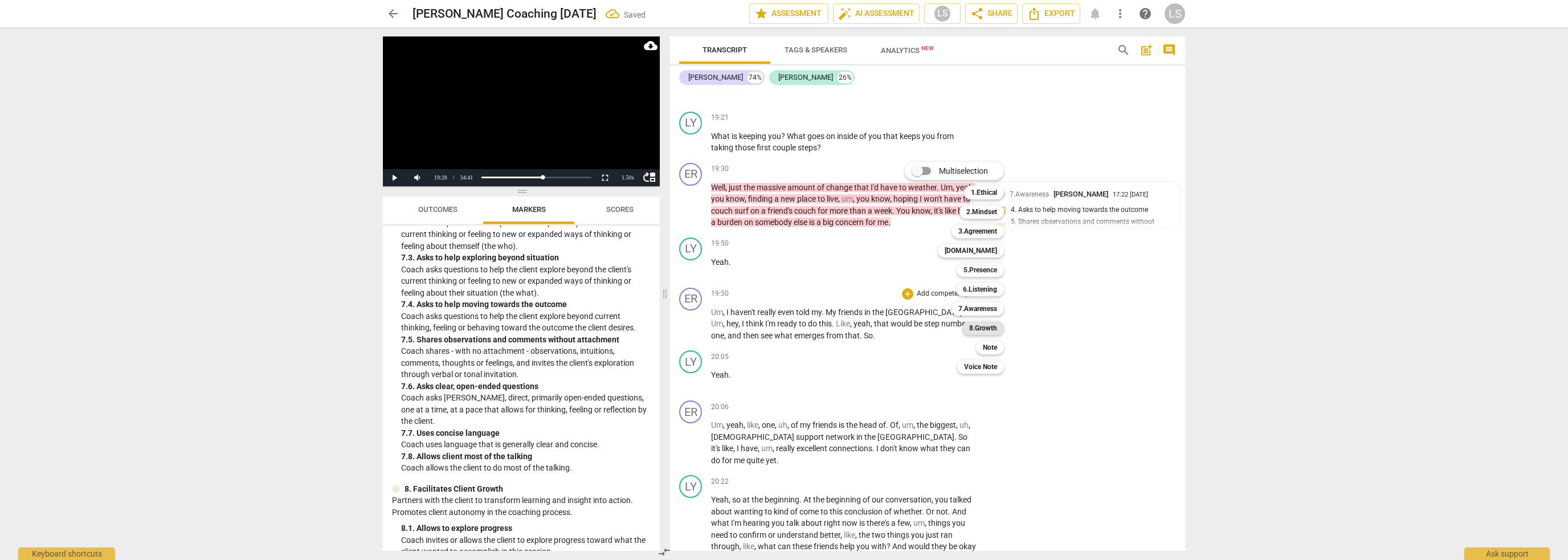
click at [980, 325] on b "8.Growth" at bounding box center [983, 327] width 28 height 14
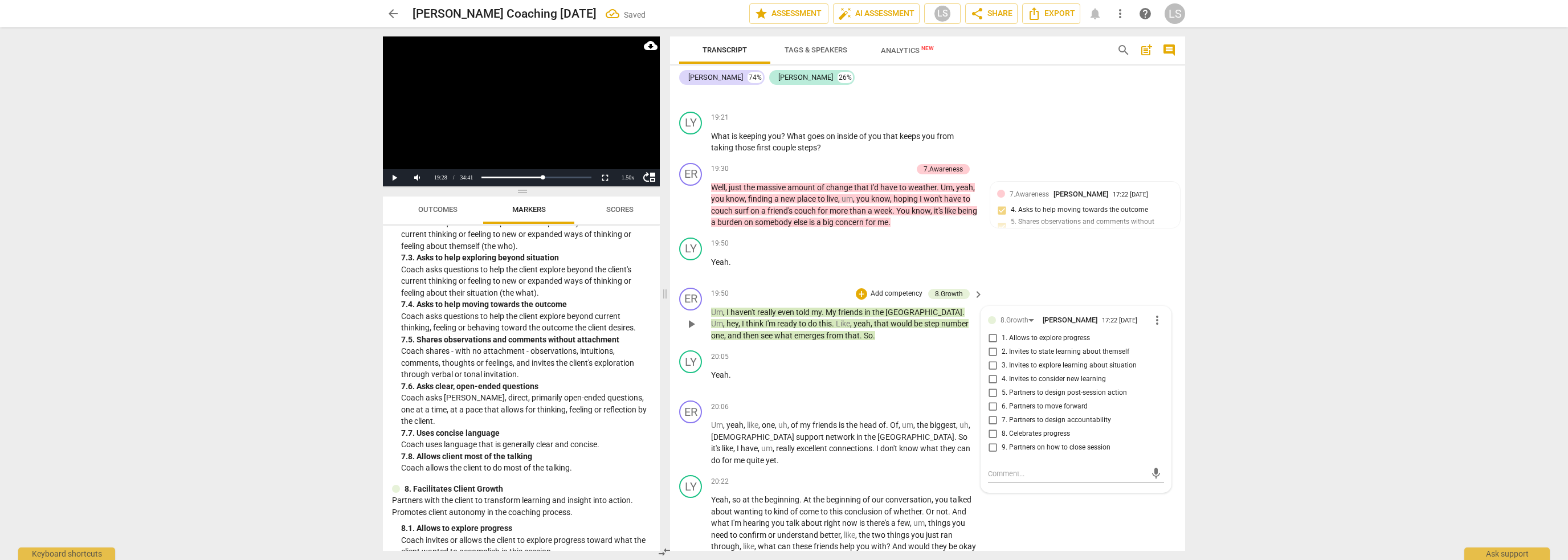
click at [1085, 283] on div "ER play_arrow pause 19:50 + Add competency 8.Growth keyboard_arrow_right Um , I…" at bounding box center [928, 314] width 515 height 63
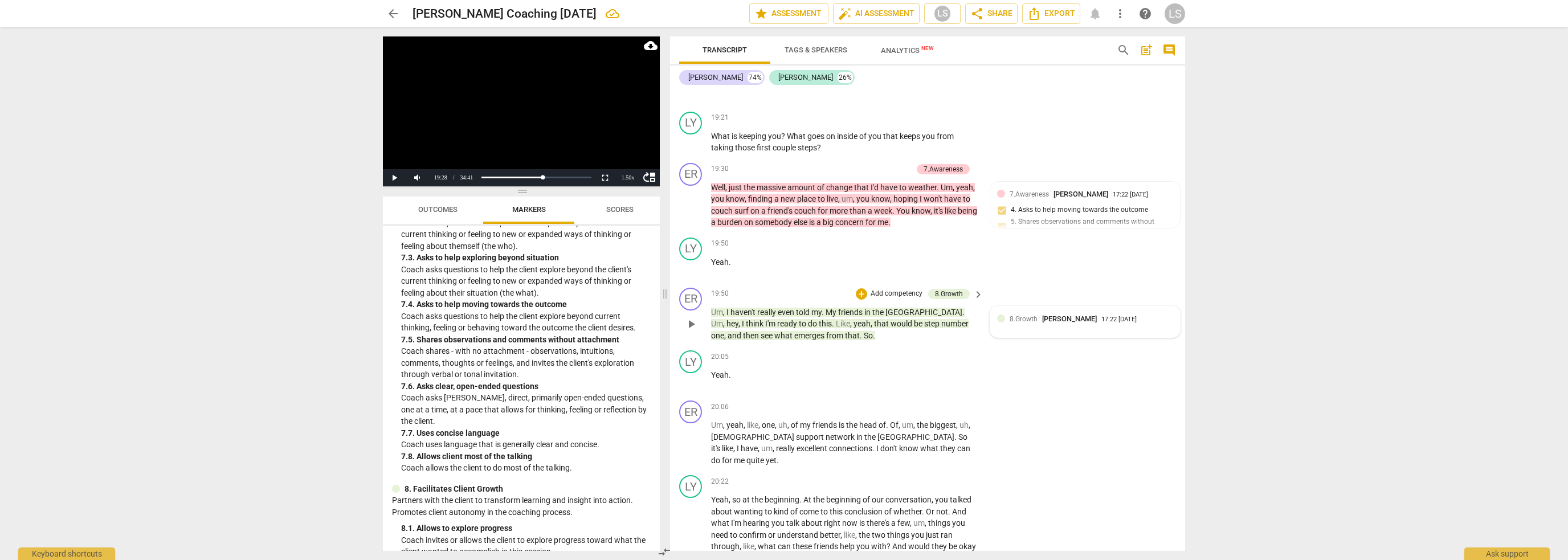
click at [1067, 314] on span "[PERSON_NAME]" at bounding box center [1069, 318] width 55 height 8
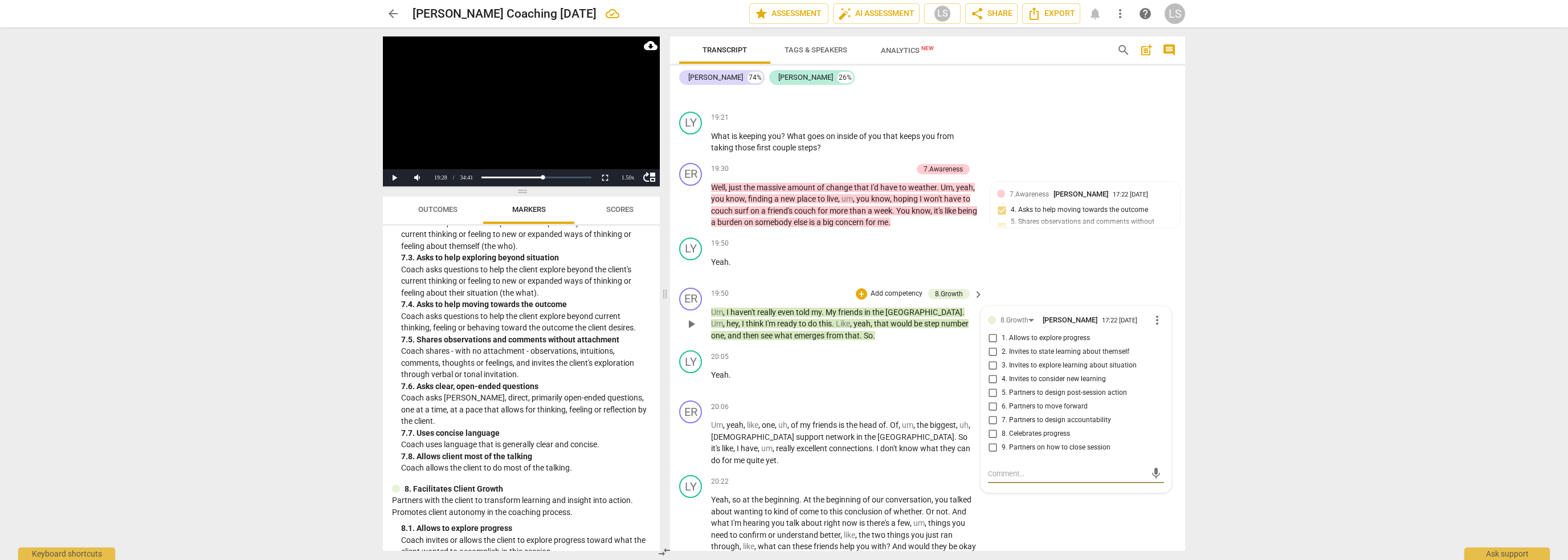
click at [1155, 313] on span "more_vert" at bounding box center [1157, 320] width 14 height 14
click at [1159, 318] on li "Delete" at bounding box center [1167, 315] width 39 height 21
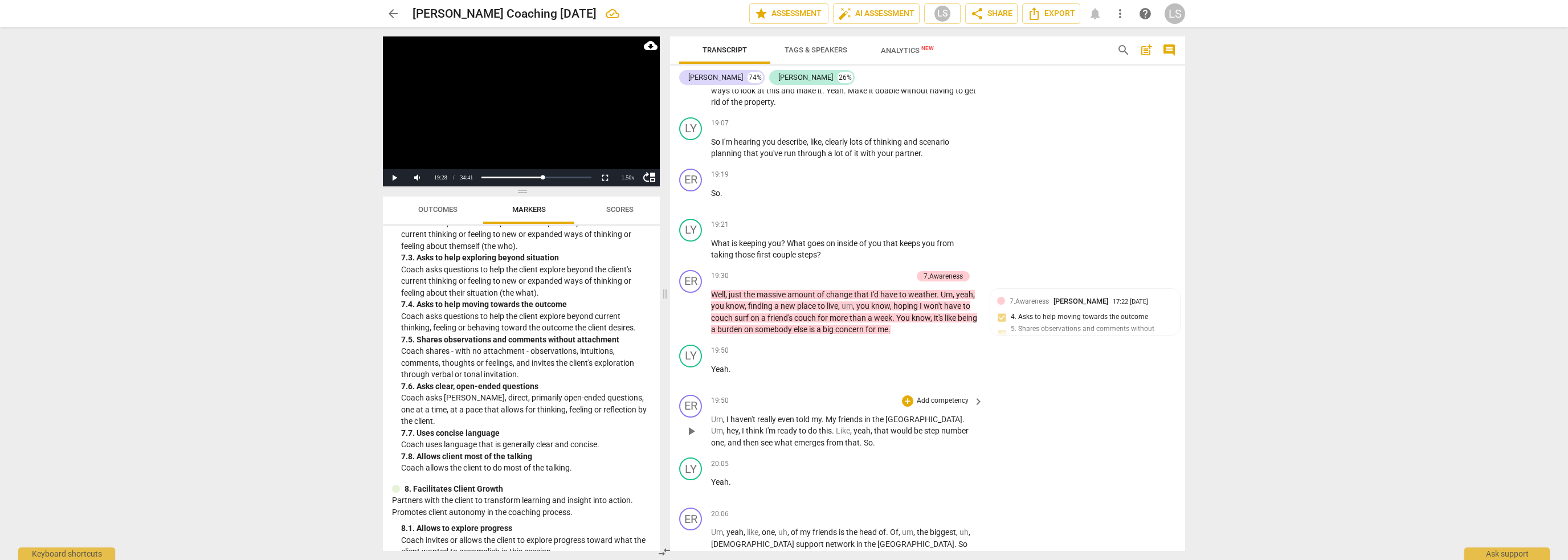
scroll to position [4780, 0]
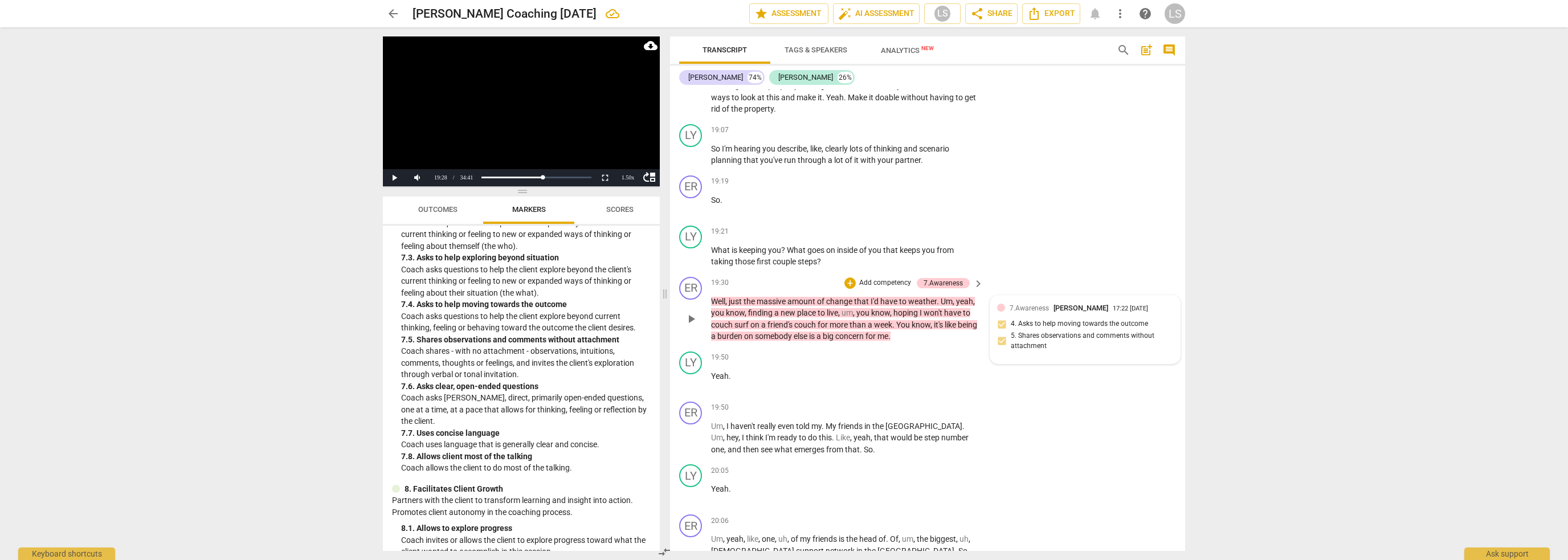
click at [1175, 296] on div "7.Awareness [PERSON_NAME] 17:22 [DATE] 4. Asks to help moving towards the outco…" at bounding box center [1086, 329] width 190 height 68
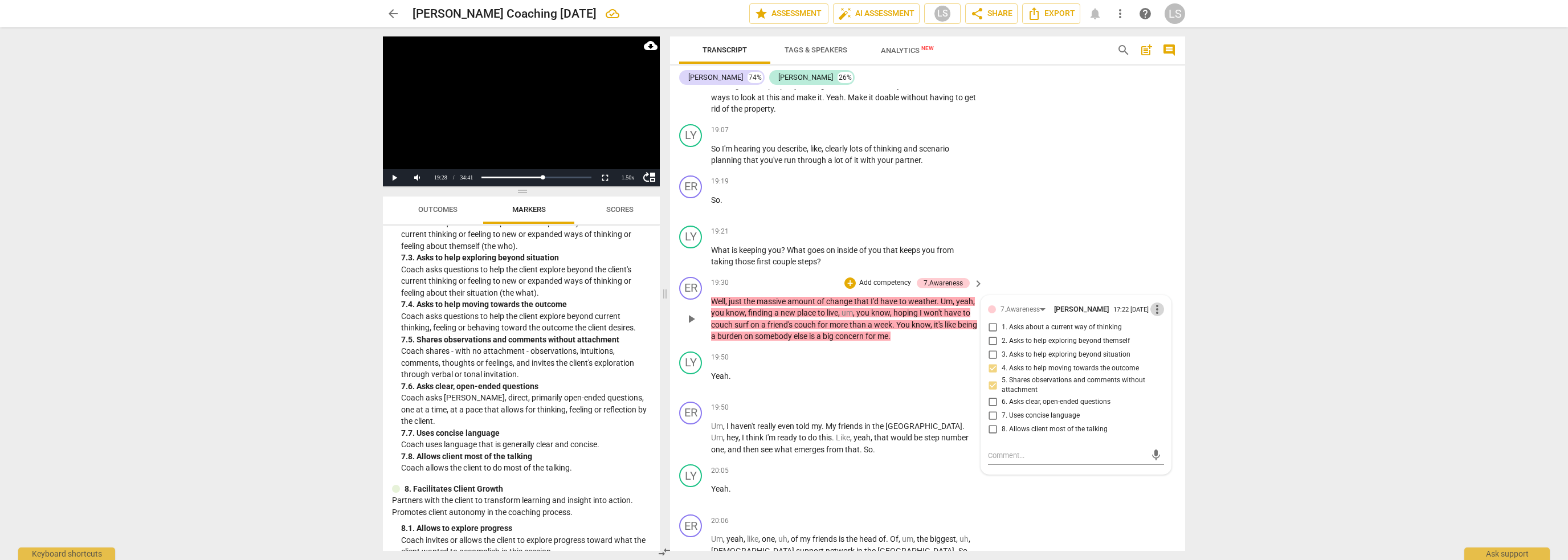
click at [1156, 302] on span "more_vert" at bounding box center [1157, 309] width 14 height 14
click at [1157, 313] on li "Delete" at bounding box center [1167, 307] width 39 height 21
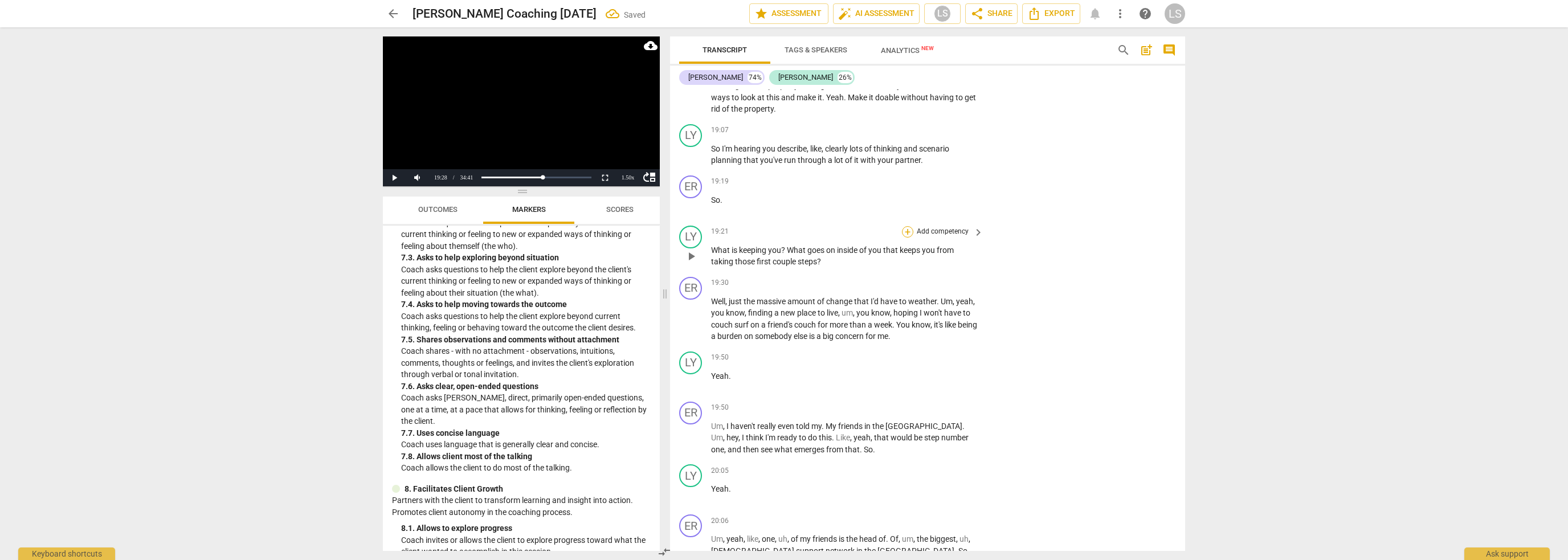
click at [904, 226] on div "+" at bounding box center [908, 232] width 12 height 12
click at [991, 248] on b "7.Awareness" at bounding box center [978, 247] width 39 height 14
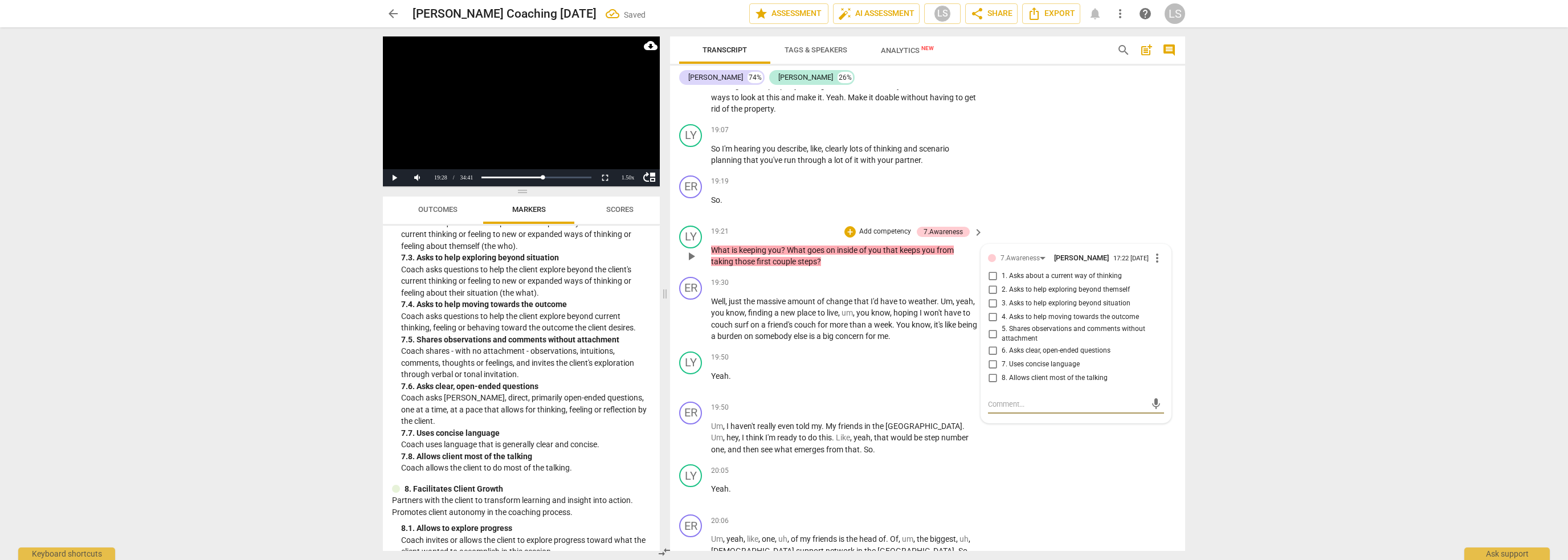
click at [991, 311] on input "4. Asks to help moving towards the outcome" at bounding box center [993, 317] width 18 height 14
click at [991, 327] on input "5. Shares observations and comments without attachment" at bounding box center [993, 333] width 18 height 14
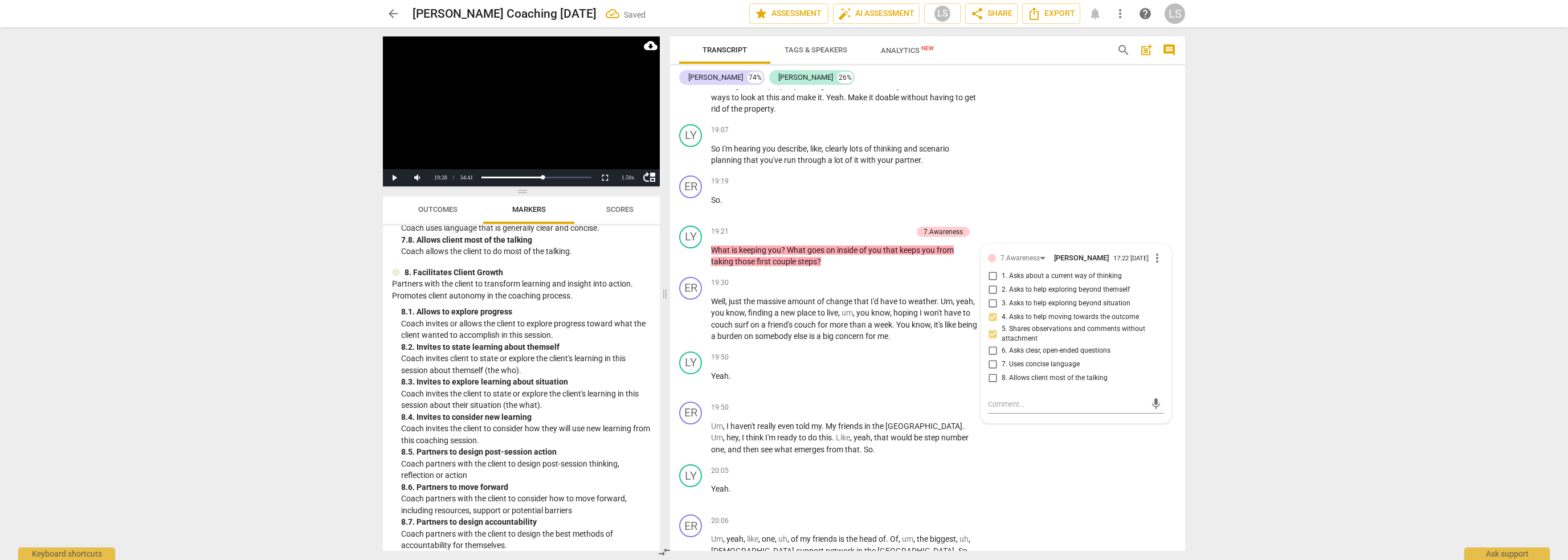
scroll to position [1466, 0]
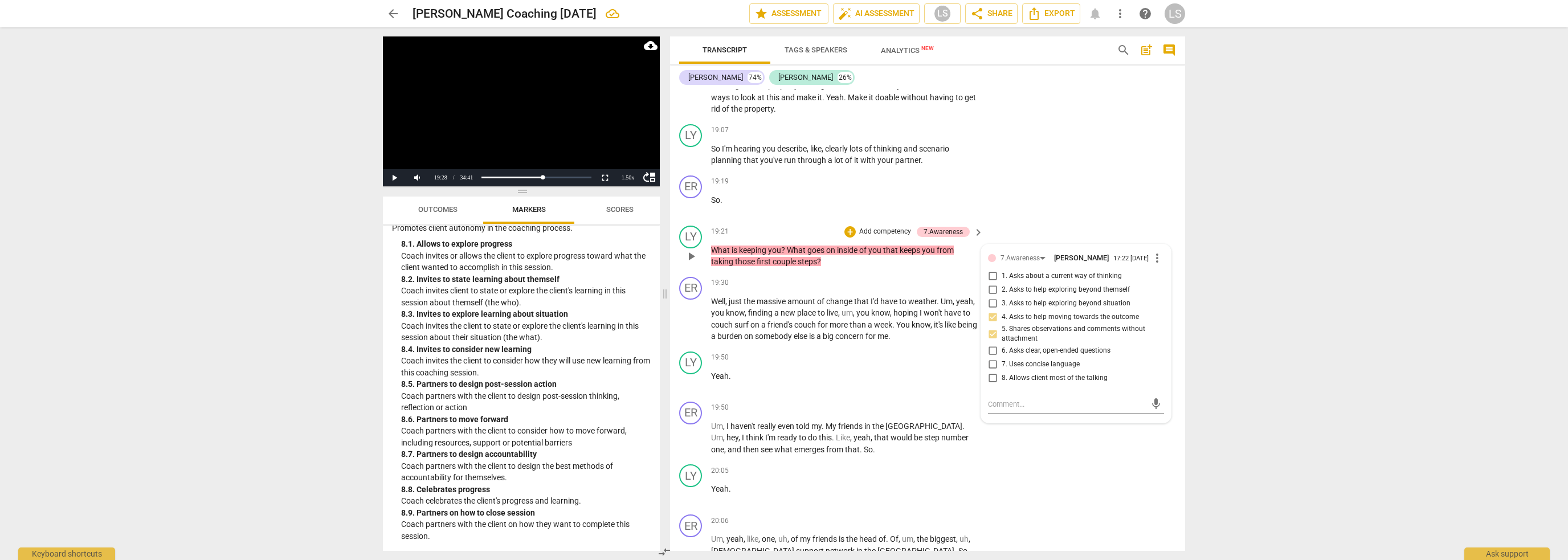
click at [879, 227] on p "Add competency" at bounding box center [885, 232] width 54 height 10
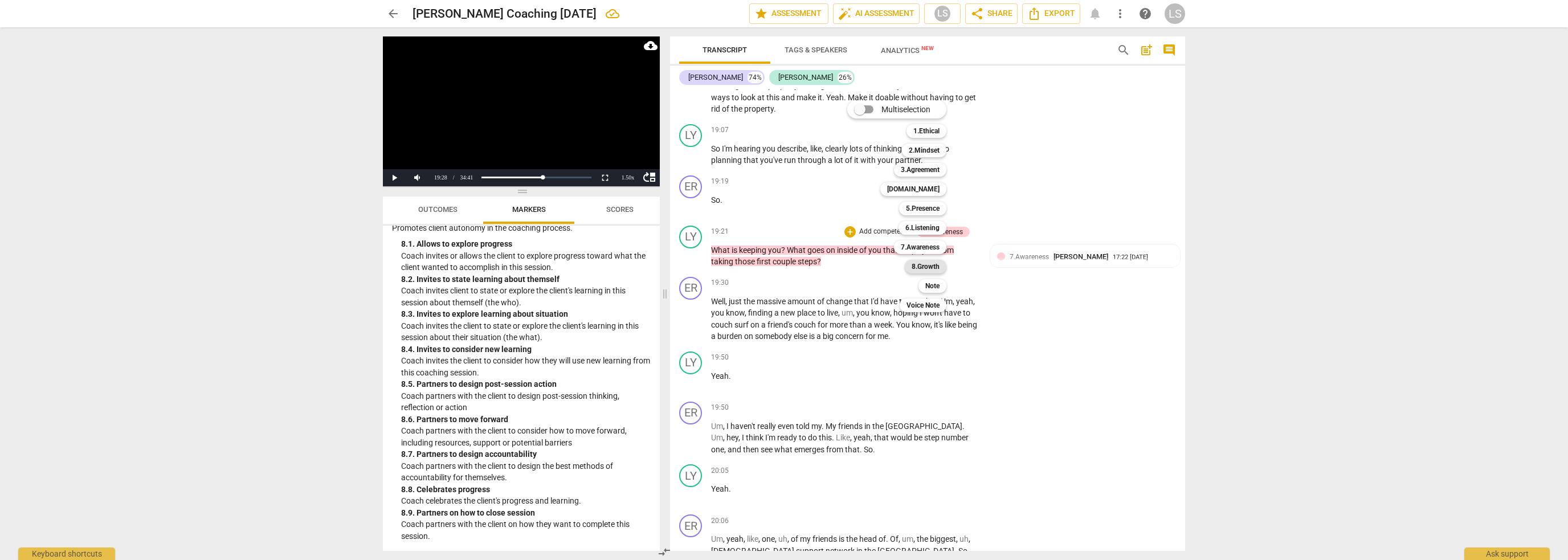
click at [921, 268] on b "8.Growth" at bounding box center [926, 266] width 28 height 14
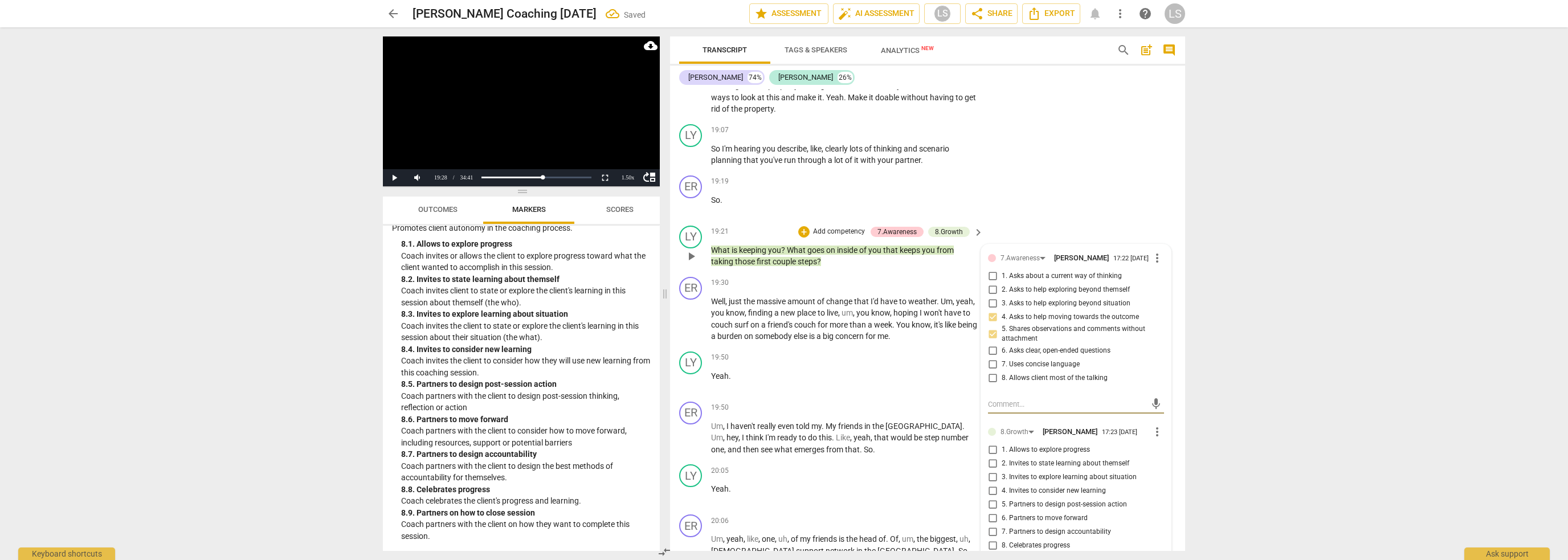
click at [991, 443] on input "1. Allows to explore progress" at bounding box center [993, 450] width 18 height 14
click at [692, 312] on span "play_arrow" at bounding box center [691, 318] width 14 height 14
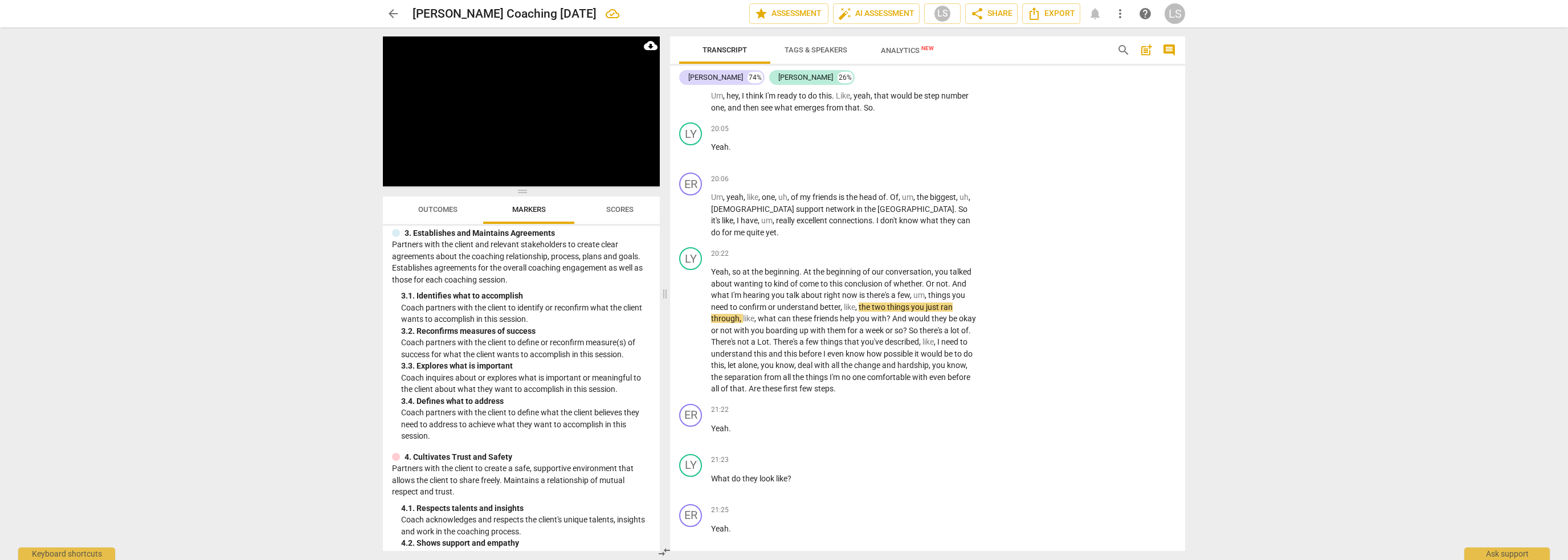
scroll to position [228, 0]
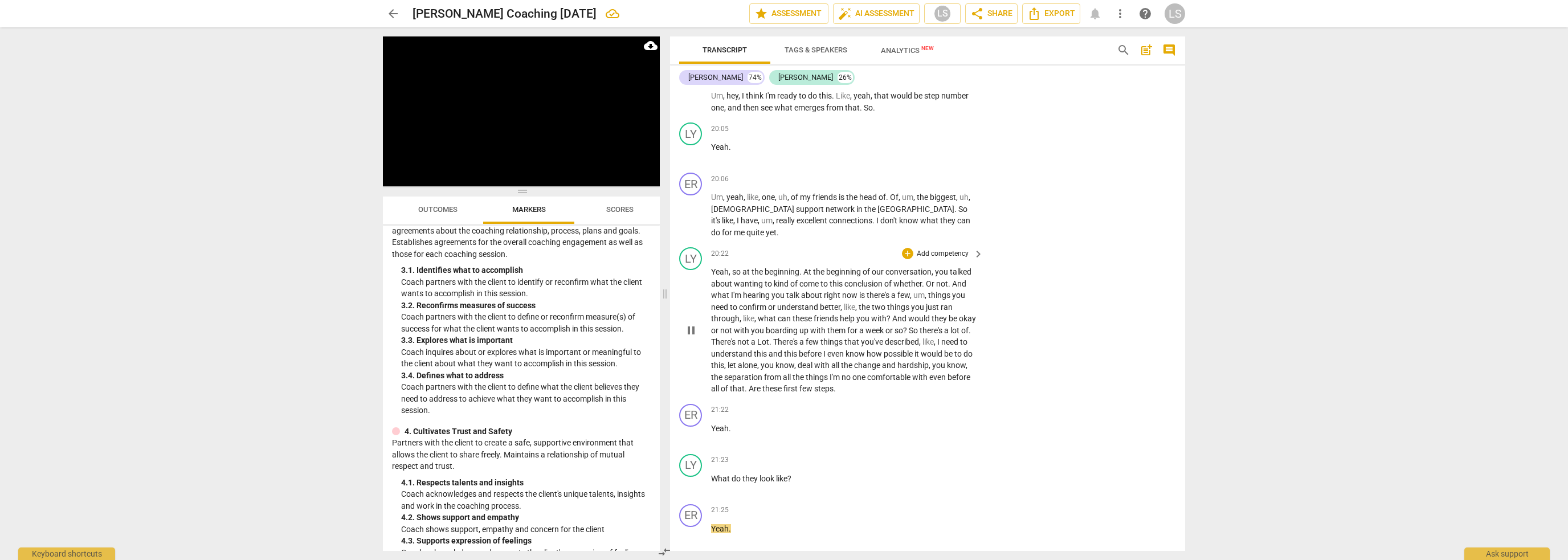
click at [692, 324] on span "pause" at bounding box center [691, 330] width 14 height 14
click at [909, 248] on div "+" at bounding box center [908, 253] width 12 height 12
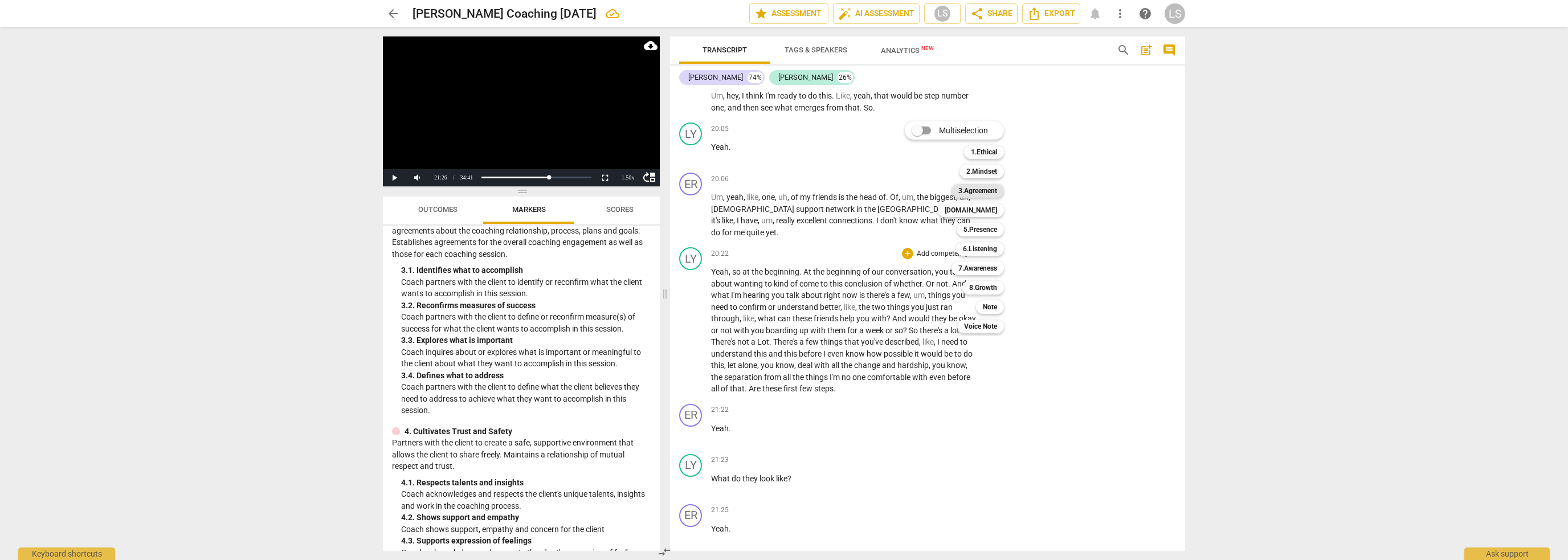
click at [986, 190] on b "3.Agreement" at bounding box center [978, 190] width 39 height 14
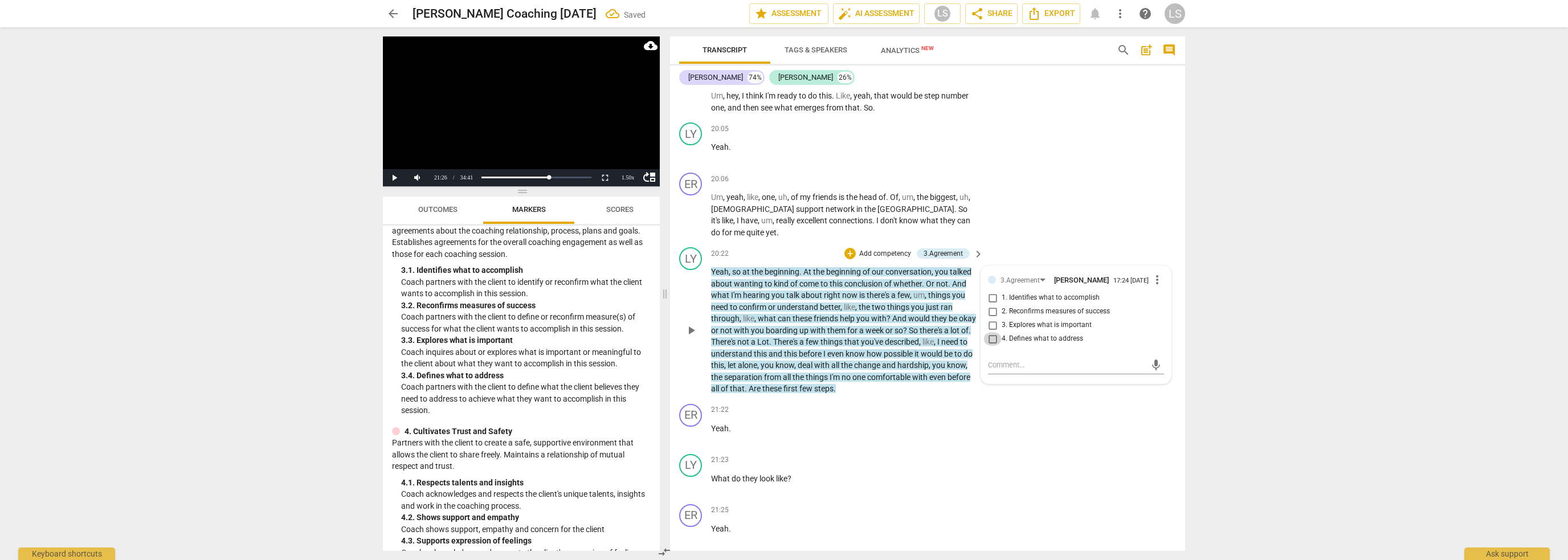
click at [991, 332] on input "4. Defines what to address" at bounding box center [993, 338] width 18 height 14
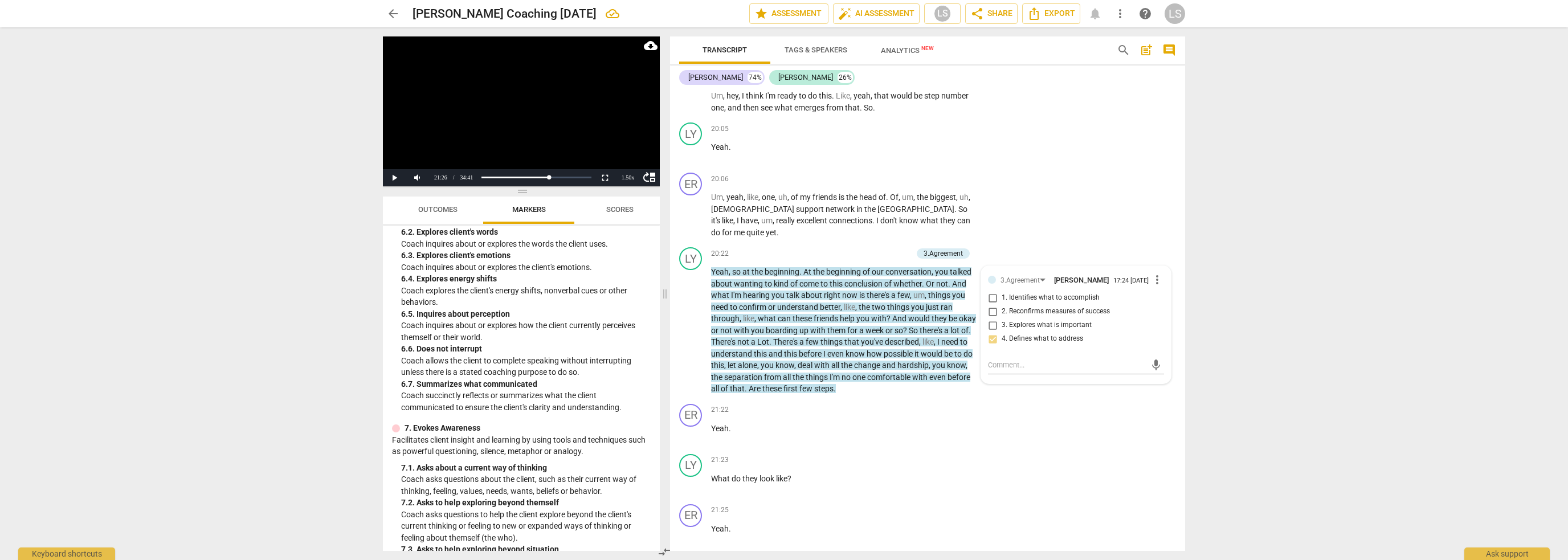
scroll to position [911, 0]
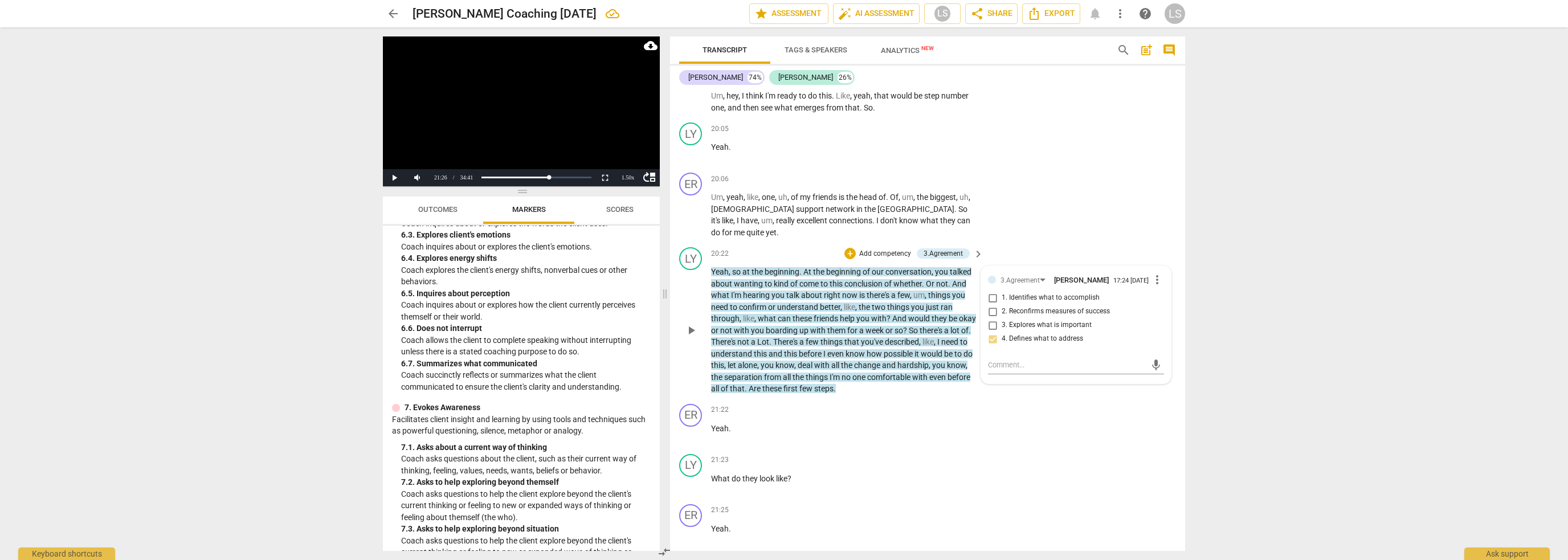
click at [889, 249] on p "Add competency" at bounding box center [885, 254] width 54 height 10
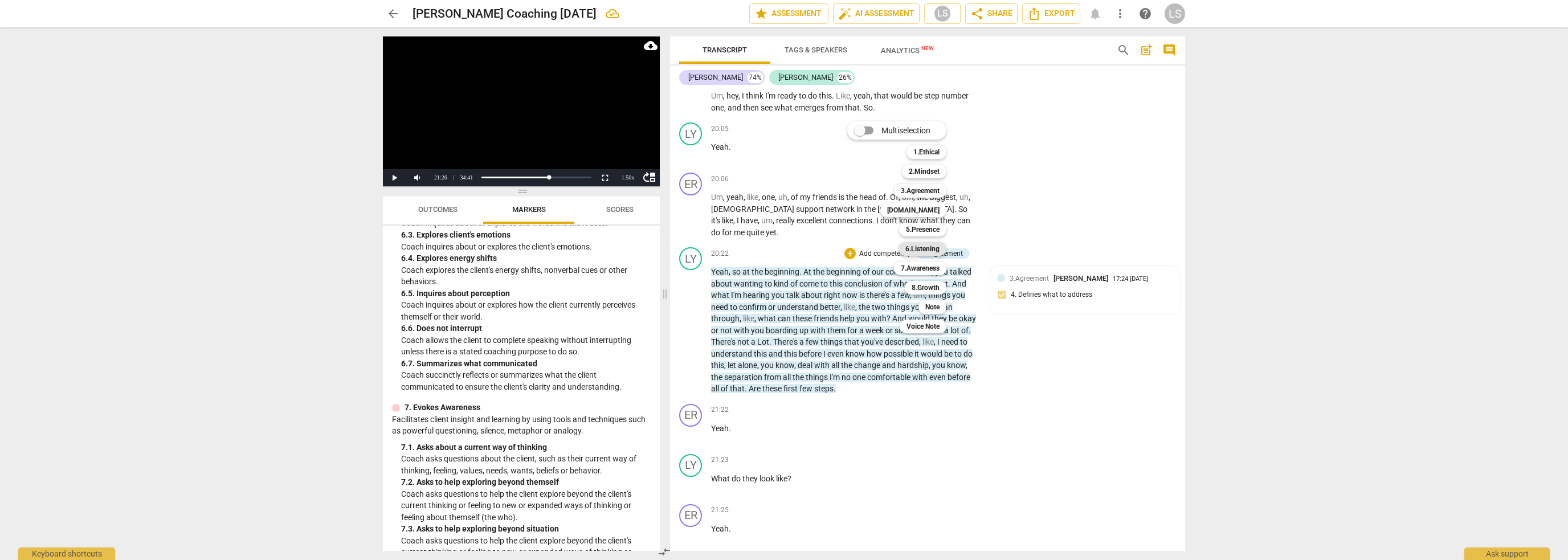
click at [923, 250] on b "6.Listening" at bounding box center [922, 249] width 34 height 14
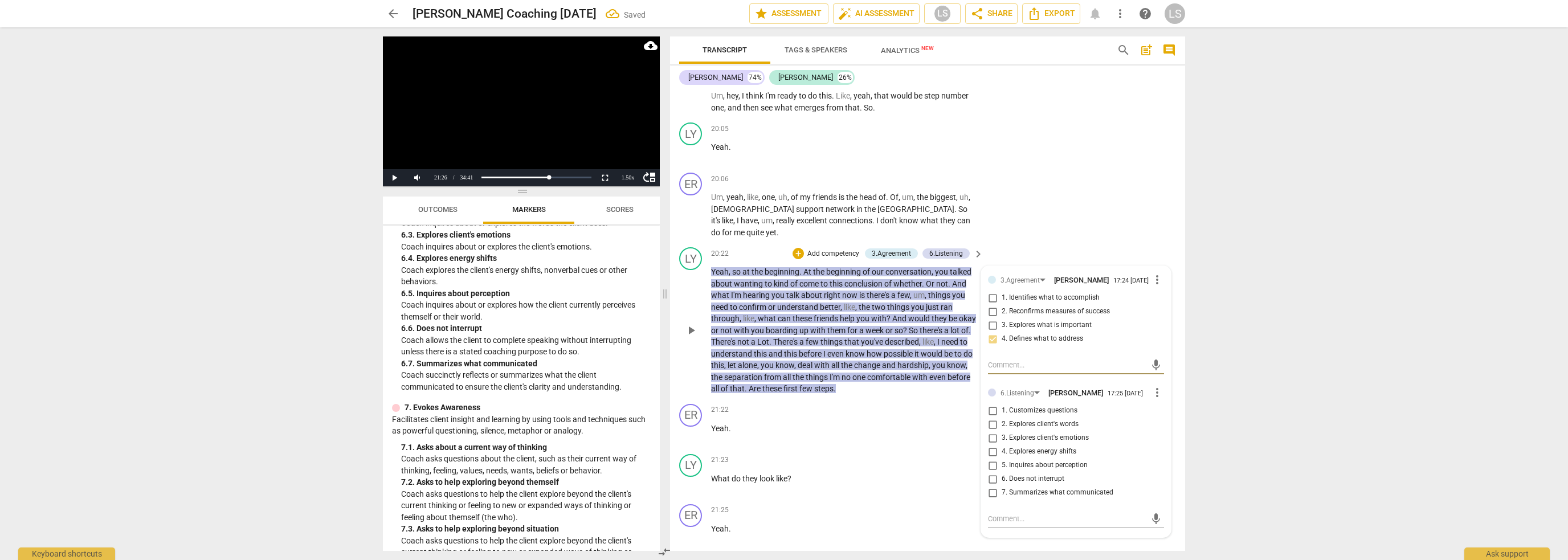
click at [993, 486] on input "7. Summarizes what communicated" at bounding box center [993, 492] width 18 height 14
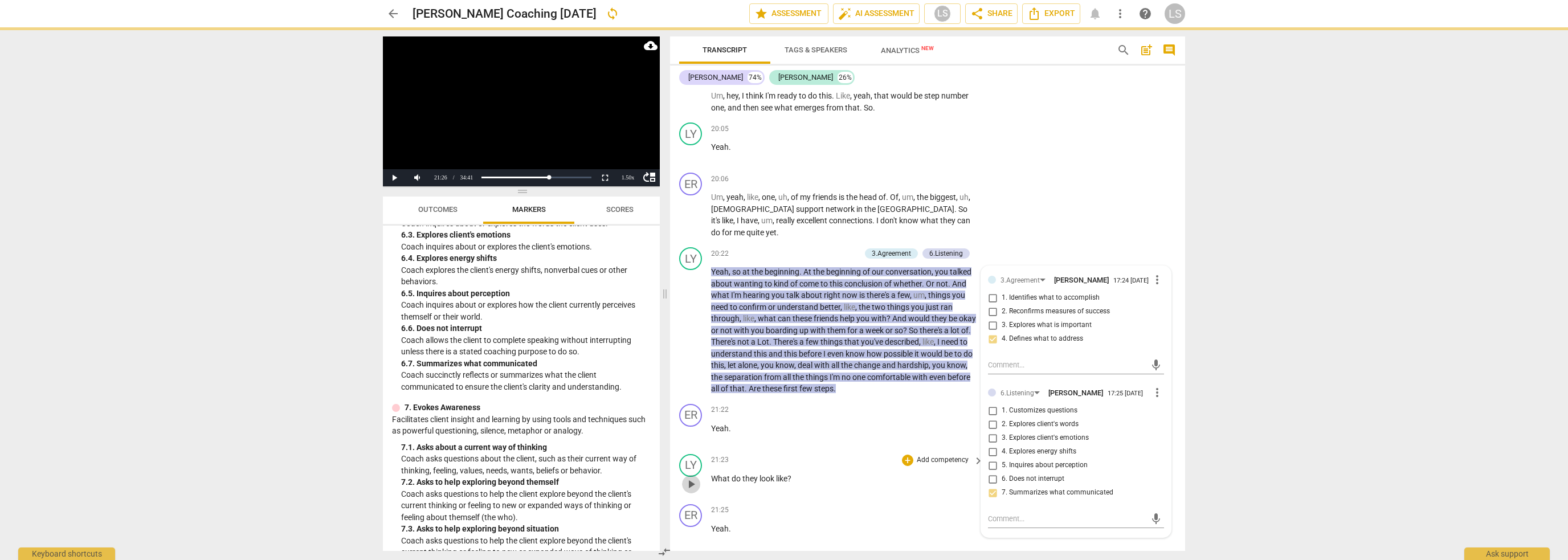
click at [692, 477] on span "play_arrow" at bounding box center [691, 484] width 14 height 14
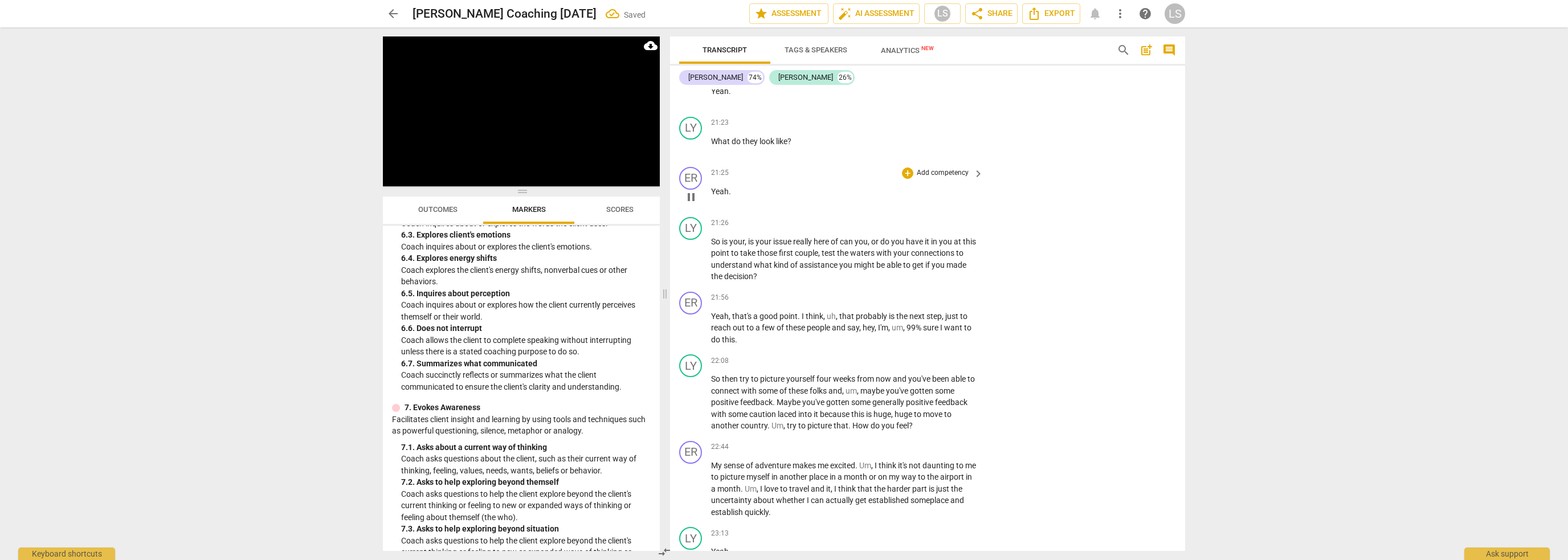
scroll to position [5464, 0]
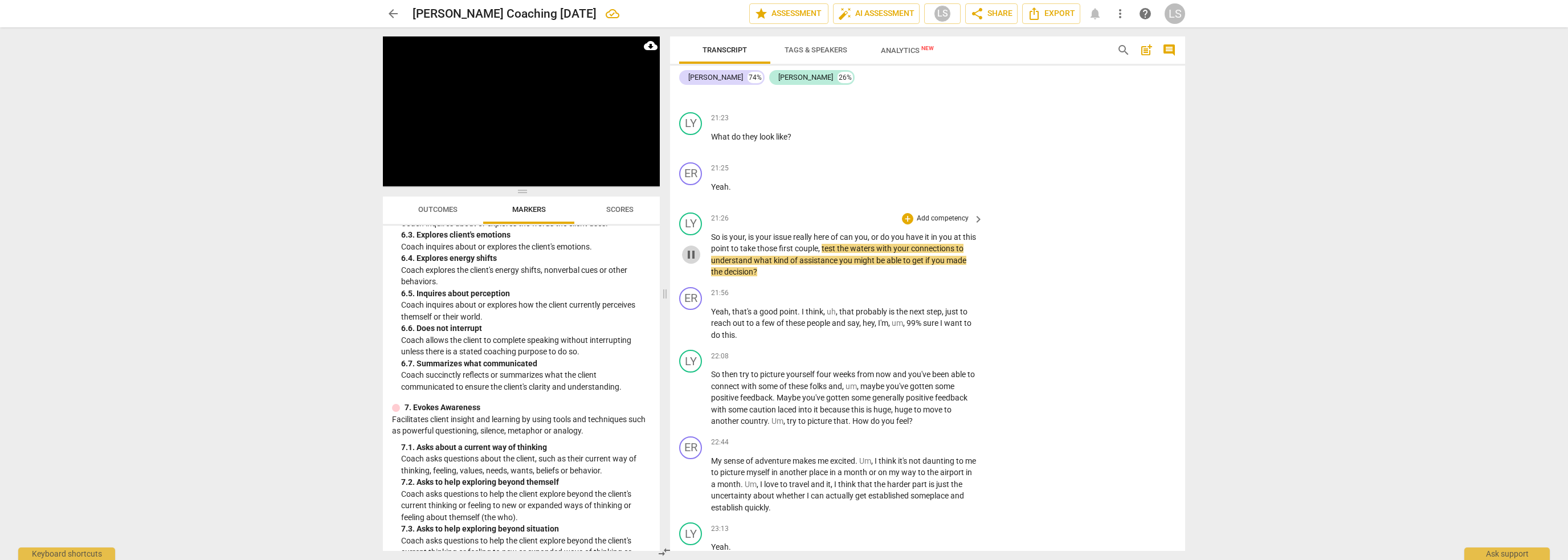
click at [692, 248] on span "pause" at bounding box center [691, 254] width 14 height 14
click at [684, 248] on span "play_arrow" at bounding box center [691, 254] width 18 height 14
click at [686, 248] on span "pause" at bounding box center [691, 254] width 14 height 14
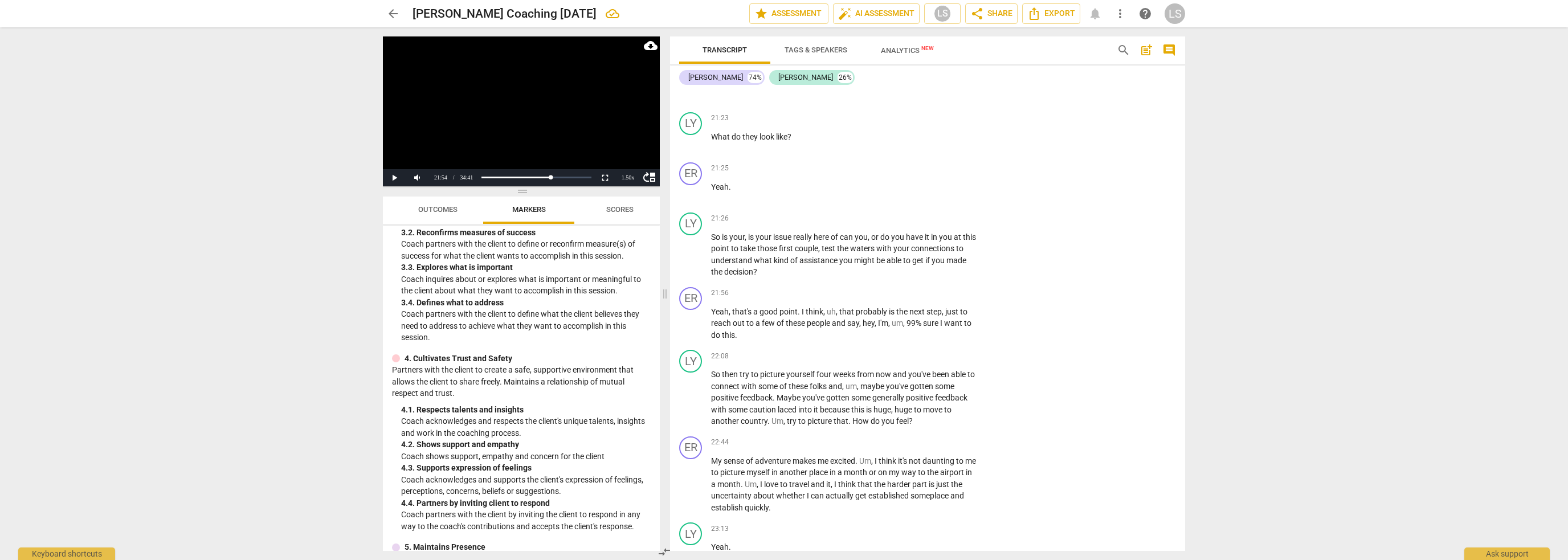
scroll to position [285, 0]
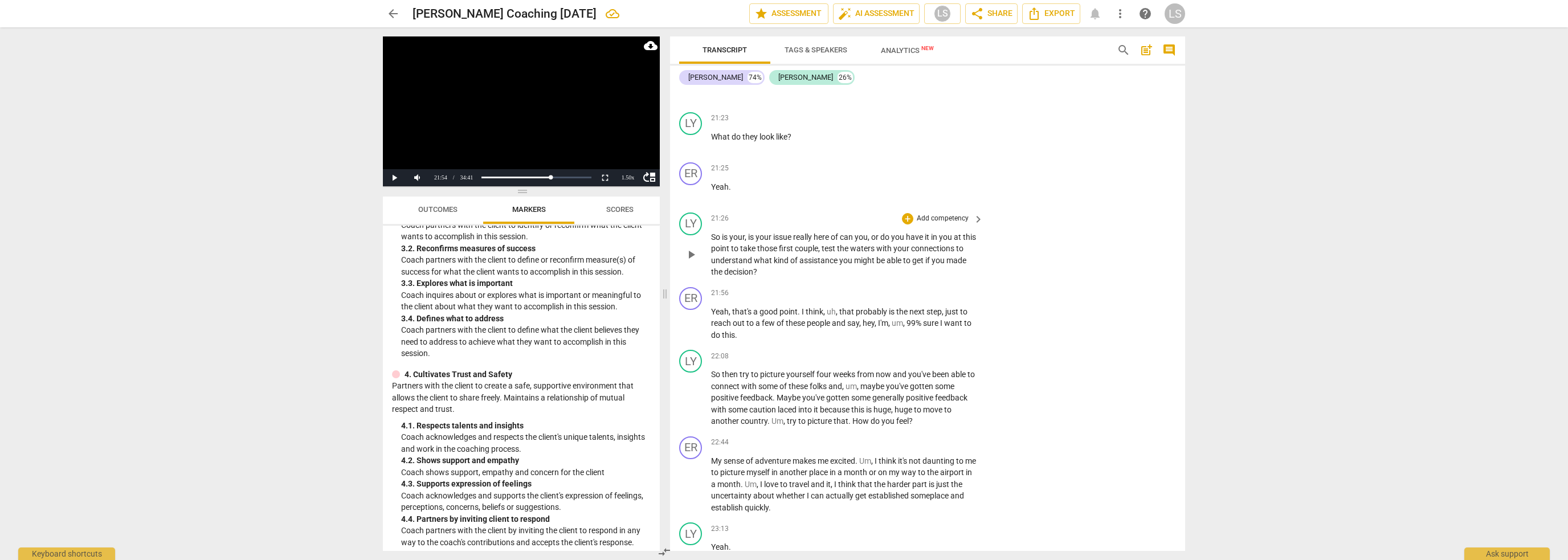
click at [941, 214] on p "Add competency" at bounding box center [943, 219] width 54 height 10
click at [985, 155] on b "3.Agreement" at bounding box center [978, 154] width 39 height 14
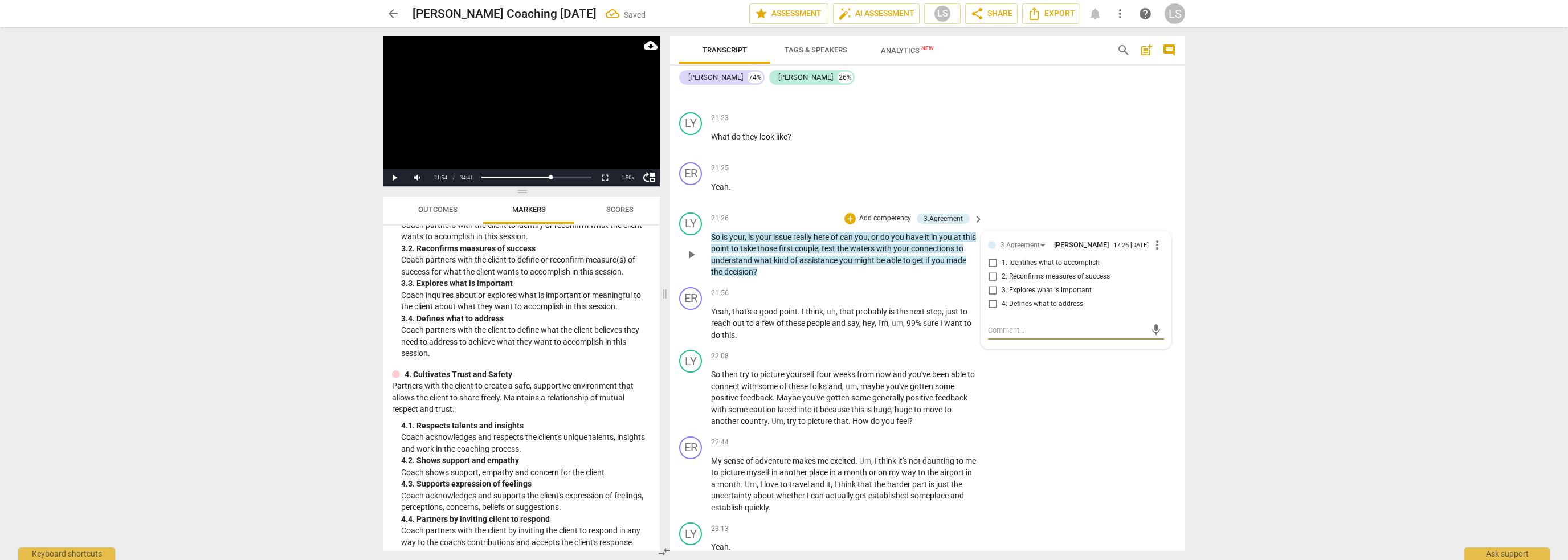
click at [991, 298] on input "4. Defines what to address" at bounding box center [993, 304] width 18 height 14
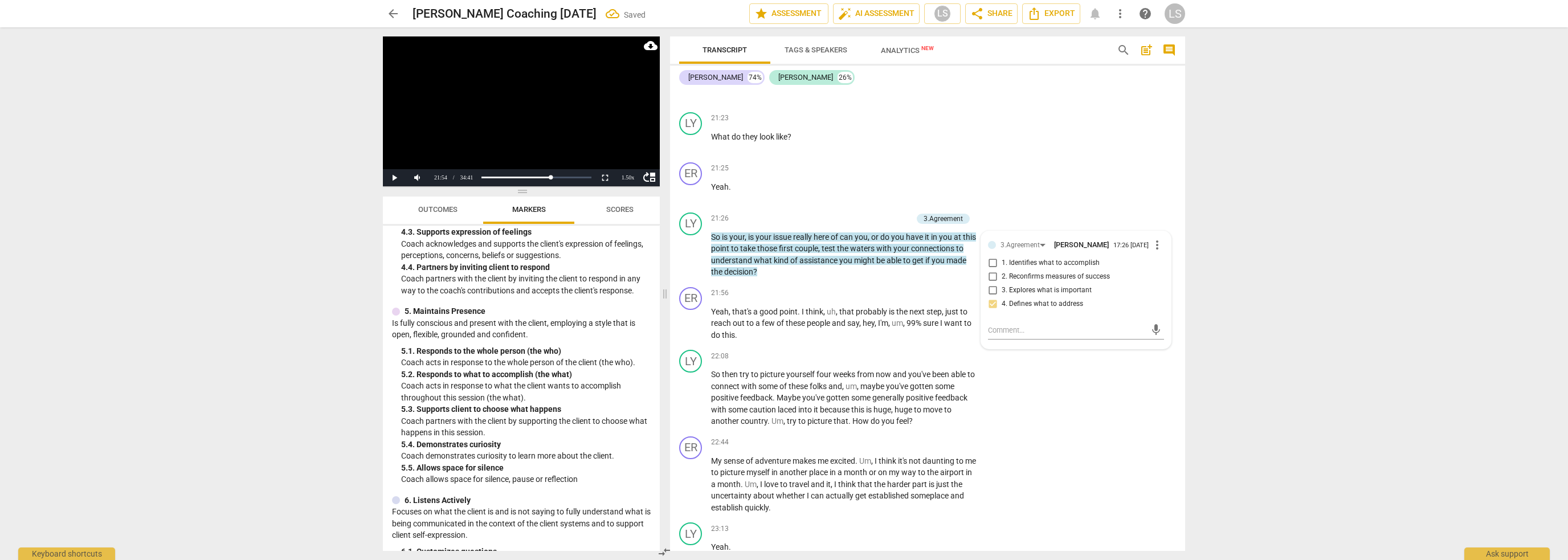
scroll to position [626, 0]
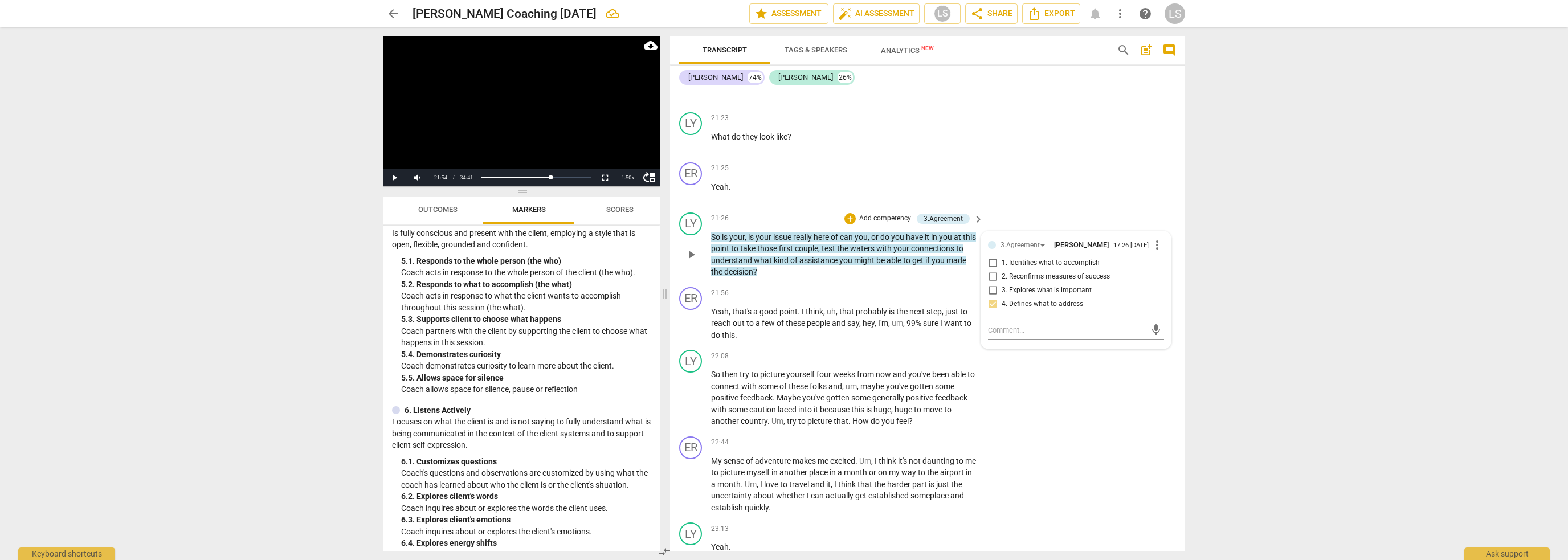
click at [863, 214] on p "Add competency" at bounding box center [885, 219] width 54 height 10
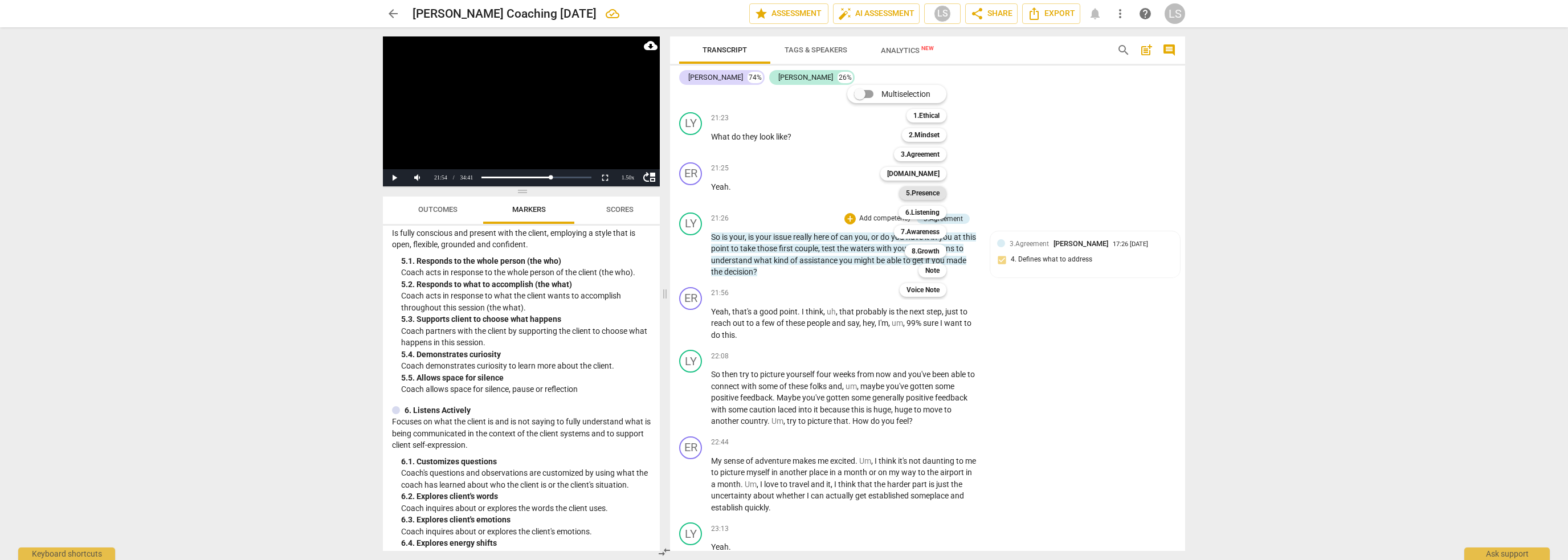
click at [941, 198] on div "5.Presence" at bounding box center [922, 193] width 47 height 14
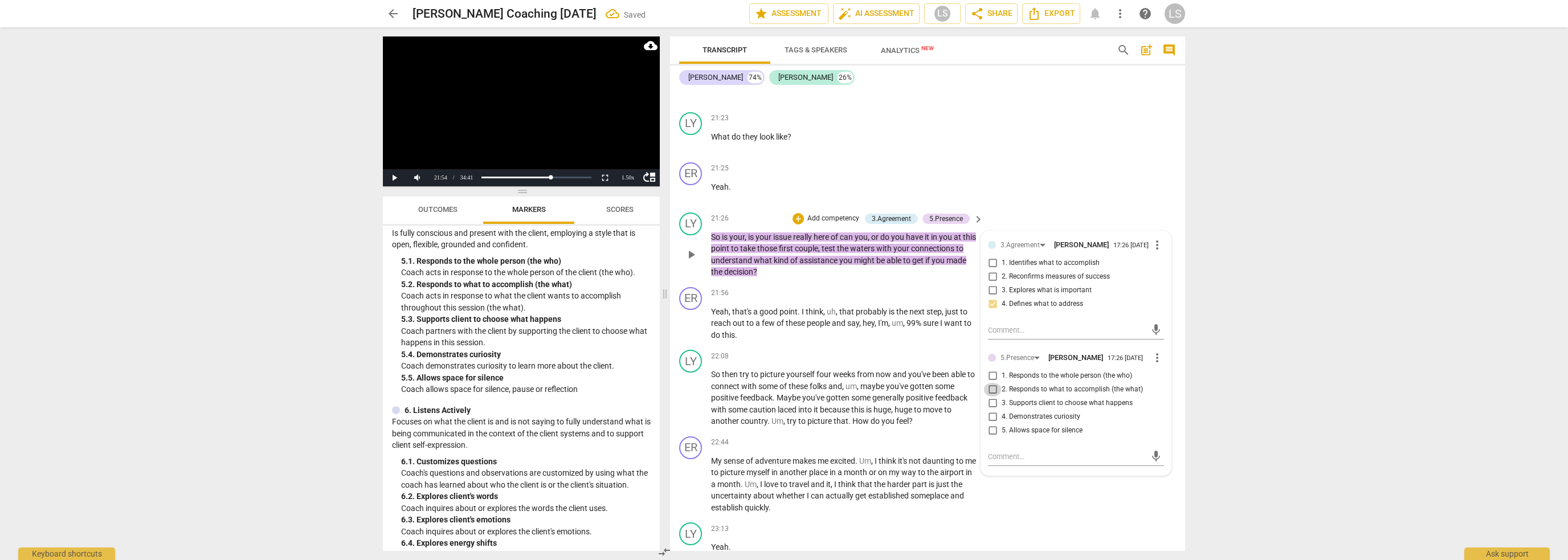
click at [991, 383] on input "2. Responds to what to accomplish (the what)" at bounding box center [993, 389] width 18 height 14
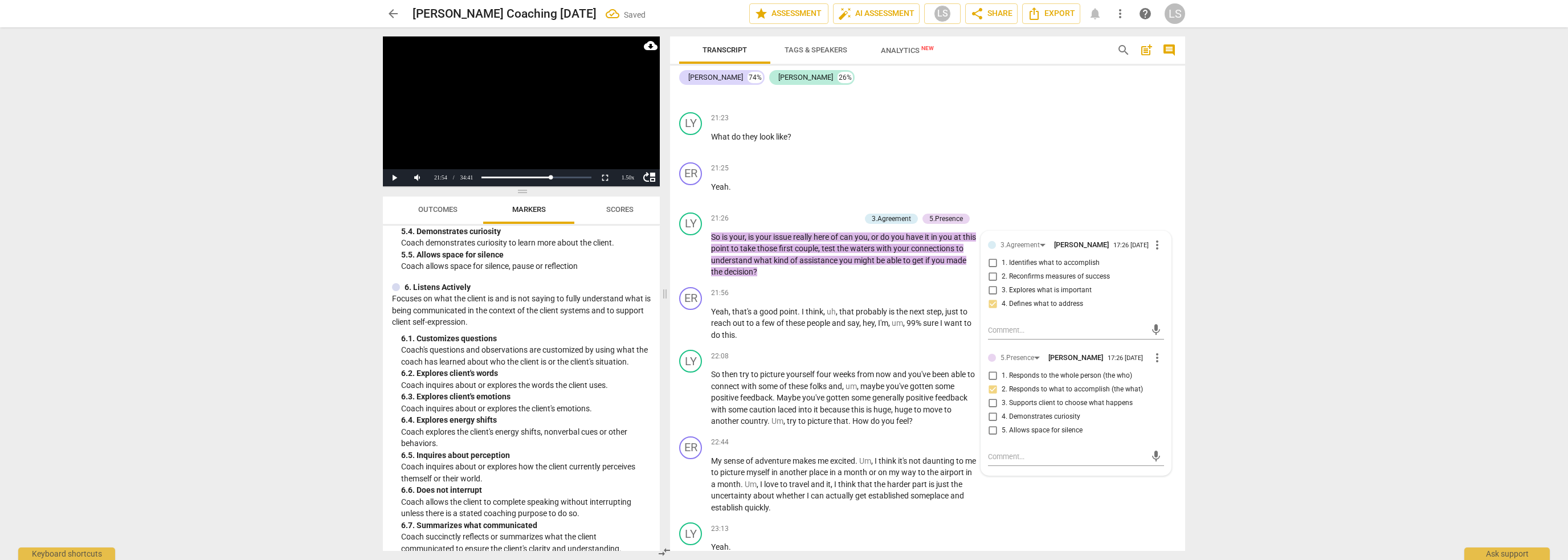
scroll to position [797, 0]
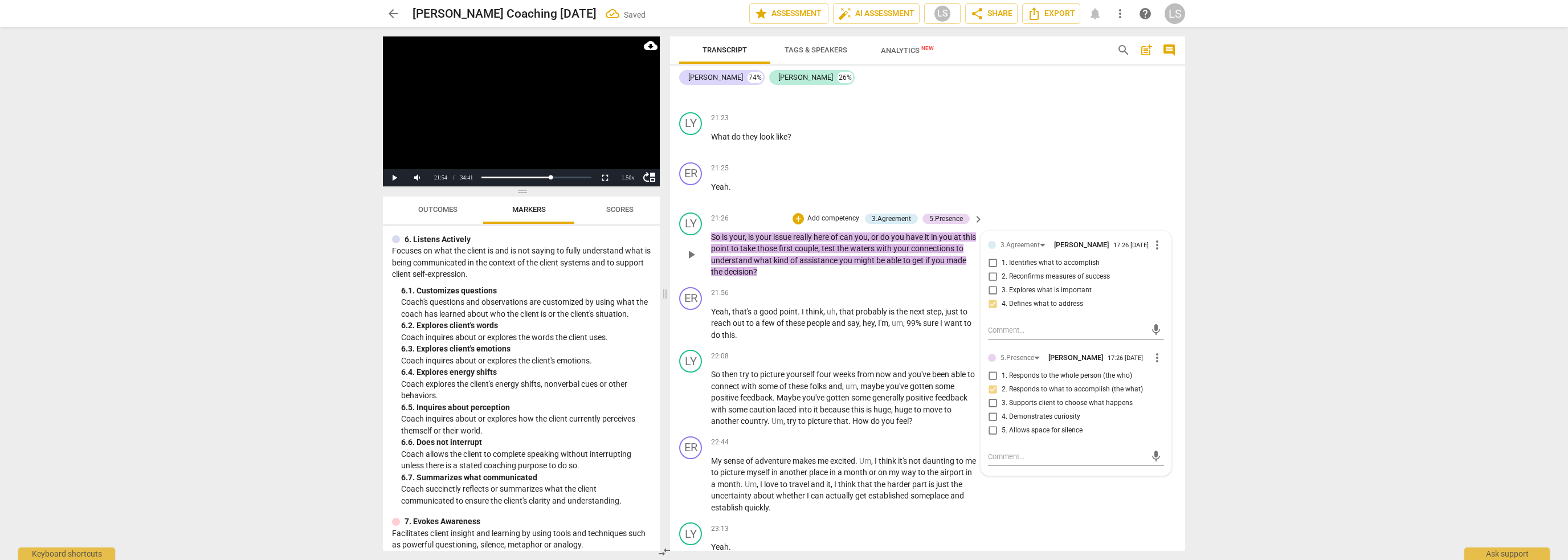
click at [818, 214] on p "Add competency" at bounding box center [833, 219] width 54 height 10
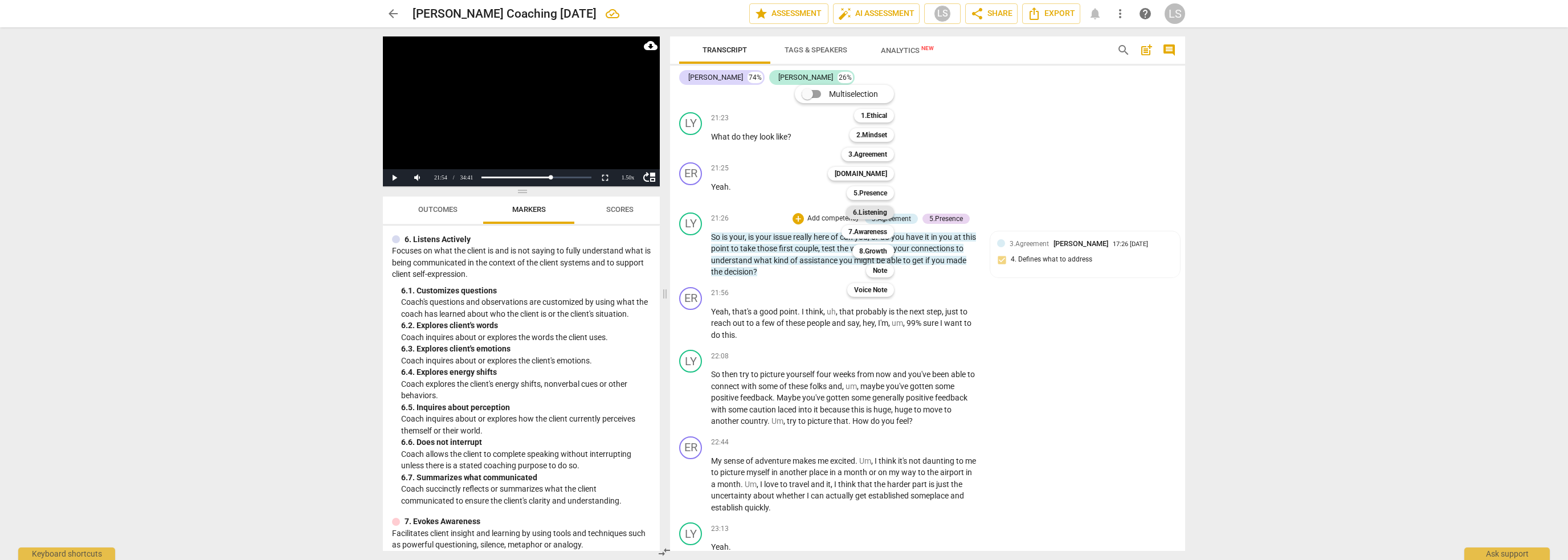
click at [882, 210] on b "6.Listening" at bounding box center [870, 212] width 34 height 14
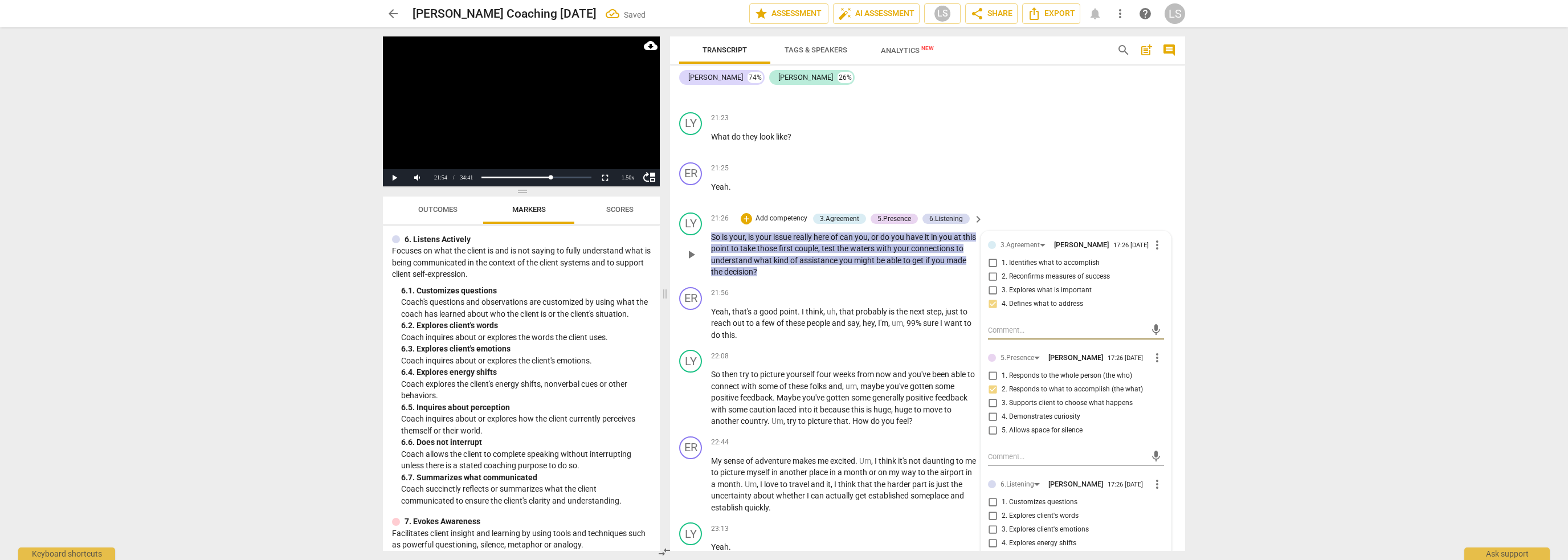
click at [990, 496] on input "1. Customizes questions" at bounding box center [993, 502] width 18 height 14
click at [695, 316] on span "play_arrow" at bounding box center [691, 323] width 14 height 14
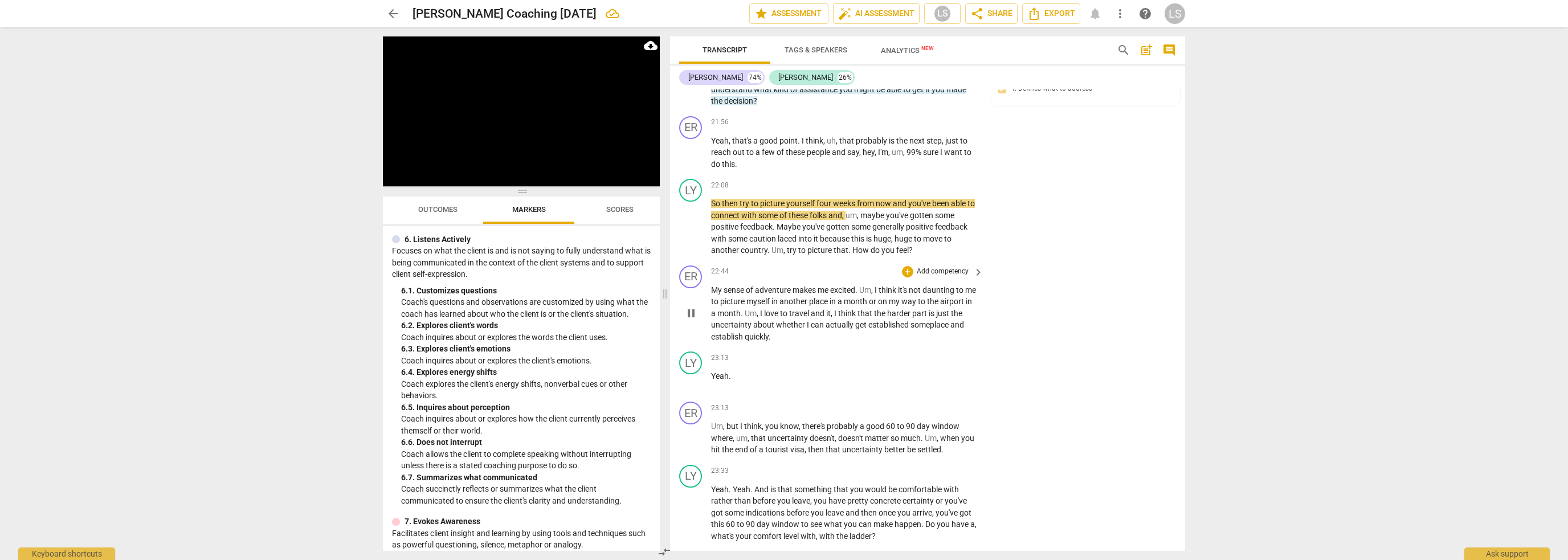
scroll to position [5692, 0]
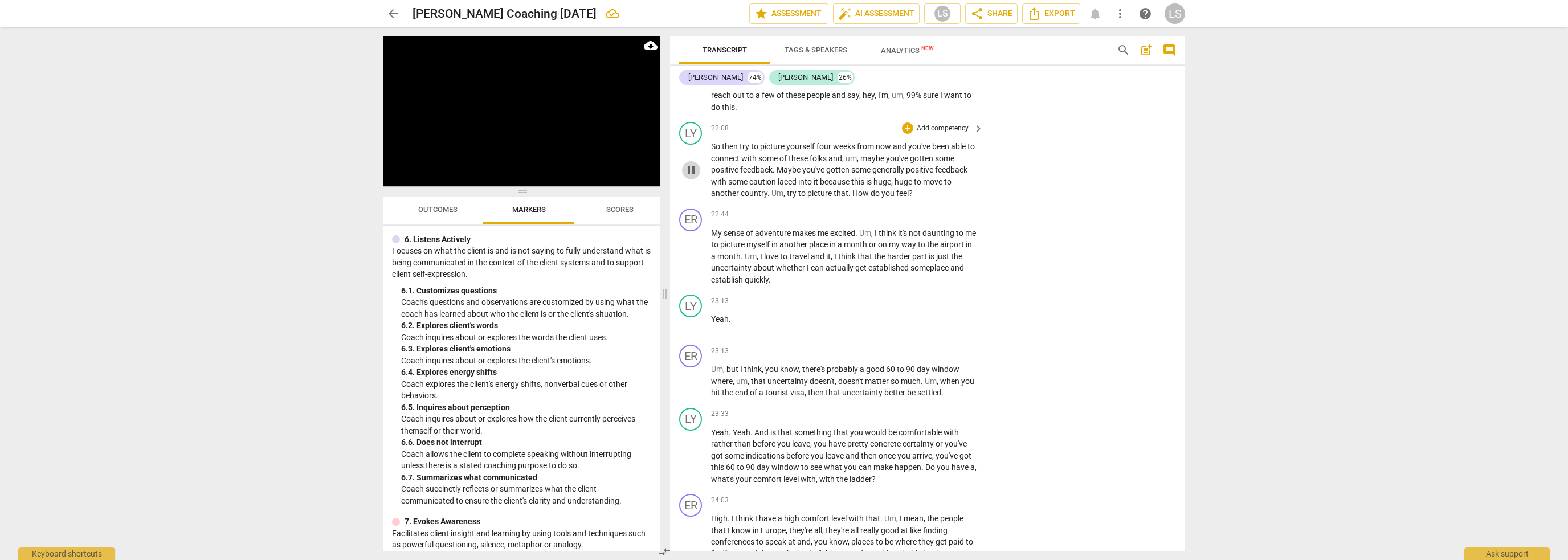
click at [694, 164] on span "pause" at bounding box center [691, 170] width 14 height 14
click at [926, 123] on p "Add competency" at bounding box center [943, 129] width 54 height 10
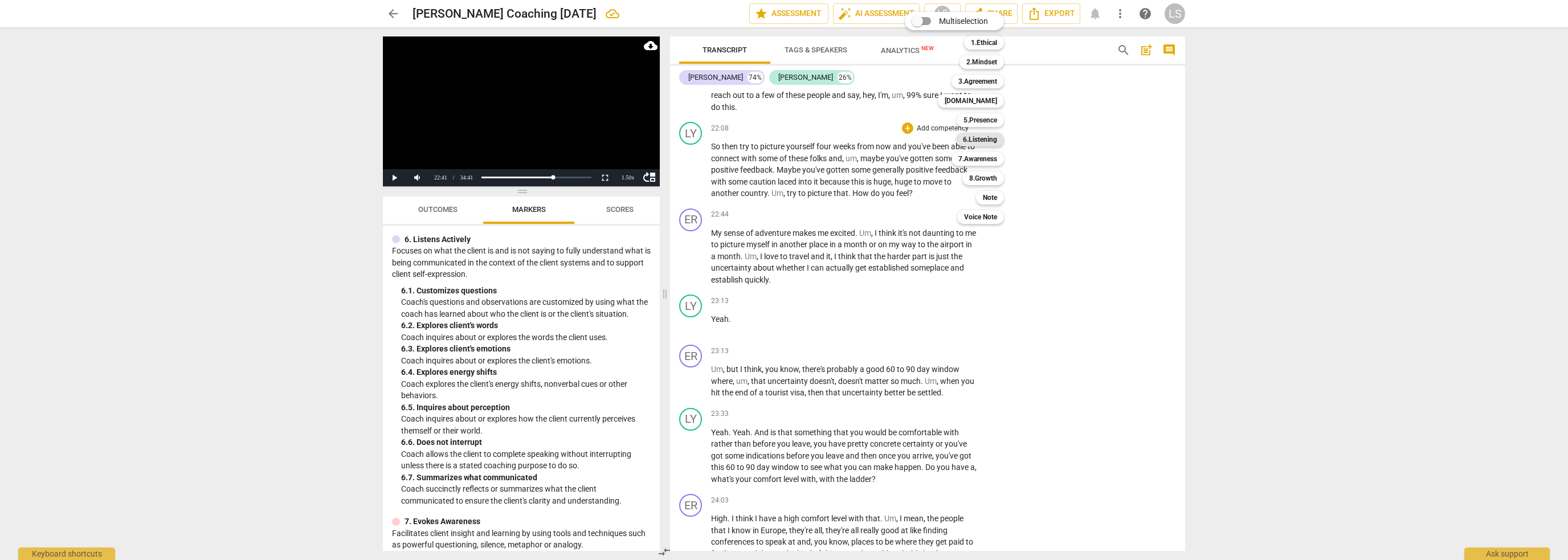
click at [988, 136] on b "6.Listening" at bounding box center [980, 139] width 34 height 14
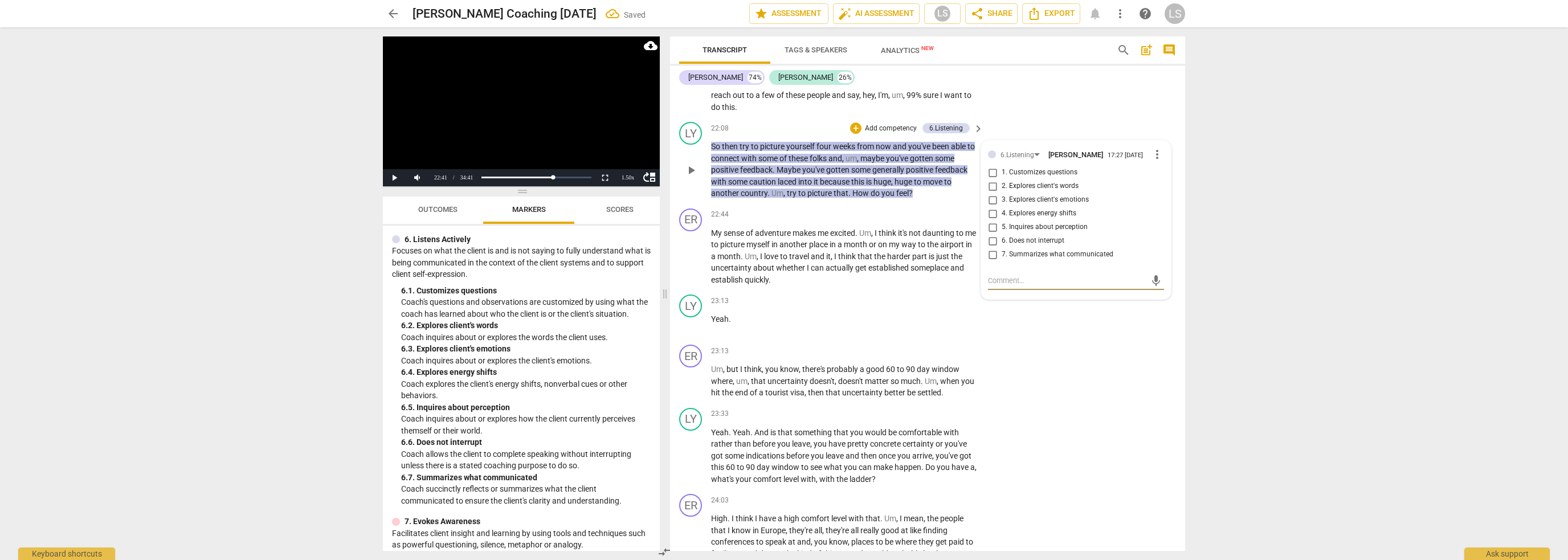
click at [987, 193] on input "3. Explores client's emotions" at bounding box center [993, 199] width 18 height 14
click at [688, 249] on span "play_arrow" at bounding box center [691, 256] width 14 height 14
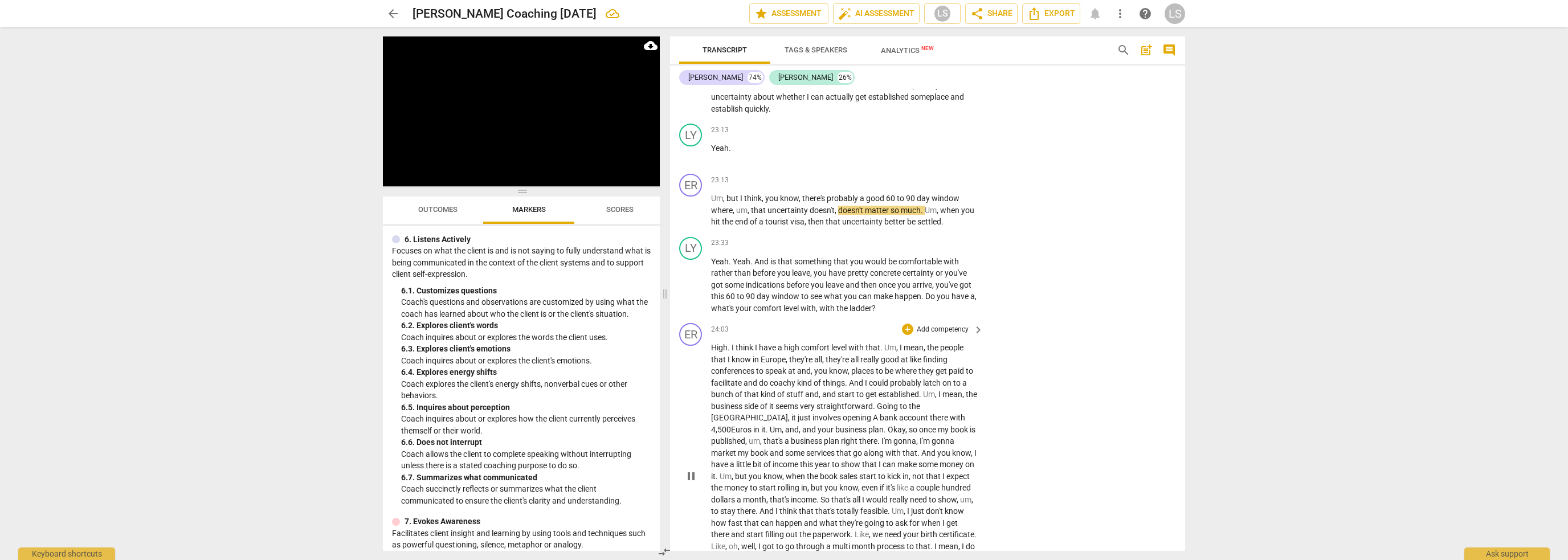
scroll to position [5919, 0]
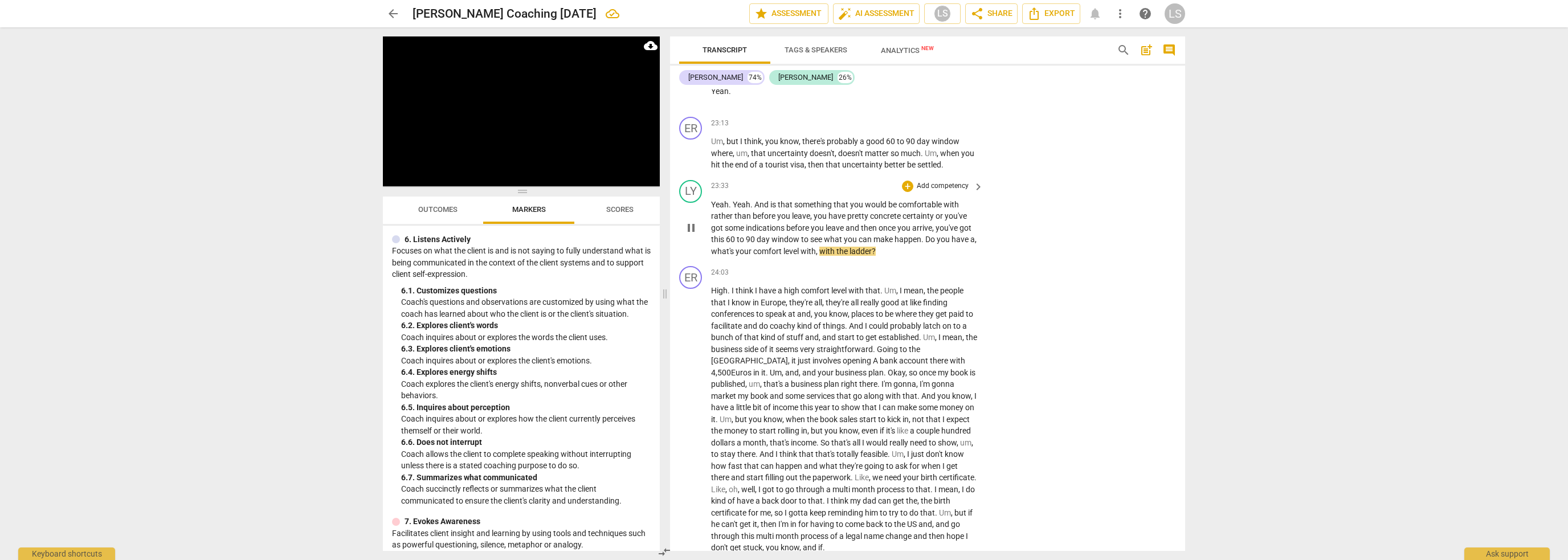
click at [698, 221] on span "pause" at bounding box center [691, 227] width 14 height 14
click at [950, 181] on p "Add competency" at bounding box center [943, 186] width 54 height 10
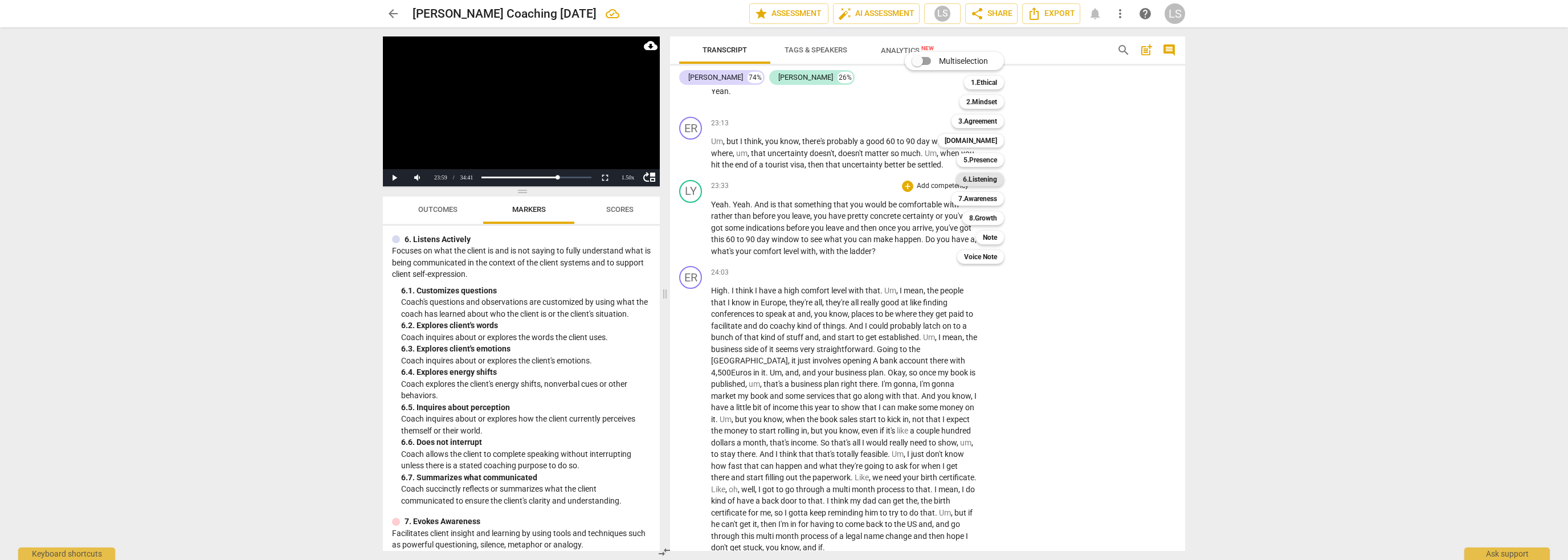
click at [971, 179] on b "6.Listening" at bounding box center [980, 179] width 34 height 14
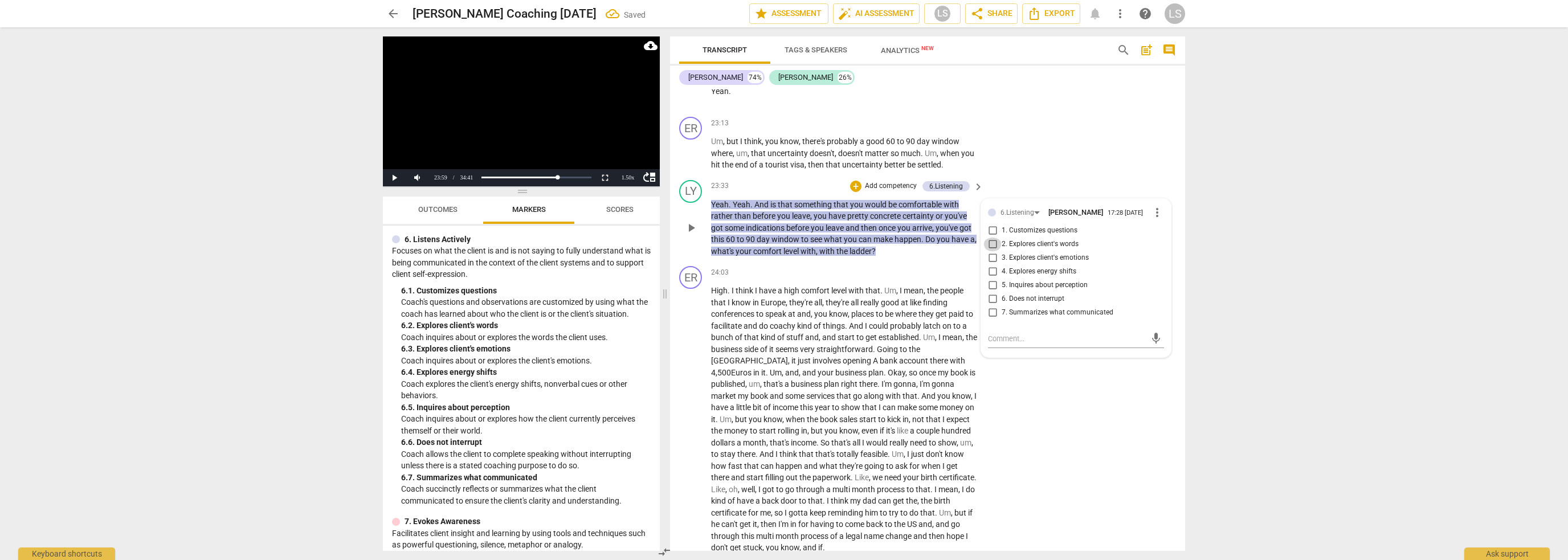
click at [991, 238] on input "2. Explores client's words" at bounding box center [993, 244] width 18 height 14
click at [989, 251] on input "3. Explores client's emotions" at bounding box center [993, 258] width 18 height 14
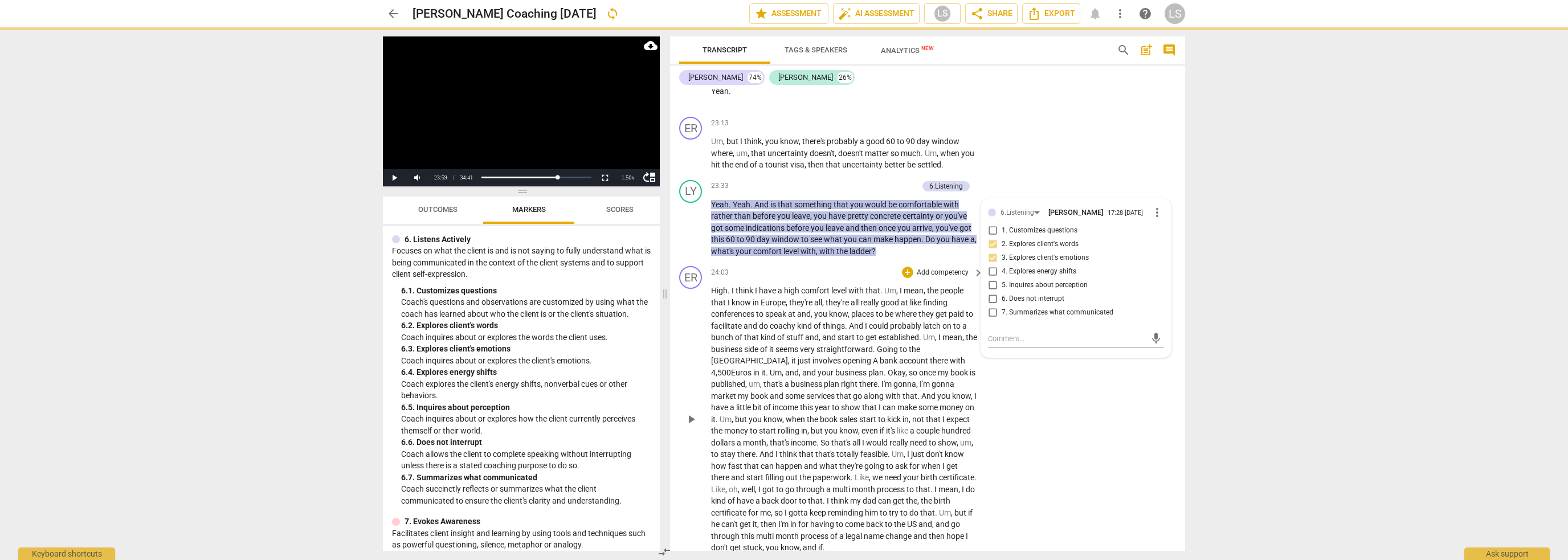
click at [818, 368] on span "your" at bounding box center [826, 372] width 18 height 9
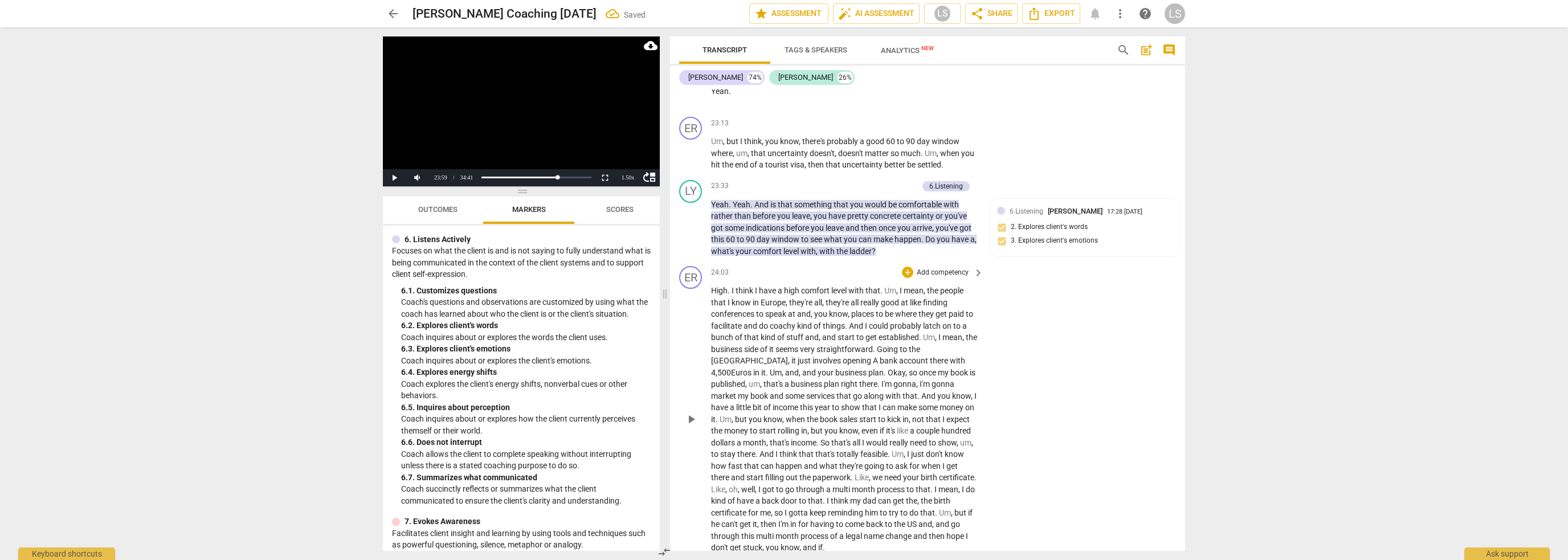
click at [925, 268] on p "Add competency" at bounding box center [943, 273] width 54 height 10
click at [478, 444] on div at bounding box center [784, 280] width 1568 height 560
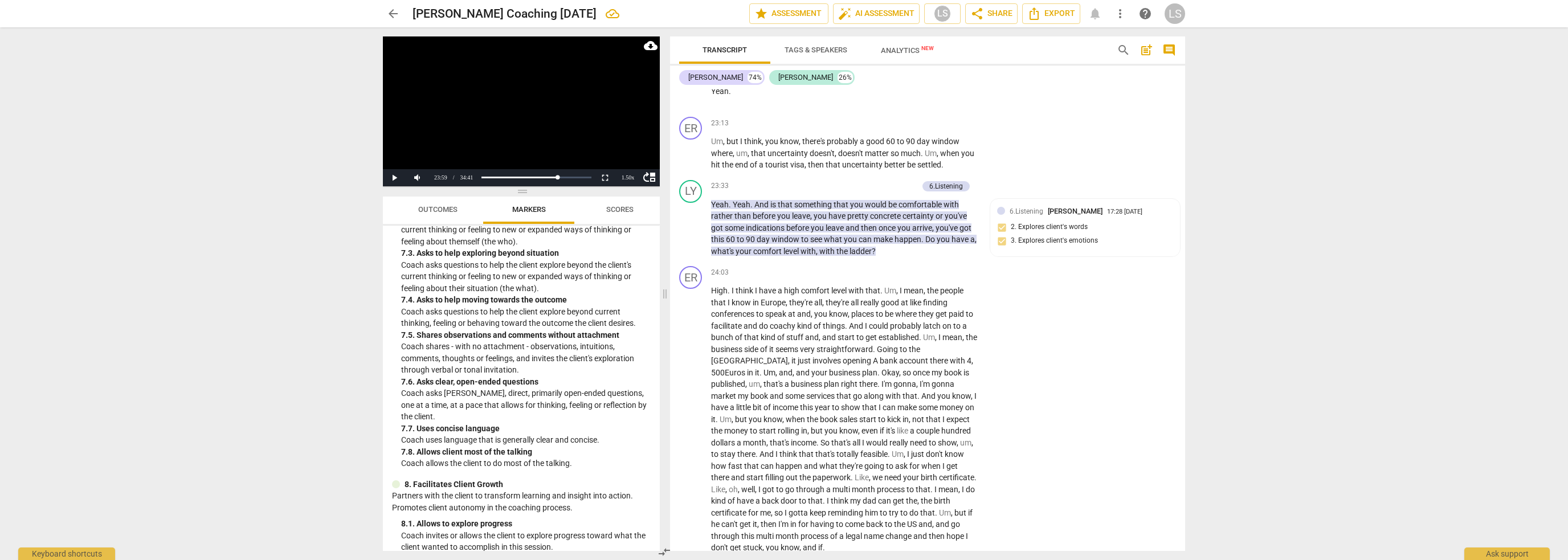
scroll to position [1196, 0]
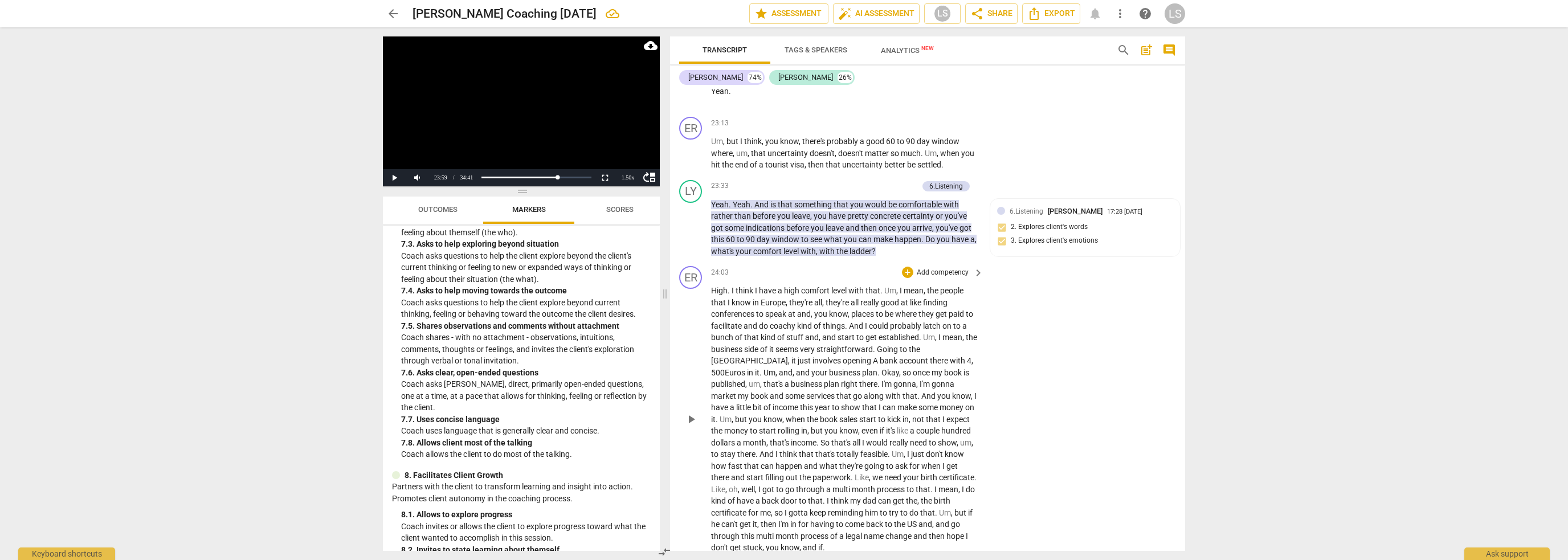
click at [947, 268] on p "Add competency" at bounding box center [943, 273] width 54 height 10
click at [967, 279] on b "7.Awareness" at bounding box center [978, 285] width 39 height 14
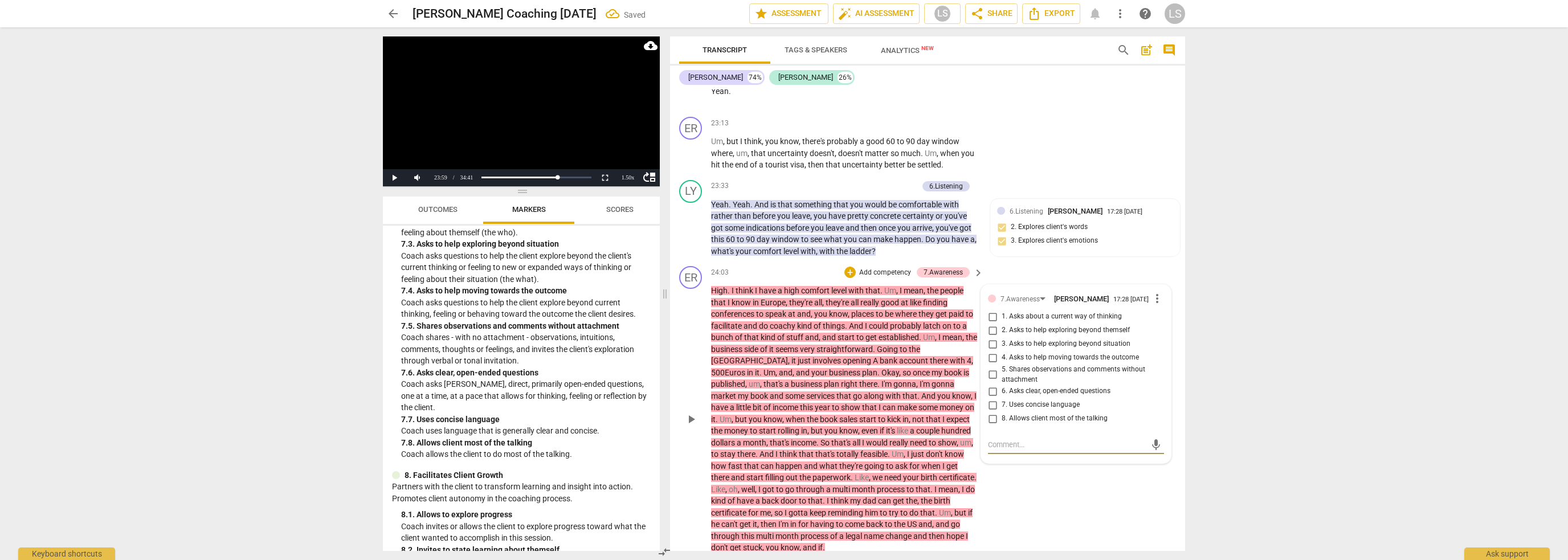
click at [991, 412] on input "8. Allows client most of the talking" at bounding box center [993, 418] width 18 height 14
click at [694, 413] on span "play_arrow" at bounding box center [691, 419] width 14 height 14
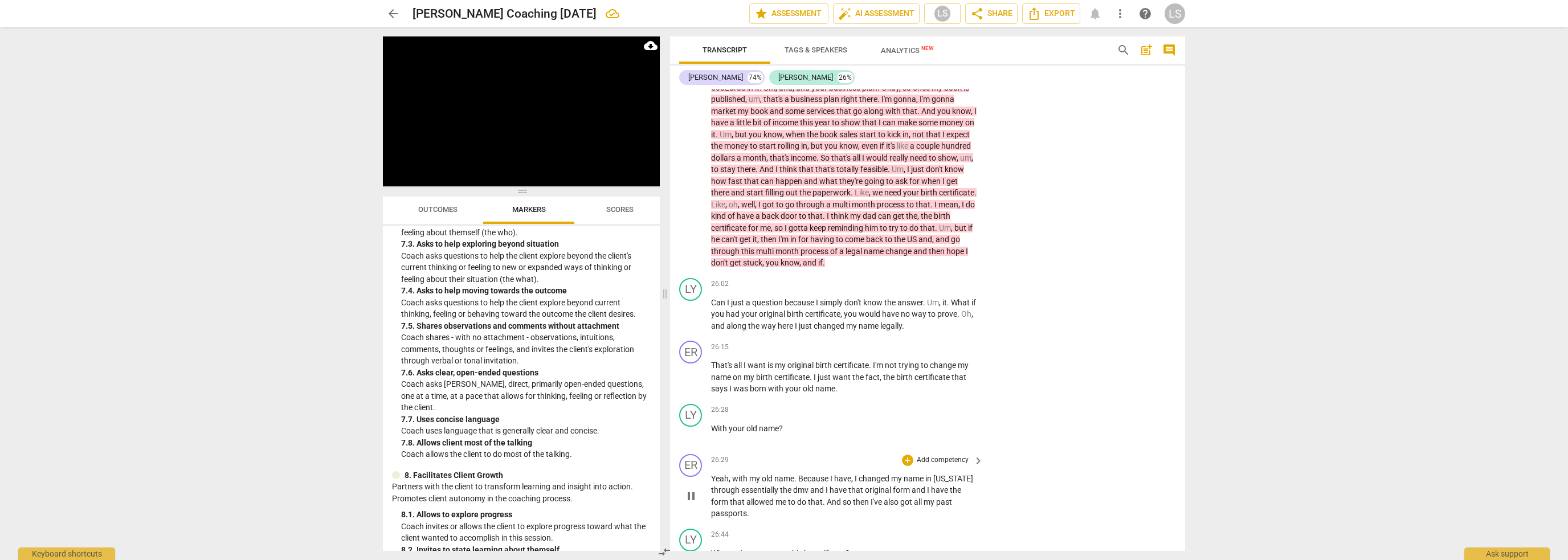
scroll to position [6111, 0]
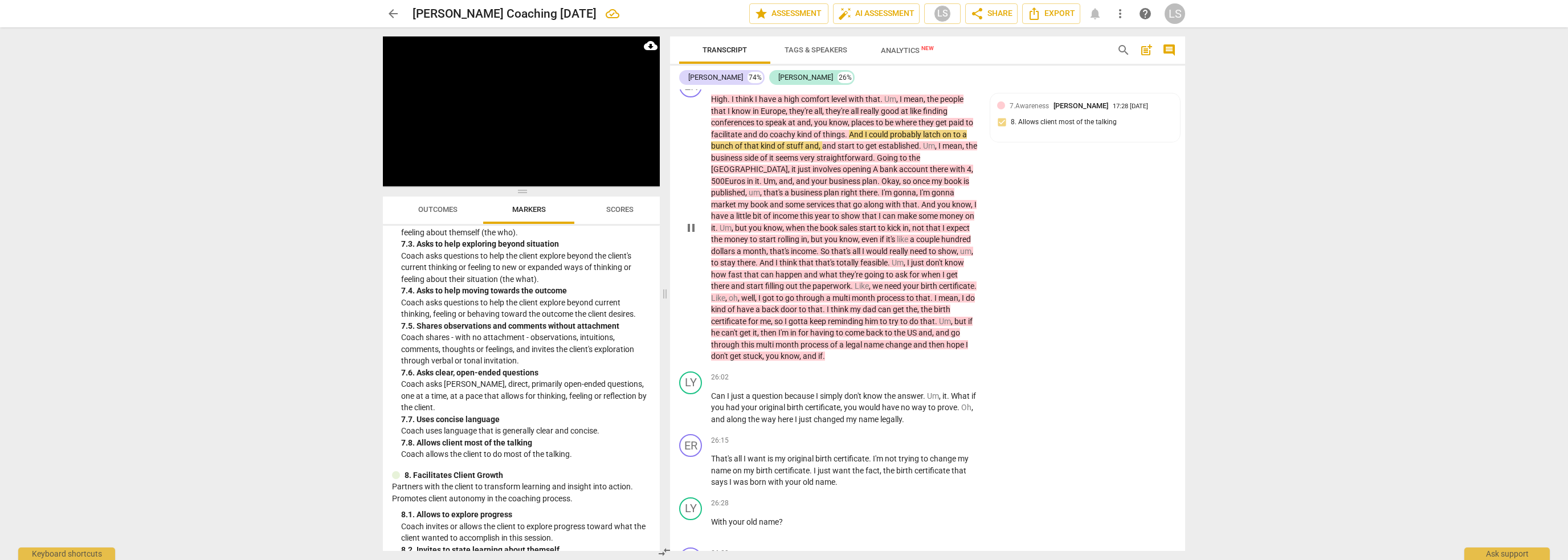
click at [695, 221] on span "pause" at bounding box center [691, 227] width 14 height 14
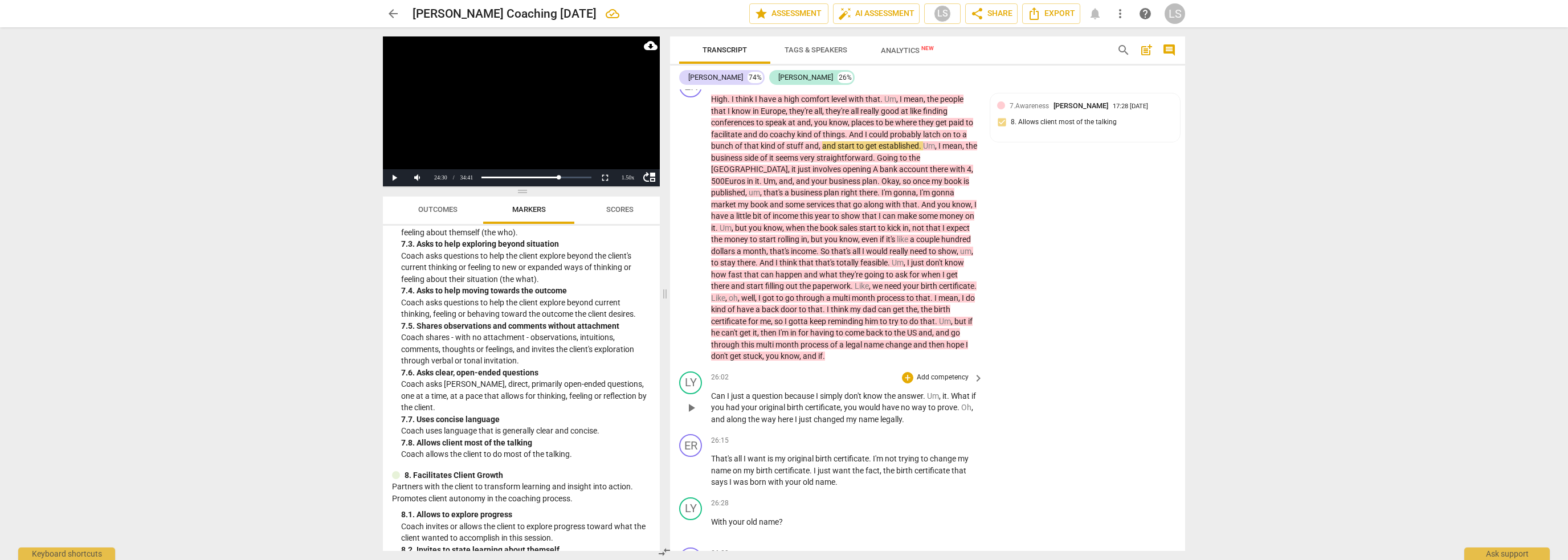
click at [692, 399] on button "play_arrow" at bounding box center [691, 408] width 18 height 18
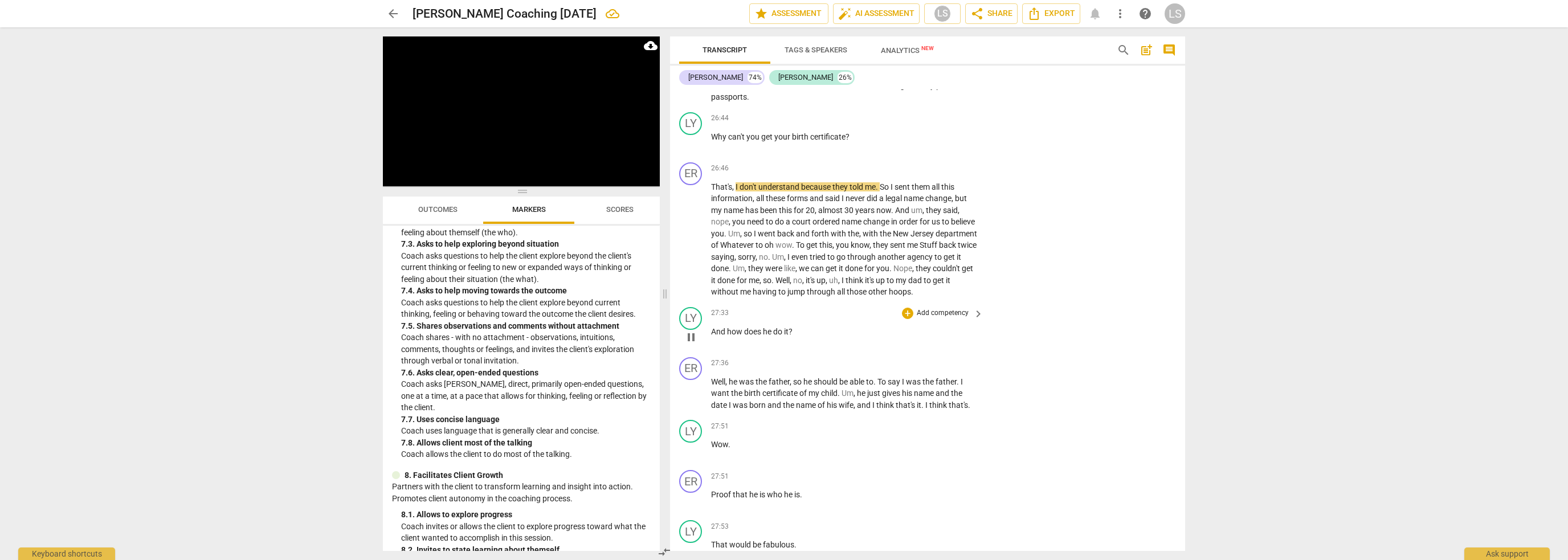
scroll to position [6623, 0]
click at [690, 230] on span "pause" at bounding box center [691, 236] width 14 height 14
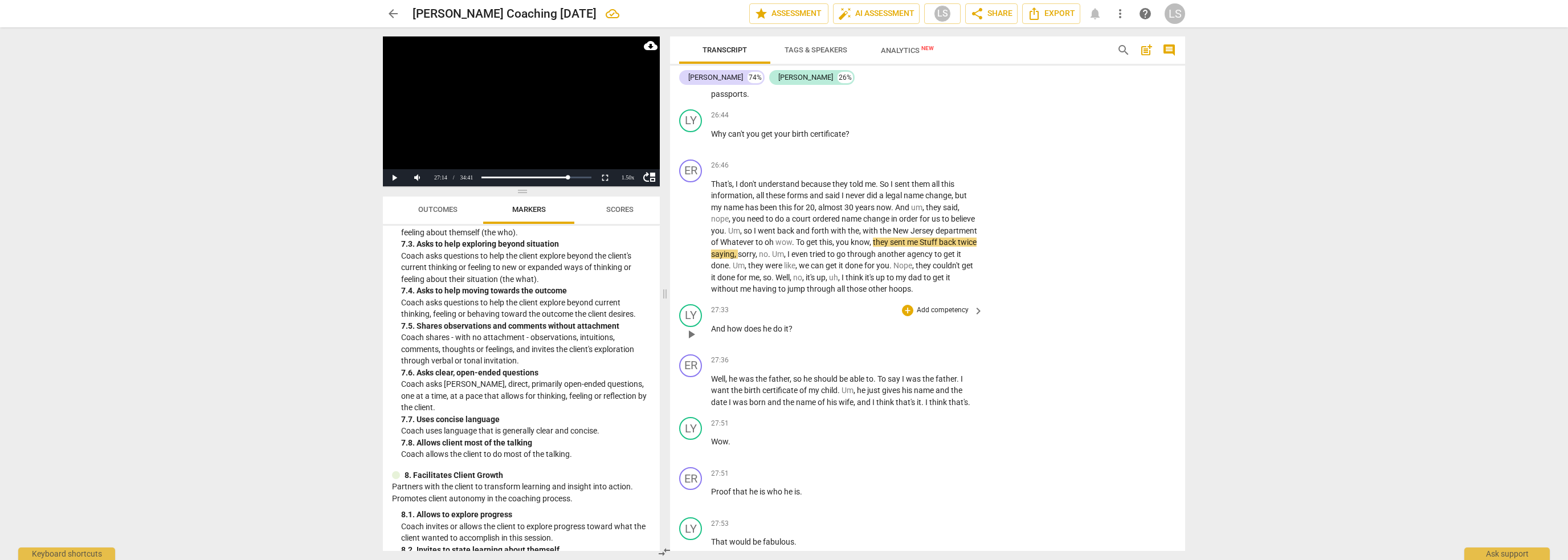
click at [688, 327] on span "play_arrow" at bounding box center [691, 334] width 14 height 14
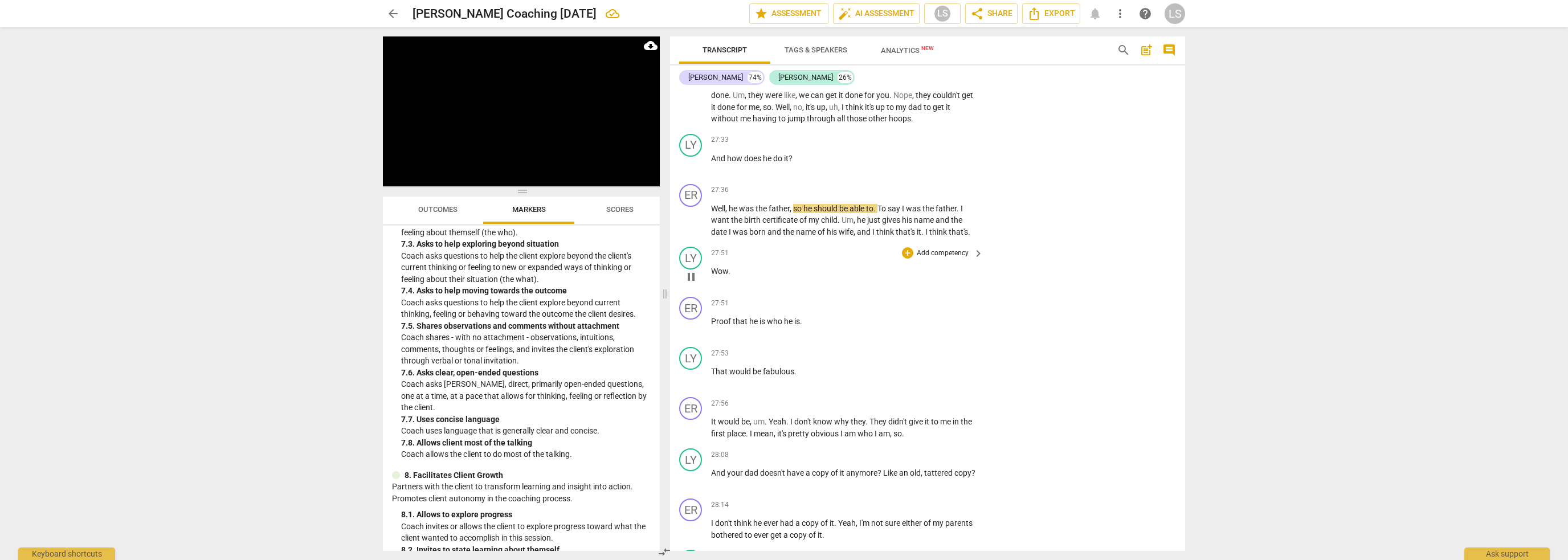
scroll to position [6794, 0]
click at [698, 370] on span "pause" at bounding box center [691, 376] width 14 height 14
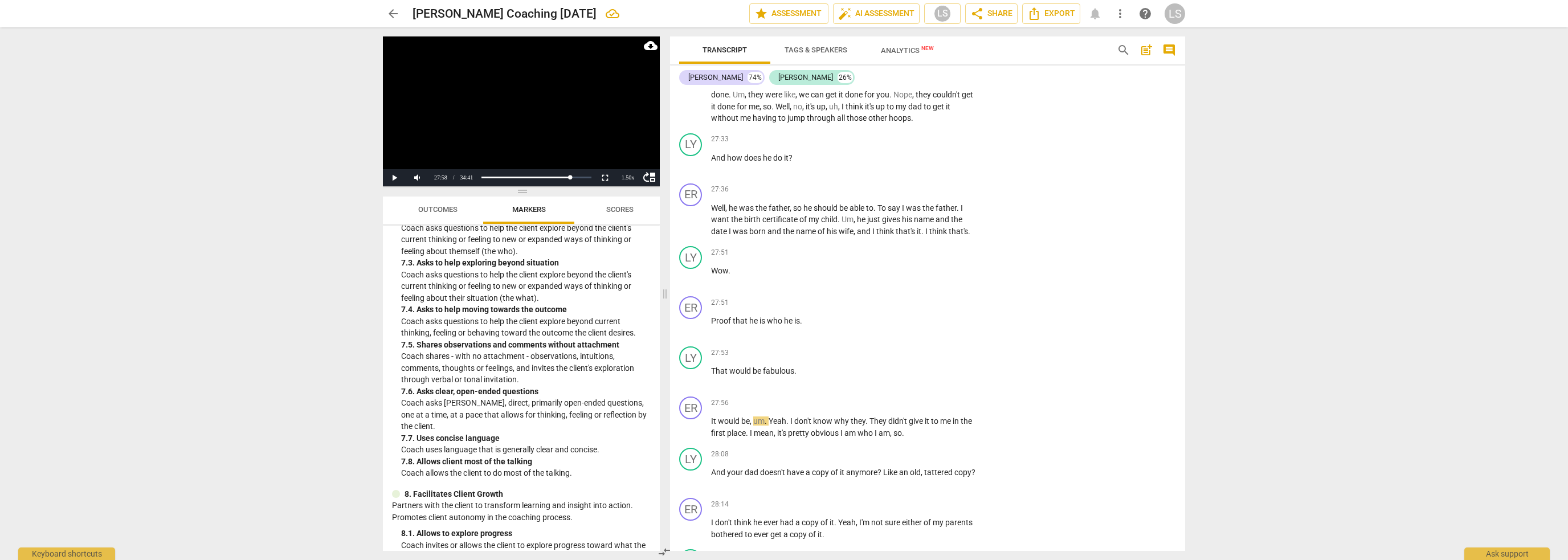
scroll to position [1125, 0]
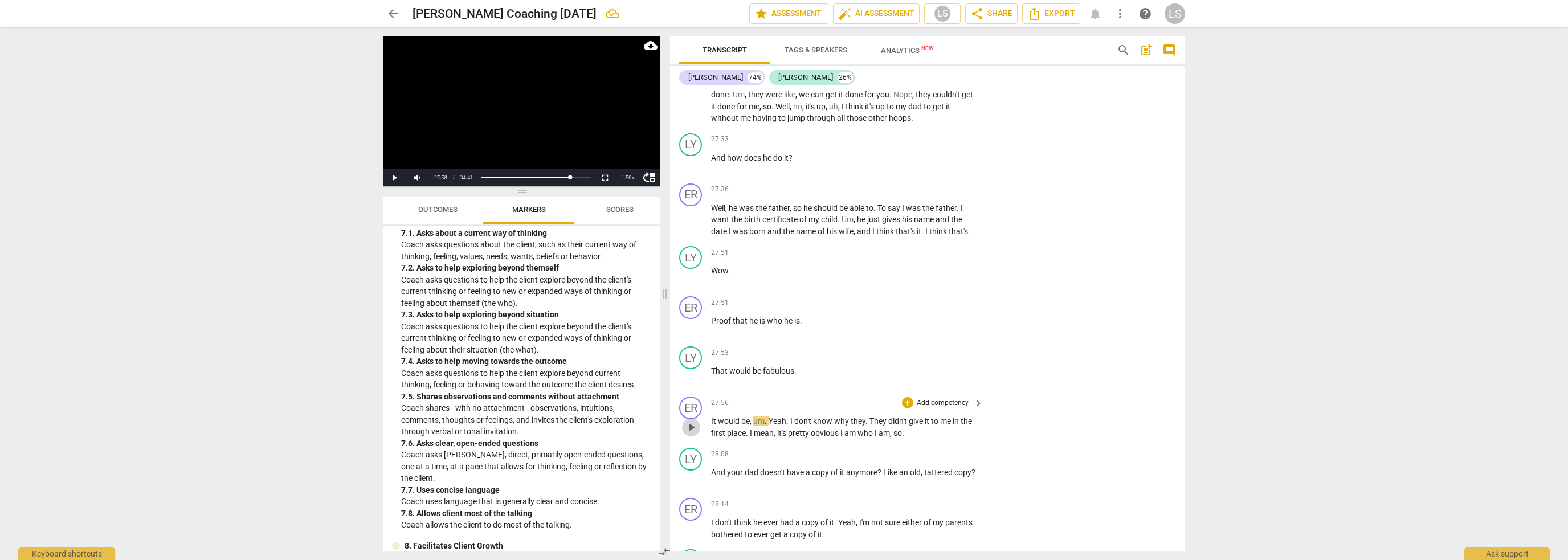
click at [690, 420] on span "play_arrow" at bounding box center [691, 427] width 14 height 14
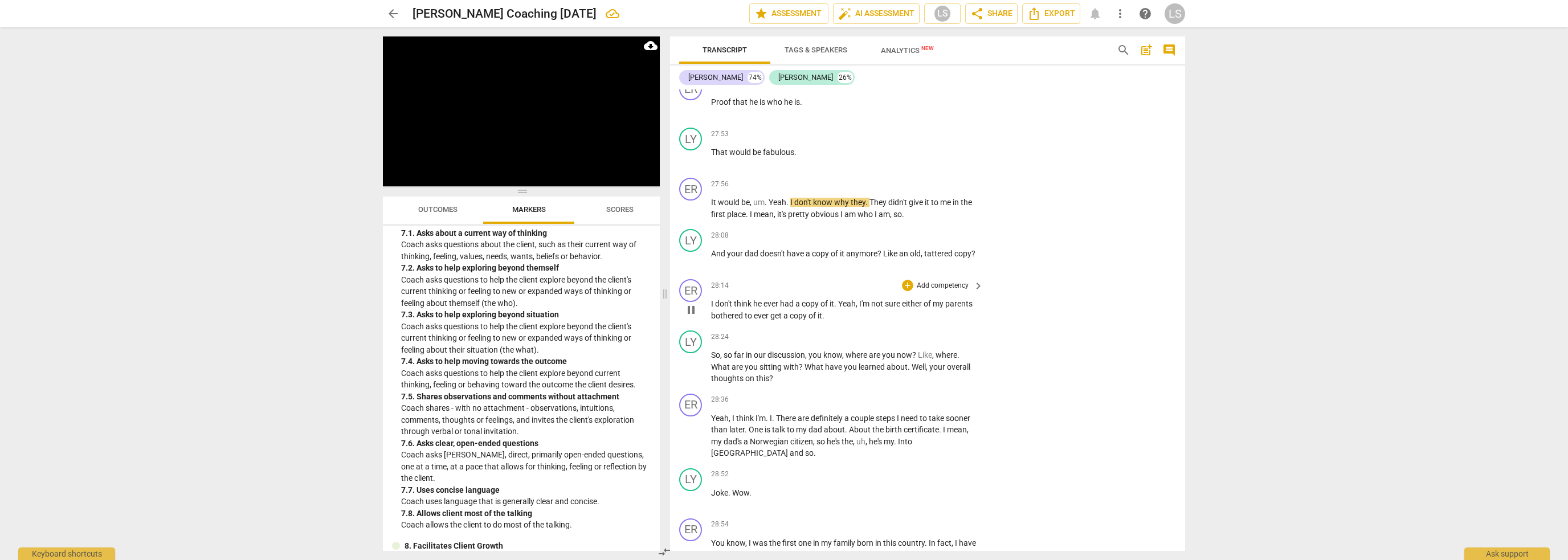
scroll to position [7079, 0]
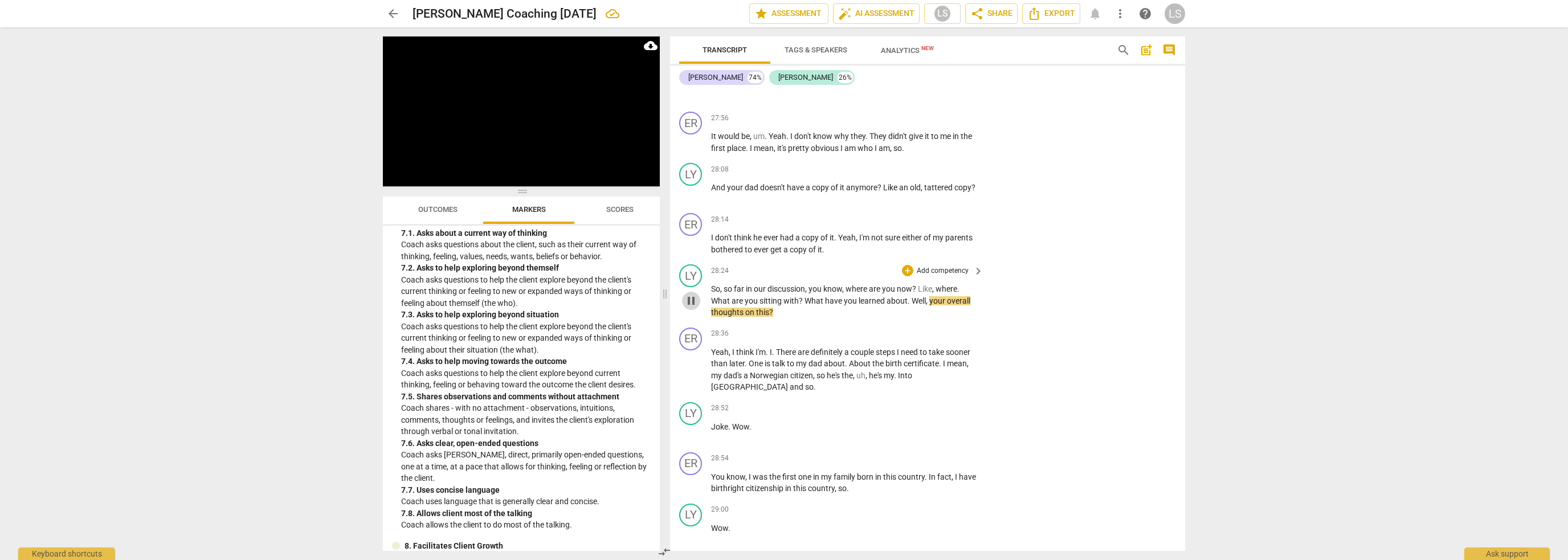
click at [690, 294] on span "pause" at bounding box center [691, 300] width 14 height 14
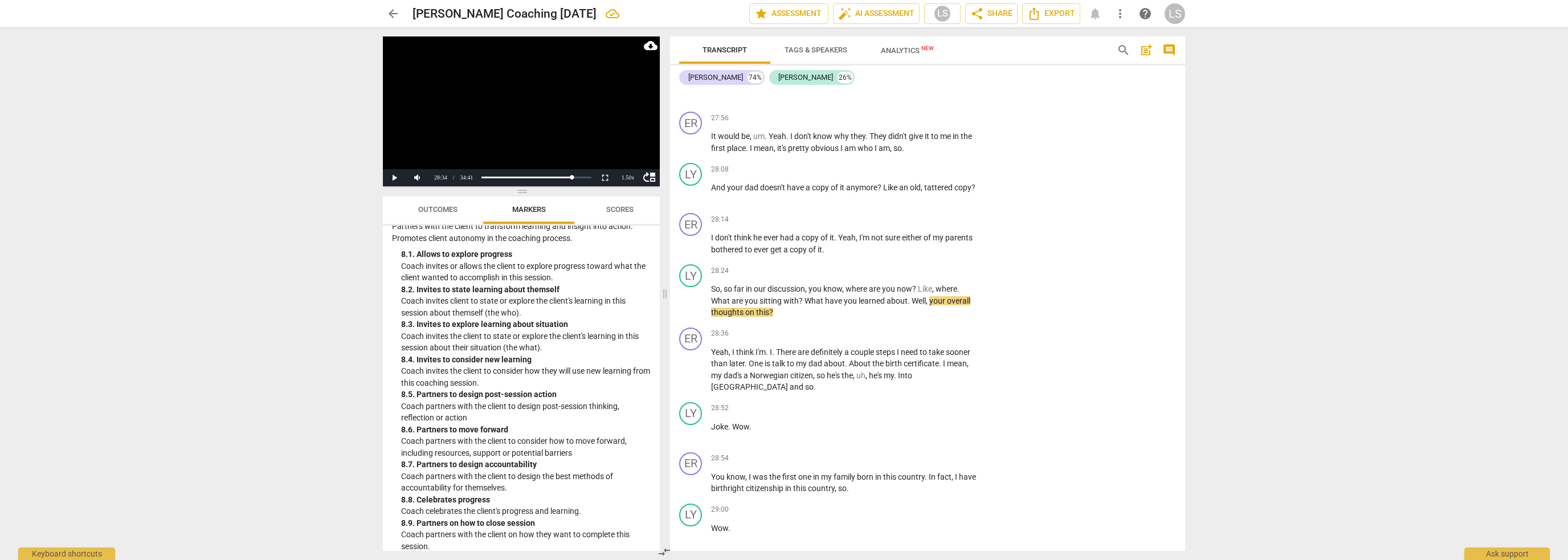
scroll to position [1466, 0]
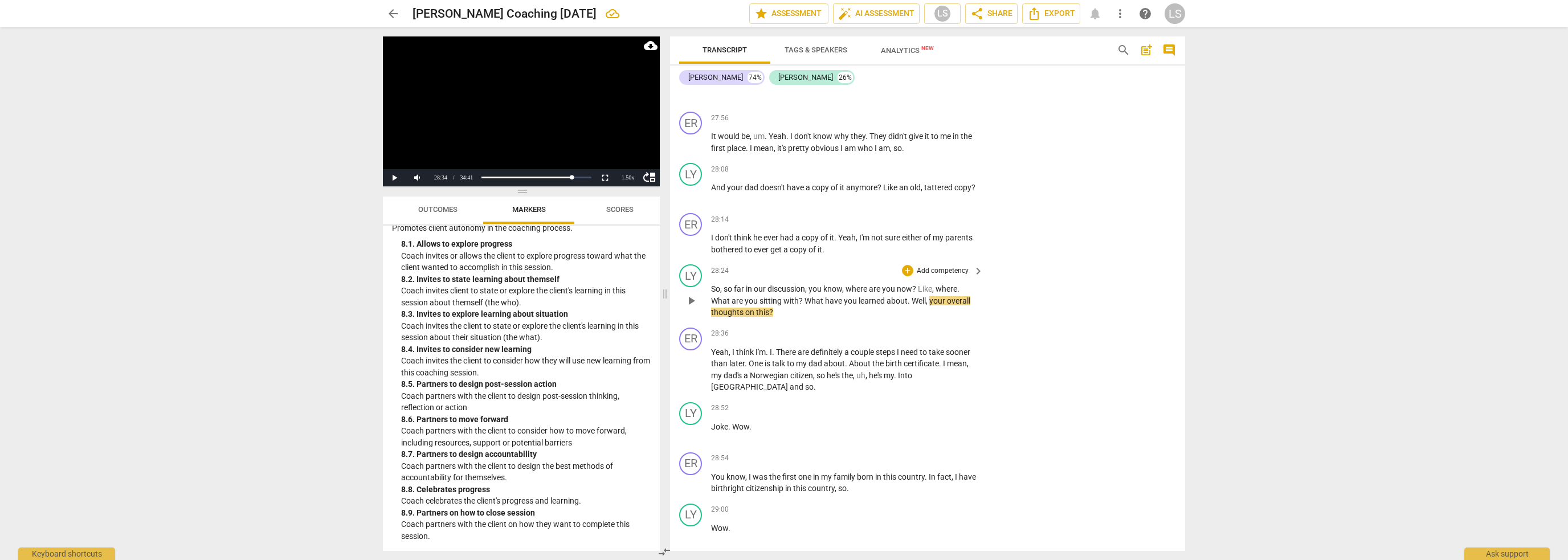
click at [937, 266] on p "Add competency" at bounding box center [943, 271] width 54 height 10
click at [978, 302] on b "8.Growth" at bounding box center [983, 301] width 28 height 14
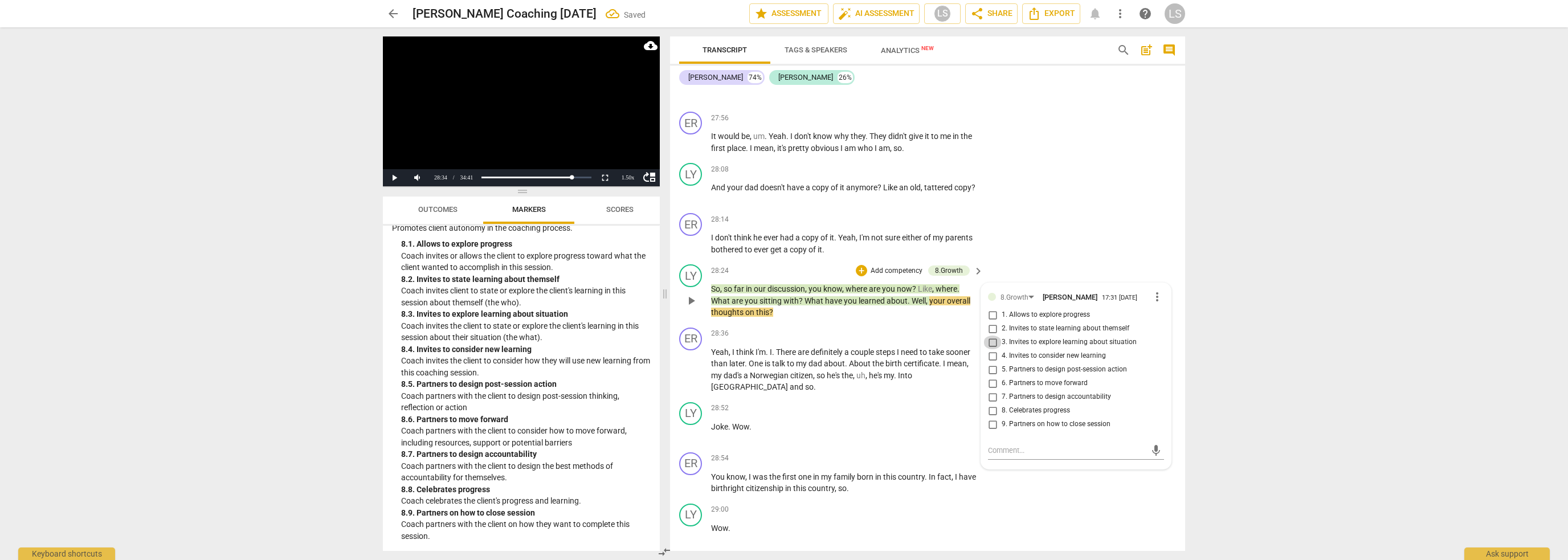
click at [989, 335] on input "3. Invites to explore learning about situation" at bounding box center [993, 342] width 18 height 14
click at [694, 363] on span "play_arrow" at bounding box center [691, 369] width 14 height 14
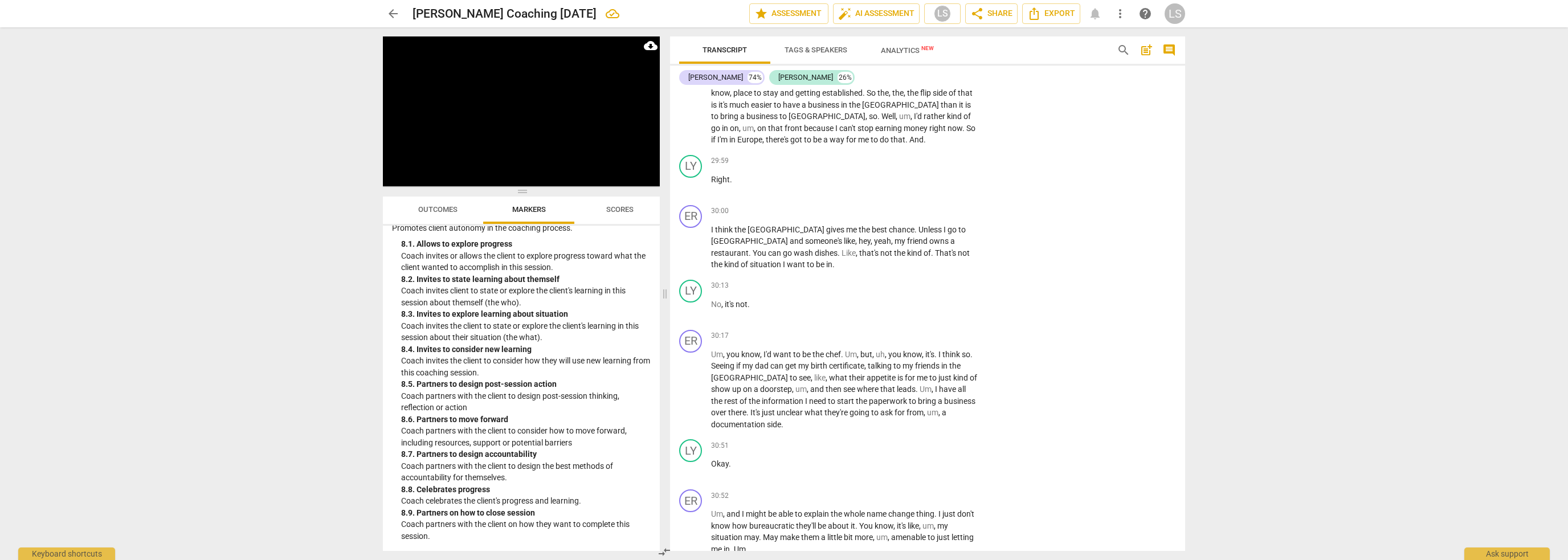
scroll to position [7819, 0]
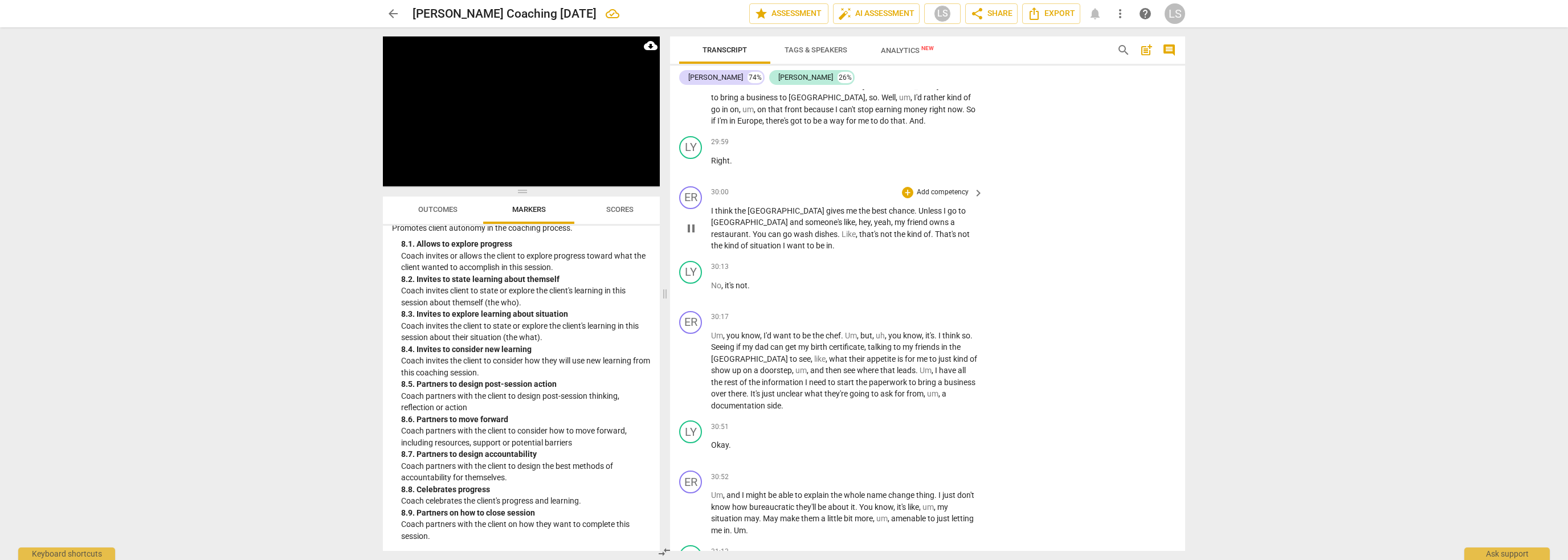
click at [688, 222] on span "pause" at bounding box center [691, 228] width 14 height 14
click at [688, 222] on span "play_arrow" at bounding box center [691, 228] width 14 height 14
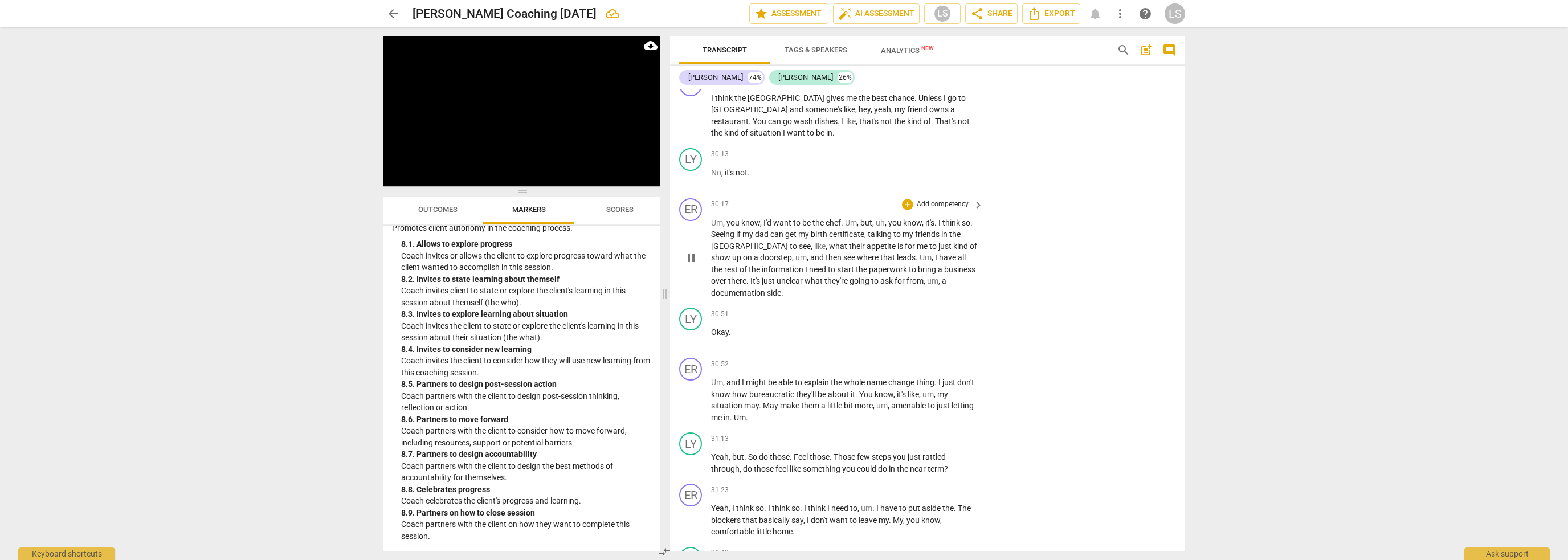
scroll to position [7933, 0]
click at [688, 330] on span "pause" at bounding box center [691, 337] width 14 height 14
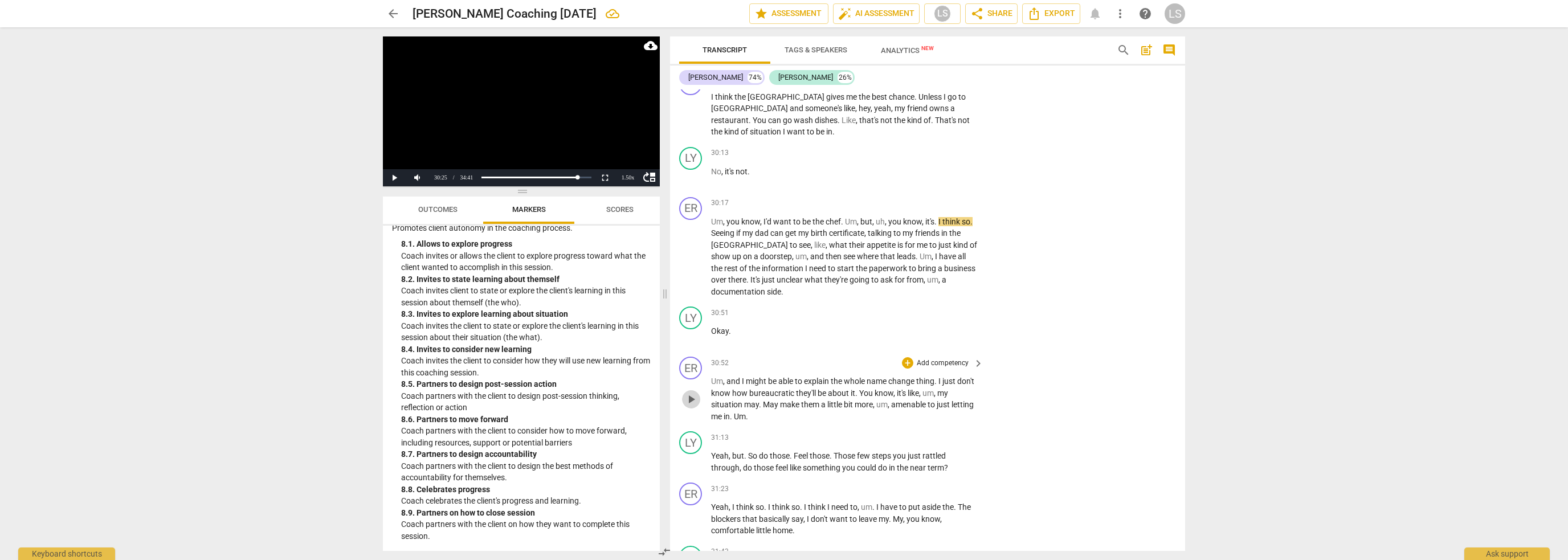
click at [688, 392] on span "play_arrow" at bounding box center [691, 399] width 14 height 14
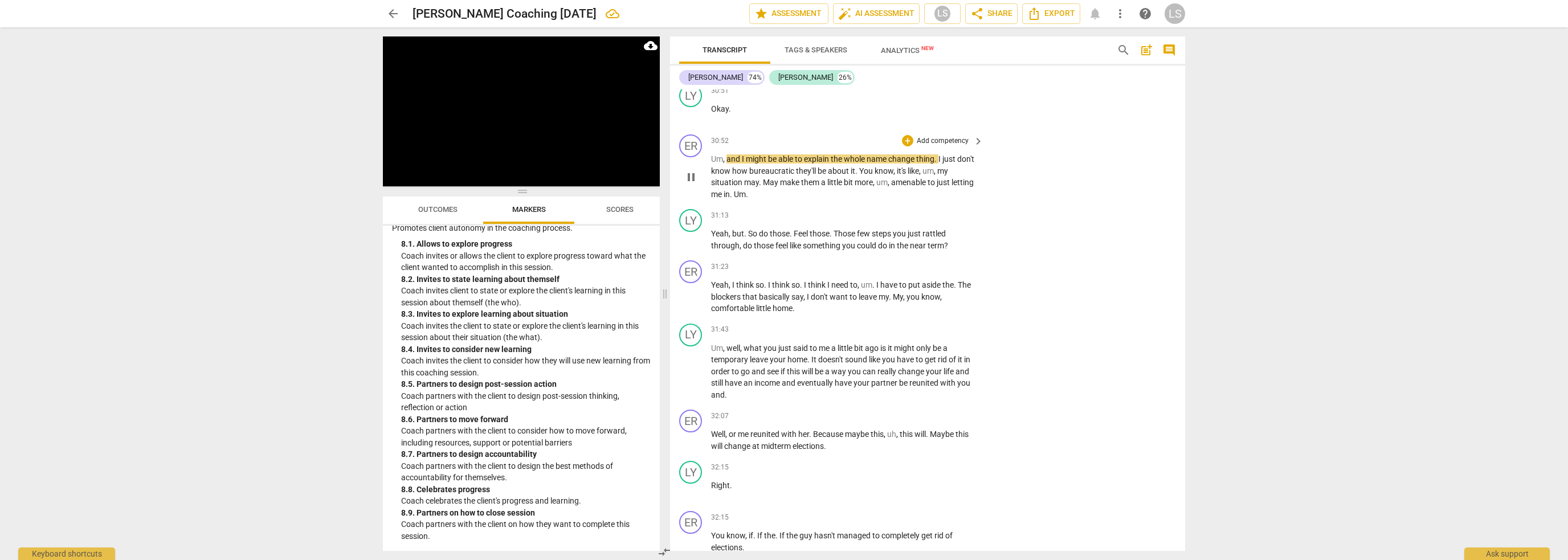
scroll to position [8161, 0]
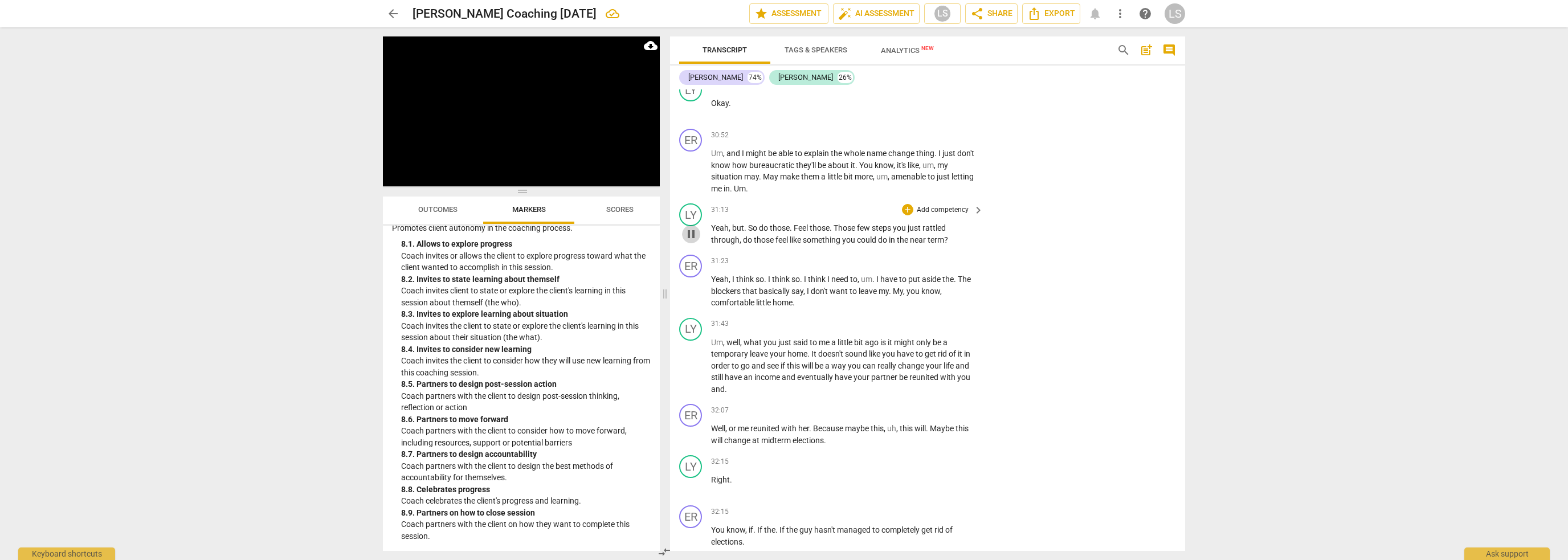
click at [694, 227] on span "pause" at bounding box center [691, 234] width 14 height 14
click at [941, 205] on p "Add competency" at bounding box center [943, 210] width 54 height 10
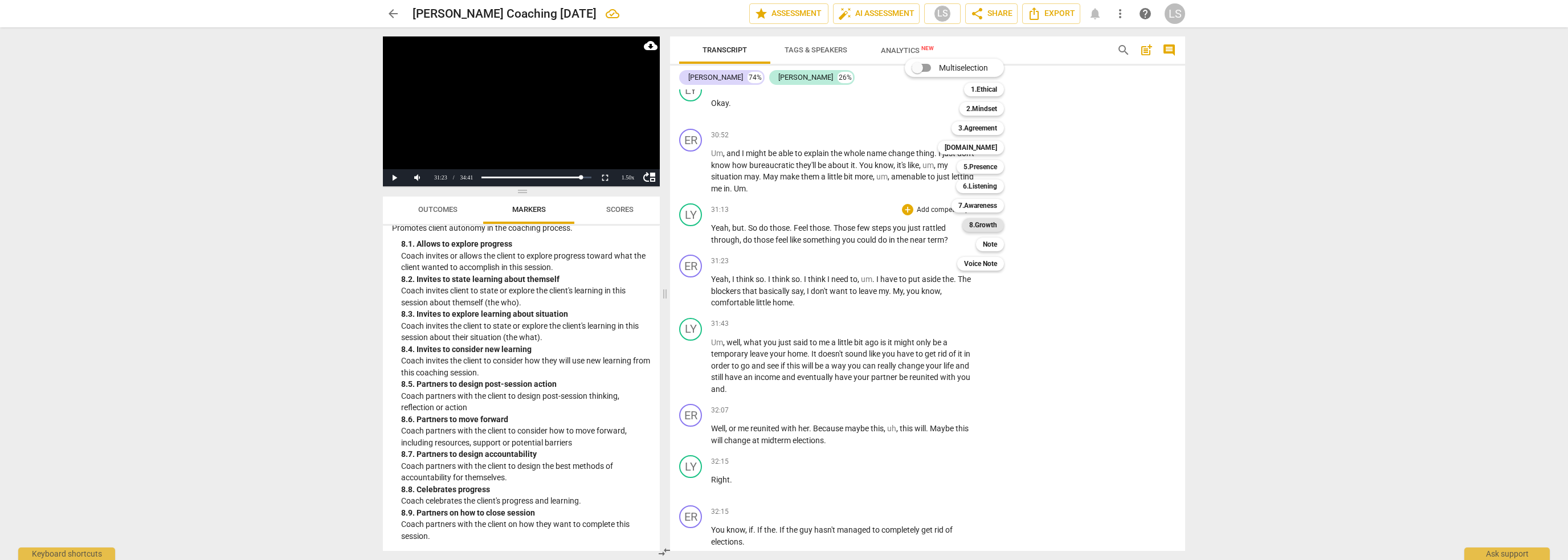
click at [986, 229] on b "8.Growth" at bounding box center [983, 225] width 28 height 14
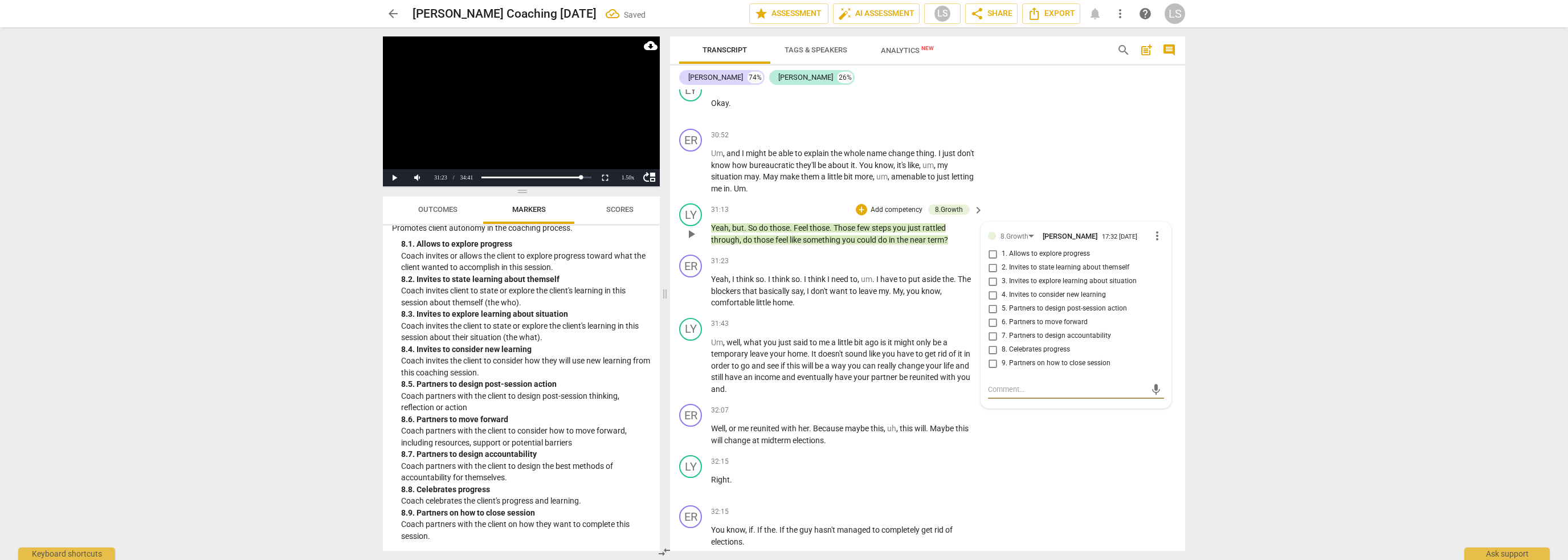
click at [991, 316] on input "6. Partners to move forward" at bounding box center [993, 322] width 18 height 14
click at [694, 284] on span "play_arrow" at bounding box center [691, 290] width 14 height 14
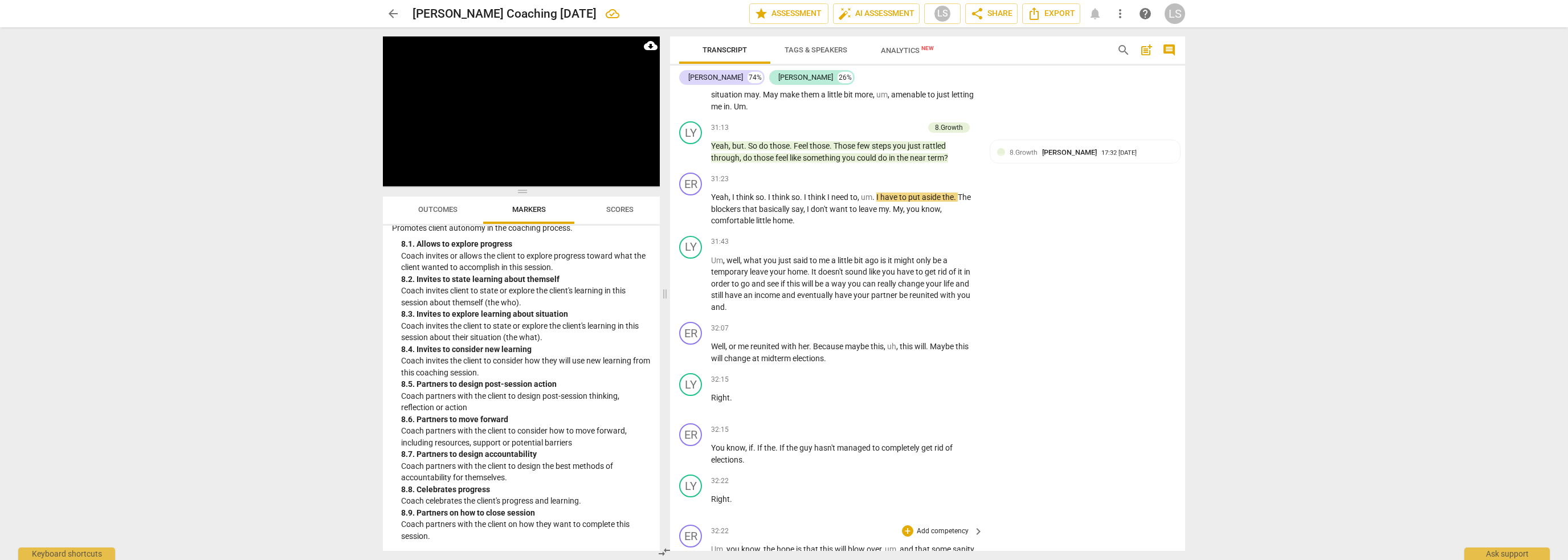
scroll to position [8217, 0]
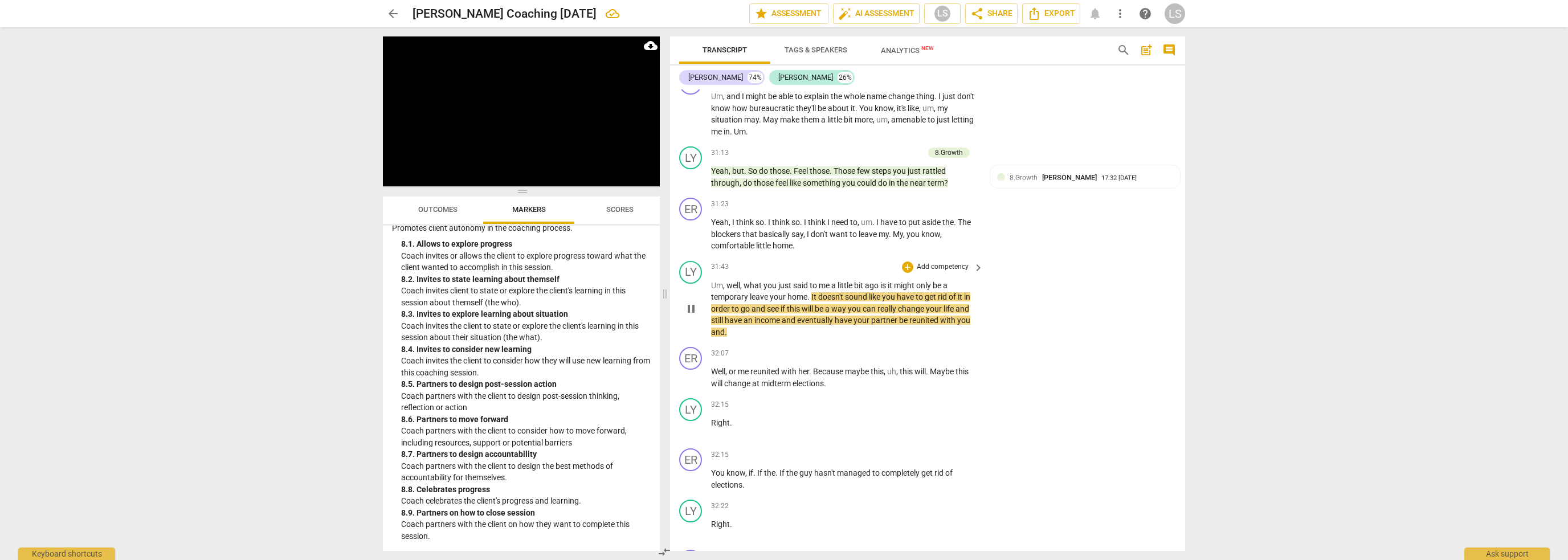
click at [694, 302] on span "pause" at bounding box center [691, 309] width 14 height 14
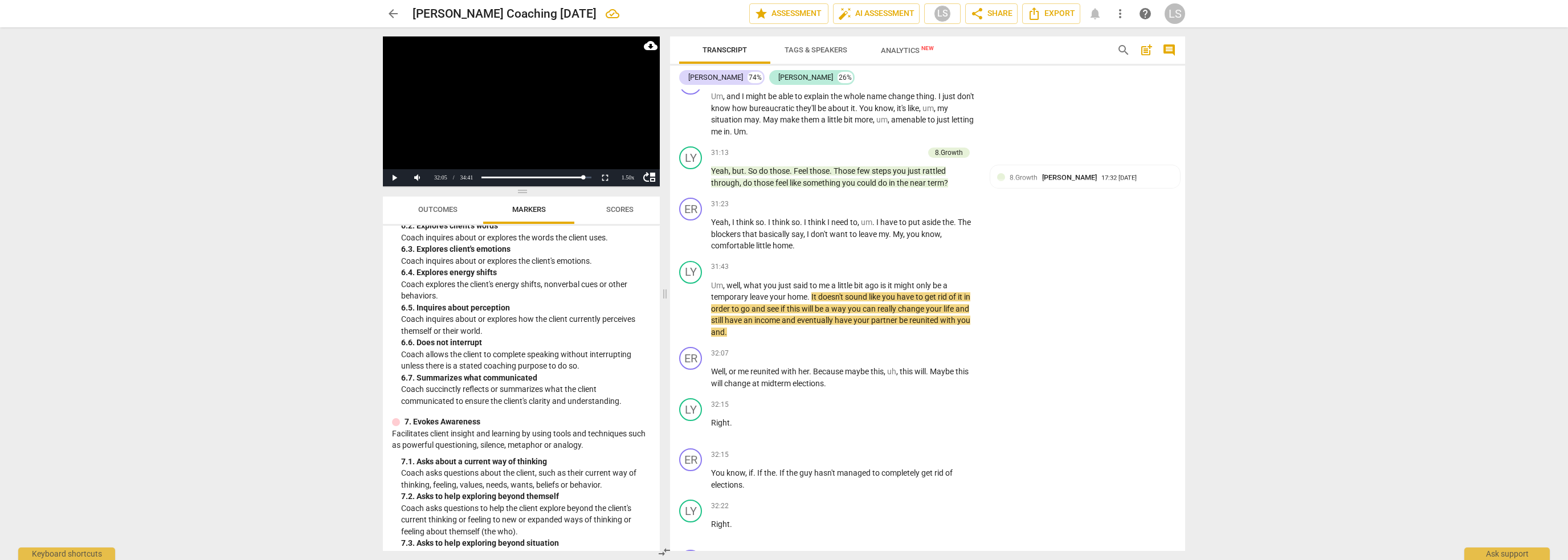
scroll to position [840, 0]
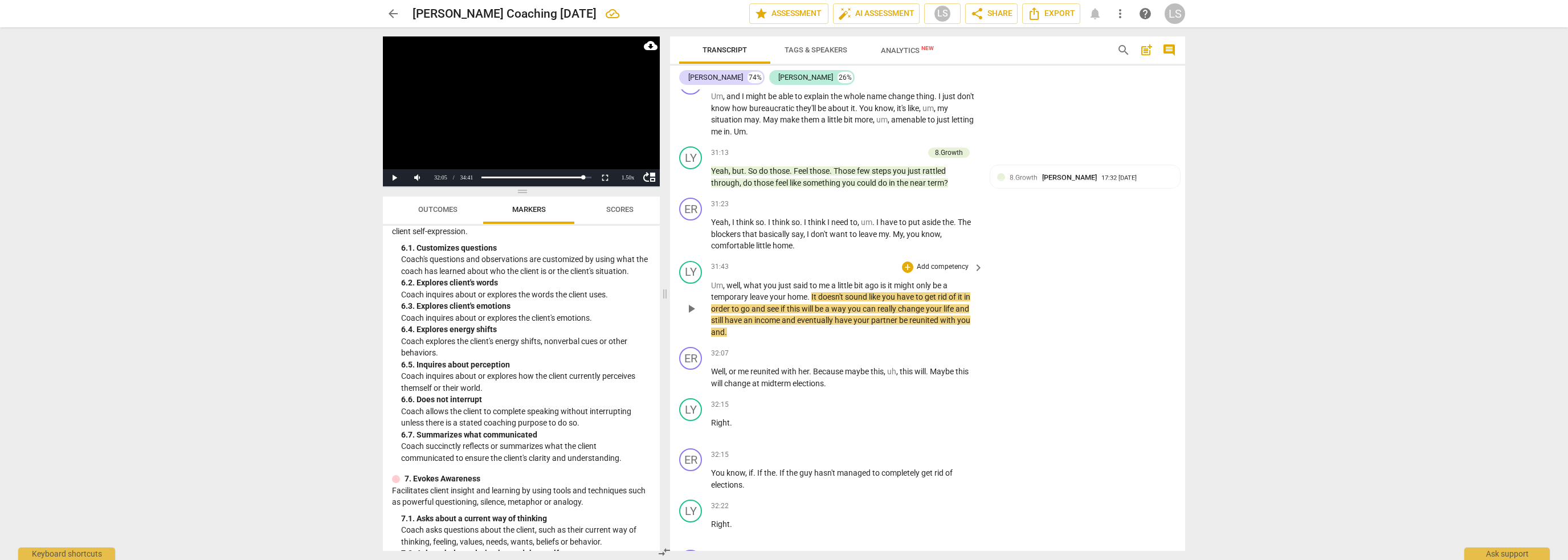
click at [941, 262] on p "Add competency" at bounding box center [943, 267] width 54 height 10
click at [972, 238] on b "6.Listening" at bounding box center [980, 244] width 34 height 14
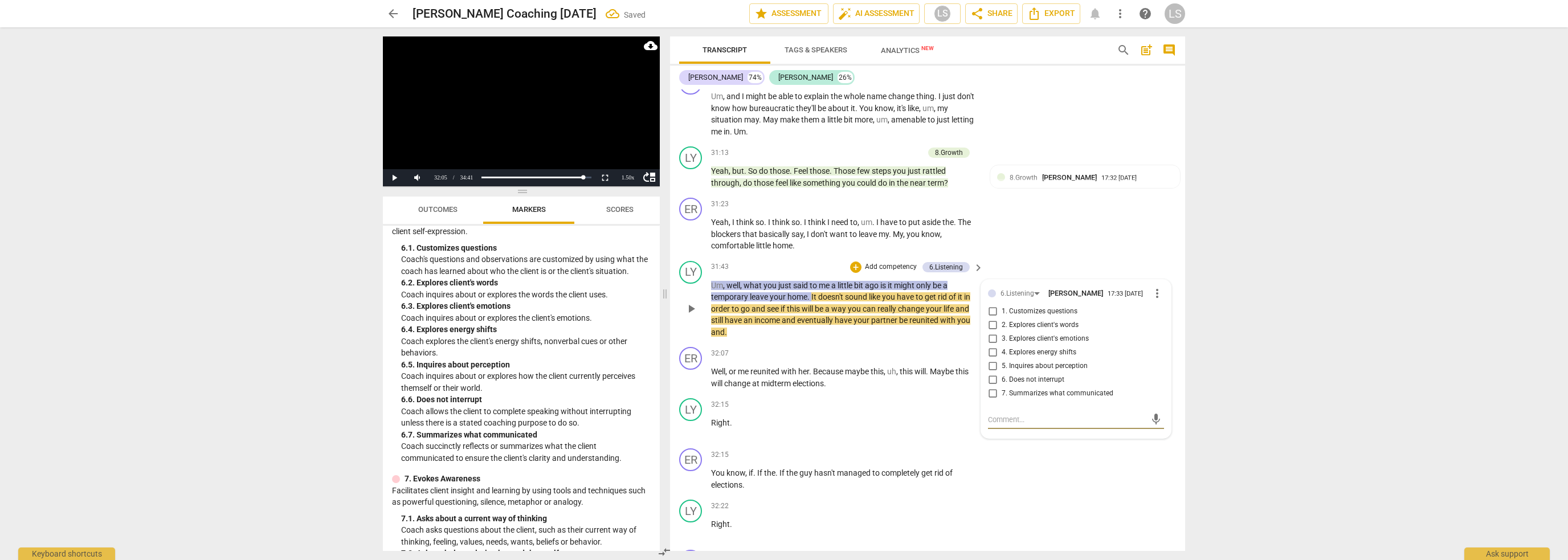
click at [989, 318] on input "2. Explores client's words" at bounding box center [993, 325] width 18 height 14
click at [690, 371] on span "play_arrow" at bounding box center [691, 377] width 14 height 14
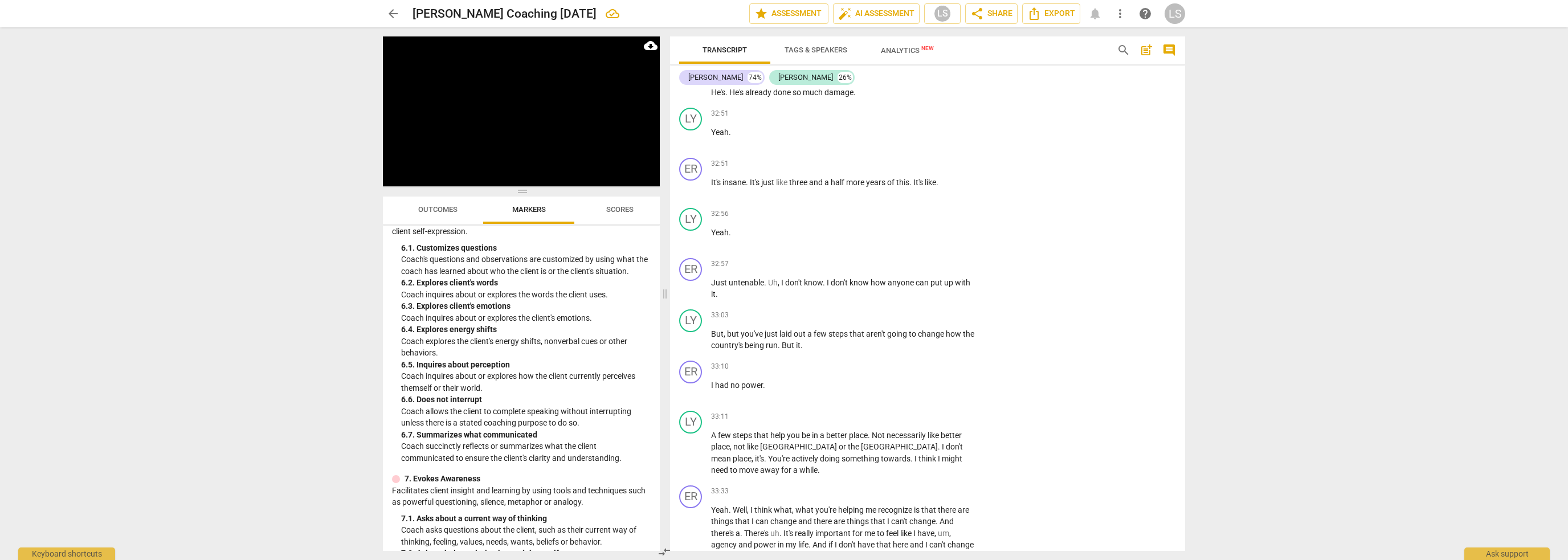
scroll to position [8844, 0]
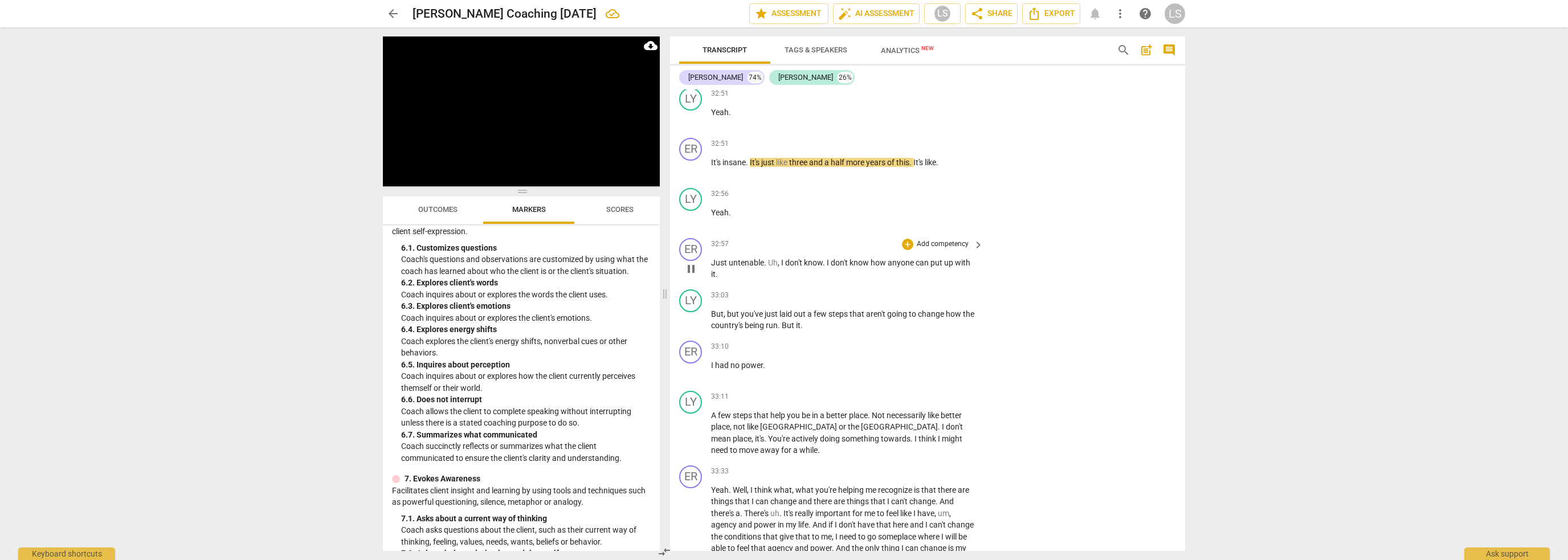
click at [690, 262] on span "pause" at bounding box center [691, 268] width 14 height 14
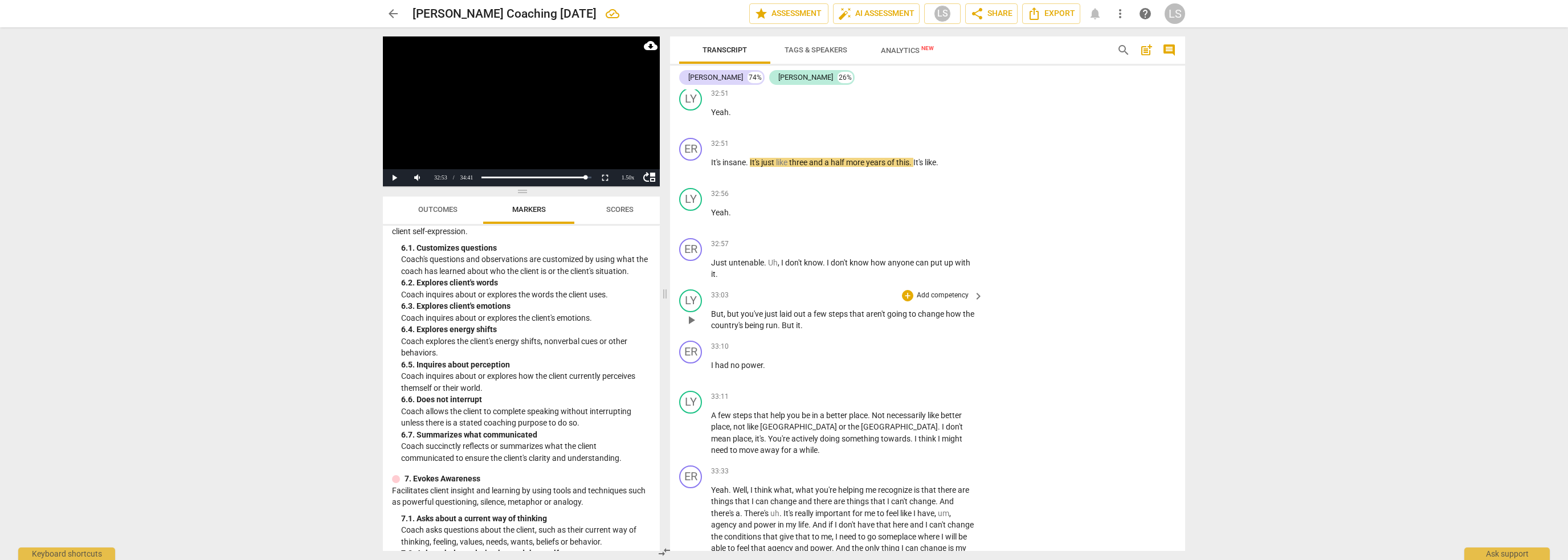
click at [693, 313] on span "play_arrow" at bounding box center [691, 320] width 14 height 14
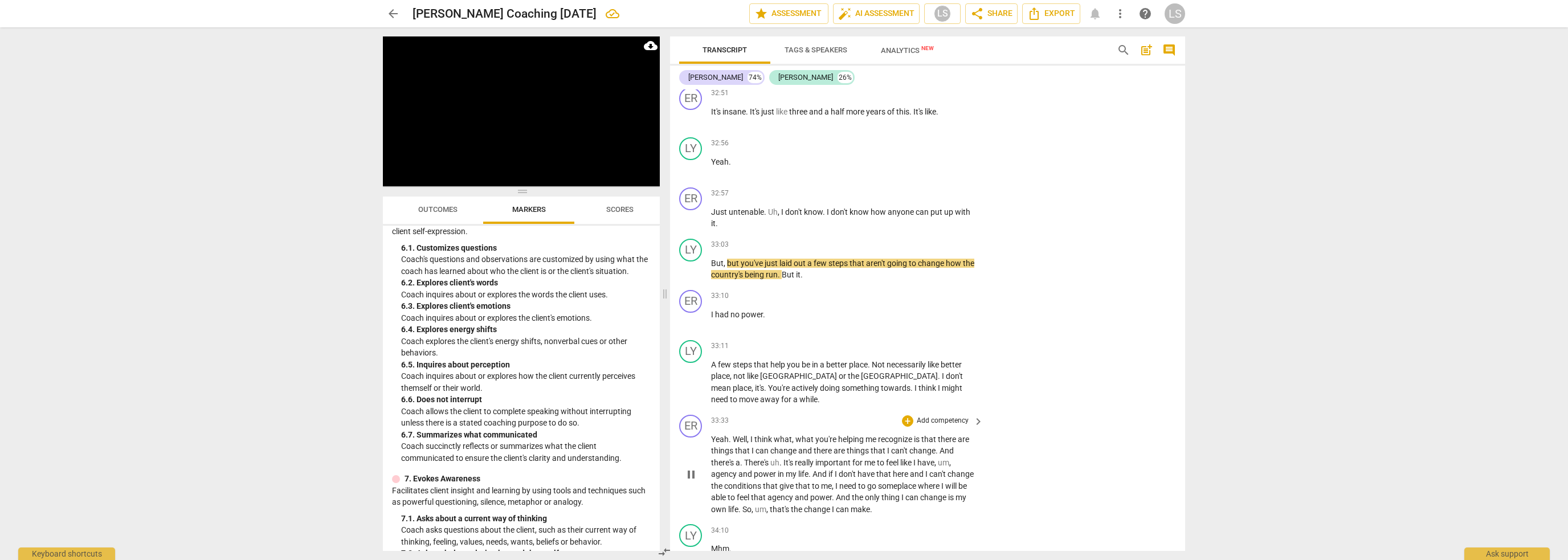
scroll to position [8958, 0]
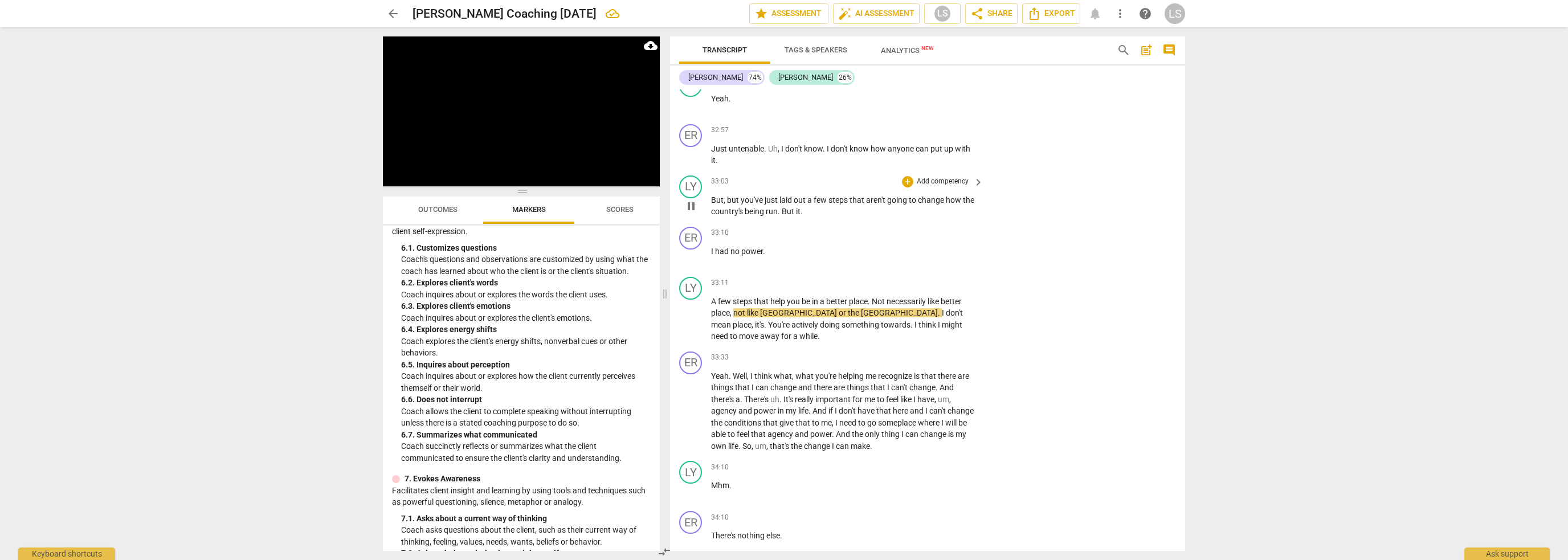
click at [690, 199] on span "pause" at bounding box center [691, 206] width 14 height 14
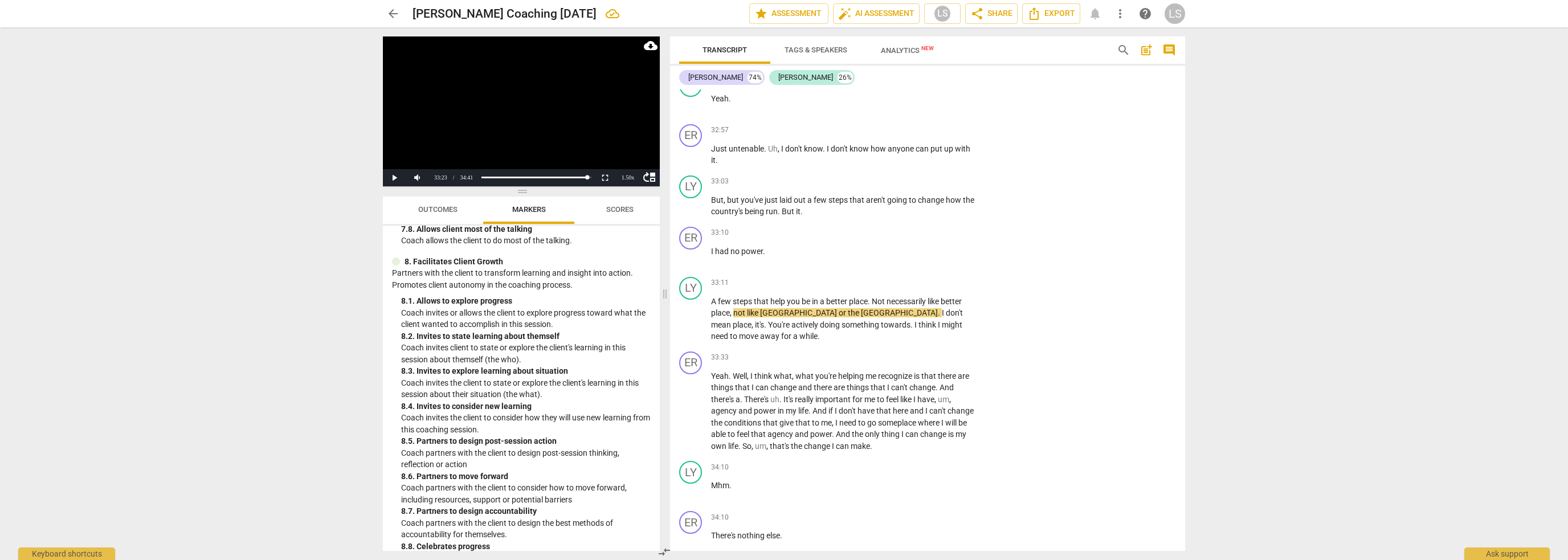
scroll to position [1466, 0]
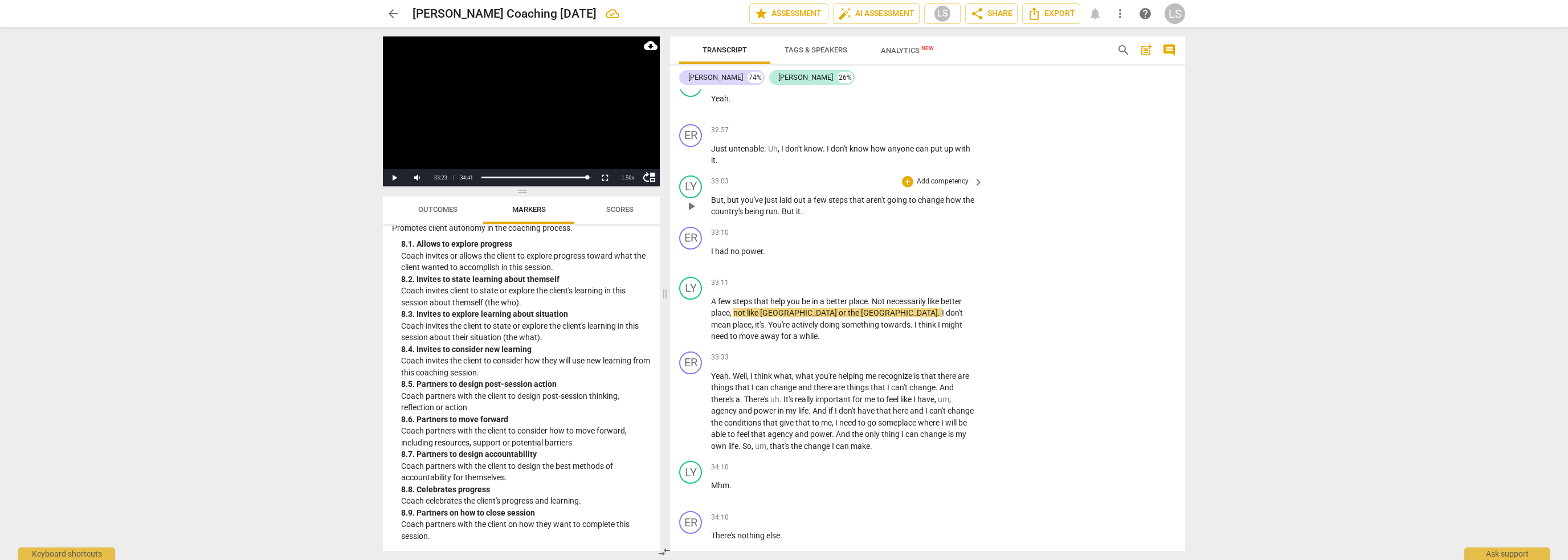
click at [947, 177] on p "Add competency" at bounding box center [943, 182] width 54 height 10
click at [556, 364] on div at bounding box center [784, 280] width 1568 height 560
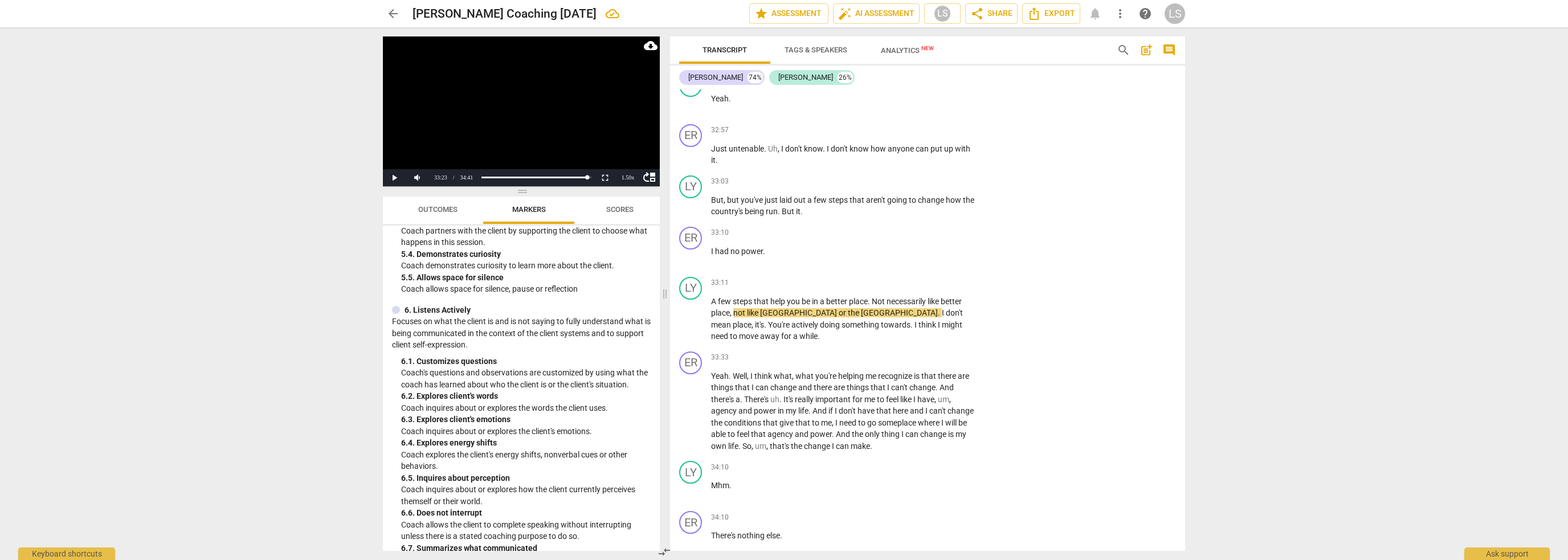
scroll to position [783, 0]
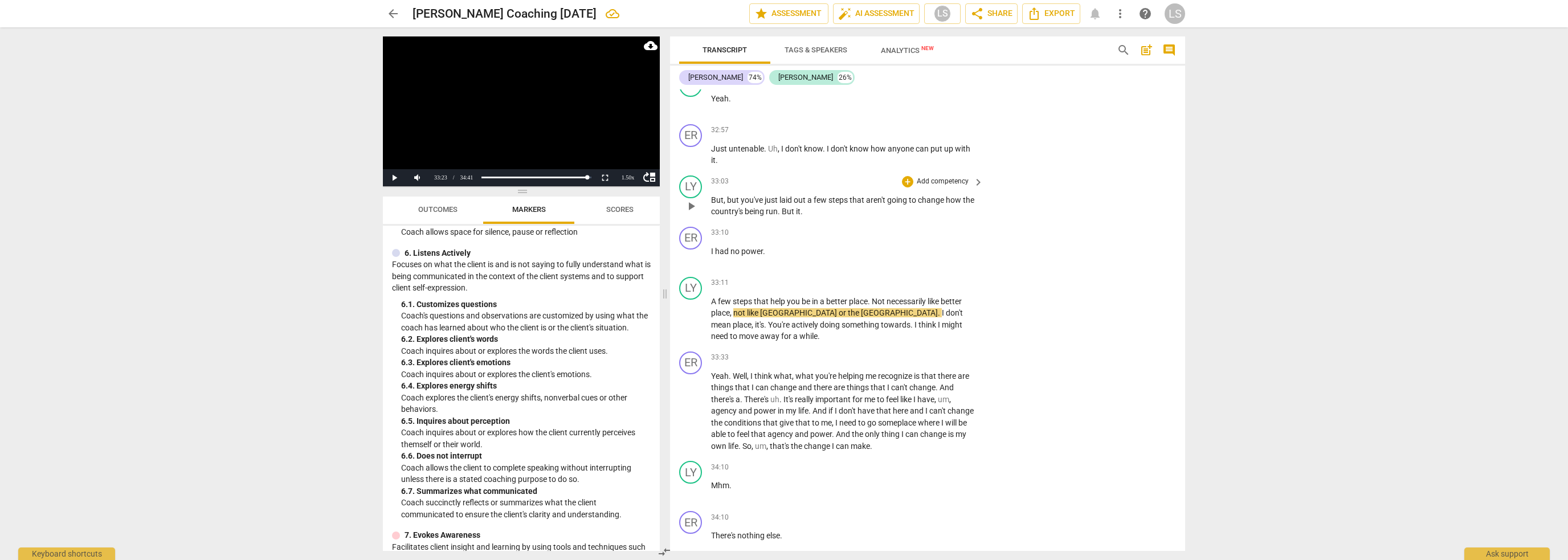
click at [955, 177] on p "Add competency" at bounding box center [943, 182] width 54 height 10
click at [972, 154] on b "6.Listening" at bounding box center [980, 155] width 34 height 14
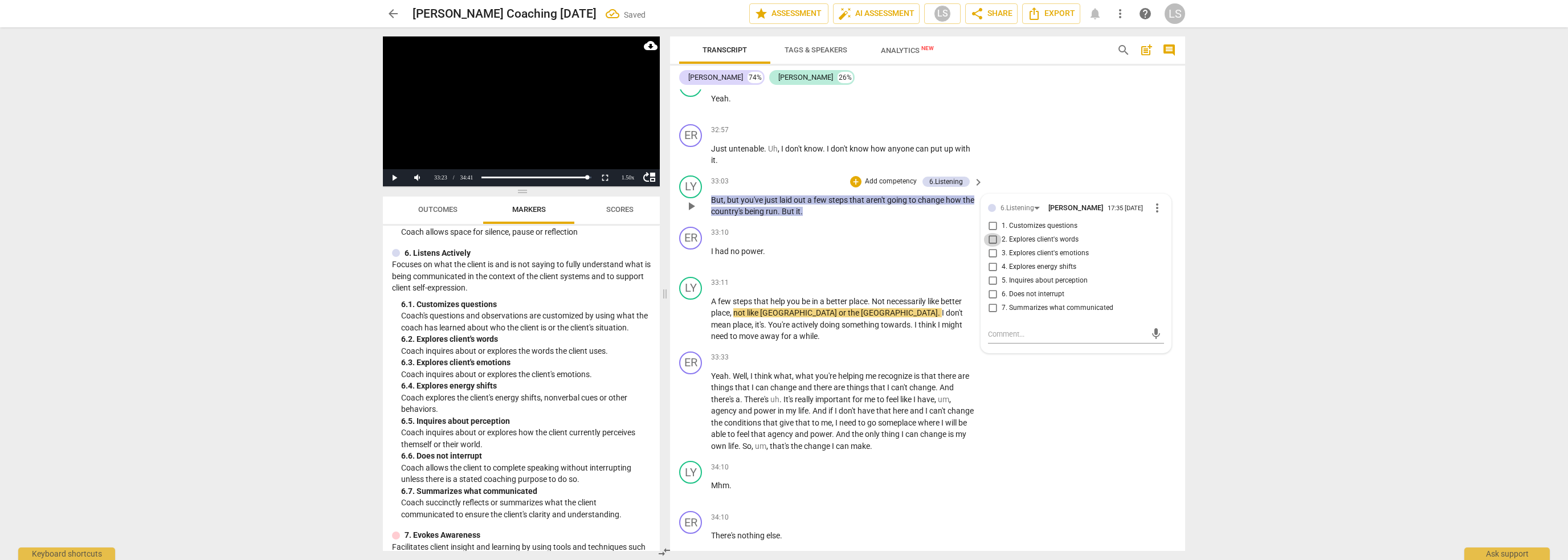
click at [991, 233] on input "2. Explores client's words" at bounding box center [993, 240] width 18 height 14
click at [688, 312] on span "play_arrow" at bounding box center [691, 318] width 14 height 14
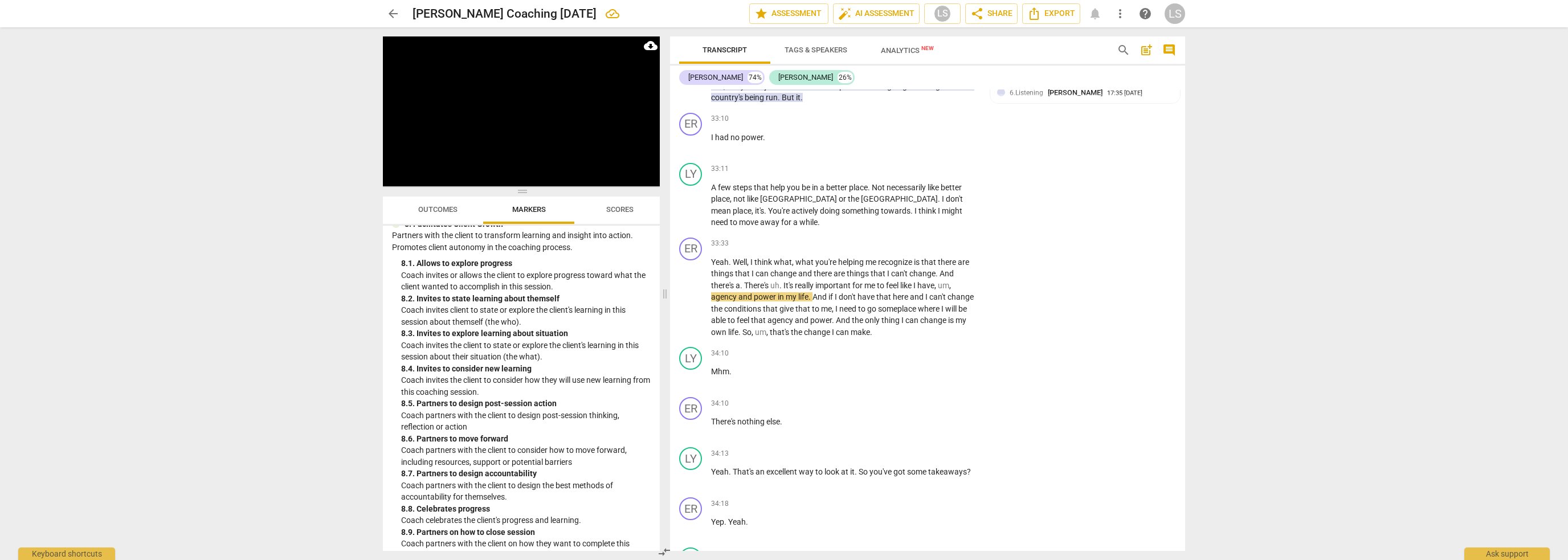
scroll to position [1466, 0]
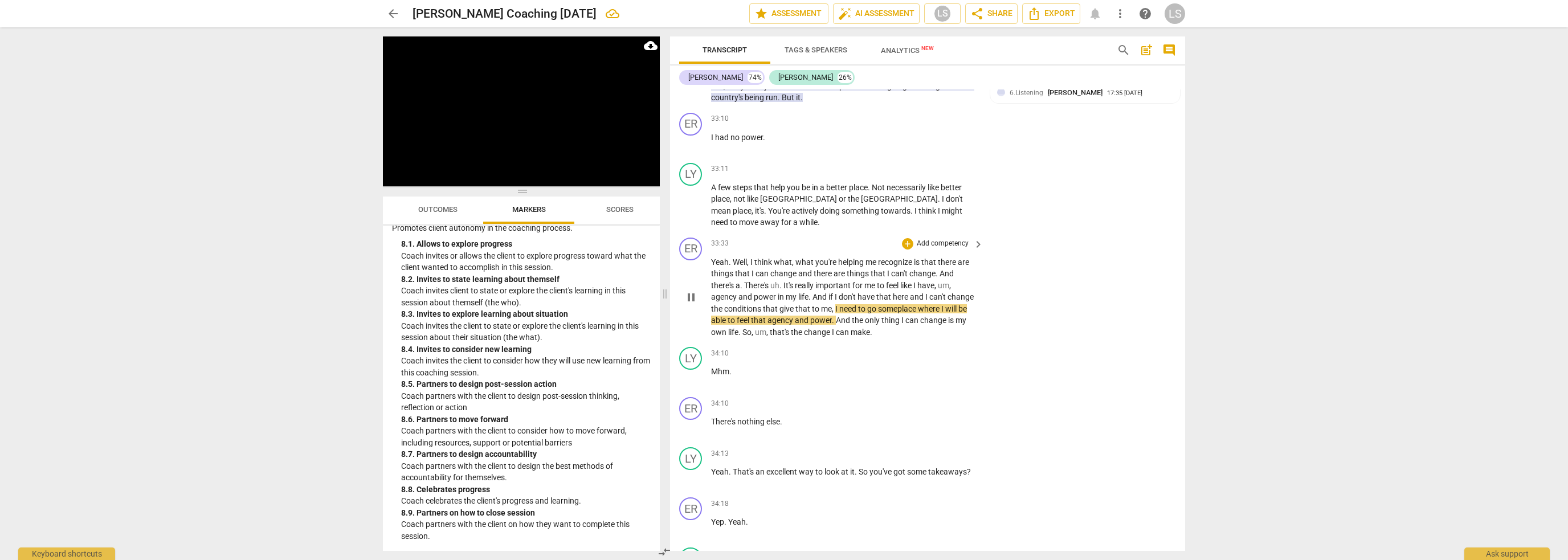
click at [690, 290] on span "pause" at bounding box center [691, 297] width 14 height 14
click at [923, 238] on p "Add competency" at bounding box center [943, 244] width 54 height 10
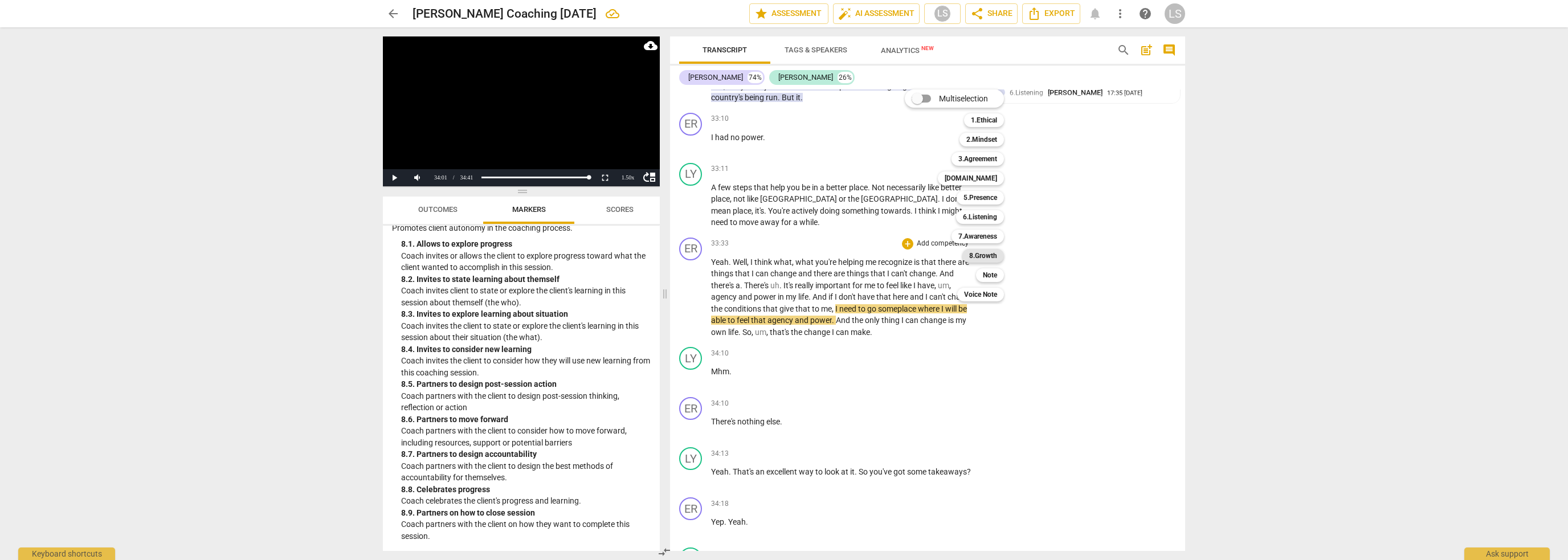
click at [982, 251] on b "8.Growth" at bounding box center [983, 255] width 28 height 14
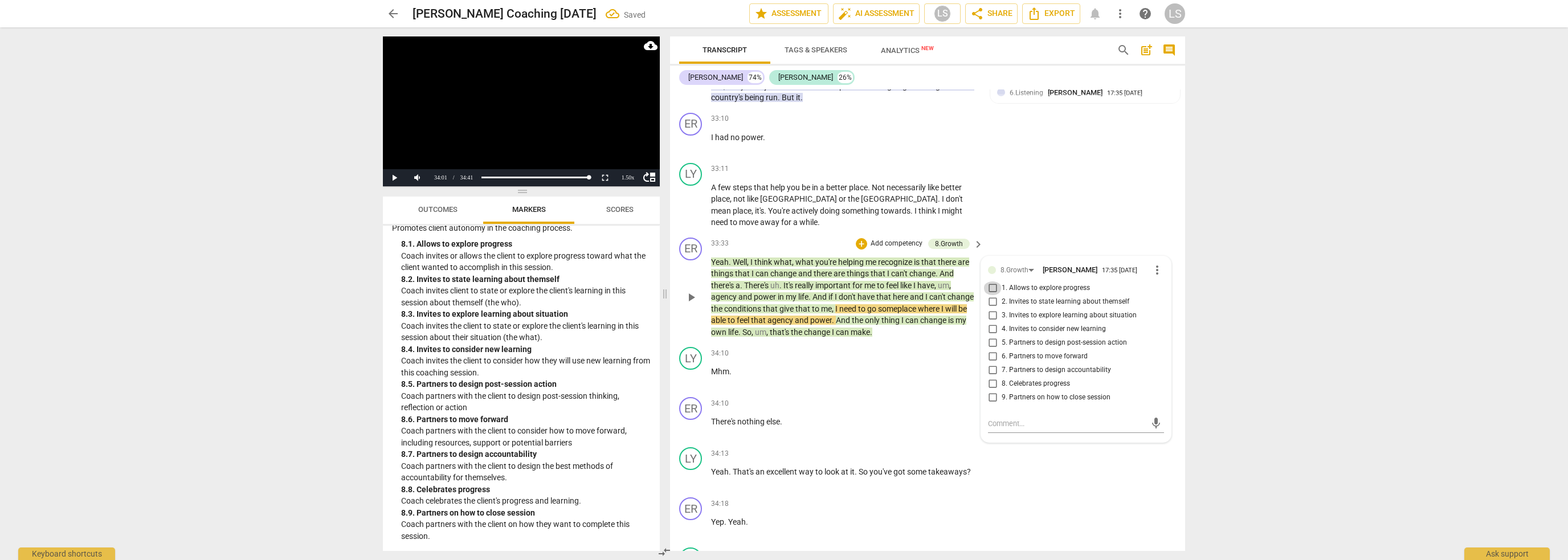
click at [991, 281] on input "1. Allows to explore progress" at bounding box center [993, 288] width 18 height 14
click at [989, 309] on input "3. Invites to explore learning about situation" at bounding box center [993, 315] width 18 height 14
click at [688, 290] on span "play_arrow" at bounding box center [691, 297] width 14 height 14
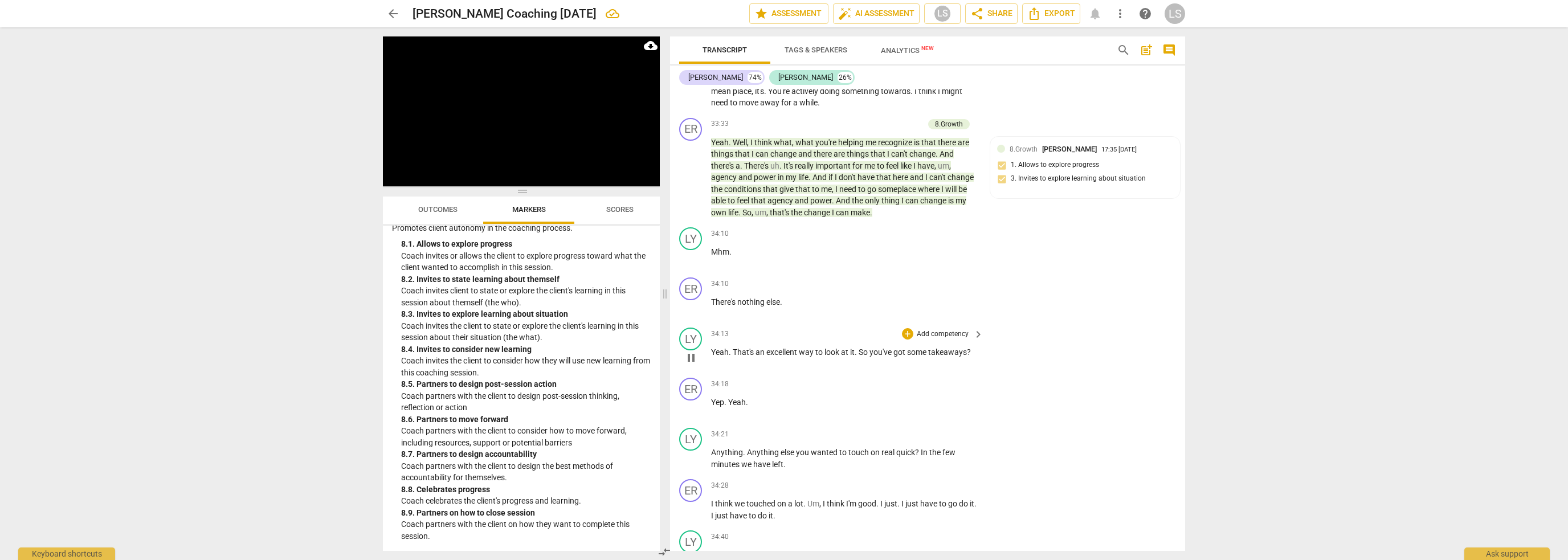
scroll to position [9208, 0]
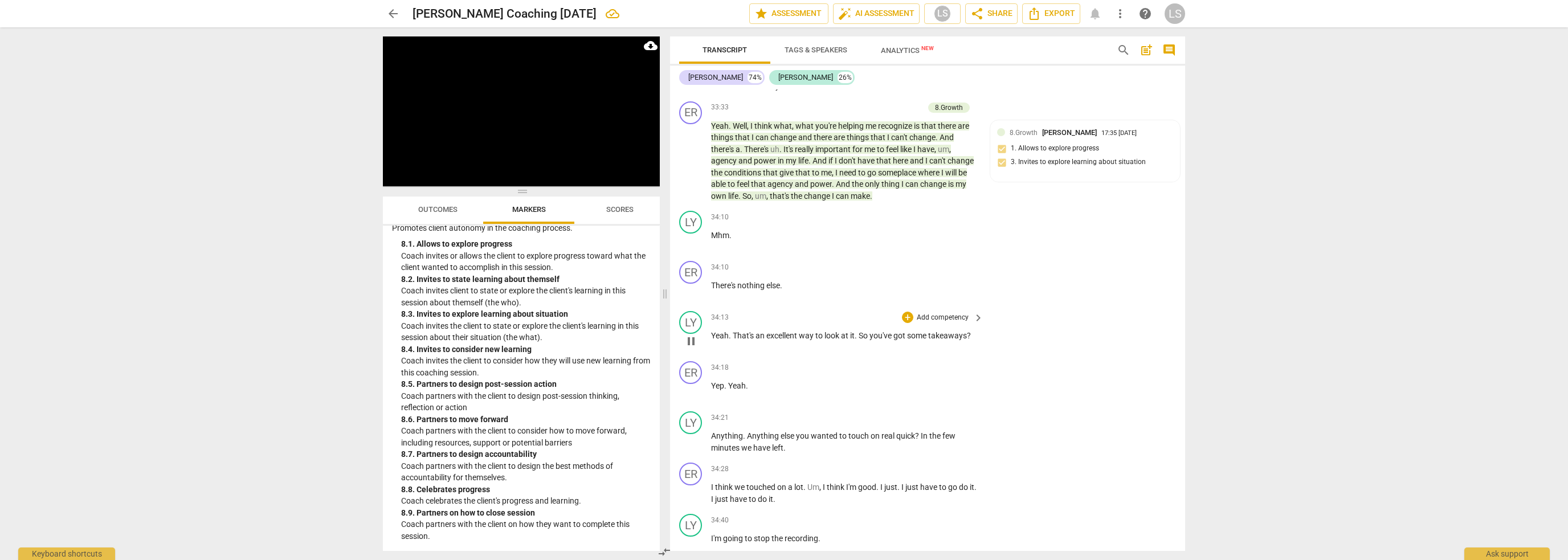
click at [699, 335] on span "pause" at bounding box center [691, 341] width 18 height 14
click at [694, 335] on span "play_arrow" at bounding box center [691, 341] width 14 height 14
click at [691, 435] on span "pause" at bounding box center [691, 442] width 14 height 14
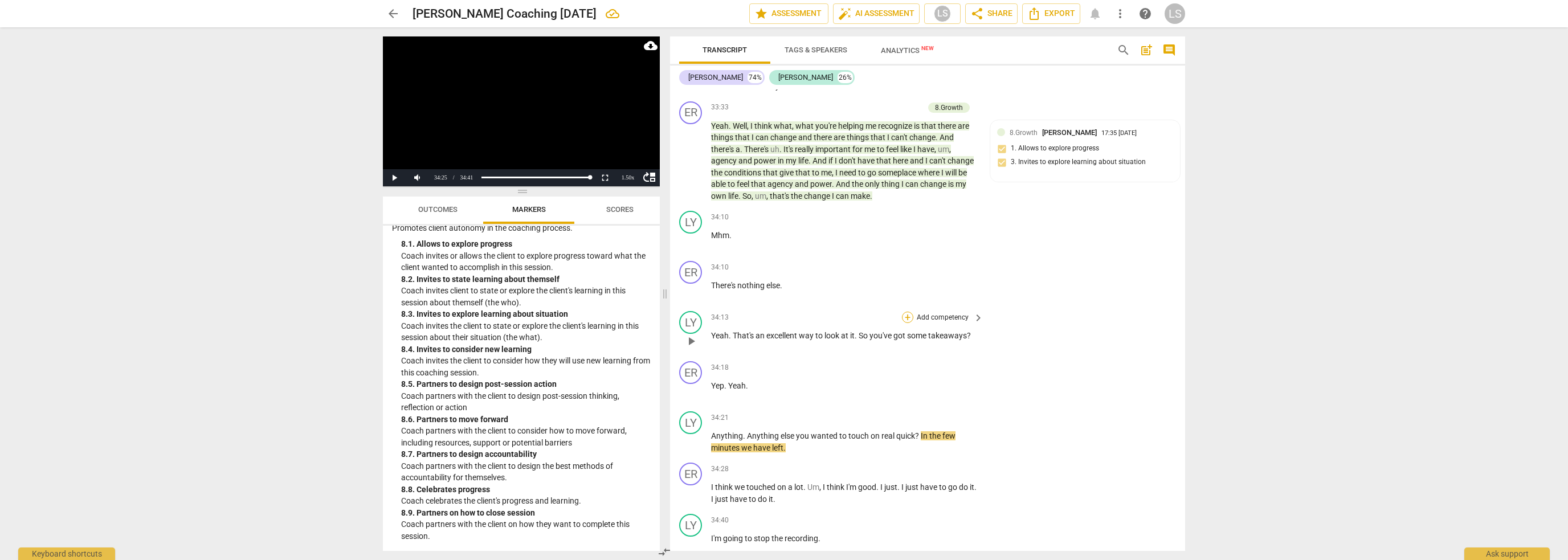
click at [906, 312] on div "+" at bounding box center [908, 318] width 12 height 12
click at [992, 324] on b "8.Growth" at bounding box center [983, 328] width 28 height 14
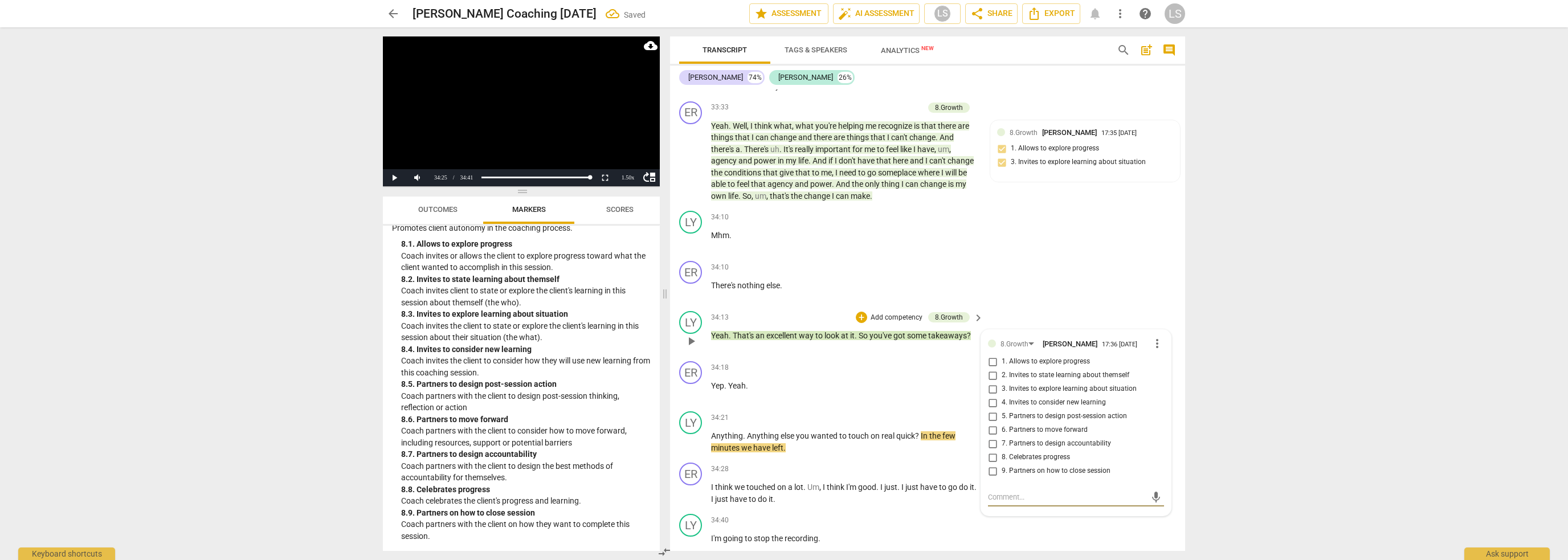
click at [991, 409] on input "5. Partners to design post-session action" at bounding box center [993, 416] width 18 height 14
click at [1008, 492] on textarea at bounding box center [1067, 497] width 158 height 11
click at [1151, 496] on span "send" at bounding box center [1156, 502] width 12 height 12
click at [691, 435] on span "play_arrow" at bounding box center [691, 442] width 14 height 14
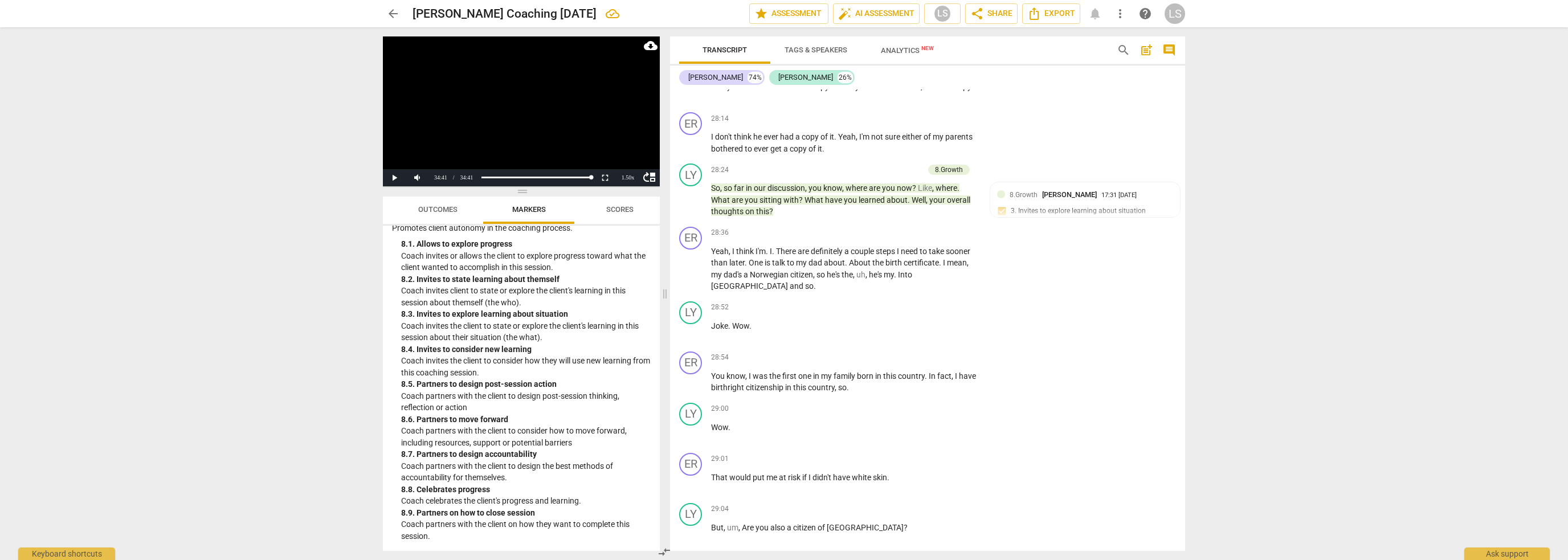
scroll to position [6930, 0]
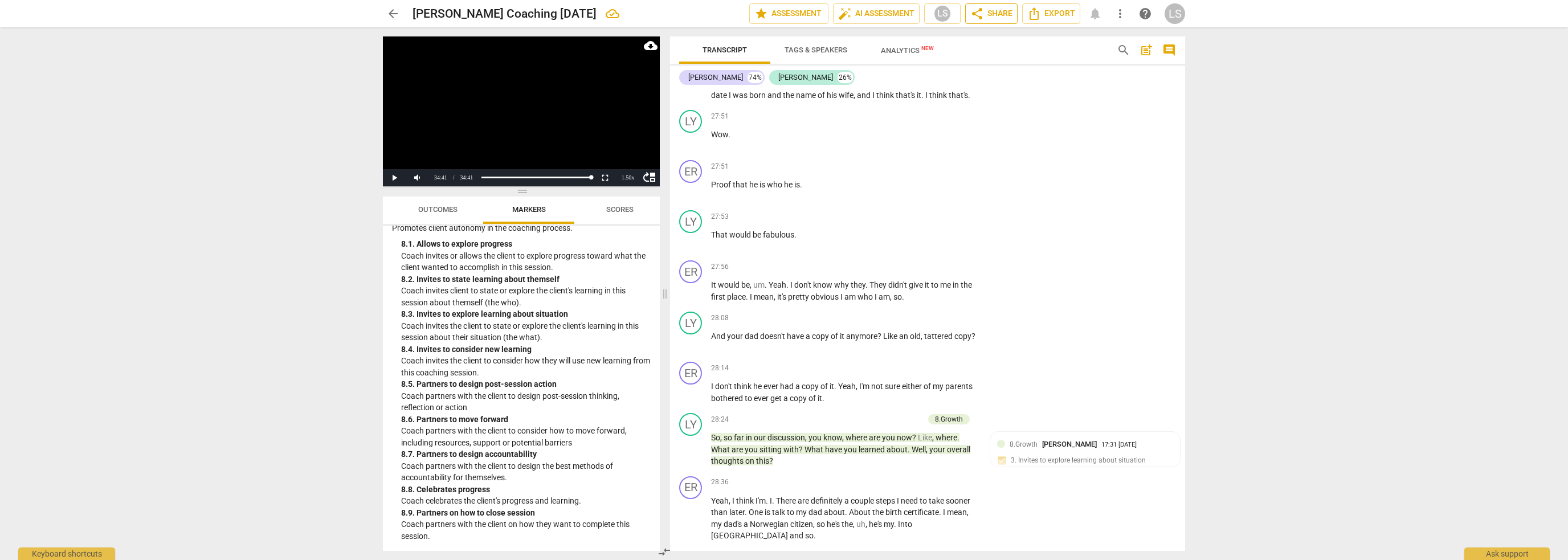
click at [989, 12] on span "share Share" at bounding box center [991, 14] width 42 height 14
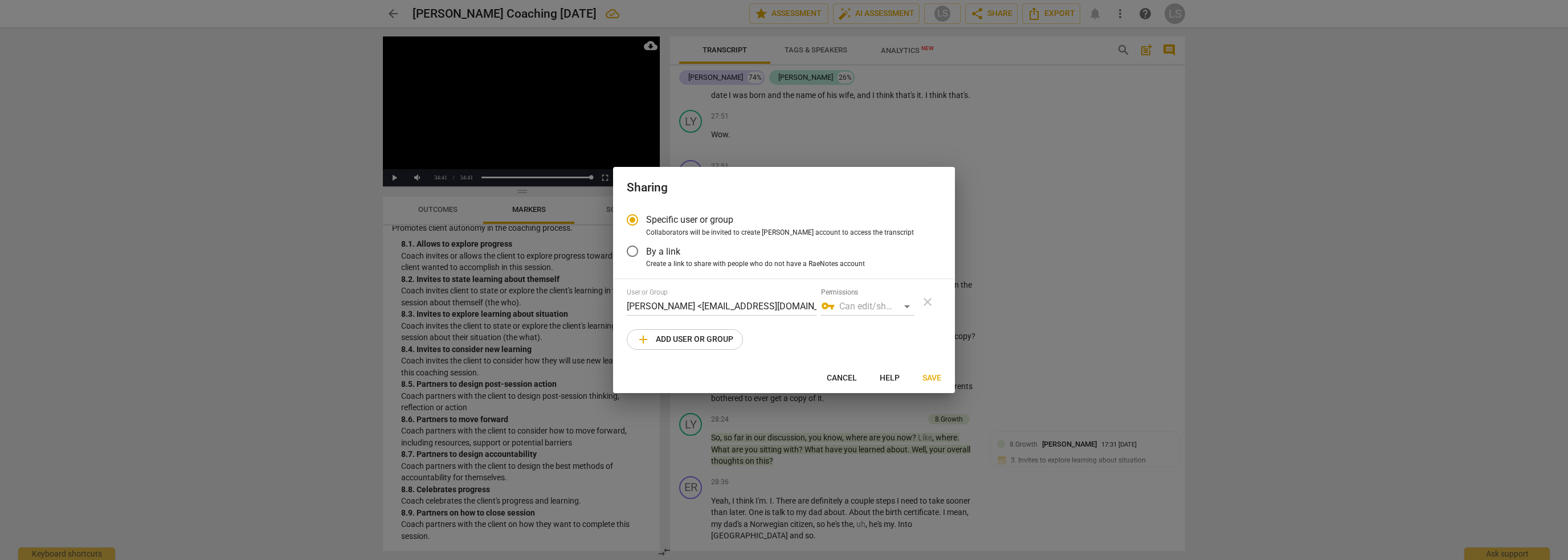
click at [659, 339] on span "add Add user or group" at bounding box center [685, 339] width 97 height 14
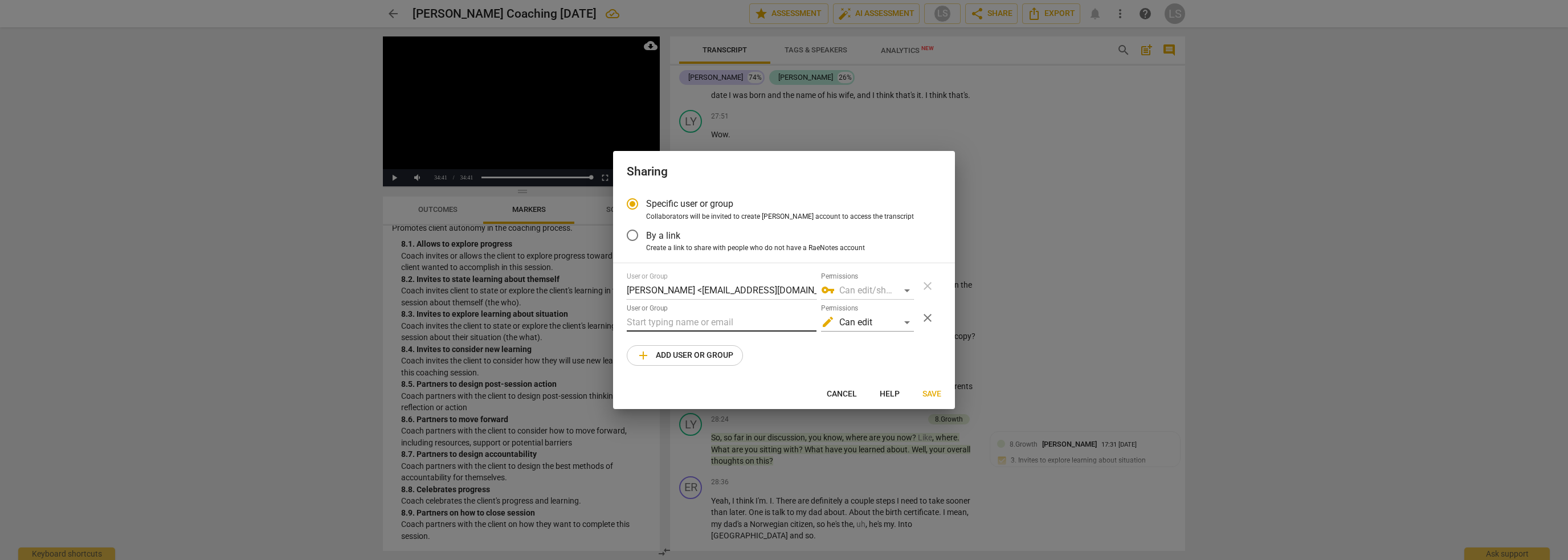
click at [668, 323] on input "text" at bounding box center [722, 322] width 190 height 18
drag, startPoint x: 706, startPoint y: 313, endPoint x: 566, endPoint y: 315, distance: 140.0
click at [577, 314] on div "Sharing Specific user or group Collaborators will be invited to create RaeNotes…" at bounding box center [784, 280] width 1568 height 560
paste input "y@[DOMAIN_NAME]"
click at [928, 392] on span "Save" at bounding box center [932, 394] width 19 height 12
